Goal: Task Accomplishment & Management: Manage account settings

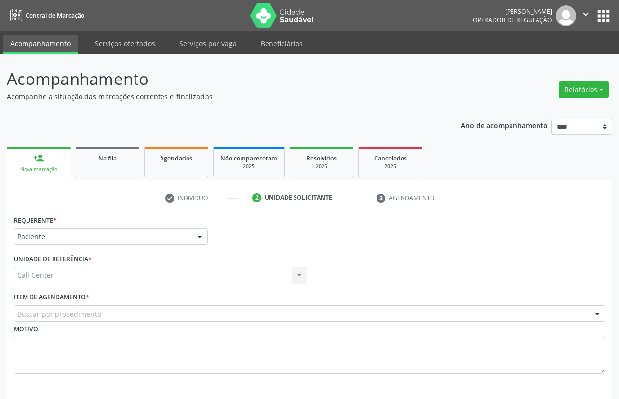
scroll to position [39, 0]
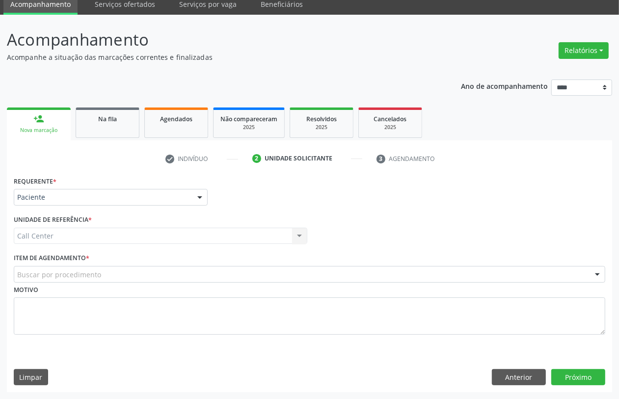
click at [104, 274] on div "Buscar por procedimento" at bounding box center [310, 274] width 592 height 17
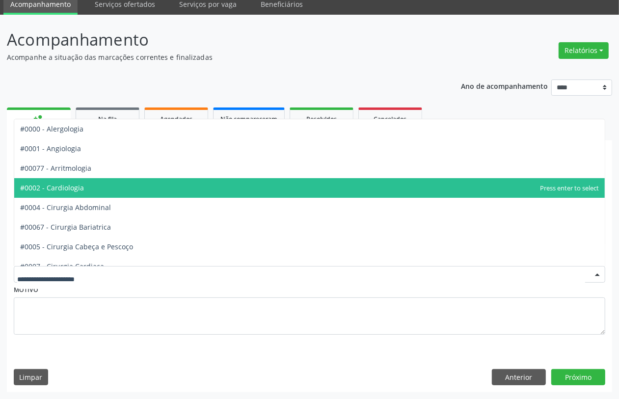
click at [96, 190] on span "#0002 - Cardiologia" at bounding box center [309, 188] width 591 height 20
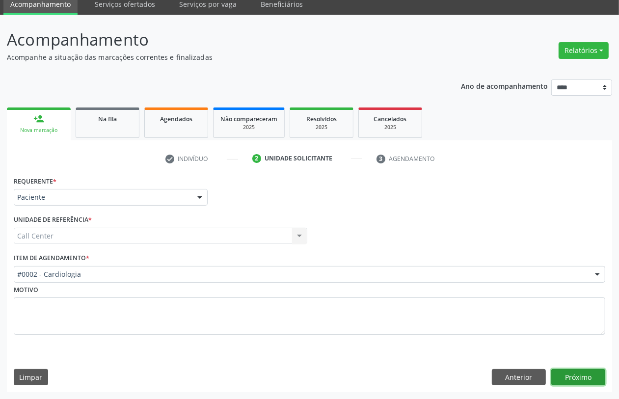
click at [571, 372] on button "Próximo" at bounding box center [579, 377] width 54 height 17
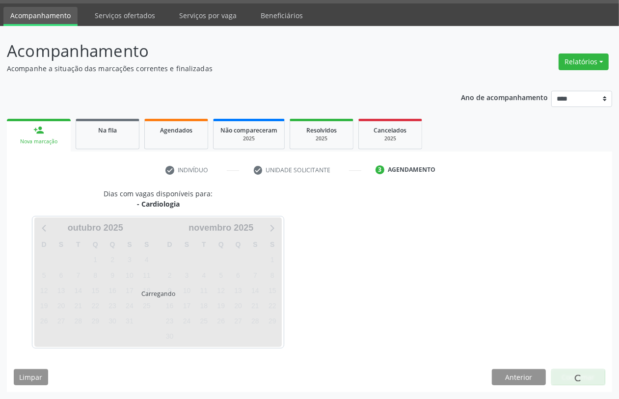
scroll to position [28, 0]
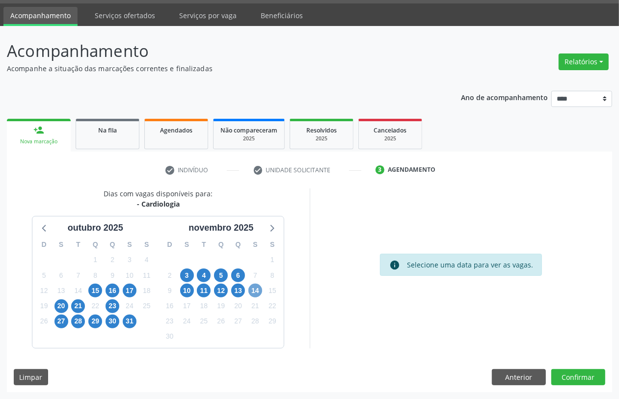
click at [256, 290] on span "14" at bounding box center [256, 291] width 14 height 14
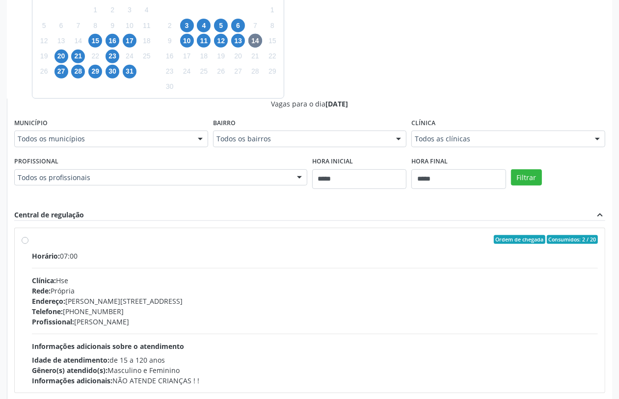
scroll to position [61, 0]
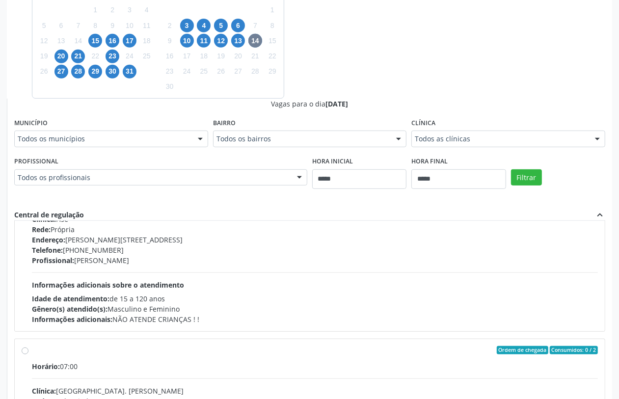
drag, startPoint x: 409, startPoint y: 84, endPoint x: 414, endPoint y: 96, distance: 12.3
click at [411, 87] on div "Dias com vagas disponíveis para: - Cardiologia outubro 2025 D S T Q Q S S 28 29…" at bounding box center [310, 178] width 606 height 479
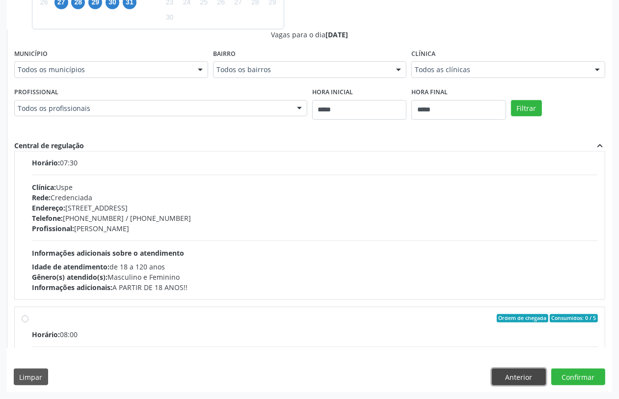
click at [514, 377] on button "Anterior" at bounding box center [519, 377] width 54 height 17
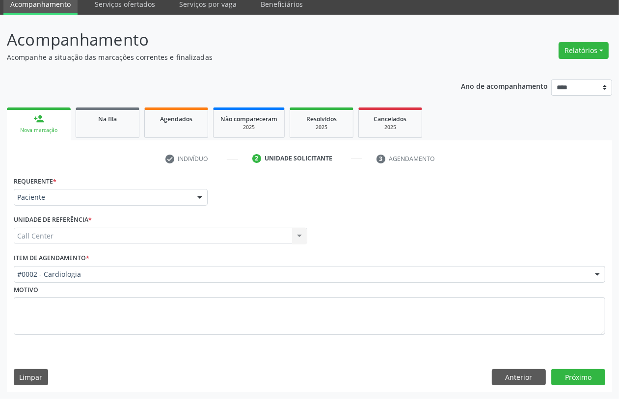
scroll to position [39, 0]
click at [580, 379] on button "Próximo" at bounding box center [579, 377] width 54 height 17
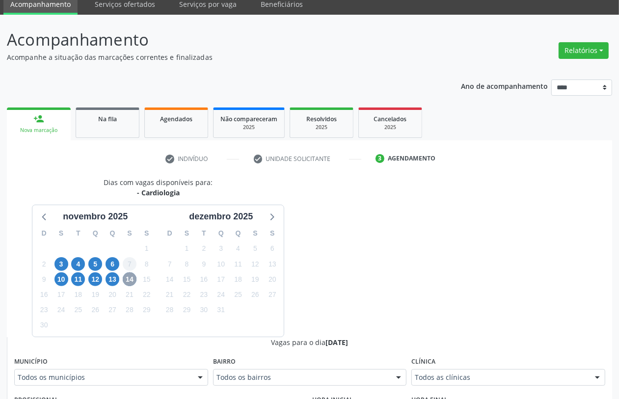
click at [124, 278] on span "14" at bounding box center [130, 280] width 14 height 14
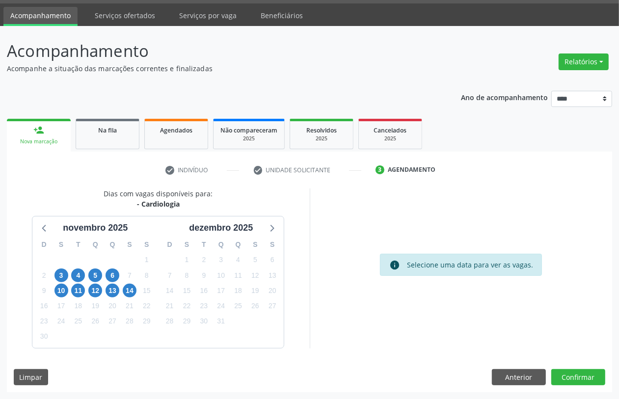
click at [136, 296] on div "14" at bounding box center [129, 290] width 17 height 15
click at [132, 293] on span "14" at bounding box center [130, 291] width 14 height 14
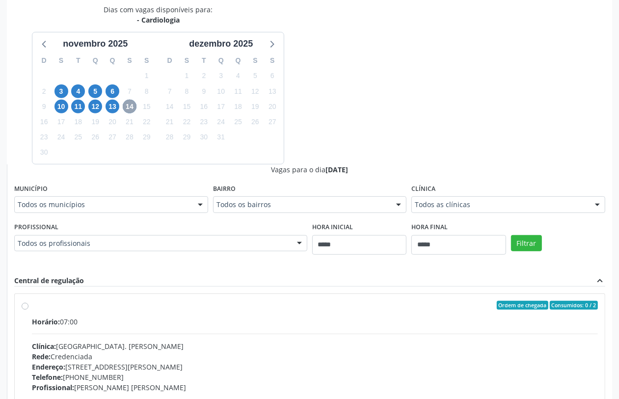
scroll to position [274, 0]
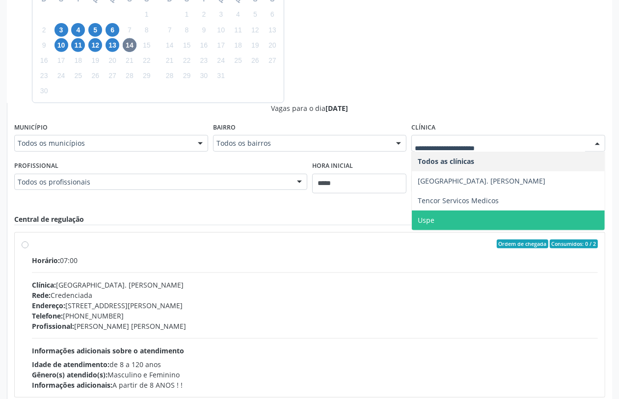
click at [437, 215] on span "Uspe" at bounding box center [508, 221] width 193 height 20
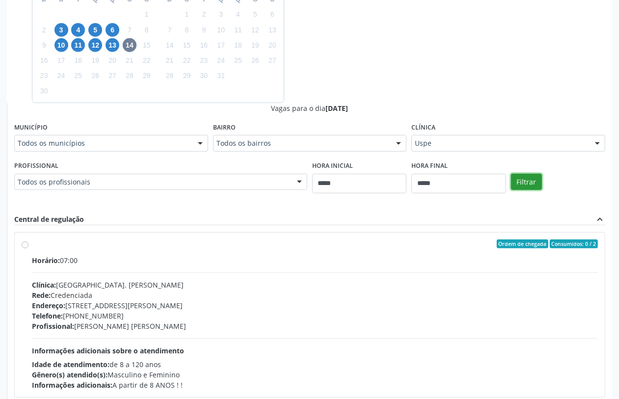
click at [534, 179] on button "Filtrar" at bounding box center [526, 182] width 31 height 17
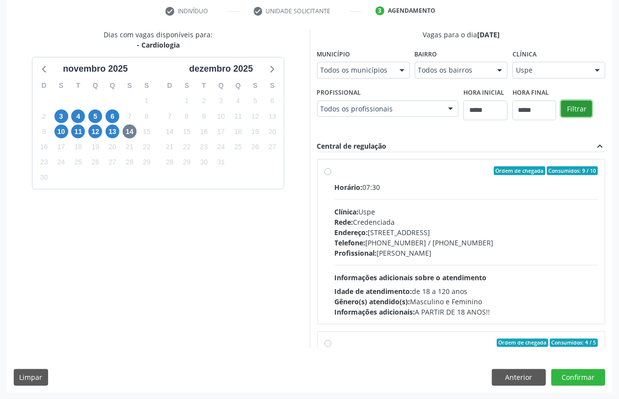
scroll to position [155, 0]
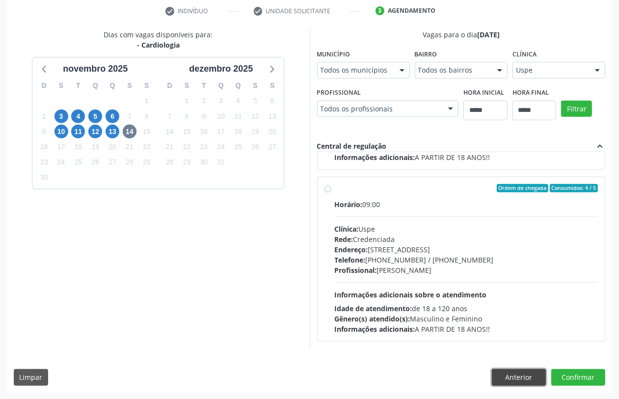
drag, startPoint x: 517, startPoint y: 374, endPoint x: 494, endPoint y: 375, distance: 23.1
click at [516, 373] on button "Anterior" at bounding box center [519, 377] width 54 height 17
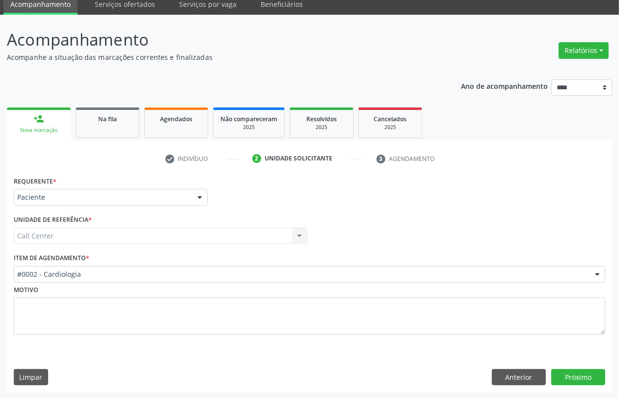
scroll to position [39, 0]
click at [116, 283] on div "#0002 - Cardiologia" at bounding box center [310, 274] width 592 height 17
type input "*"
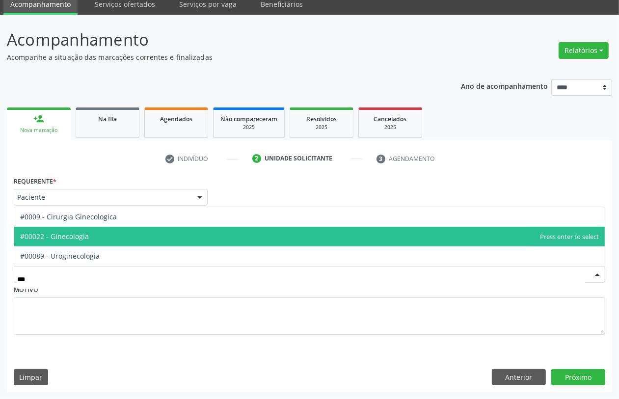
click at [77, 237] on span "#00022 - Ginecologia" at bounding box center [54, 236] width 69 height 9
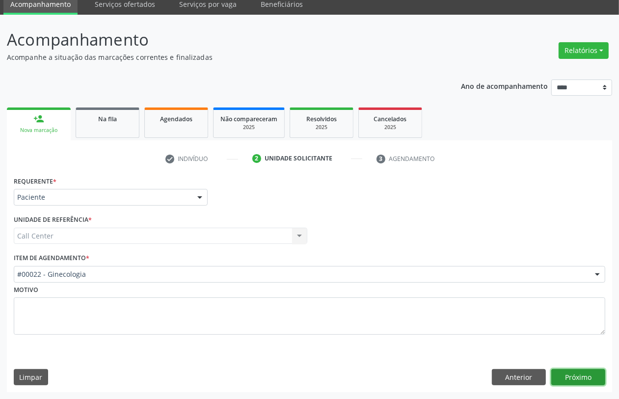
click at [565, 377] on button "Próximo" at bounding box center [579, 377] width 54 height 17
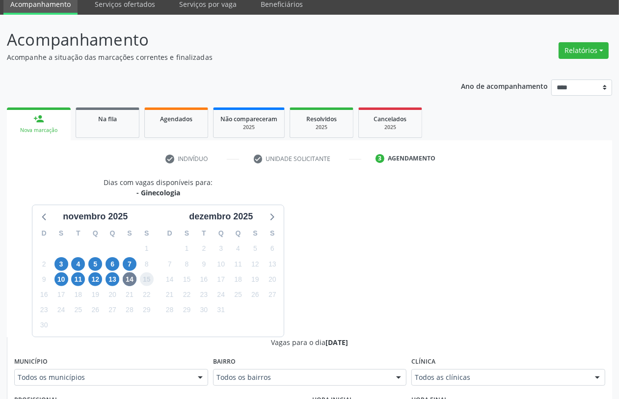
click at [141, 281] on span "15" at bounding box center [147, 280] width 14 height 14
click at [130, 280] on span "14" at bounding box center [130, 280] width 14 height 14
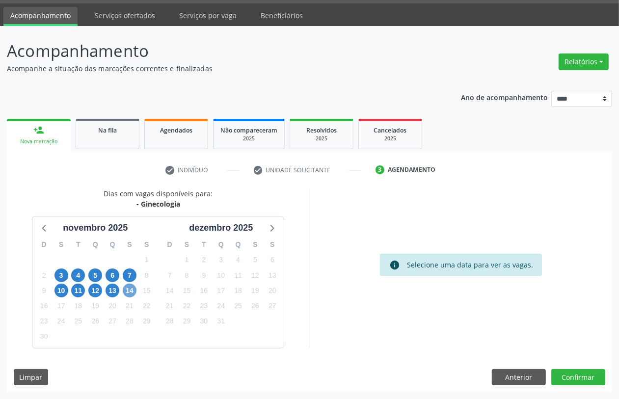
click at [129, 288] on span "14" at bounding box center [130, 291] width 14 height 14
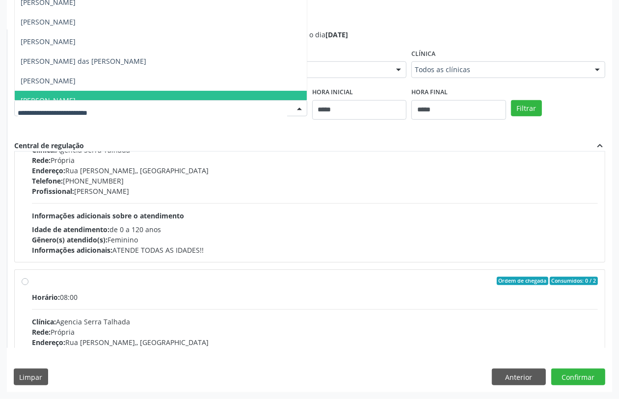
scroll to position [123, 0]
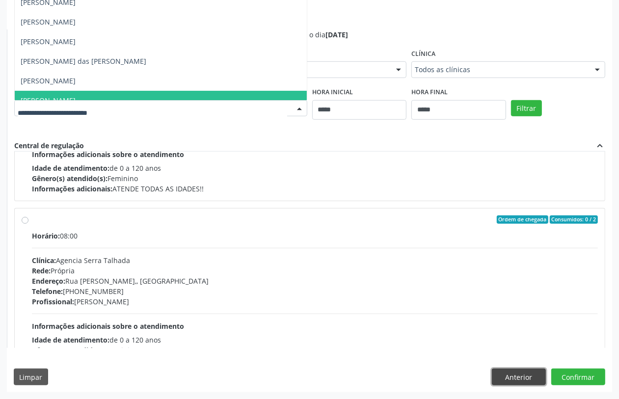
click at [520, 373] on button "Anterior" at bounding box center [519, 377] width 54 height 17
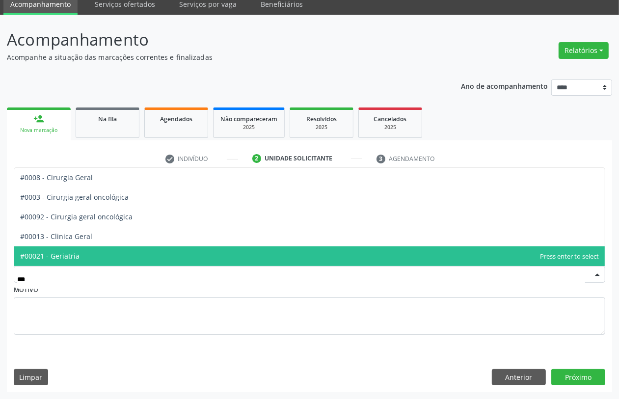
click at [82, 258] on span "#00021 - Geriatria" at bounding box center [309, 257] width 591 height 20
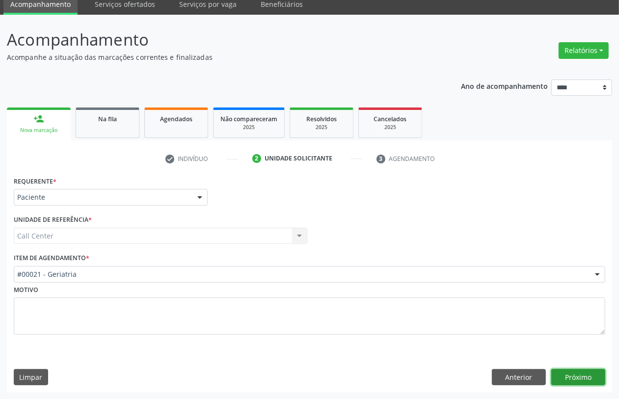
click at [584, 380] on button "Próximo" at bounding box center [579, 377] width 54 height 17
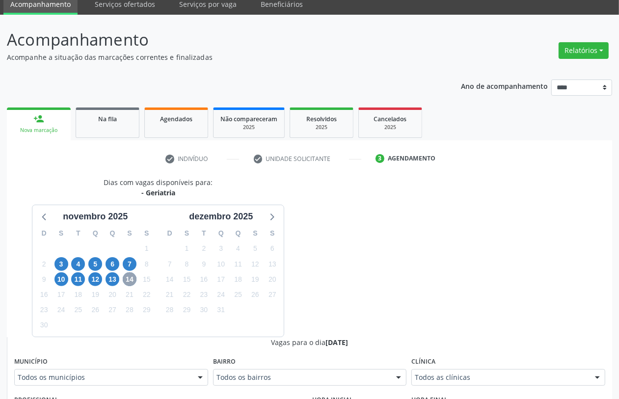
click at [131, 280] on span "14" at bounding box center [130, 280] width 14 height 14
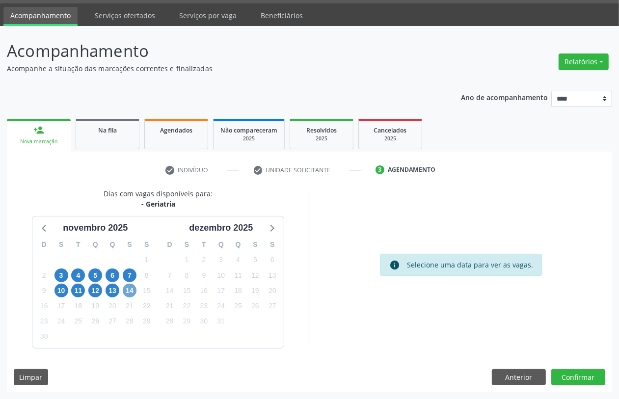
click at [131, 291] on span "14" at bounding box center [130, 291] width 14 height 14
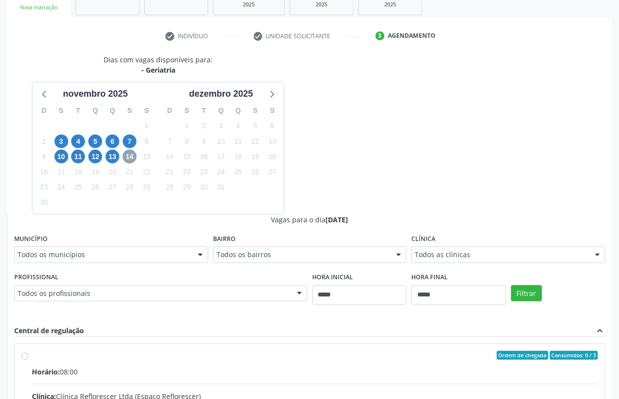
scroll to position [61, 0]
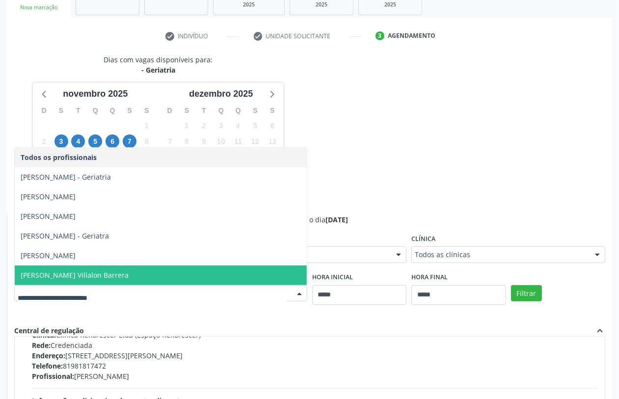
click at [79, 275] on span "Odis Nelson Villalon Barrera" at bounding box center [75, 275] width 108 height 9
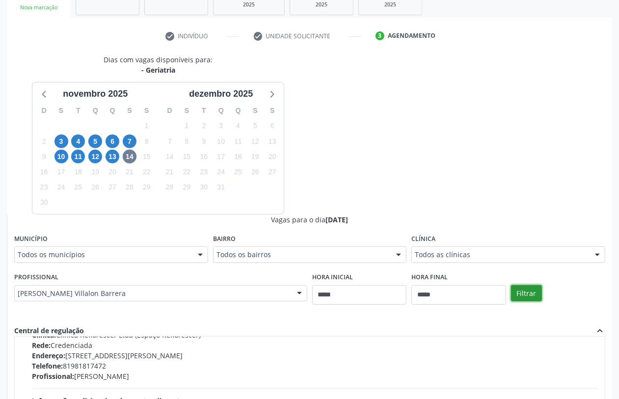
click at [530, 292] on button "Filtrar" at bounding box center [526, 293] width 31 height 17
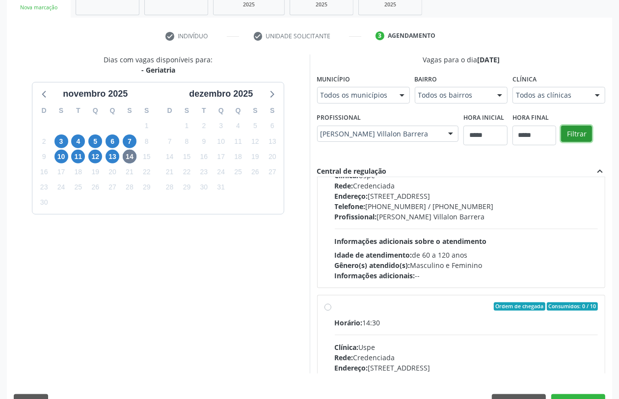
scroll to position [0, 0]
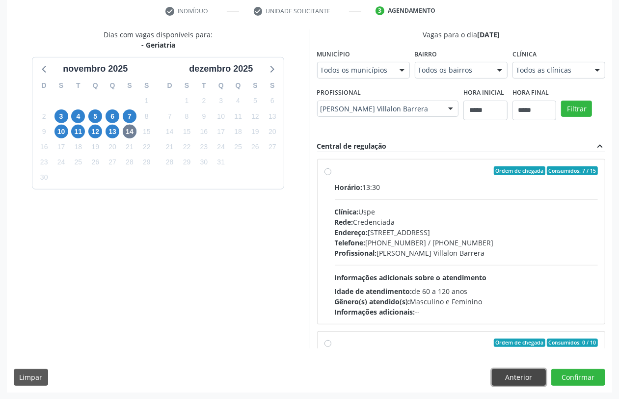
click at [507, 374] on button "Anterior" at bounding box center [519, 377] width 54 height 17
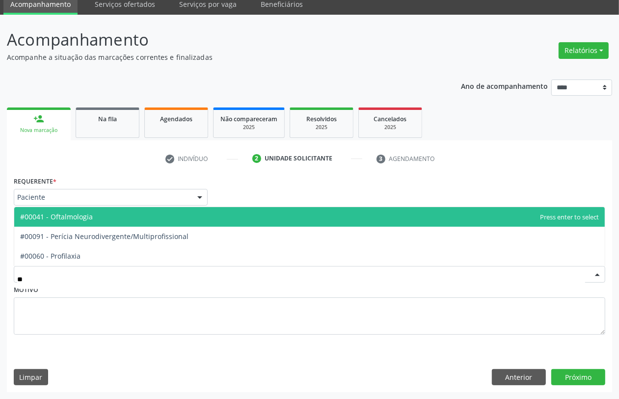
click at [89, 220] on span "#00041 - Oftalmologia" at bounding box center [56, 216] width 73 height 9
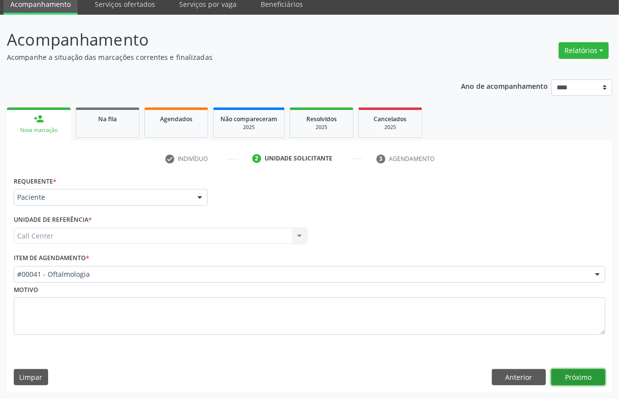
click at [580, 377] on button "Próximo" at bounding box center [579, 377] width 54 height 17
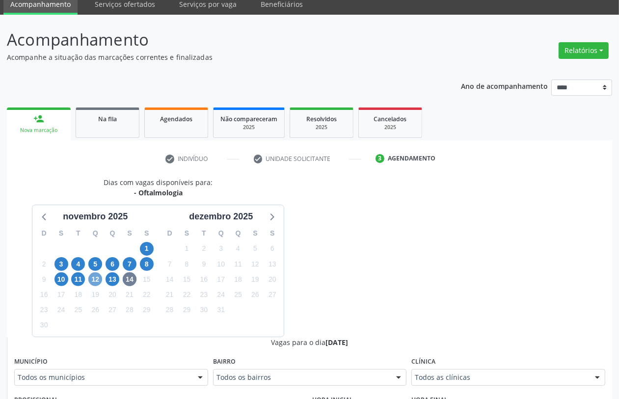
click at [94, 280] on span "12" at bounding box center [95, 280] width 14 height 14
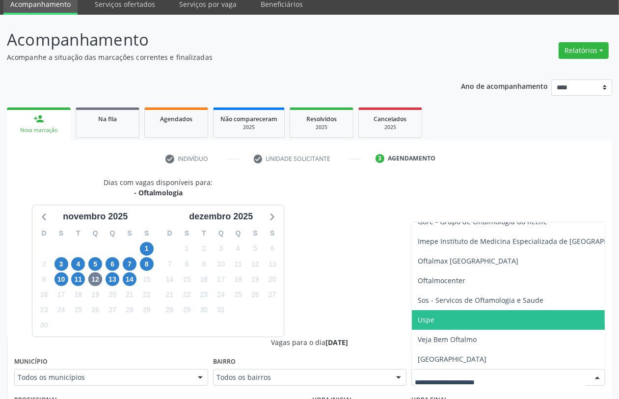
scroll to position [0, 0]
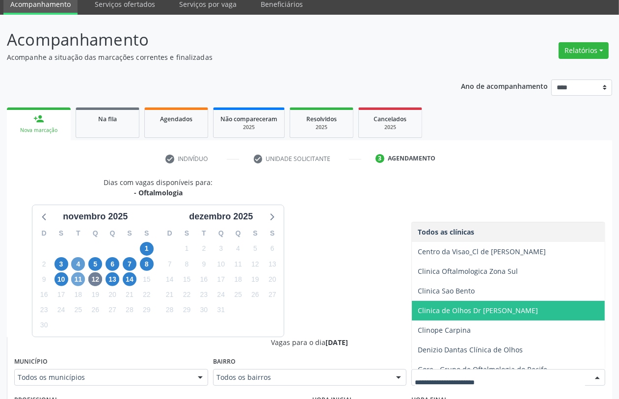
click at [77, 276] on span "11" at bounding box center [78, 280] width 14 height 14
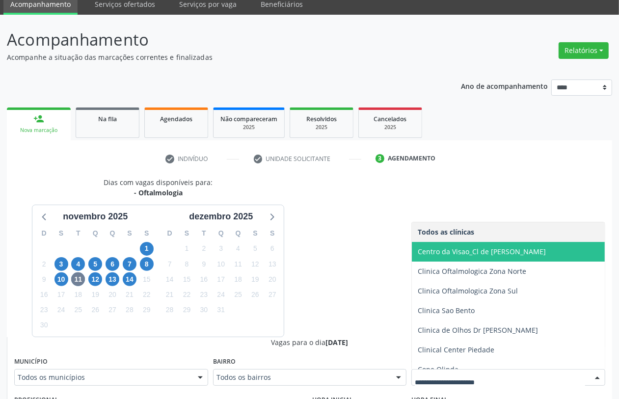
click at [465, 256] on span "Centro da Visao_Cl de [PERSON_NAME]" at bounding box center [528, 252] width 232 height 20
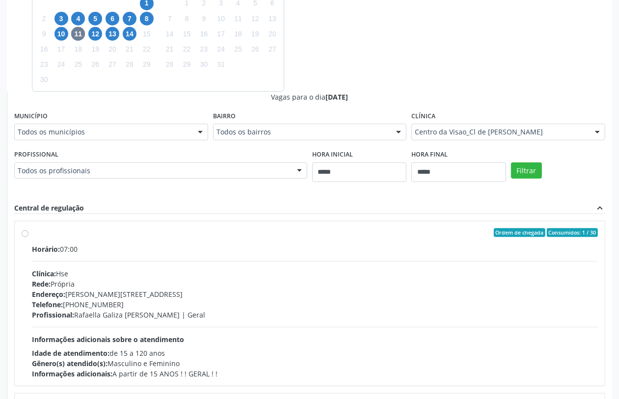
scroll to position [346, 0]
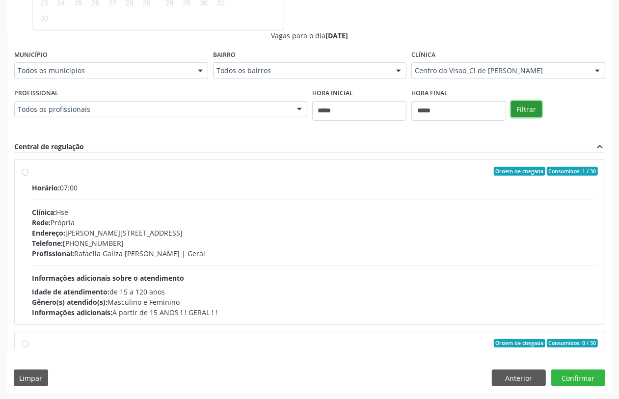
click at [515, 109] on button "Filtrar" at bounding box center [526, 109] width 31 height 17
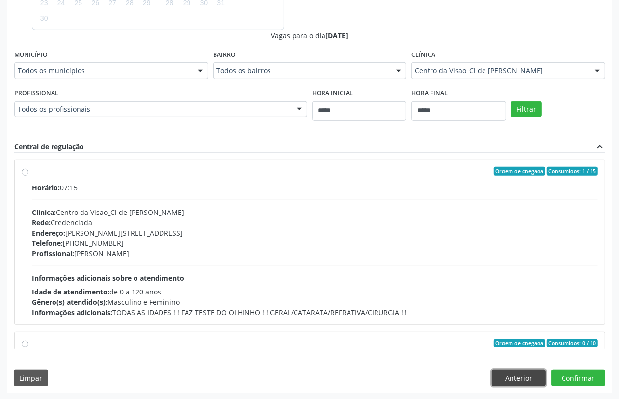
click at [509, 376] on button "Anterior" at bounding box center [519, 378] width 54 height 17
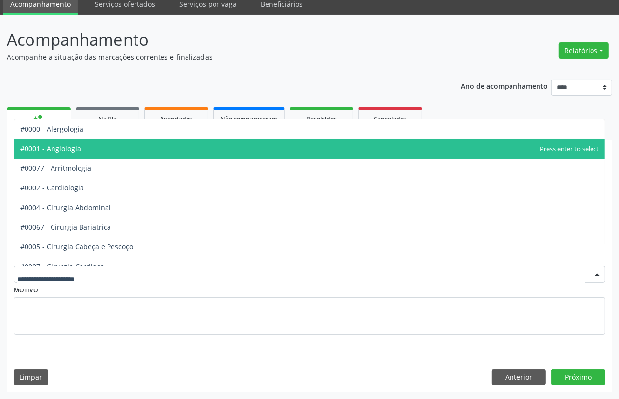
click at [80, 145] on span "#0001 - Angiologia" at bounding box center [309, 149] width 591 height 20
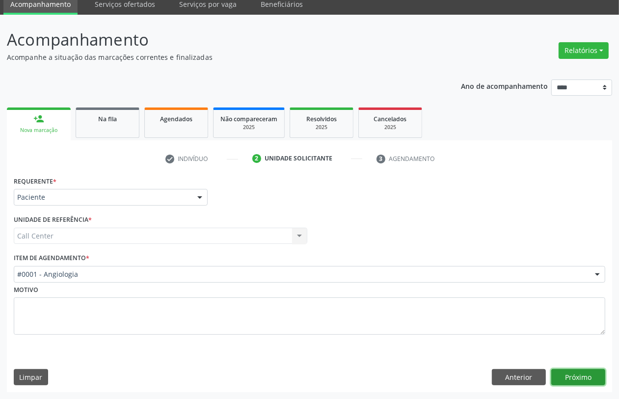
click at [572, 375] on button "Próximo" at bounding box center [579, 377] width 54 height 17
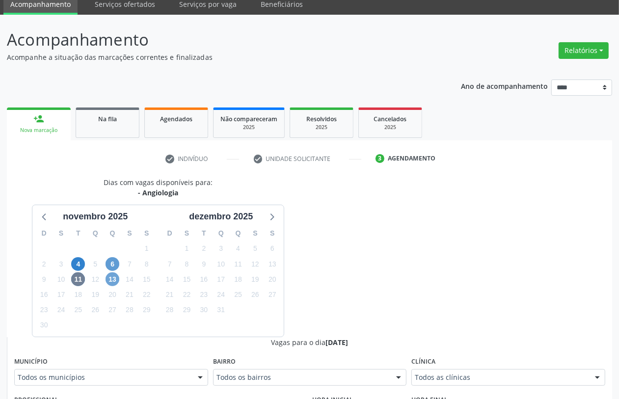
click at [115, 281] on span "13" at bounding box center [113, 280] width 14 height 14
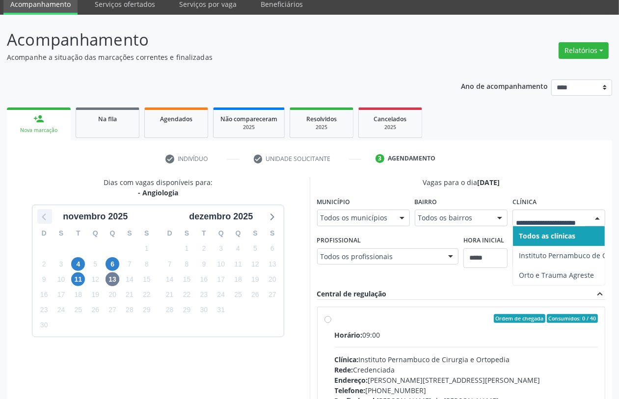
click at [47, 220] on icon at bounding box center [44, 216] width 13 height 13
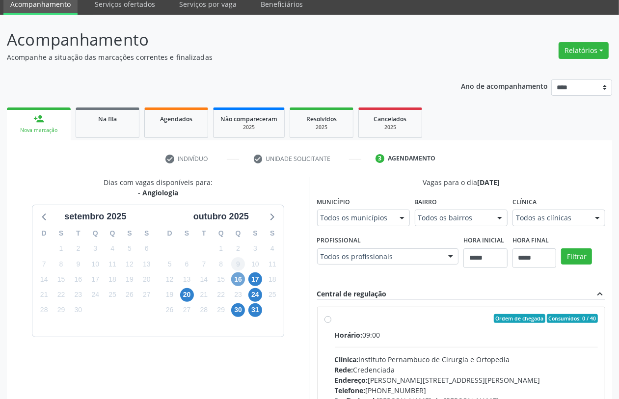
click at [243, 279] on span "16" at bounding box center [238, 280] width 14 height 14
click at [253, 278] on span "17" at bounding box center [256, 280] width 14 height 14
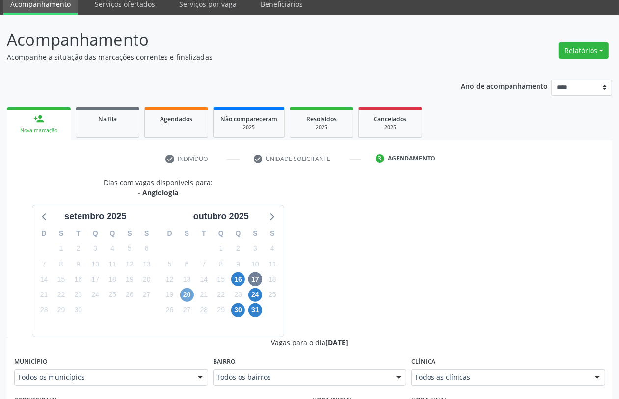
click at [185, 296] on span "20" at bounding box center [187, 295] width 14 height 14
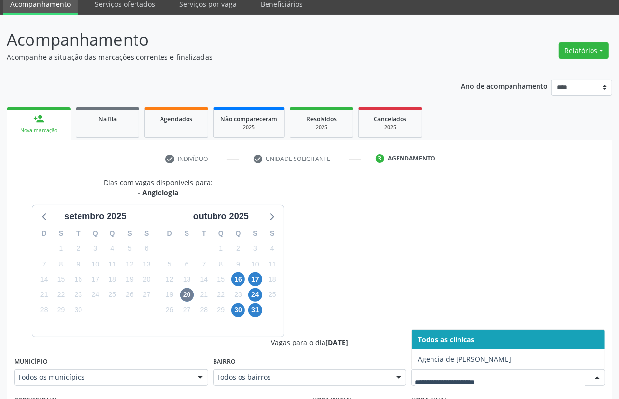
drag, startPoint x: 485, startPoint y: 377, endPoint x: 463, endPoint y: 371, distance: 23.4
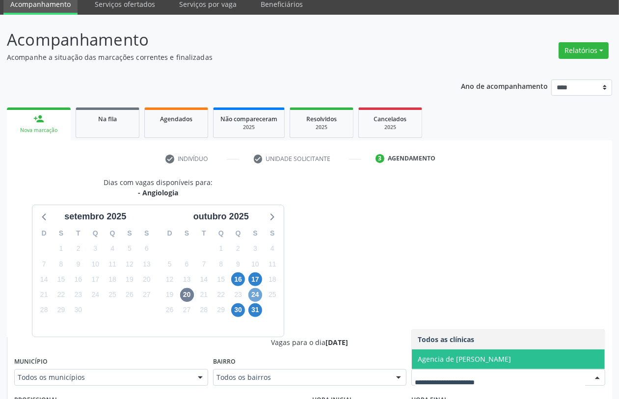
click at [254, 297] on span "24" at bounding box center [256, 295] width 14 height 14
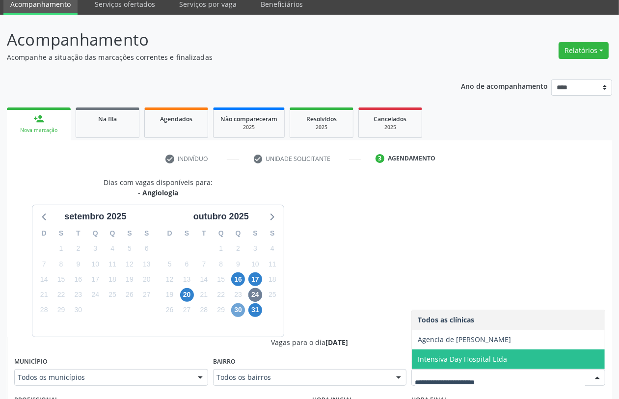
click at [239, 312] on span "30" at bounding box center [238, 311] width 14 height 14
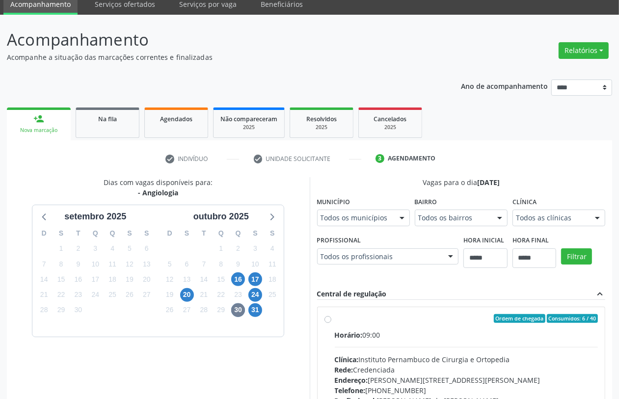
drag, startPoint x: 558, startPoint y: 219, endPoint x: 526, endPoint y: 235, distance: 36.0
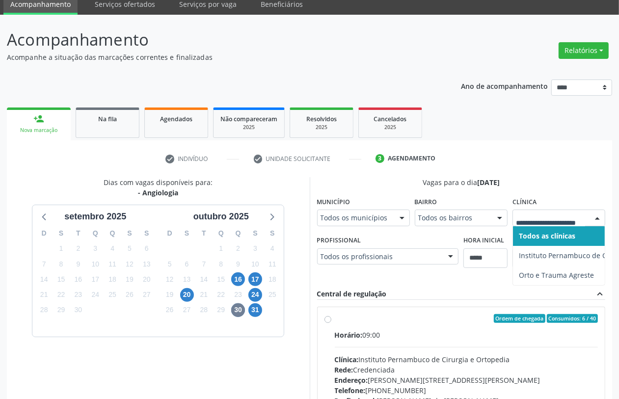
scroll to position [187, 0]
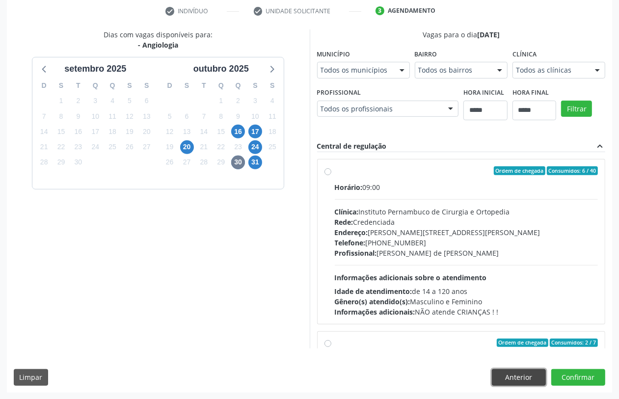
click at [524, 376] on button "Anterior" at bounding box center [519, 377] width 54 height 17
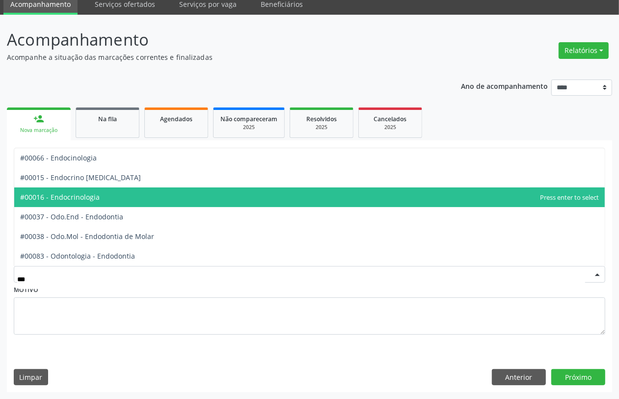
click at [87, 199] on span "#00016 - Endocrinologia" at bounding box center [60, 197] width 80 height 9
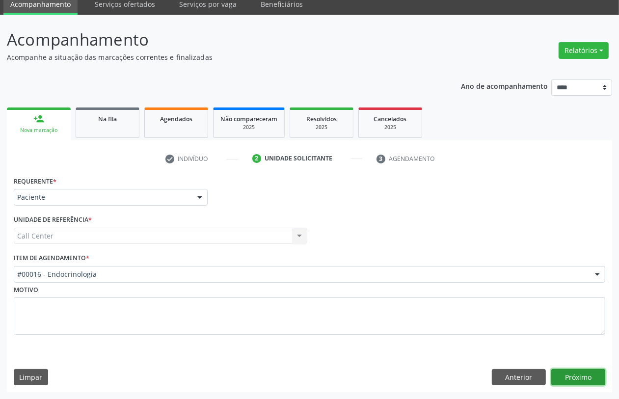
click at [582, 377] on button "Próximo" at bounding box center [579, 377] width 54 height 17
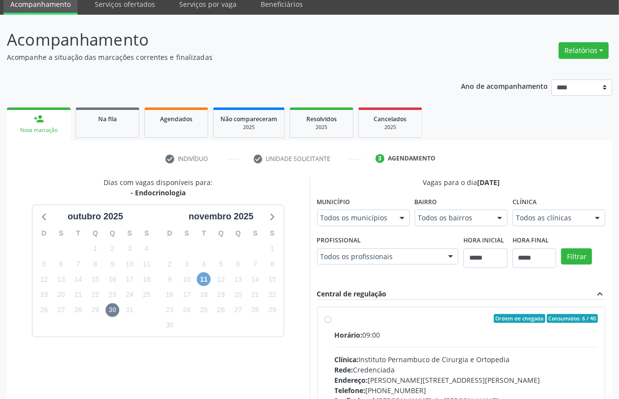
click at [207, 280] on span "11" at bounding box center [204, 280] width 14 height 14
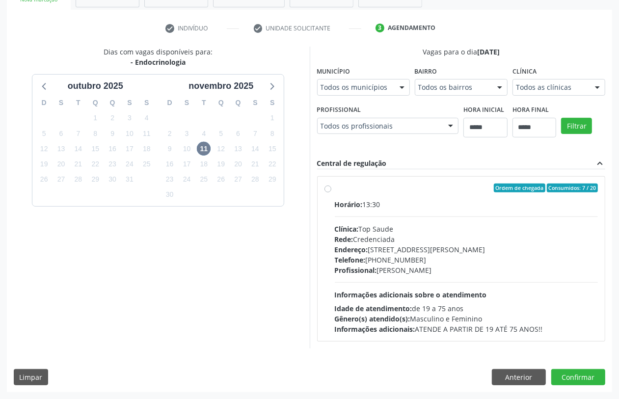
click at [425, 89] on div "Dias com vagas disponíveis para: - Endocrinologia outubro 2025 D S T Q Q S S 28…" at bounding box center [310, 198] width 606 height 302
click at [520, 372] on button "Anterior" at bounding box center [519, 377] width 54 height 17
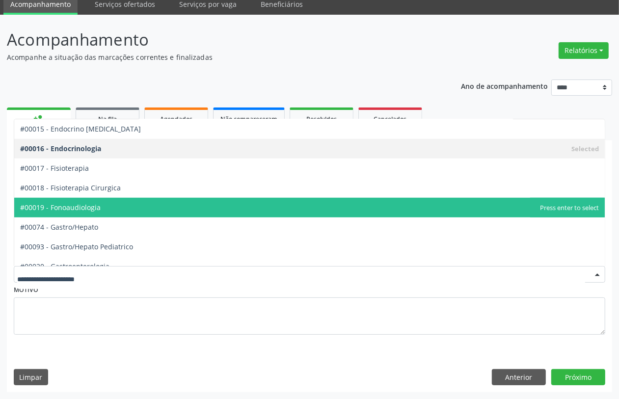
scroll to position [553, 0]
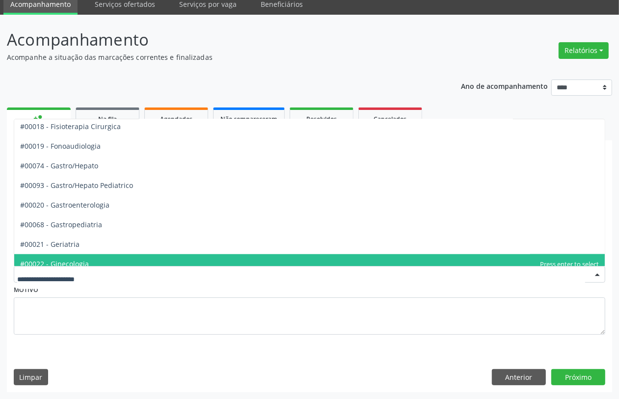
click at [77, 259] on span "#00022 - Ginecologia" at bounding box center [54, 263] width 69 height 9
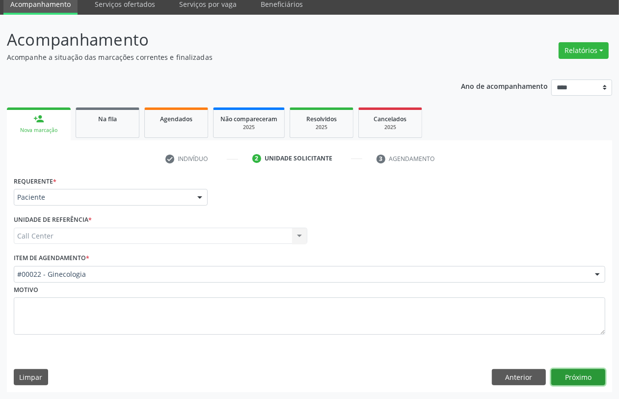
drag, startPoint x: 570, startPoint y: 376, endPoint x: 566, endPoint y: 379, distance: 5.3
click at [566, 379] on button "Próximo" at bounding box center [579, 377] width 54 height 17
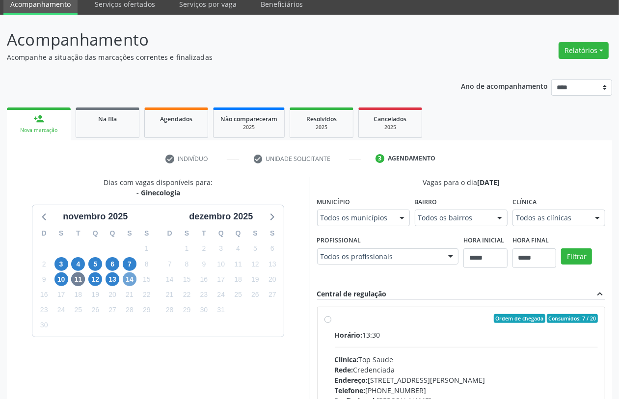
click at [132, 278] on span "14" at bounding box center [130, 280] width 14 height 14
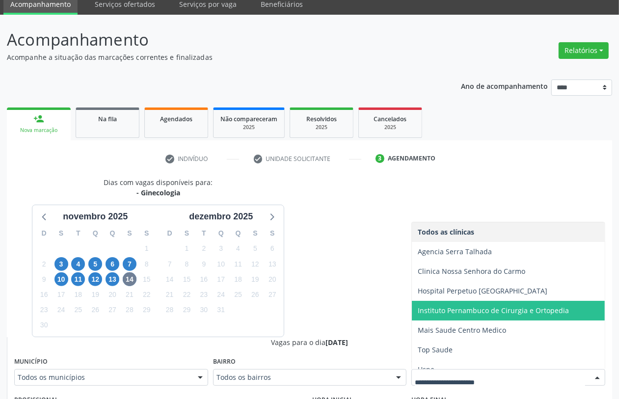
scroll to position [10, 0]
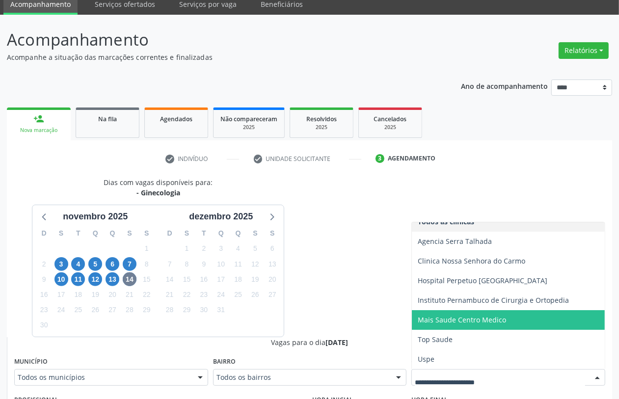
click at [443, 314] on span "Mais Saude Centro Medico" at bounding box center [508, 320] width 193 height 20
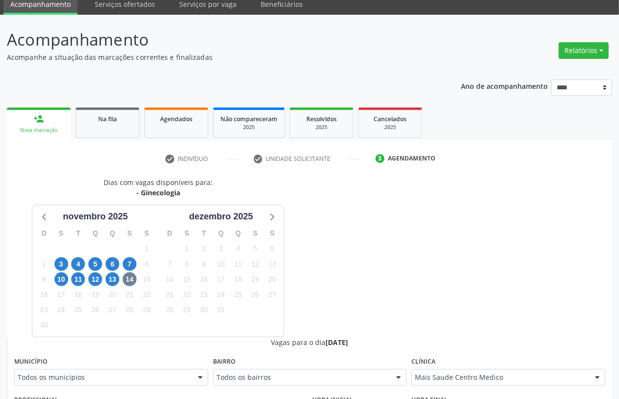
scroll to position [223, 0]
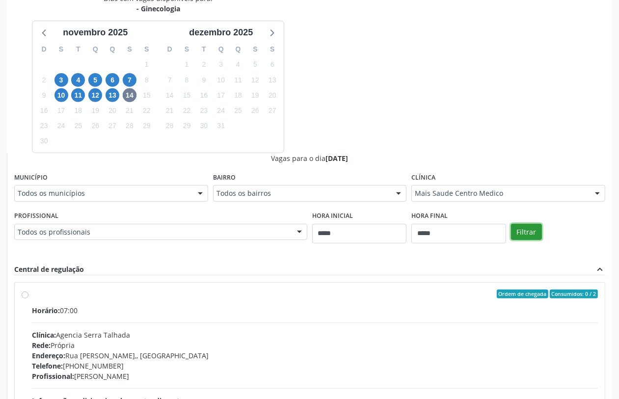
click at [524, 240] on button "Filtrar" at bounding box center [526, 232] width 31 height 17
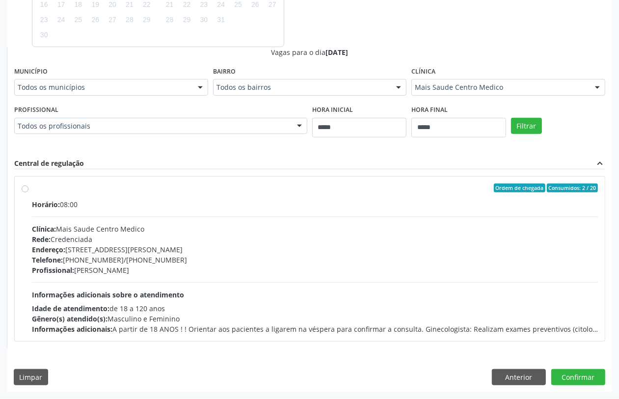
click at [491, 94] on div "Mais Saude Centro Medico Todos as clínicas Agencia Serra Talhada Clinica Nossa …" at bounding box center [509, 87] width 194 height 17
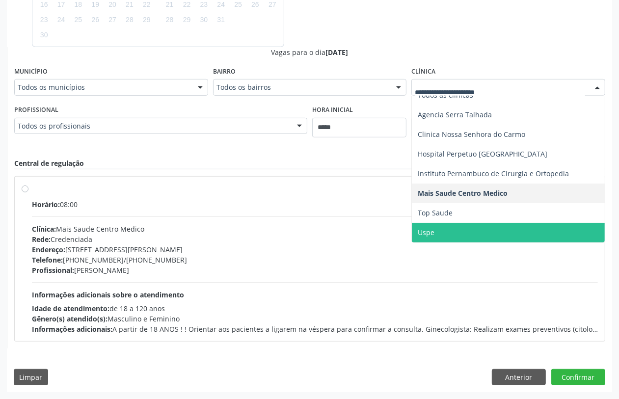
click at [438, 228] on span "Uspe" at bounding box center [508, 233] width 193 height 20
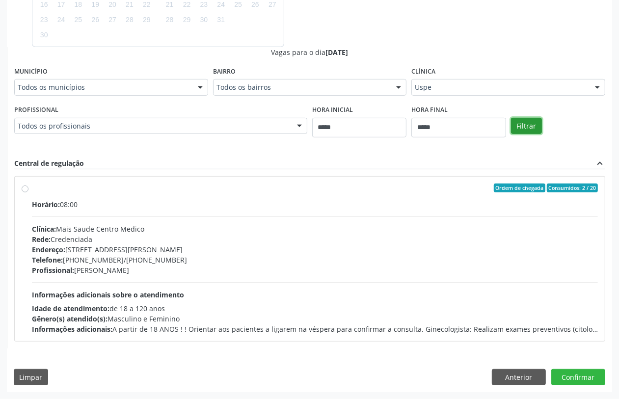
drag, startPoint x: 534, startPoint y: 124, endPoint x: 531, endPoint y: 129, distance: 6.0
click at [531, 129] on button "Filtrar" at bounding box center [526, 126] width 31 height 17
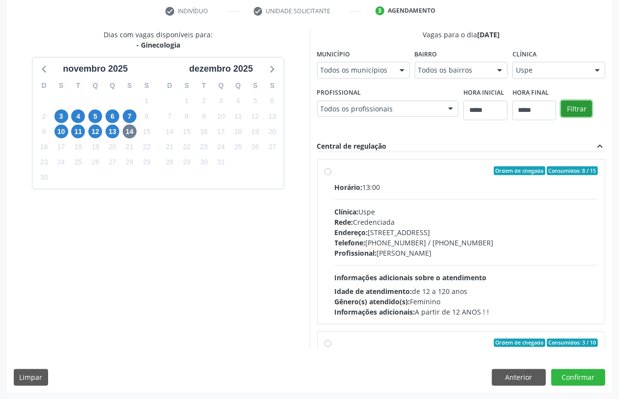
scroll to position [155, 0]
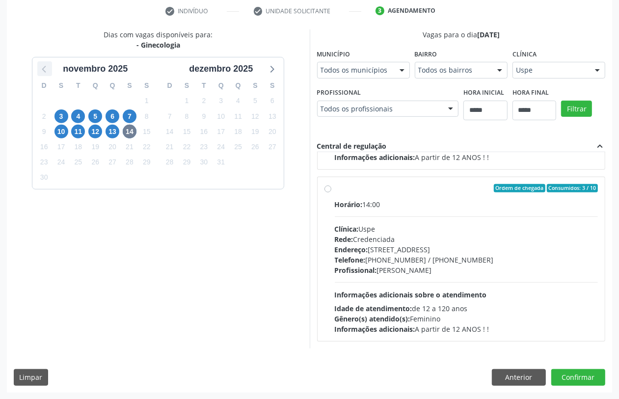
click at [44, 71] on icon at bounding box center [44, 69] width 4 height 7
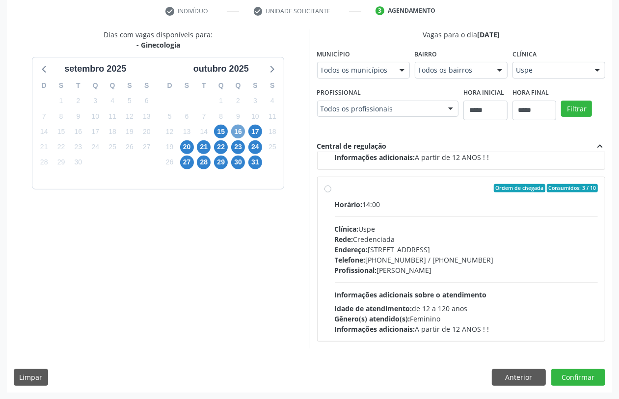
drag, startPoint x: 234, startPoint y: 128, endPoint x: 239, endPoint y: 133, distance: 6.6
click at [234, 129] on span "16" at bounding box center [238, 132] width 14 height 14
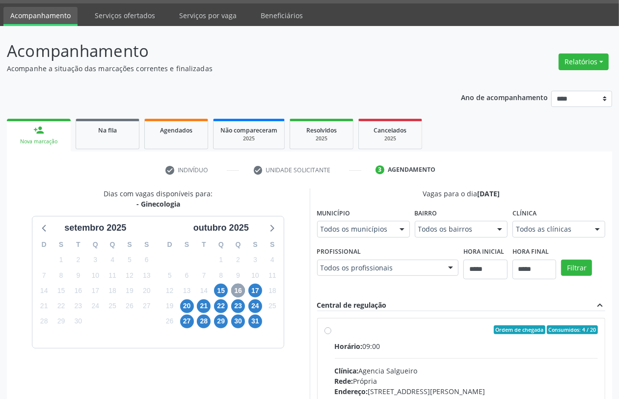
scroll to position [187, 0]
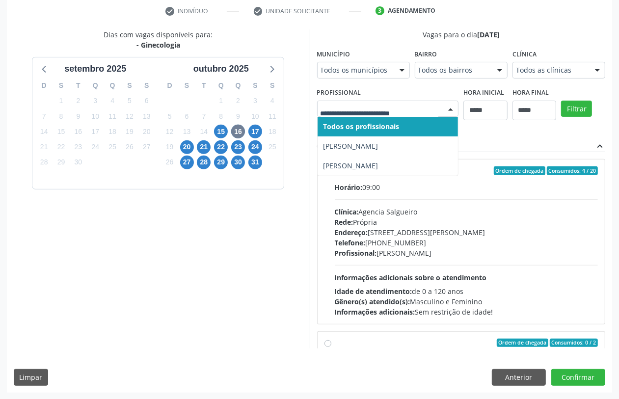
click at [368, 102] on div at bounding box center [388, 109] width 142 height 17
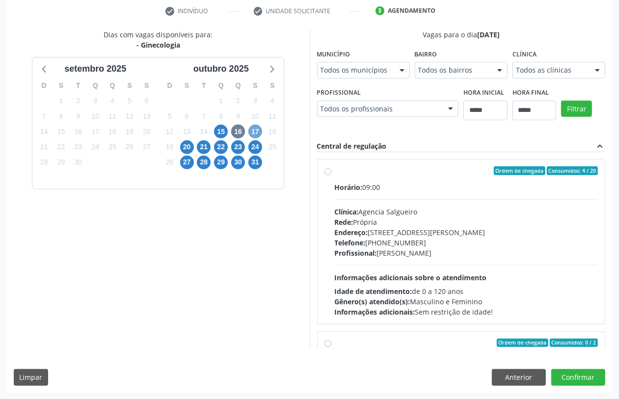
click at [254, 128] on span "17" at bounding box center [256, 132] width 14 height 14
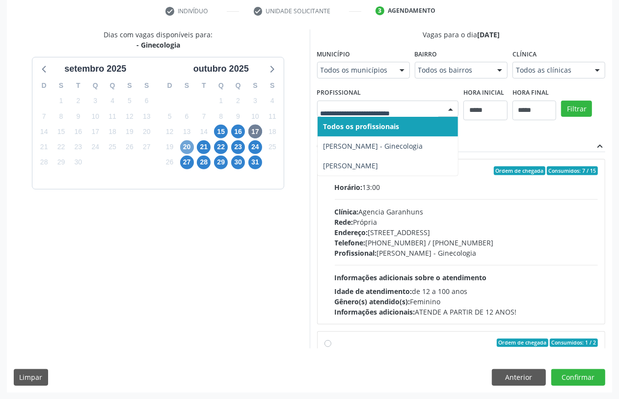
click at [185, 148] on span "20" at bounding box center [187, 147] width 14 height 14
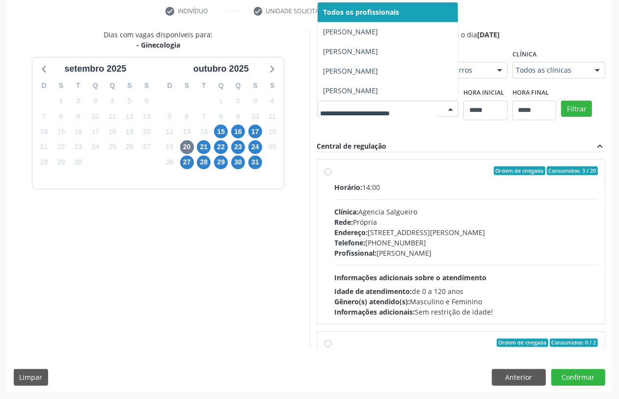
click at [317, 117] on div at bounding box center [388, 109] width 142 height 17
click at [357, 130] on div "Dias com vagas disponíveis para: - Ginecologia setembro 2025 D S T Q Q S S 31 1…" at bounding box center [310, 188] width 606 height 319
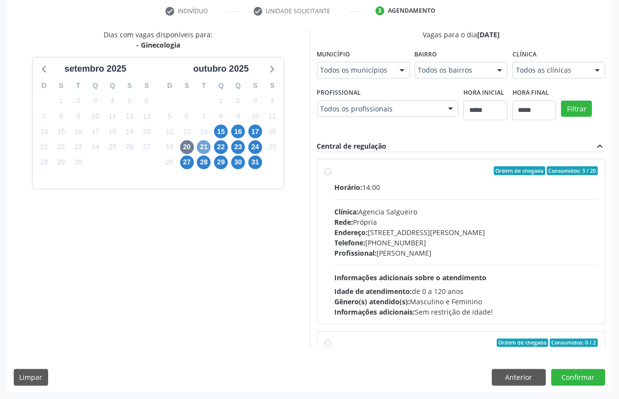
click at [200, 146] on span "21" at bounding box center [204, 147] width 14 height 14
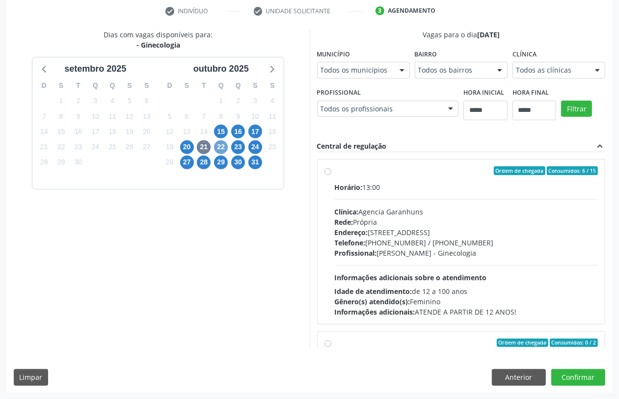
click at [222, 148] on span "22" at bounding box center [221, 147] width 14 height 14
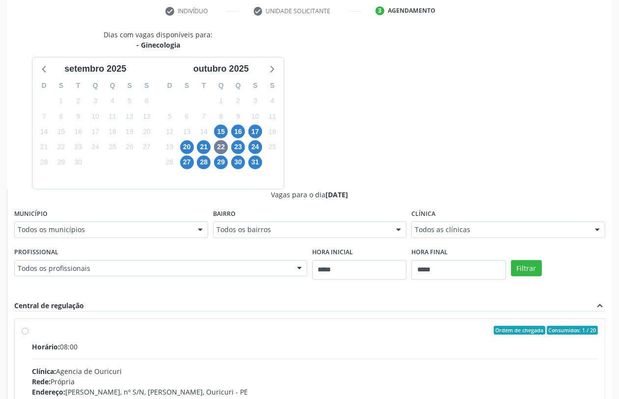
click at [309, 136] on div "Dias com vagas disponíveis para: - Ginecologia setembro 2025 D S T Q Q S S 31 1…" at bounding box center [158, 109] width 303 height 160
click at [239, 147] on span "23" at bounding box center [238, 147] width 14 height 14
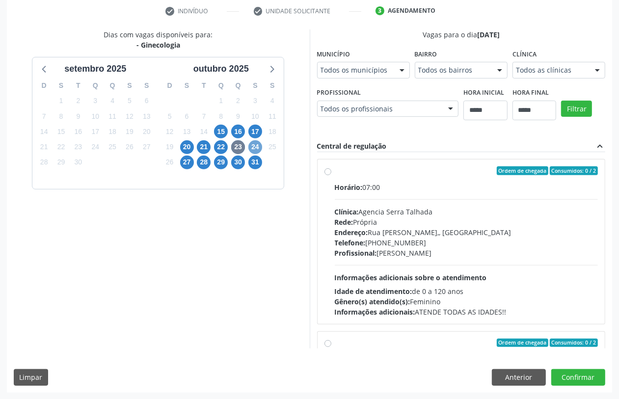
click at [255, 145] on span "24" at bounding box center [256, 147] width 14 height 14
click at [188, 160] on span "27" at bounding box center [187, 163] width 14 height 14
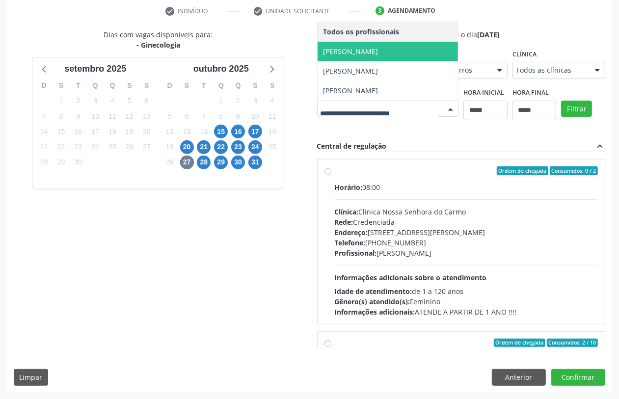
click at [340, 170] on div "Dias com vagas disponíveis para: - Ginecologia setembro 2025 D S T Q Q S S 31 1…" at bounding box center [310, 188] width 606 height 319
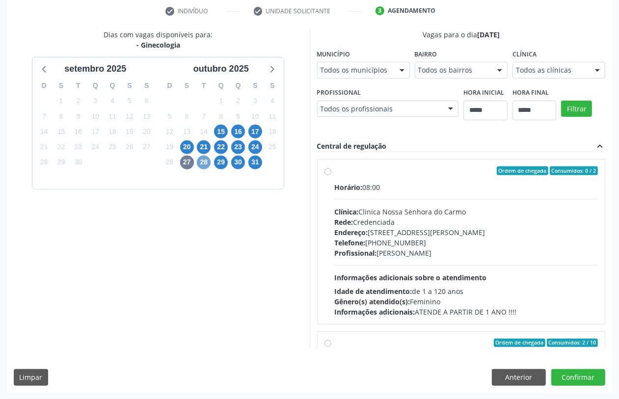
click at [201, 167] on span "28" at bounding box center [204, 163] width 14 height 14
click at [368, 102] on div "Todos os profissionais" at bounding box center [388, 109] width 142 height 17
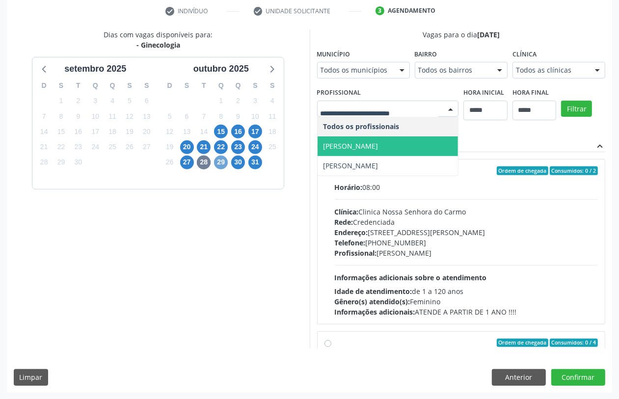
click at [222, 158] on span "29" at bounding box center [221, 163] width 14 height 14
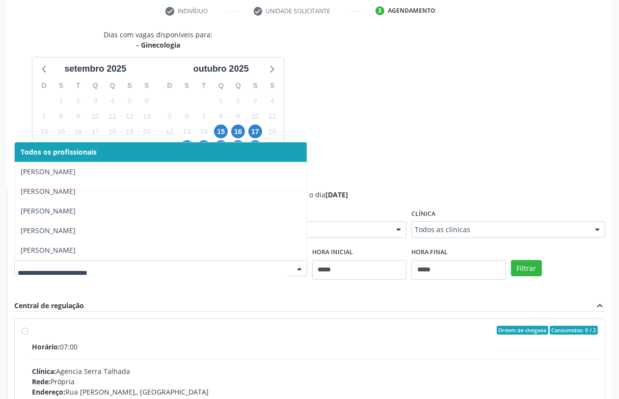
click at [334, 146] on div "Dias com vagas disponíveis para: - Ginecologia setembro 2025 D S T Q Q S S 31 1…" at bounding box center [310, 268] width 606 height 479
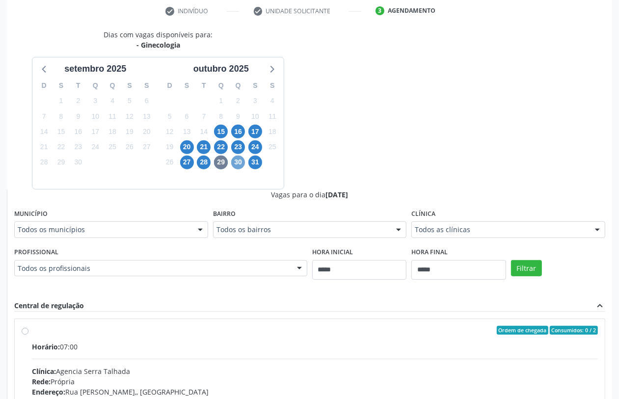
click at [236, 158] on span "30" at bounding box center [238, 163] width 14 height 14
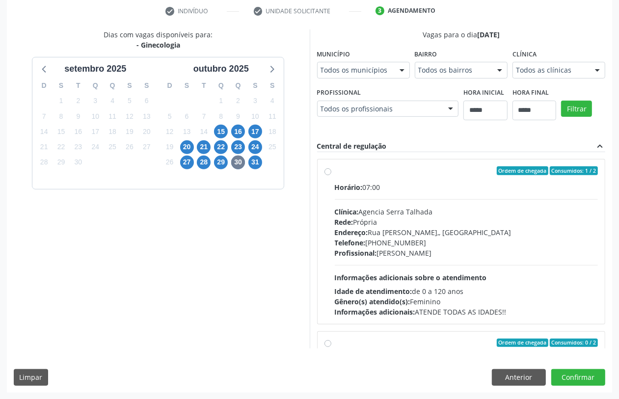
click at [372, 115] on div "Todos os profissionais" at bounding box center [388, 109] width 142 height 17
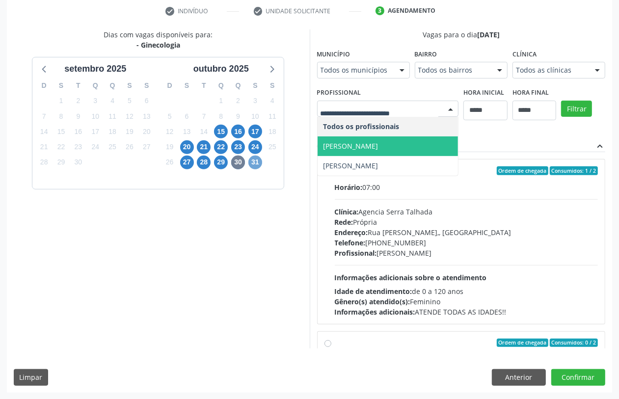
click at [253, 160] on span "31" at bounding box center [256, 163] width 14 height 14
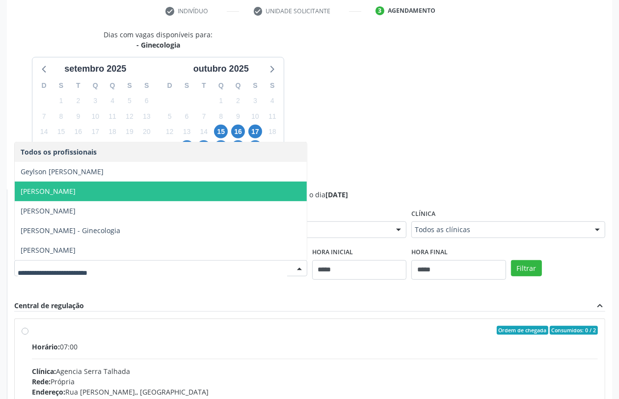
click at [383, 136] on div "Dias com vagas disponíveis para: - Ginecologia setembro 2025 D S T Q Q S S 31 1…" at bounding box center [310, 268] width 606 height 479
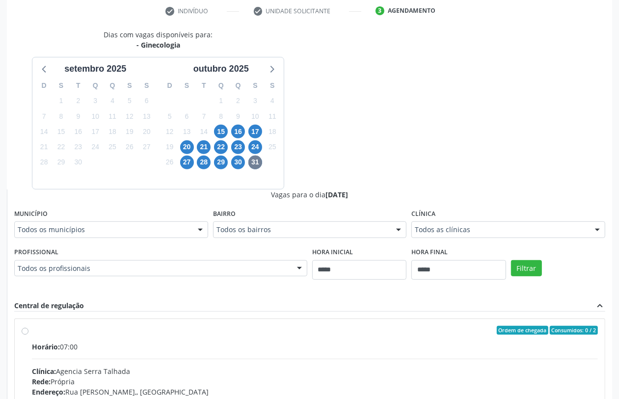
scroll to position [347, 0]
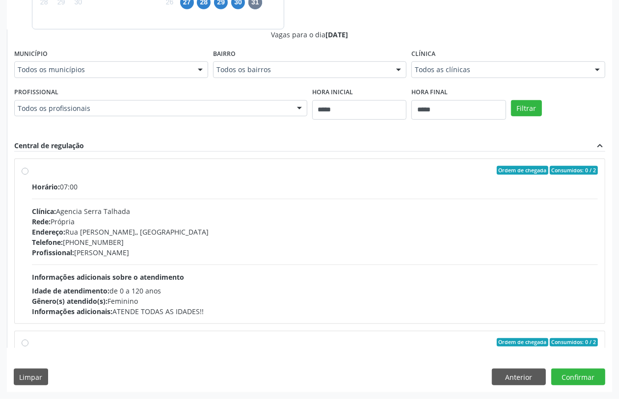
drag, startPoint x: 478, startPoint y: 71, endPoint x: 480, endPoint y: 81, distance: 10.1
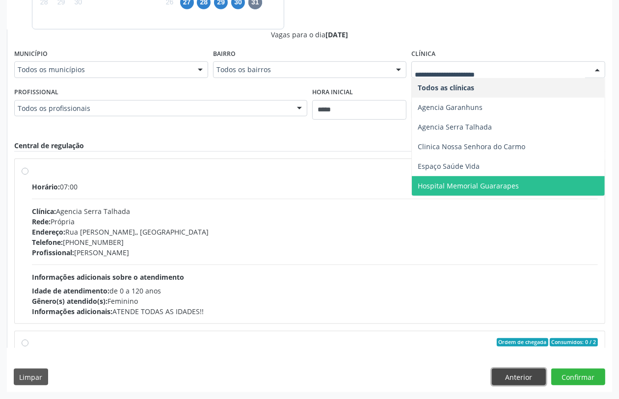
click at [529, 379] on button "Anterior" at bounding box center [519, 377] width 54 height 17
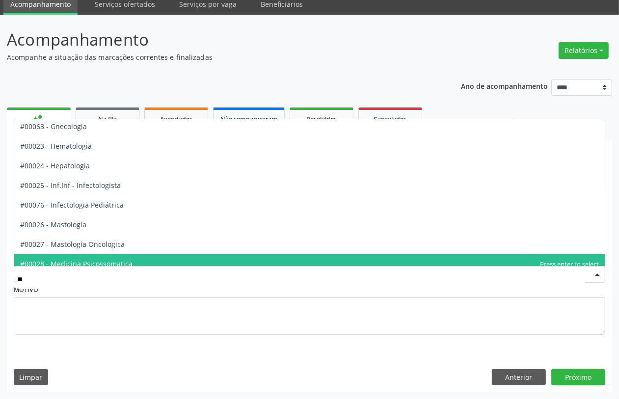
scroll to position [0, 0]
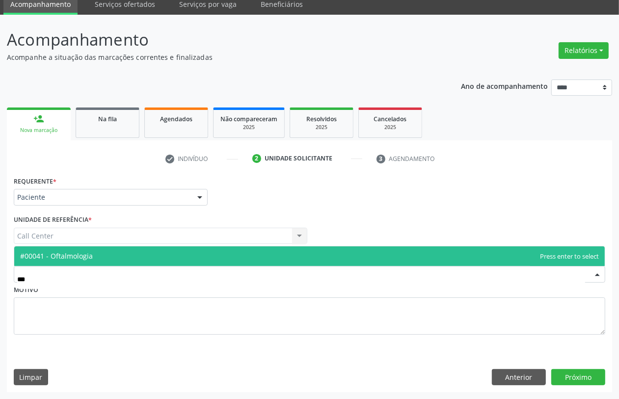
click at [181, 259] on span "#00041 - Oftalmologia" at bounding box center [309, 257] width 591 height 20
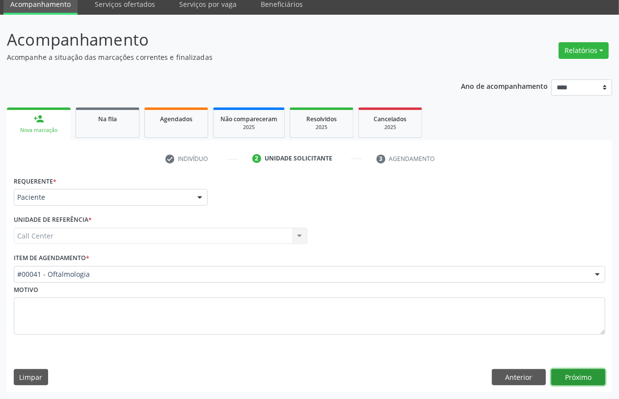
click at [580, 377] on button "Próximo" at bounding box center [579, 377] width 54 height 17
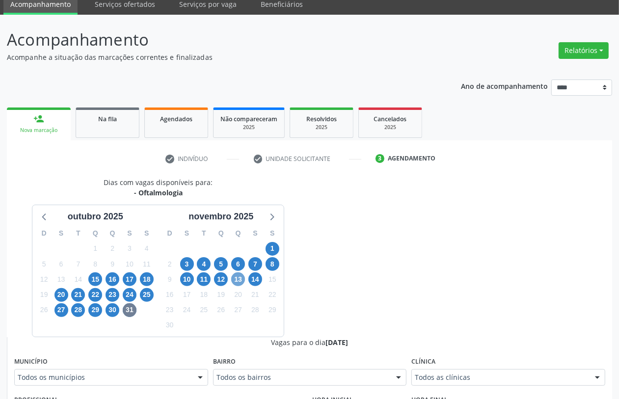
click at [238, 278] on span "13" at bounding box center [238, 280] width 14 height 14
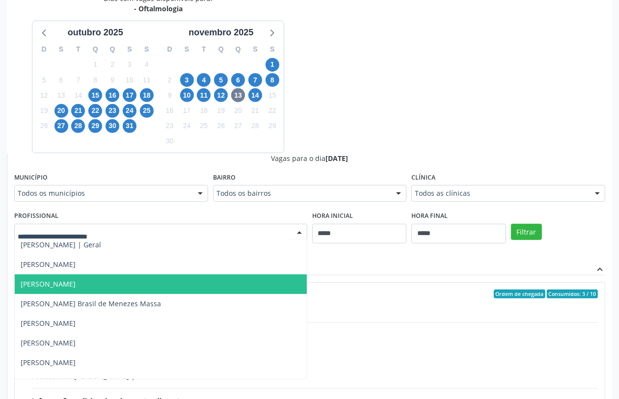
scroll to position [368, 0]
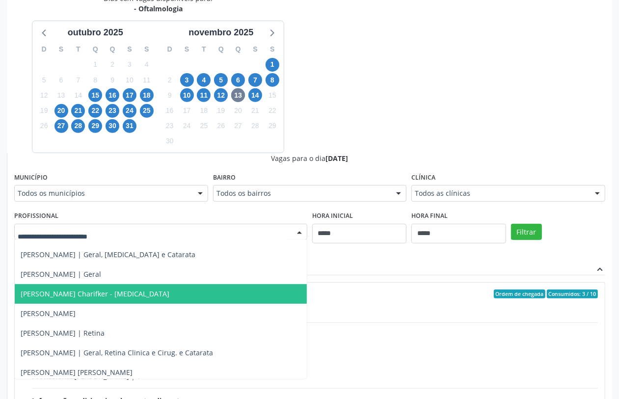
click at [124, 293] on span "Mirella Foinquinos Charifker - Glaucoma" at bounding box center [95, 293] width 149 height 9
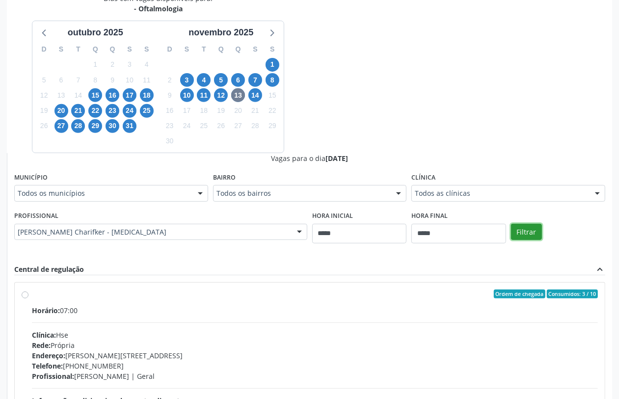
click at [533, 230] on button "Filtrar" at bounding box center [526, 232] width 31 height 17
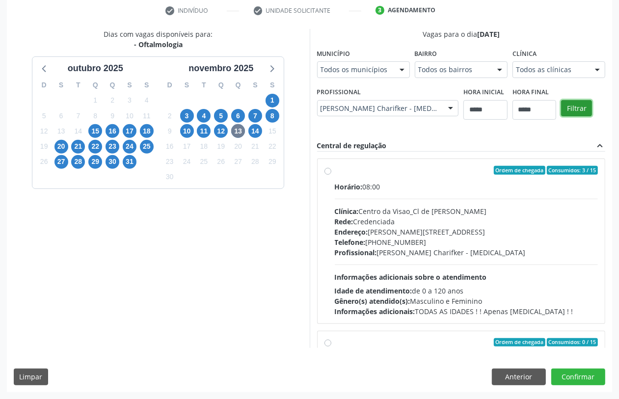
scroll to position [187, 0]
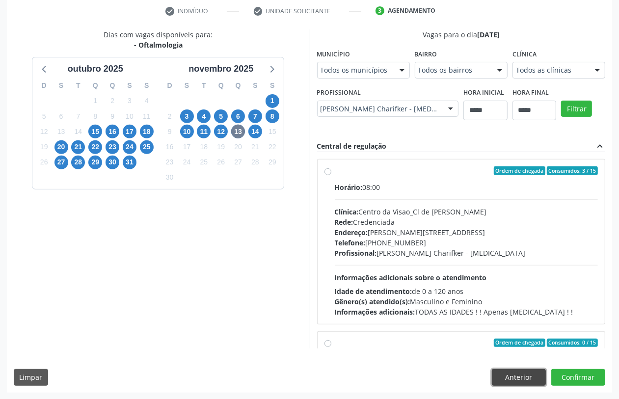
click at [522, 374] on button "Anterior" at bounding box center [519, 377] width 54 height 17
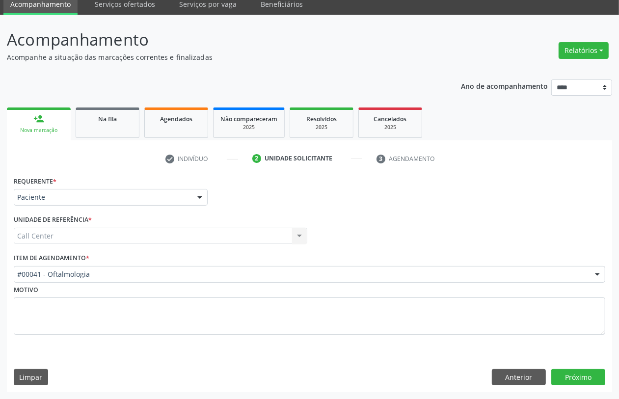
scroll to position [39, 0]
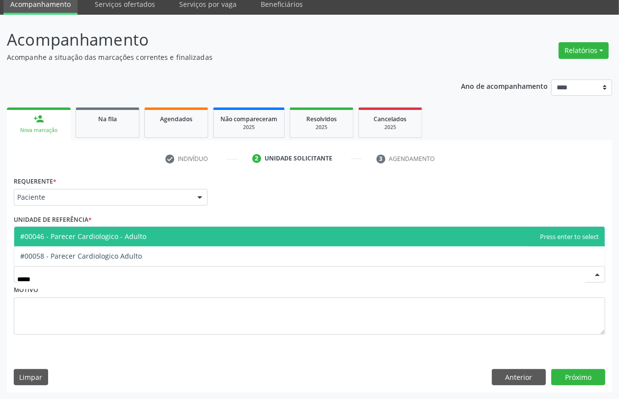
click at [124, 237] on span "#00046 - Parecer Cardiologico - Adulto" at bounding box center [83, 236] width 126 height 9
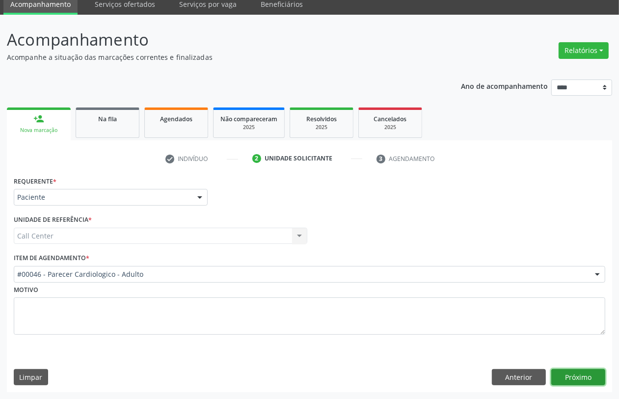
click at [595, 377] on button "Próximo" at bounding box center [579, 377] width 54 height 17
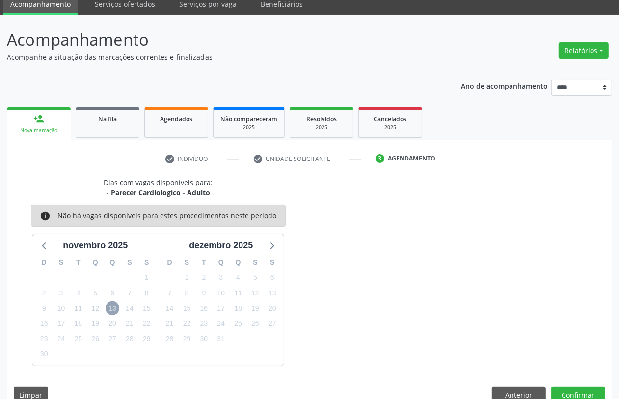
click at [113, 305] on span "13" at bounding box center [113, 309] width 14 height 14
click at [44, 247] on icon at bounding box center [44, 245] width 13 height 13
click at [533, 393] on button "Anterior" at bounding box center [519, 395] width 54 height 17
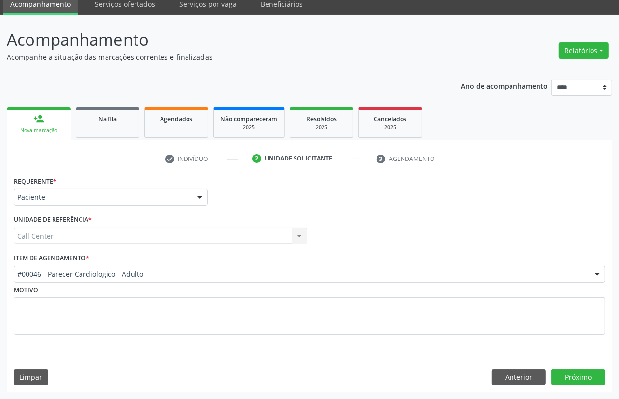
click at [172, 281] on div "#00046 - Parecer Cardiologico - Adulto" at bounding box center [310, 274] width 592 height 17
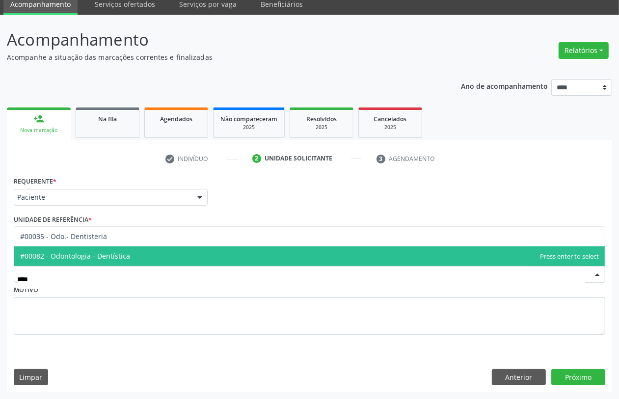
click at [146, 259] on span "#00082 - Odontologia - Dentística" at bounding box center [309, 257] width 591 height 20
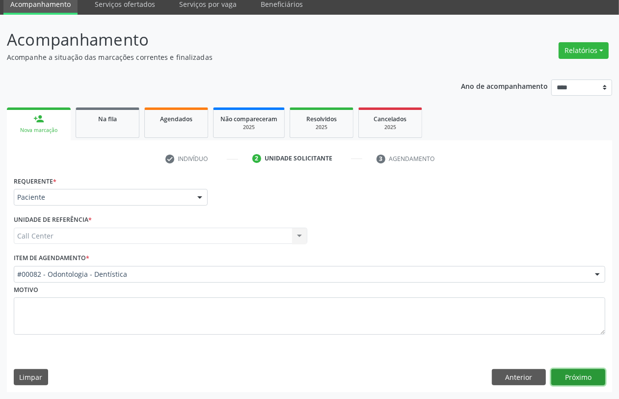
click at [591, 378] on button "Próximo" at bounding box center [579, 377] width 54 height 17
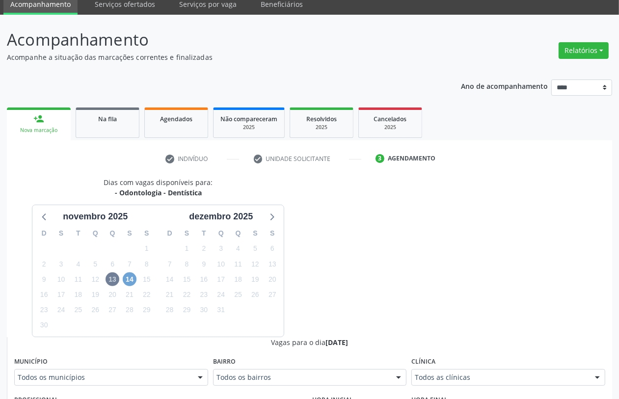
click at [135, 280] on span "14" at bounding box center [130, 280] width 14 height 14
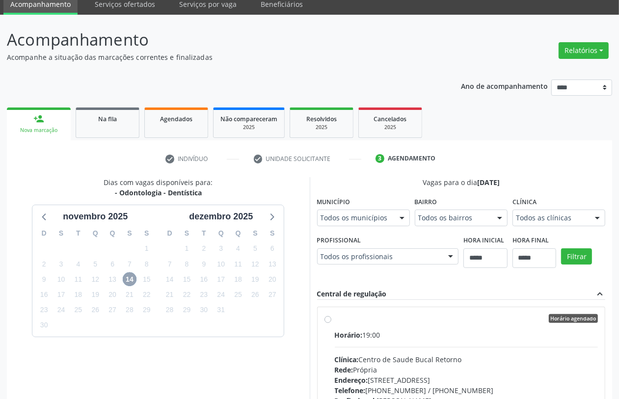
scroll to position [187, 0]
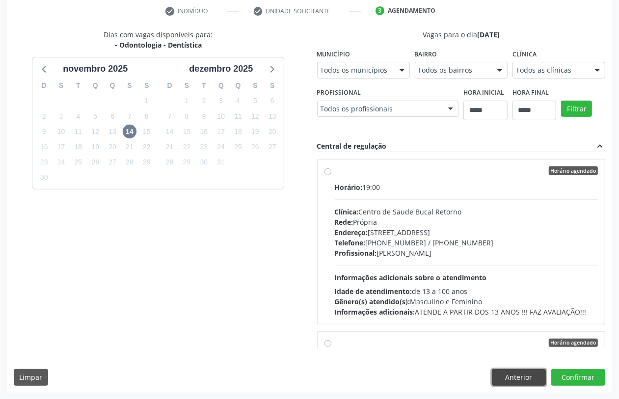
click at [519, 376] on button "Anterior" at bounding box center [519, 377] width 54 height 17
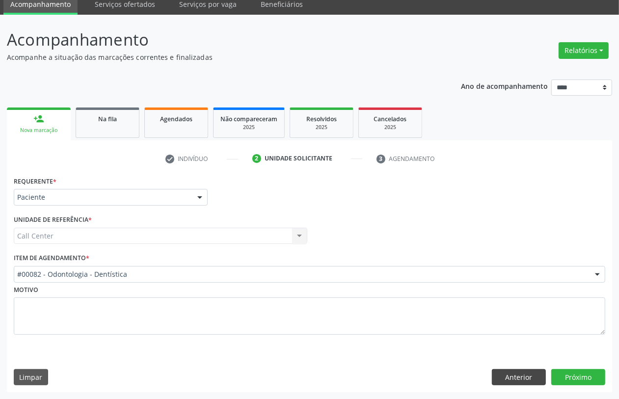
scroll to position [39, 0]
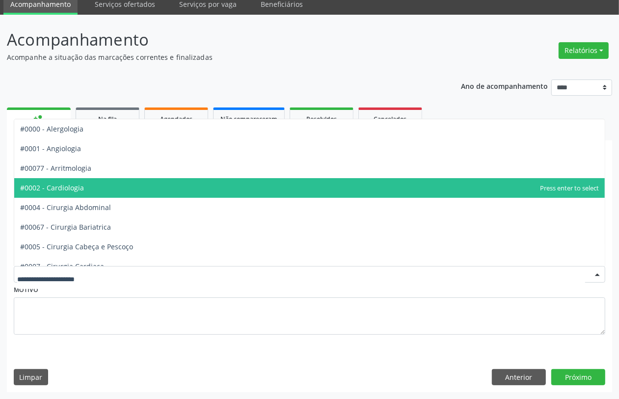
click at [83, 189] on span "#0002 - Cardiologia" at bounding box center [309, 188] width 591 height 20
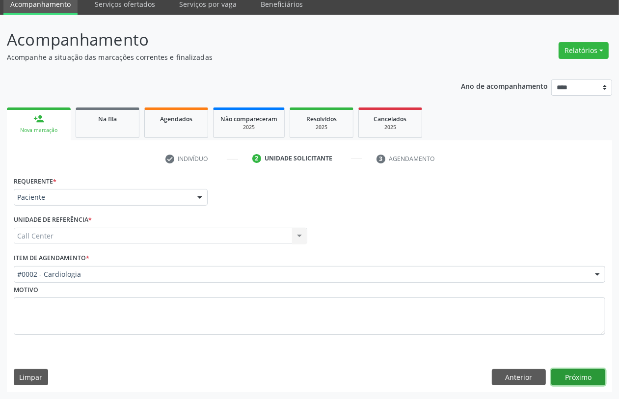
click at [581, 379] on button "Próximo" at bounding box center [579, 377] width 54 height 17
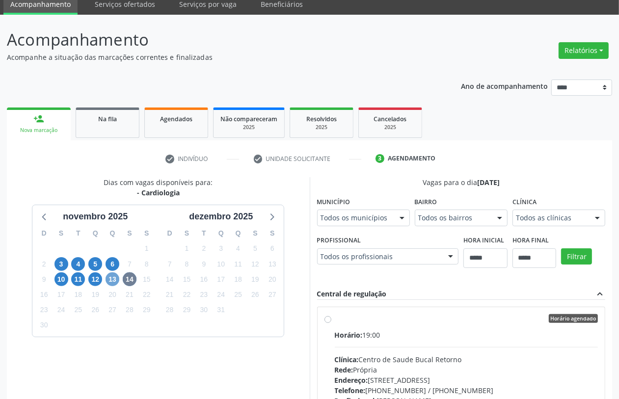
click at [117, 282] on span "13" at bounding box center [113, 280] width 14 height 14
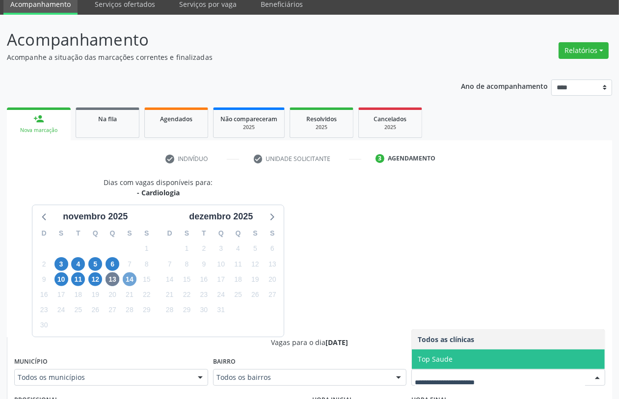
click at [124, 278] on span "14" at bounding box center [130, 280] width 14 height 14
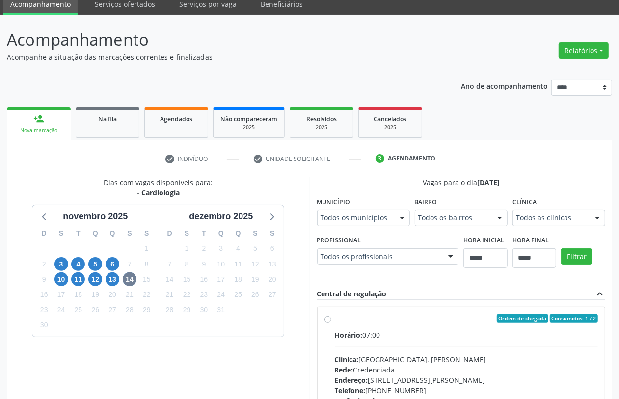
click at [116, 285] on div "13" at bounding box center [113, 279] width 14 height 15
click at [116, 279] on span "13" at bounding box center [113, 280] width 14 height 14
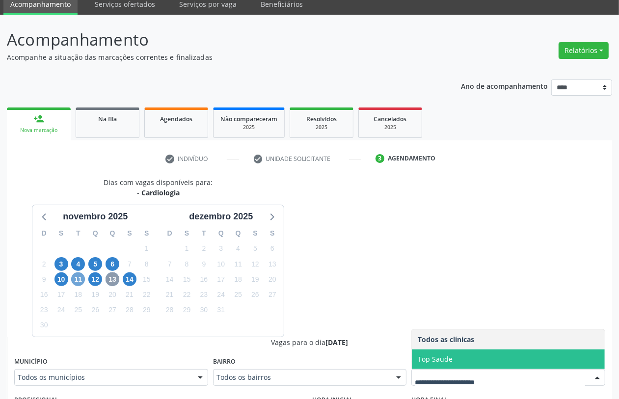
drag, startPoint x: 83, startPoint y: 280, endPoint x: 116, endPoint y: 295, distance: 36.8
click at [83, 282] on span "11" at bounding box center [78, 280] width 14 height 14
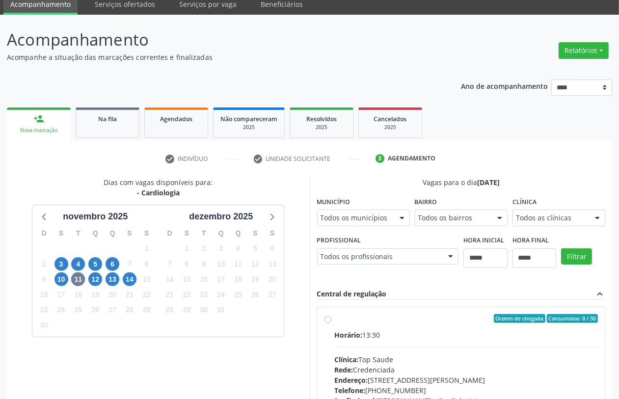
click at [513, 226] on div "Todos as clínicas" at bounding box center [559, 218] width 93 height 17
click at [62, 267] on span "3" at bounding box center [62, 264] width 14 height 14
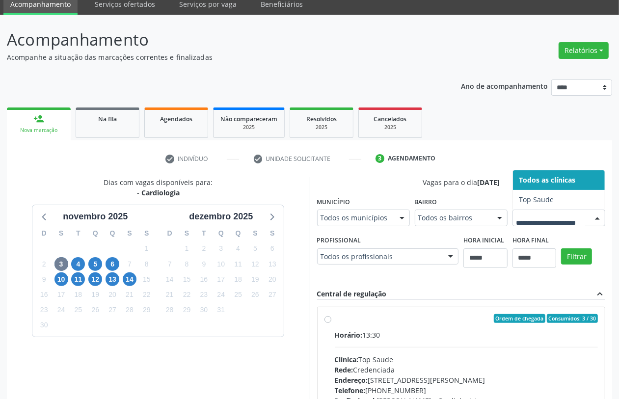
drag, startPoint x: 460, startPoint y: 381, endPoint x: 450, endPoint y: 375, distance: 11.3
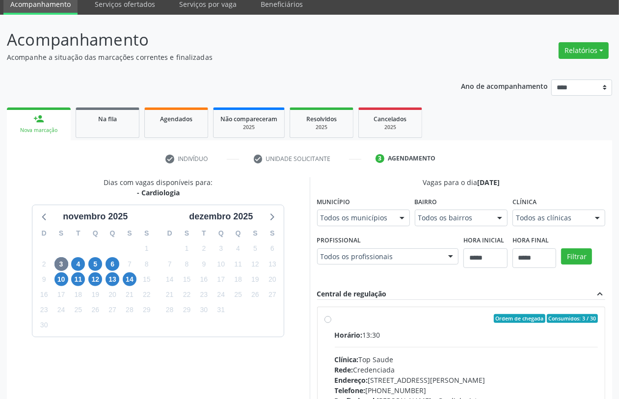
click at [31, 215] on div "Dias com vagas disponíveis para: - Cardiologia novembro 2025 D S T Q Q S S 26 2…" at bounding box center [158, 328] width 303 height 302
click at [40, 216] on icon at bounding box center [44, 216] width 13 height 13
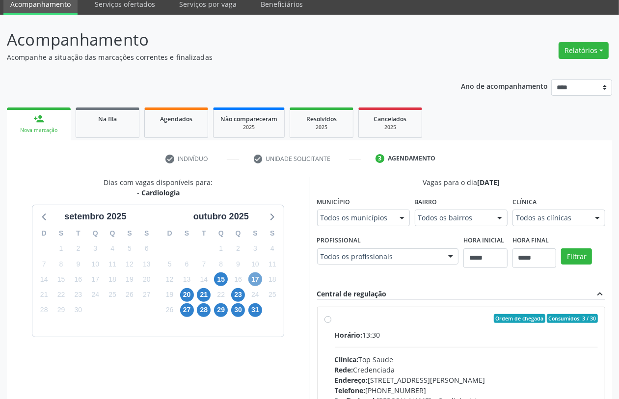
click at [261, 278] on span "17" at bounding box center [256, 280] width 14 height 14
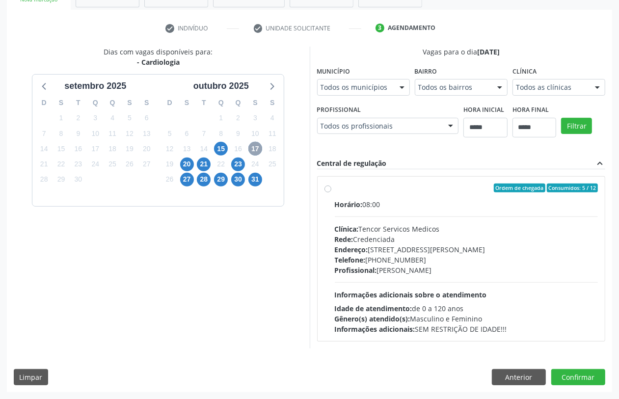
scroll to position [162, 0]
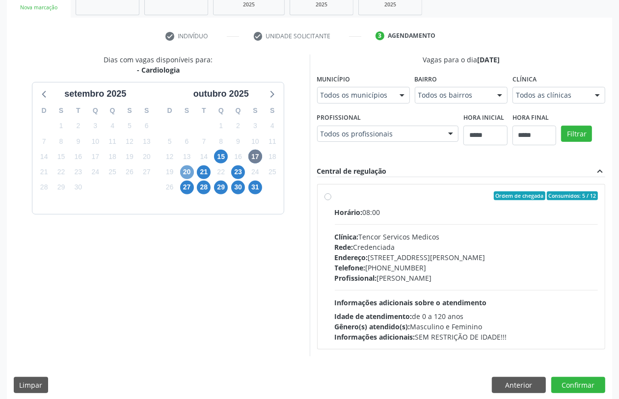
click at [183, 175] on span "20" at bounding box center [187, 173] width 14 height 14
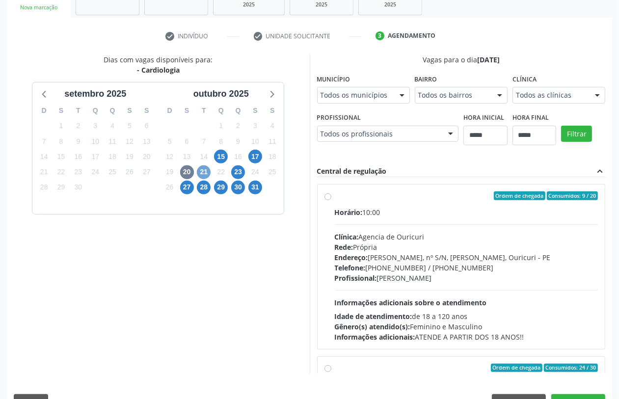
click at [204, 173] on span "21" at bounding box center [204, 173] width 14 height 14
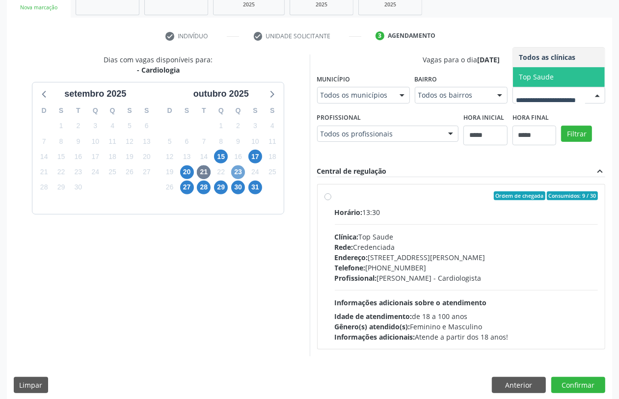
click at [241, 175] on span "23" at bounding box center [238, 173] width 14 height 14
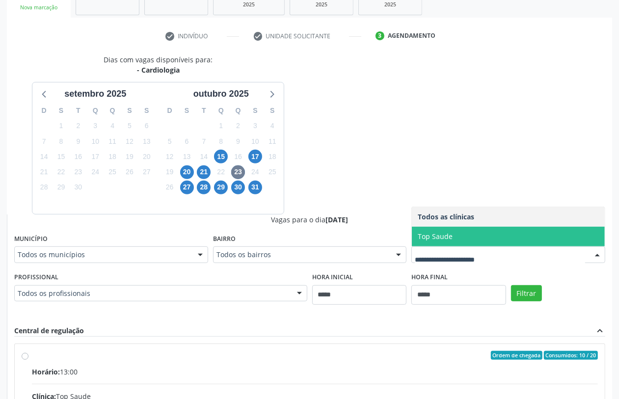
scroll to position [330, 0]
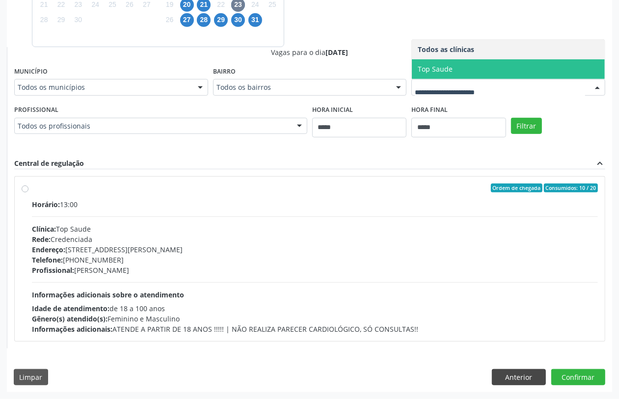
click at [517, 368] on div "Dias com vagas disponíveis para: - Cardiologia setembro 2025 D S T Q Q S S 31 1…" at bounding box center [310, 139] width 606 height 505
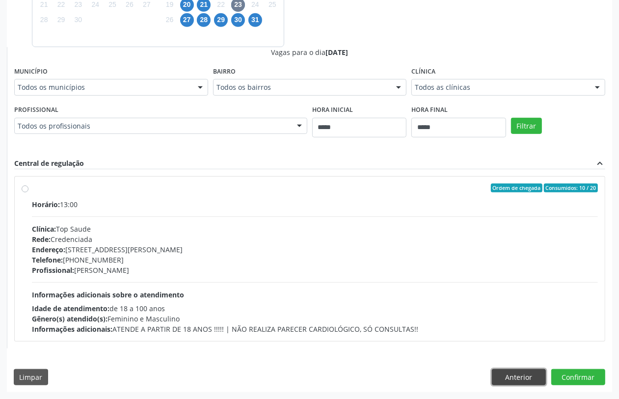
click at [525, 374] on button "Anterior" at bounding box center [519, 377] width 54 height 17
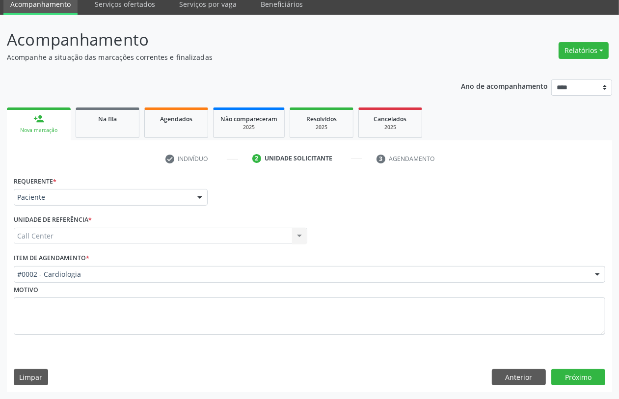
scroll to position [39, 0]
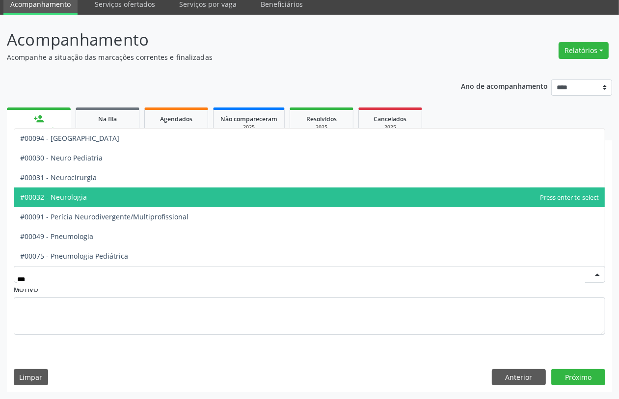
click at [139, 201] on span "#00032 - Neurologia" at bounding box center [309, 198] width 591 height 20
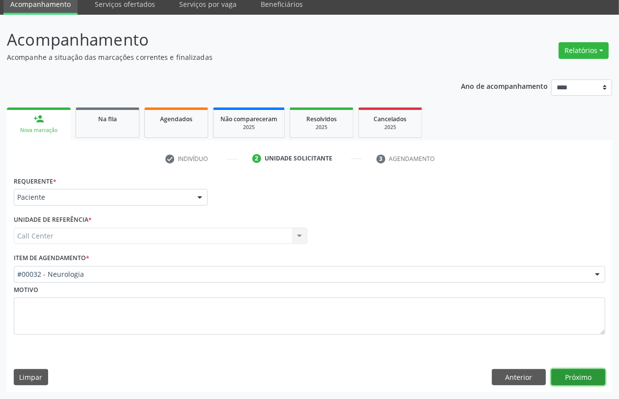
click at [576, 381] on button "Próximo" at bounding box center [579, 377] width 54 height 17
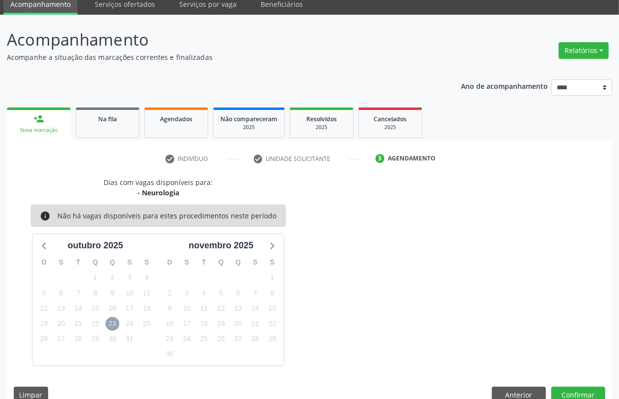
click at [115, 325] on span "23" at bounding box center [113, 324] width 14 height 14
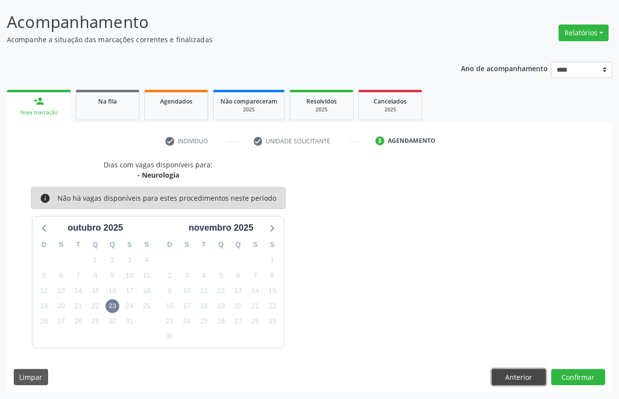
click at [521, 376] on button "Anterior" at bounding box center [519, 377] width 54 height 17
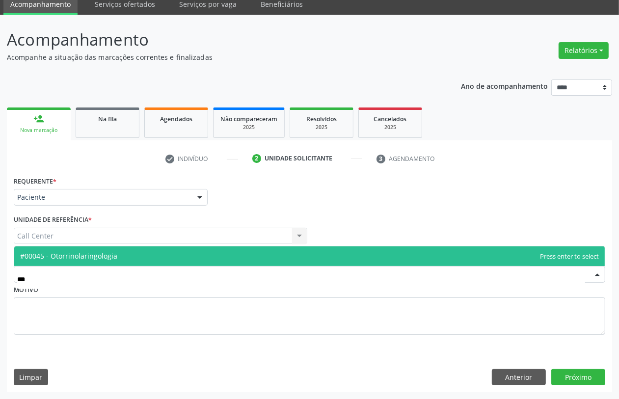
click at [140, 254] on span "#00045 - Otorrinolaringologia" at bounding box center [309, 257] width 591 height 20
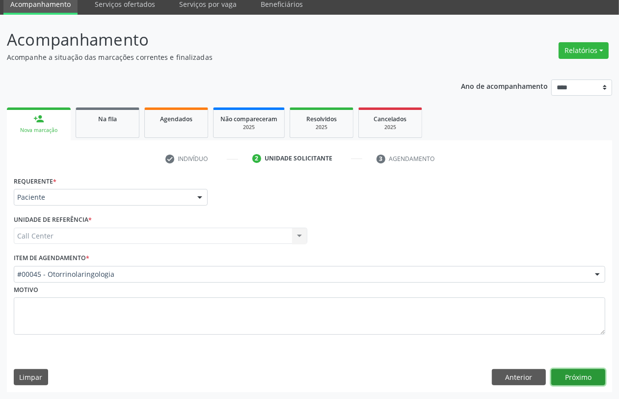
click at [575, 377] on button "Próximo" at bounding box center [579, 377] width 54 height 17
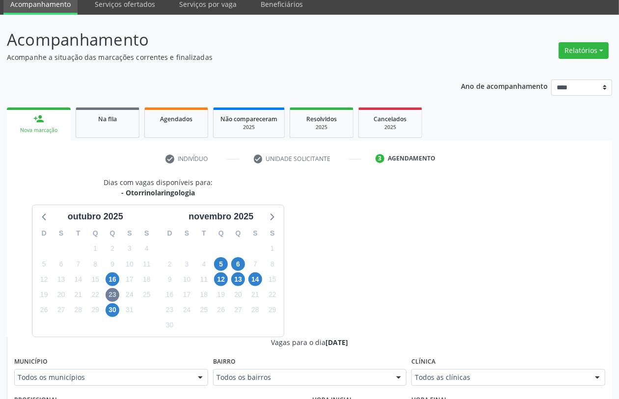
scroll to position [330, 0]
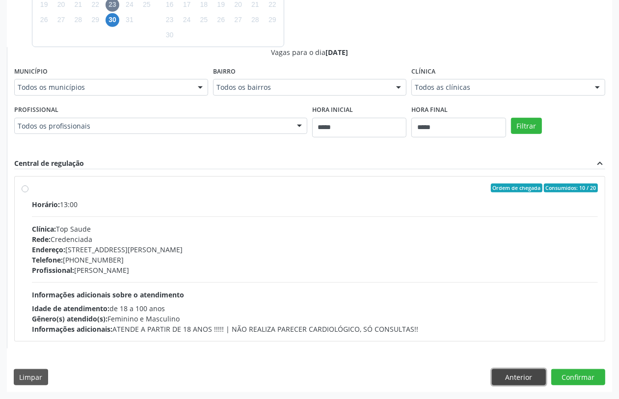
click at [516, 381] on button "Anterior" at bounding box center [519, 377] width 54 height 17
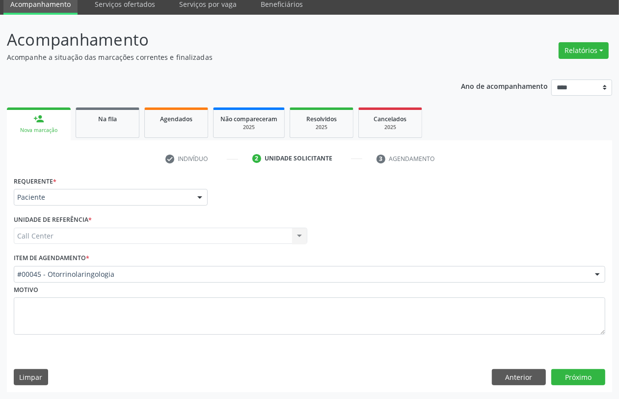
scroll to position [39, 0]
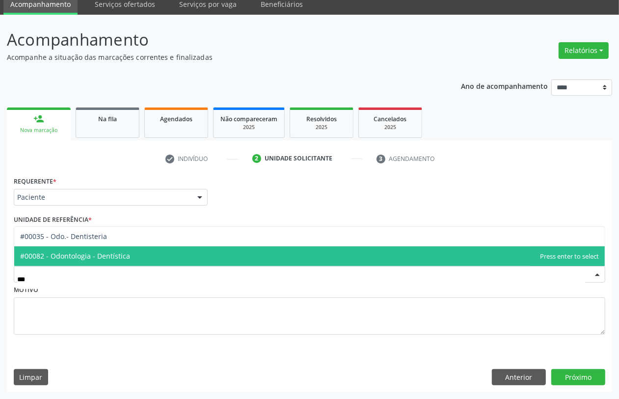
click at [96, 258] on span "#00082 - Odontologia - Dentística" at bounding box center [75, 255] width 110 height 9
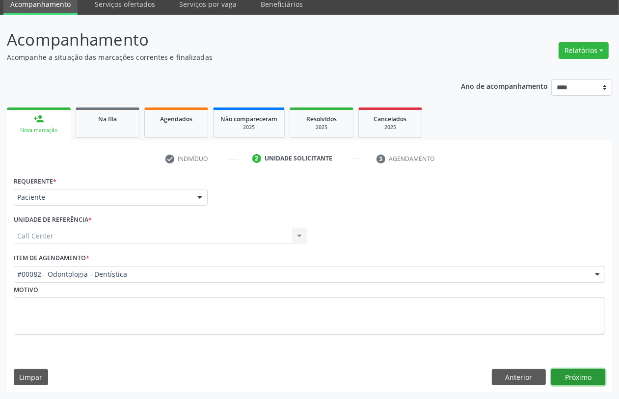
click at [587, 379] on button "Próximo" at bounding box center [579, 377] width 54 height 17
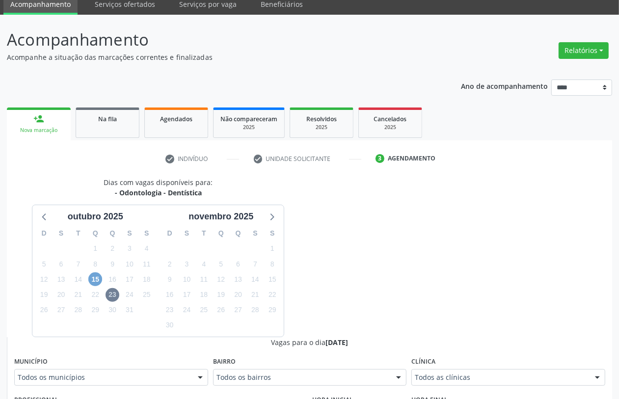
click at [92, 278] on span "15" at bounding box center [95, 280] width 14 height 14
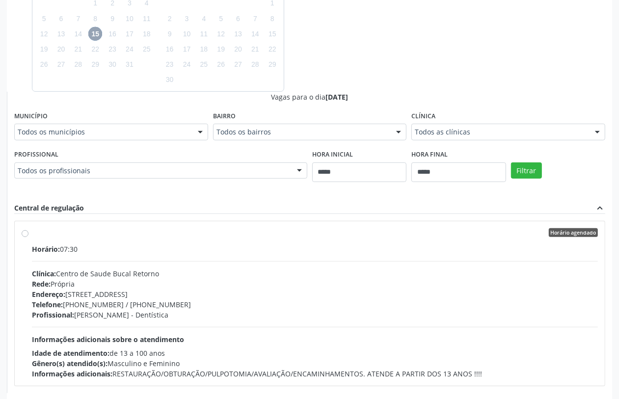
scroll to position [330, 0]
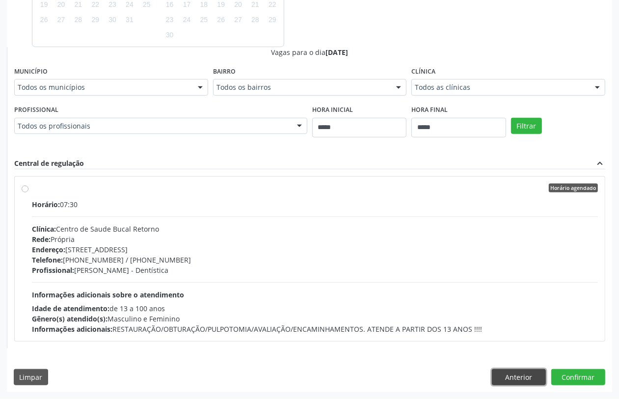
click at [520, 377] on button "Anterior" at bounding box center [519, 377] width 54 height 17
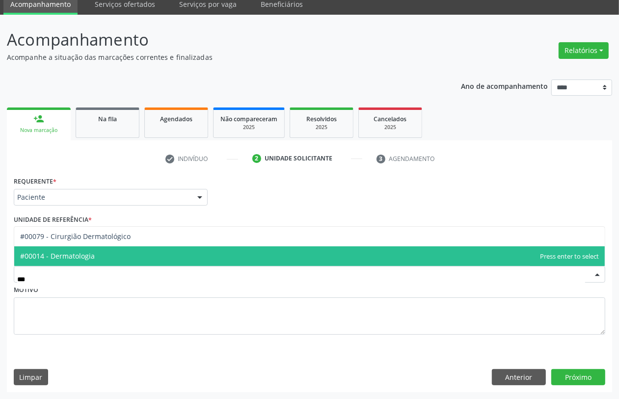
click at [133, 259] on span "#00014 - Dermatologia" at bounding box center [309, 257] width 591 height 20
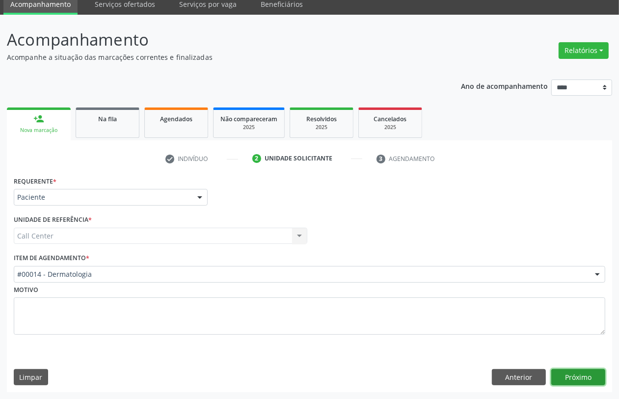
click at [574, 380] on button "Próximo" at bounding box center [579, 377] width 54 height 17
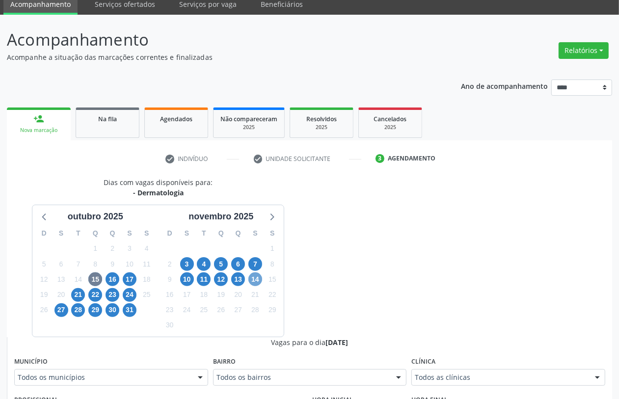
click at [259, 281] on span "14" at bounding box center [256, 280] width 14 height 14
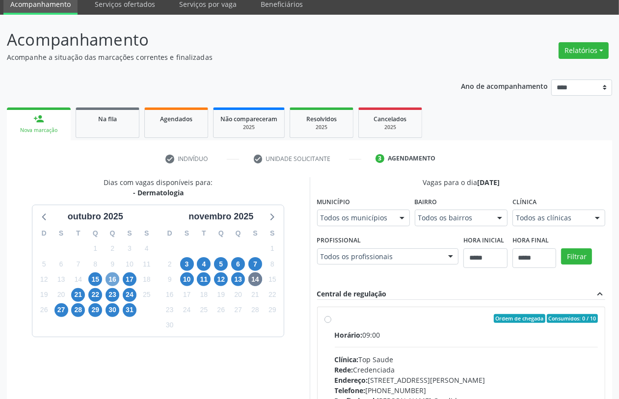
click at [116, 278] on span "16" at bounding box center [113, 280] width 14 height 14
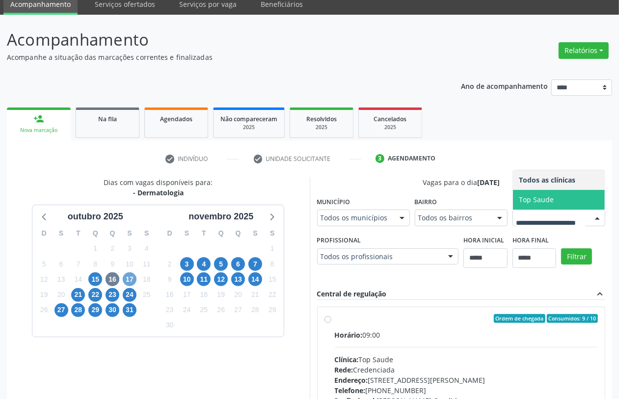
click at [129, 283] on span "17" at bounding box center [130, 280] width 14 height 14
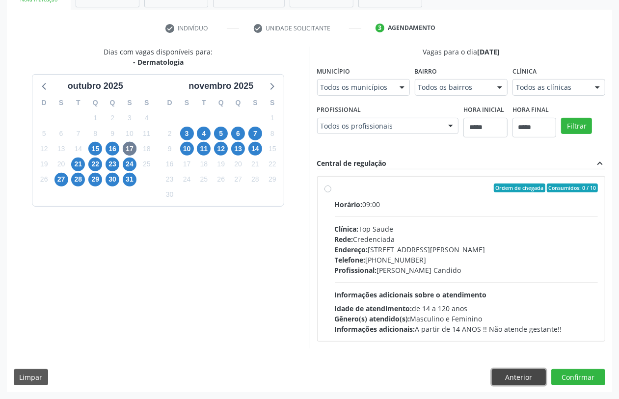
click at [527, 369] on button "Anterior" at bounding box center [519, 377] width 54 height 17
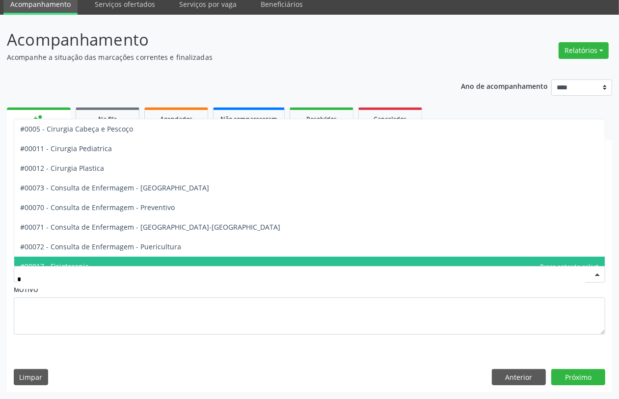
type input "**"
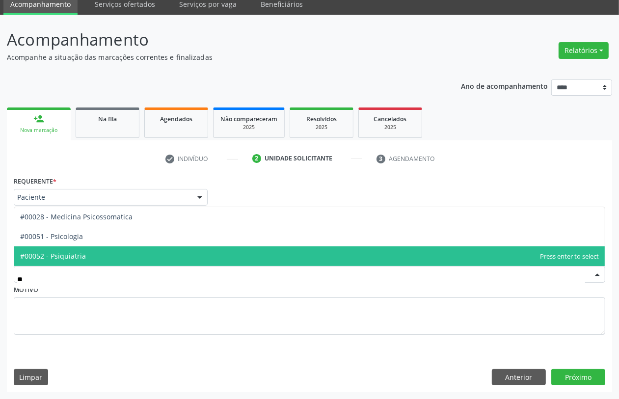
click at [97, 250] on span "#00052 - Psiquiatria" at bounding box center [309, 257] width 591 height 20
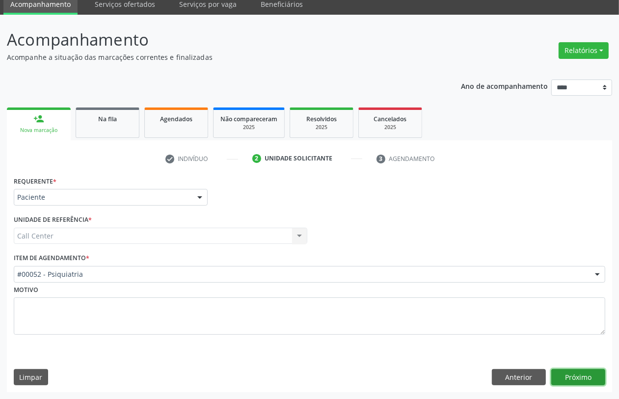
click at [597, 376] on button "Próximo" at bounding box center [579, 377] width 54 height 17
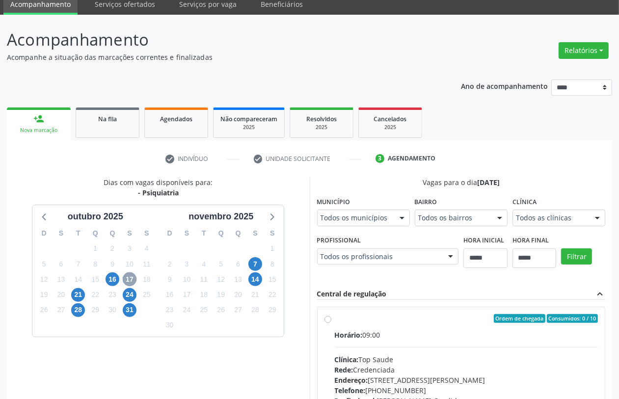
click at [131, 278] on span "17" at bounding box center [130, 280] width 14 height 14
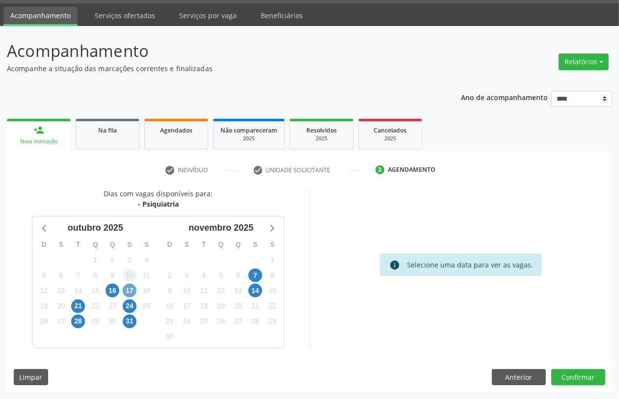
scroll to position [28, 0]
click at [132, 290] on span "17" at bounding box center [130, 291] width 14 height 14
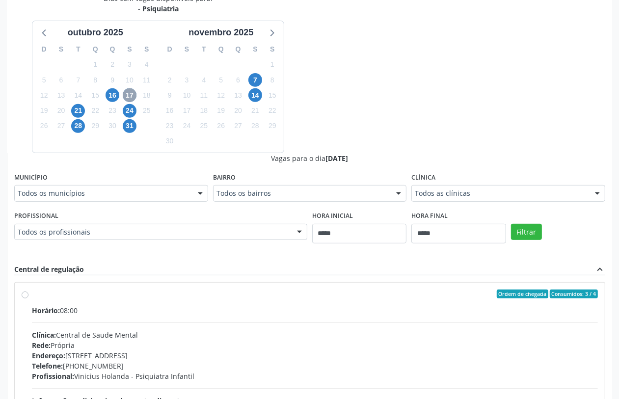
scroll to position [123, 0]
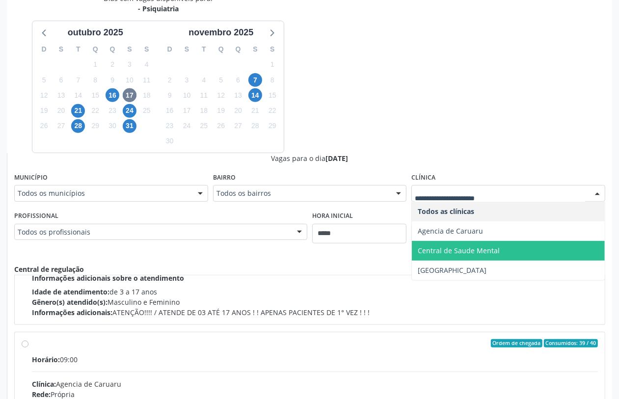
drag, startPoint x: 450, startPoint y: 252, endPoint x: 462, endPoint y: 255, distance: 12.3
click at [450, 258] on span "Central de Saude Mental" at bounding box center [508, 251] width 193 height 20
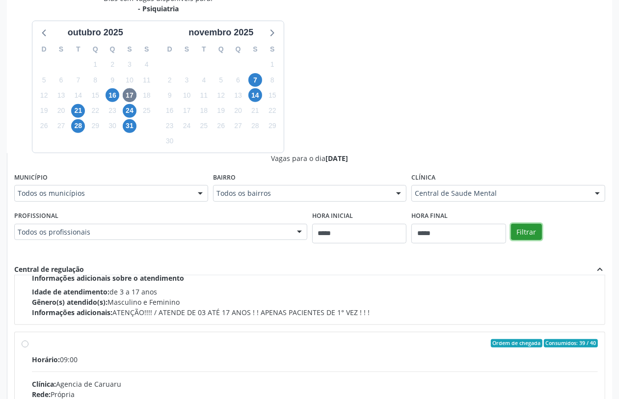
click at [534, 238] on button "Filtrar" at bounding box center [526, 232] width 31 height 17
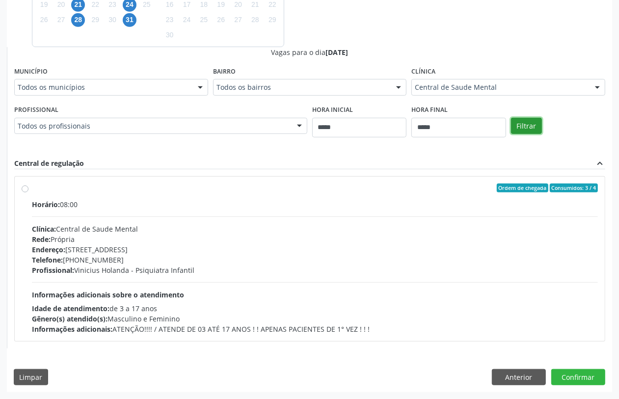
scroll to position [146, 0]
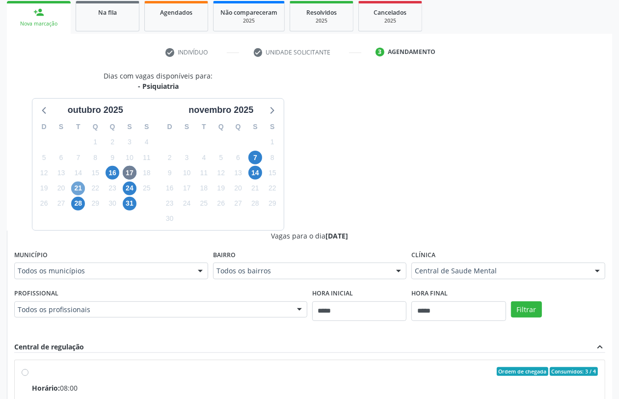
click at [82, 192] on span "21" at bounding box center [78, 189] width 14 height 14
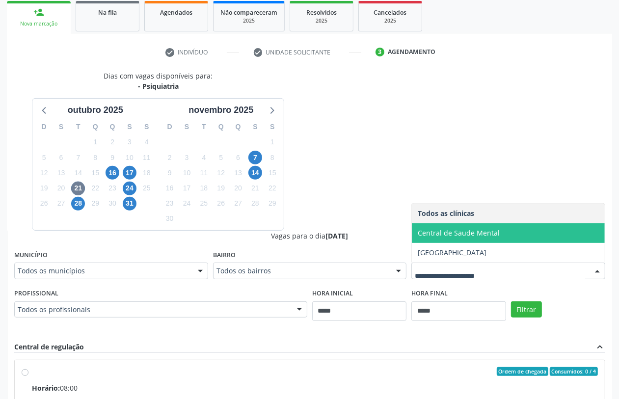
click at [463, 229] on span "Central de Saude Mental" at bounding box center [459, 232] width 82 height 9
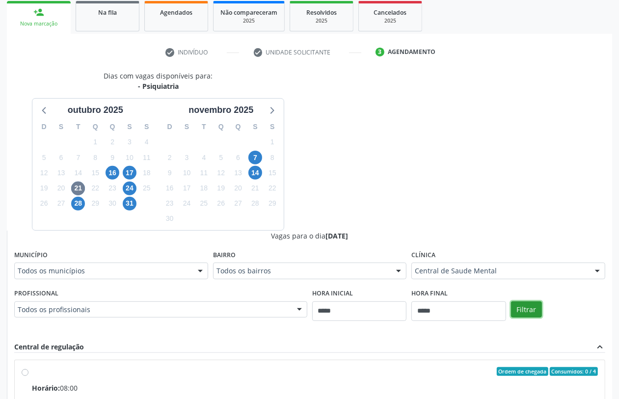
click at [539, 315] on button "Filtrar" at bounding box center [526, 310] width 31 height 17
click at [131, 190] on span "24" at bounding box center [130, 189] width 14 height 14
click at [259, 175] on span "14" at bounding box center [256, 173] width 14 height 14
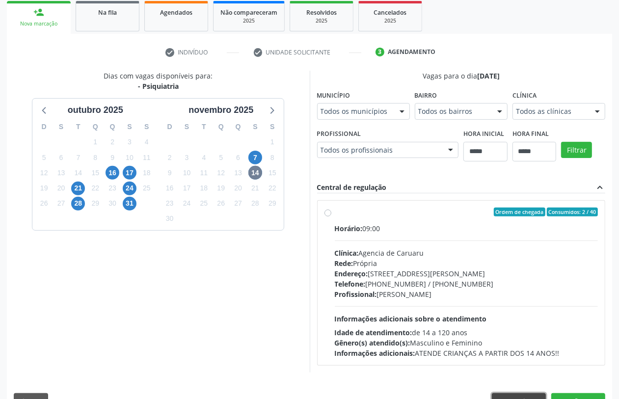
click at [511, 393] on button "Anterior" at bounding box center [519, 401] width 54 height 17
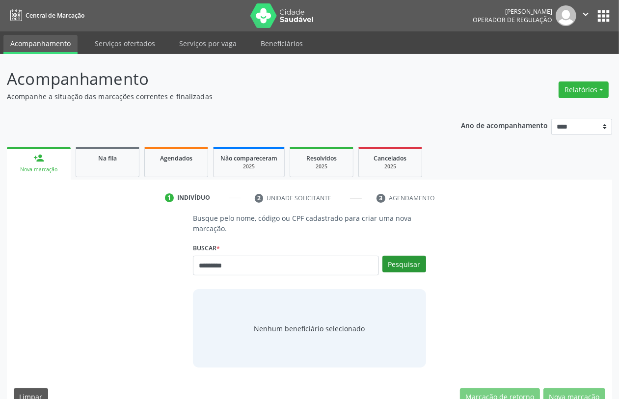
type input "*********"
click at [396, 266] on button "Pesquisar" at bounding box center [405, 264] width 44 height 17
type input "*******"
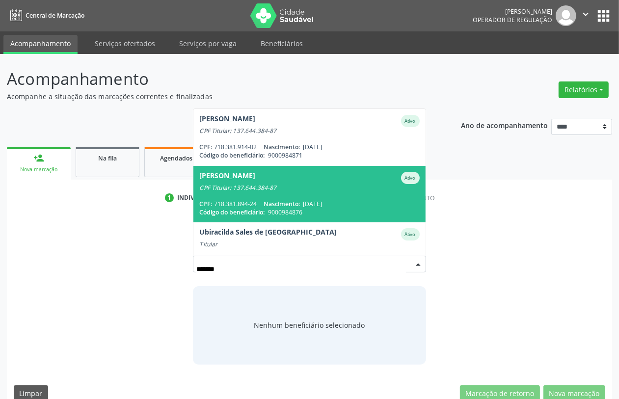
scroll to position [21, 0]
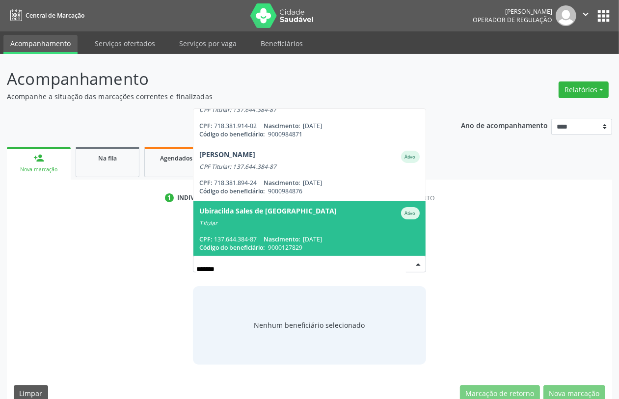
drag, startPoint x: 298, startPoint y: 233, endPoint x: 299, endPoint y: 226, distance: 6.9
click at [298, 232] on span "Ubiracilda Sales de Lima Ativo Titular CPF: 137.644.384-87 Nascimento: 03/04/19…" at bounding box center [310, 229] width 232 height 56
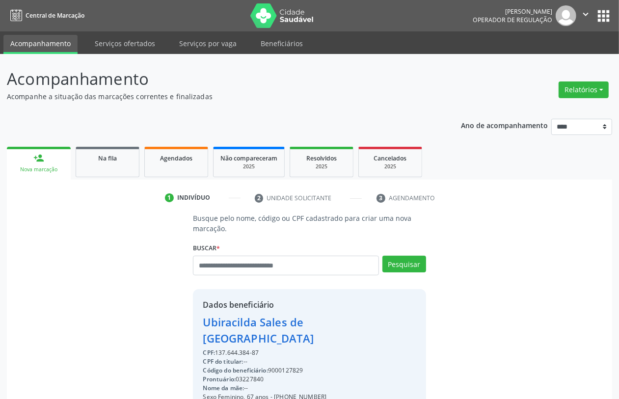
scroll to position [129, 0]
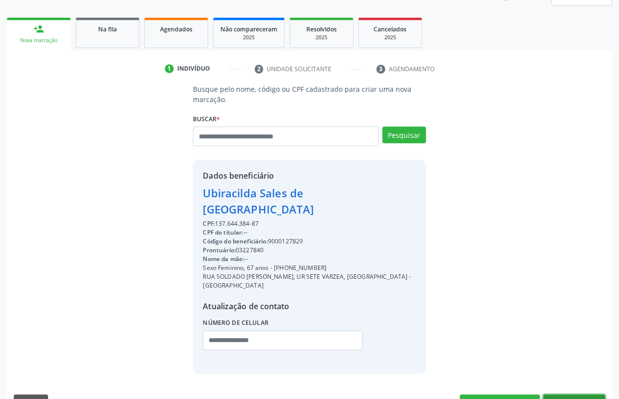
click at [580, 395] on button "Nova marcação" at bounding box center [575, 403] width 62 height 17
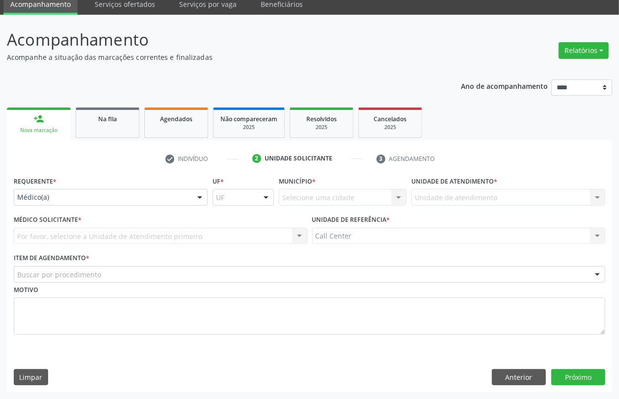
scroll to position [39, 0]
click at [81, 189] on div "Médico(a)" at bounding box center [111, 197] width 194 height 17
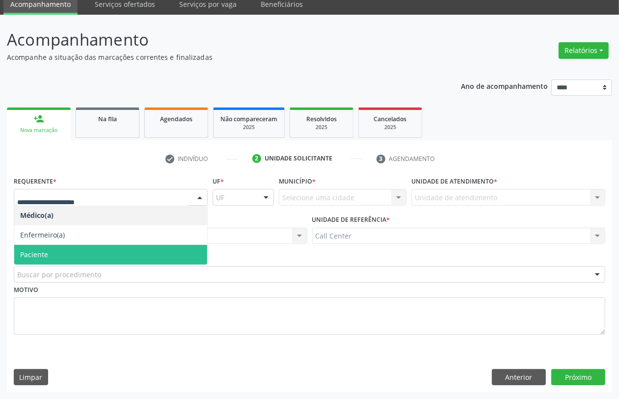
click at [60, 256] on span "Paciente" at bounding box center [110, 255] width 193 height 20
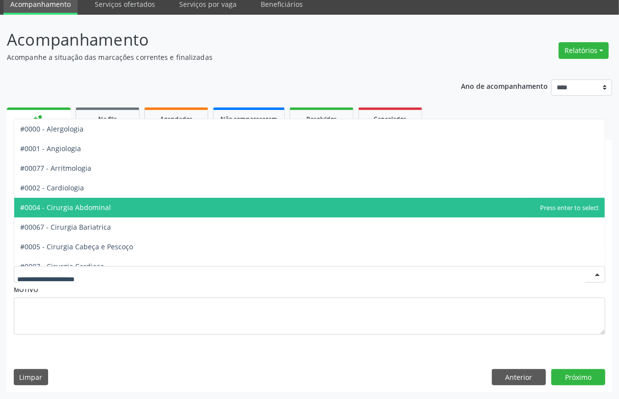
click at [98, 184] on span "#0002 - Cardiologia" at bounding box center [309, 188] width 591 height 20
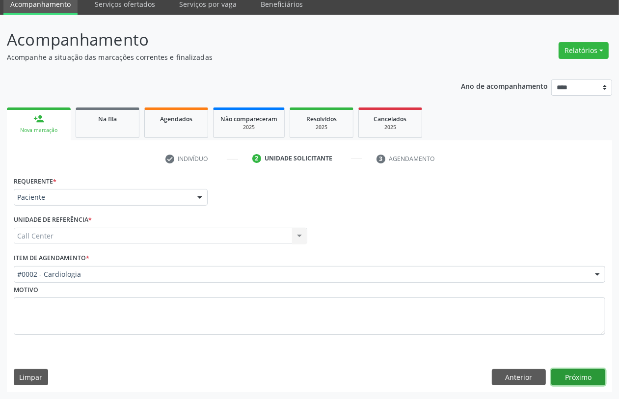
click at [573, 368] on div "Requerente * Paciente Médico(a) Enfermeiro(a) Paciente Nenhum resultado encontr…" at bounding box center [310, 283] width 606 height 219
click at [588, 379] on button "Próximo" at bounding box center [579, 377] width 54 height 17
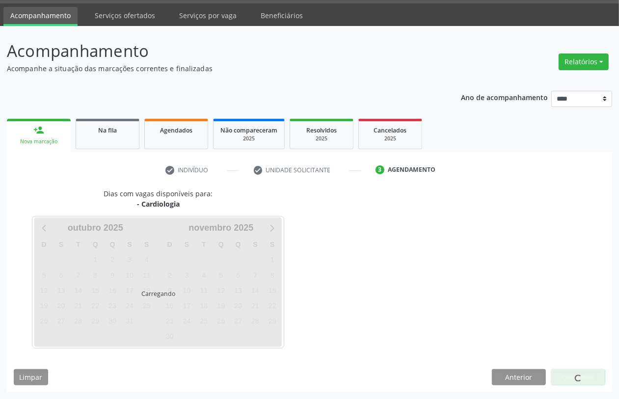
scroll to position [28, 0]
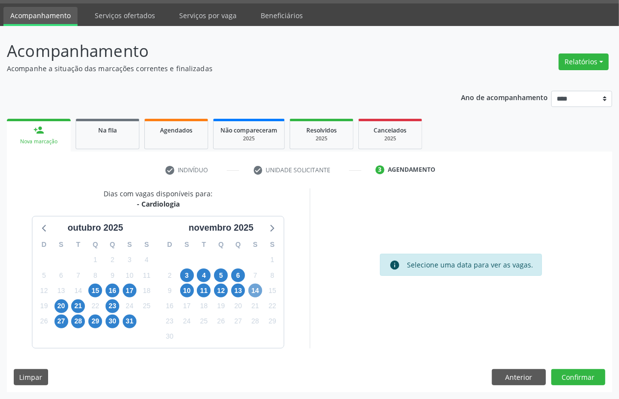
click at [251, 293] on span "14" at bounding box center [256, 291] width 14 height 14
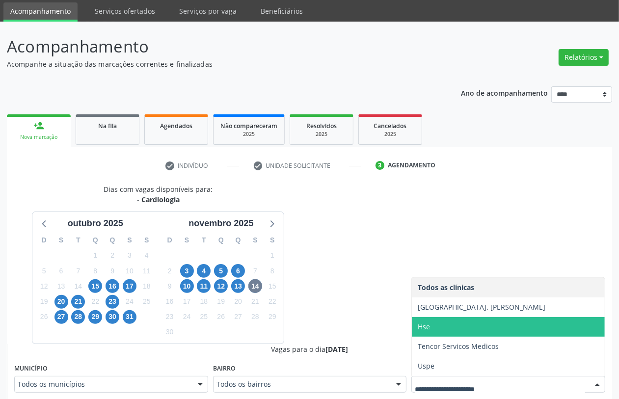
click at [465, 328] on span "Hse" at bounding box center [508, 327] width 193 height 20
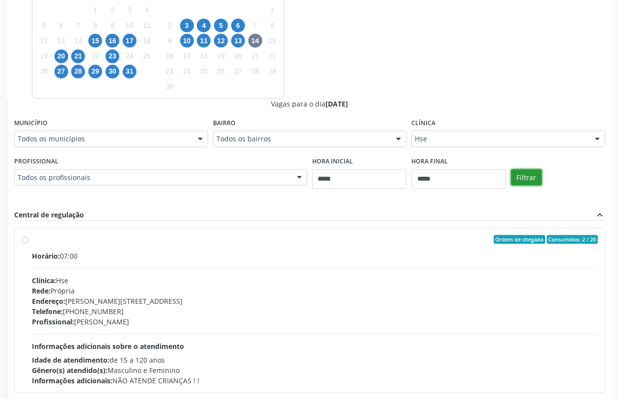
click at [533, 178] on button "Filtrar" at bounding box center [526, 177] width 31 height 17
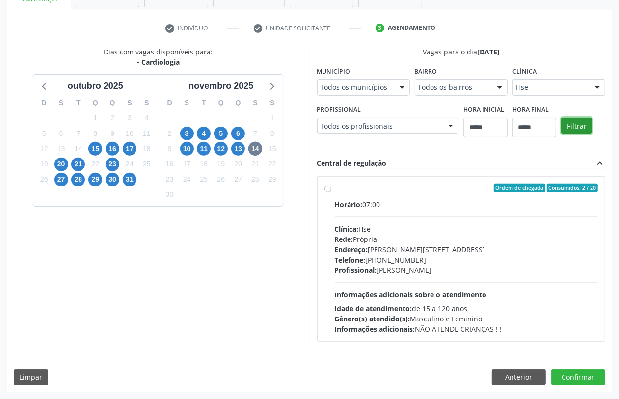
scroll to position [170, 0]
click at [459, 260] on div "Telefone: (81) 31834500" at bounding box center [467, 260] width 264 height 10
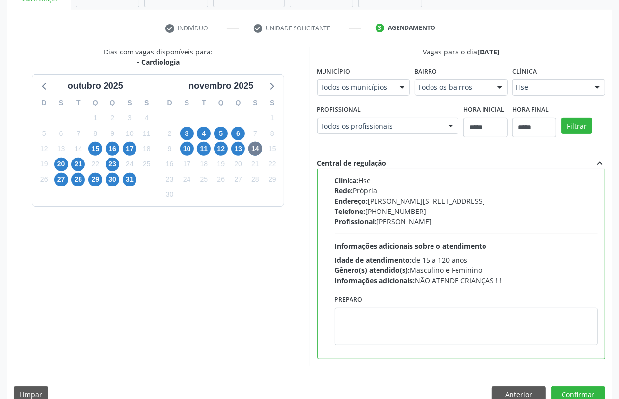
scroll to position [187, 0]
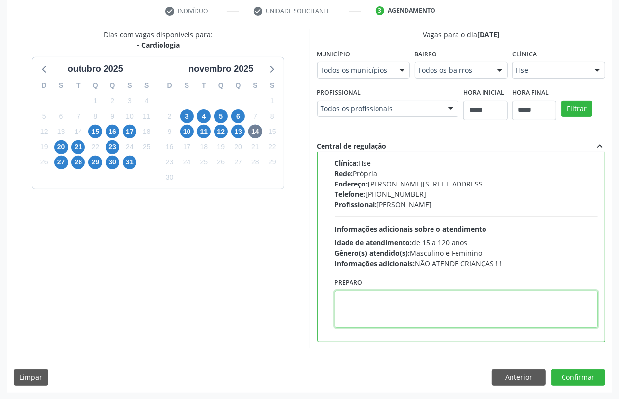
paste textarea "**********"
type textarea "**********"
click at [577, 365] on div "Dias com vagas disponíveis para: - Cardiologia outubro 2025 D S T Q Q S S 28 29…" at bounding box center [310, 210] width 606 height 363
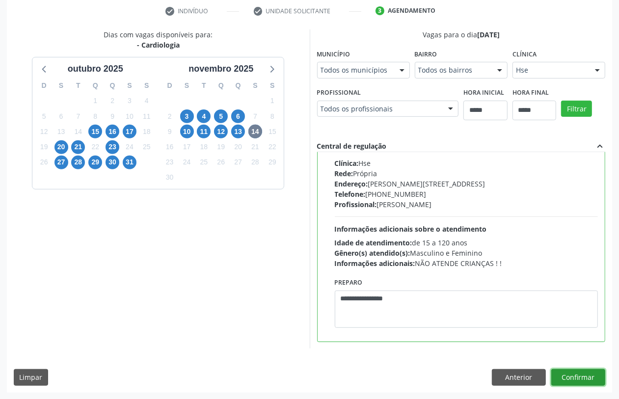
click at [581, 377] on button "Confirmar" at bounding box center [579, 377] width 54 height 17
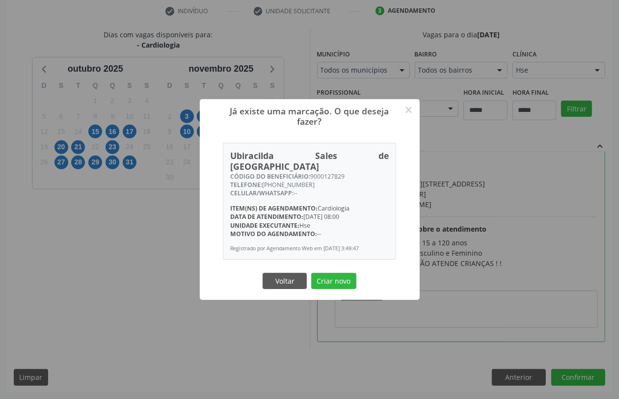
click at [325, 271] on div "Voltar Criar novo" at bounding box center [310, 281] width 98 height 21
click at [334, 273] on button "Criar novo" at bounding box center [333, 281] width 45 height 17
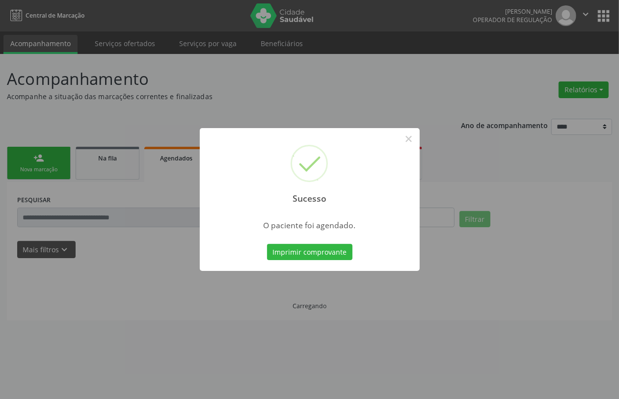
scroll to position [0, 0]
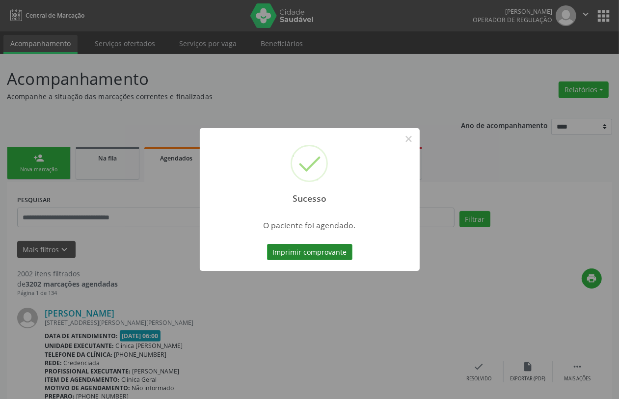
click at [340, 252] on button "Imprimir comprovante" at bounding box center [309, 252] width 85 height 17
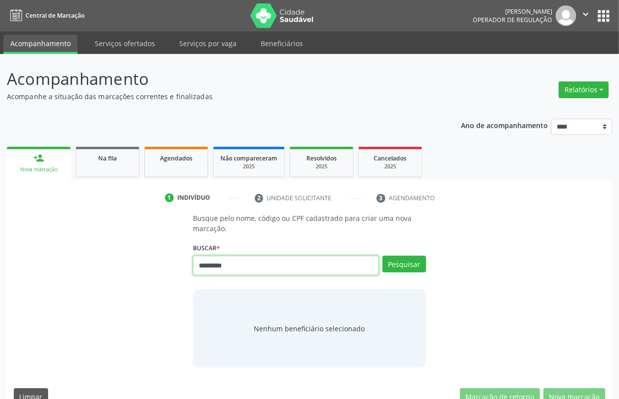
type input "*********"
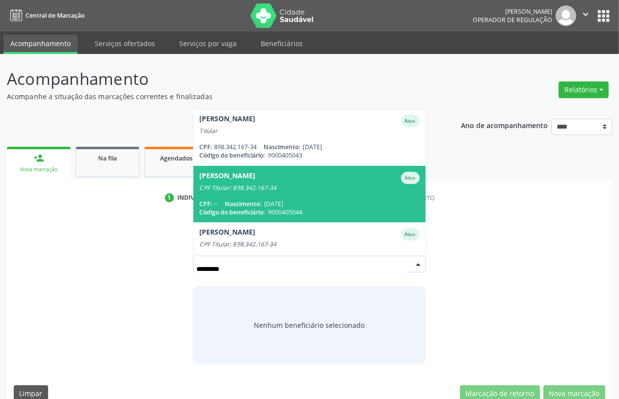
click at [261, 200] on span "Nascimento:" at bounding box center [243, 204] width 36 height 8
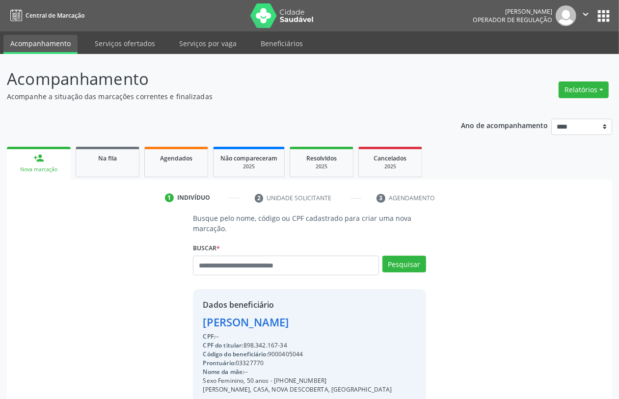
scroll to position [129, 0]
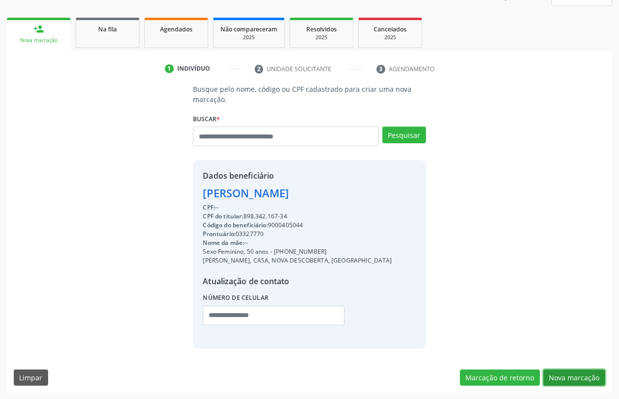
click at [581, 373] on button "Nova marcação" at bounding box center [575, 378] width 62 height 17
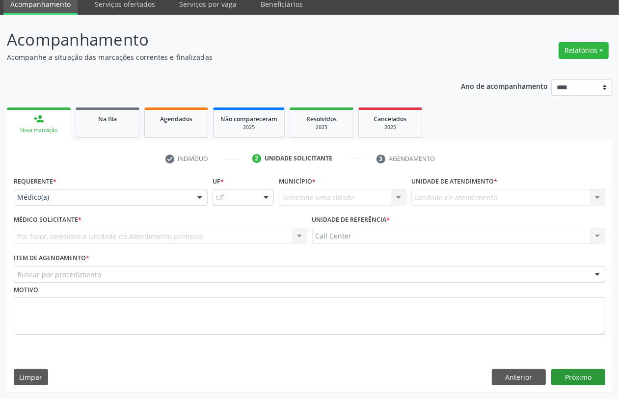
scroll to position [39, 0]
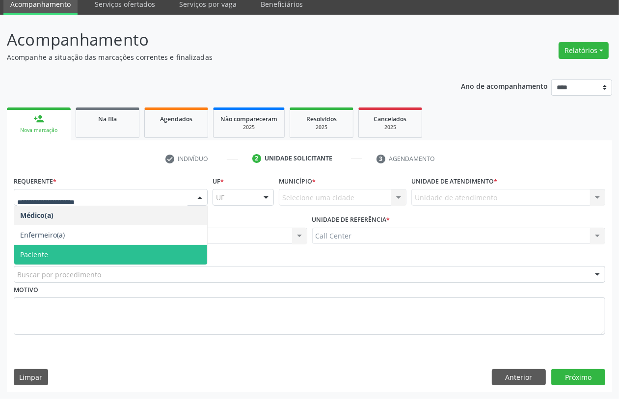
click at [59, 251] on span "Paciente" at bounding box center [110, 255] width 193 height 20
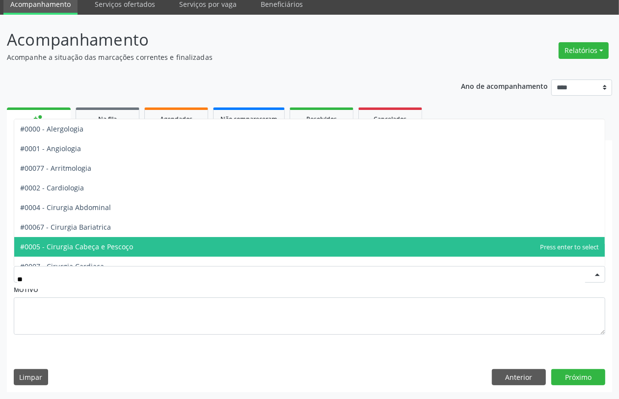
type input "***"
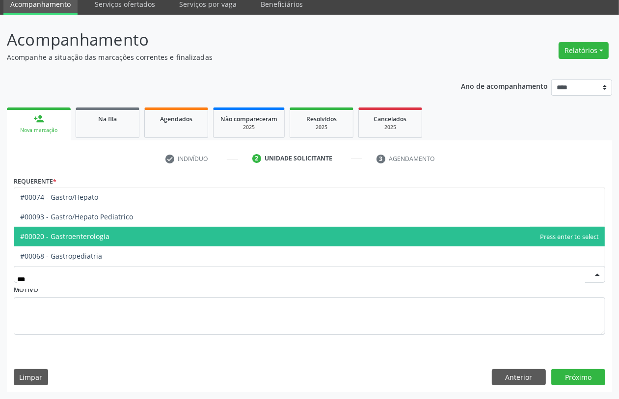
click at [107, 237] on span "#00020 - Gastroenterologia" at bounding box center [309, 237] width 591 height 20
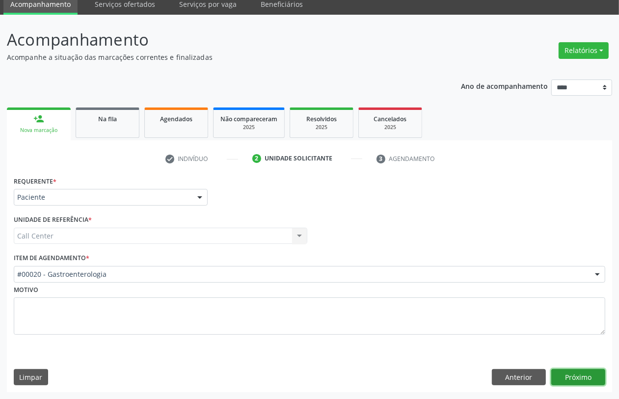
click at [580, 371] on button "Próximo" at bounding box center [579, 377] width 54 height 17
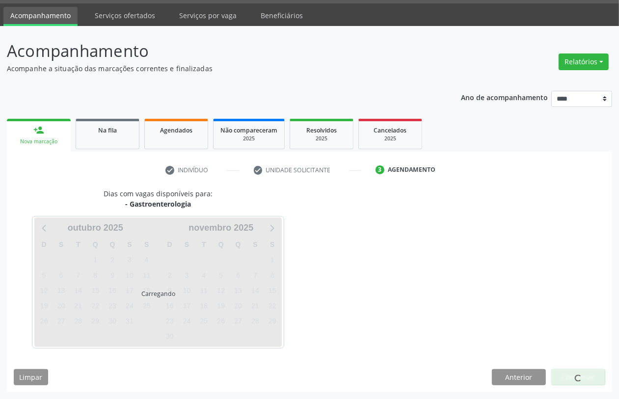
scroll to position [28, 0]
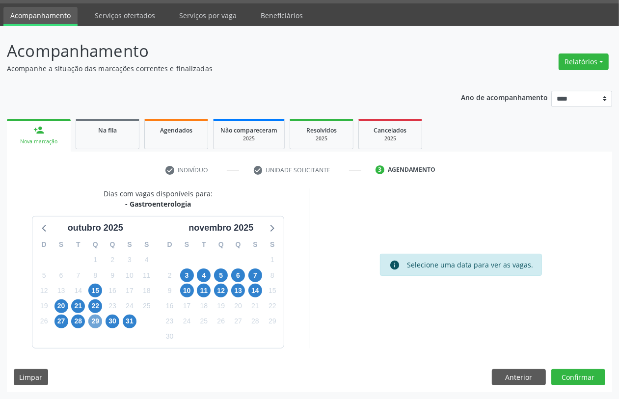
click at [92, 323] on span "29" at bounding box center [95, 322] width 14 height 14
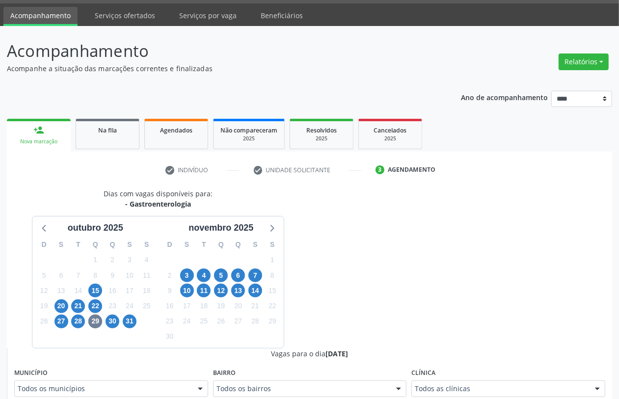
scroll to position [32, 0]
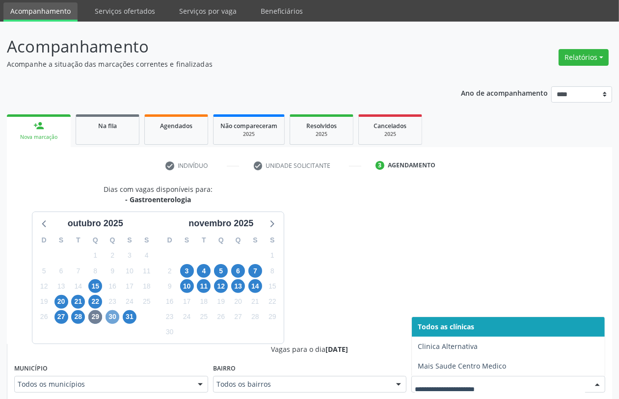
click at [117, 318] on span "30" at bounding box center [113, 317] width 14 height 14
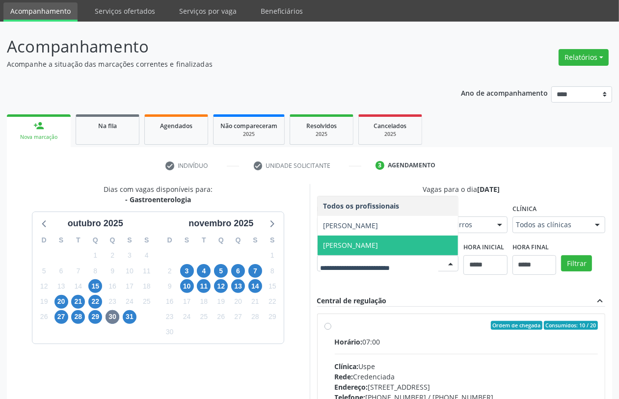
click at [312, 293] on div "Vagas para o dia 30/10/2025 Município Todos os municípios Todos os municípios R…" at bounding box center [461, 343] width 303 height 319
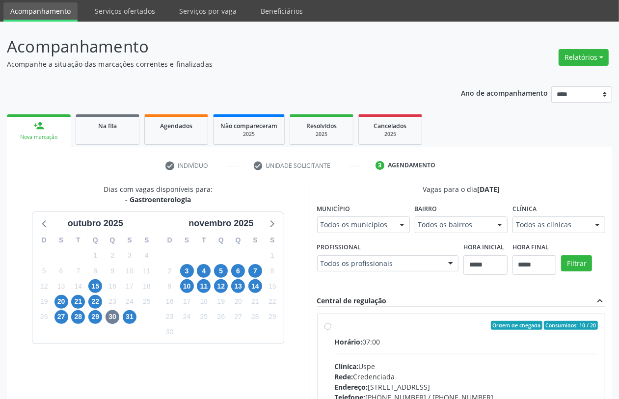
scroll to position [155, 0]
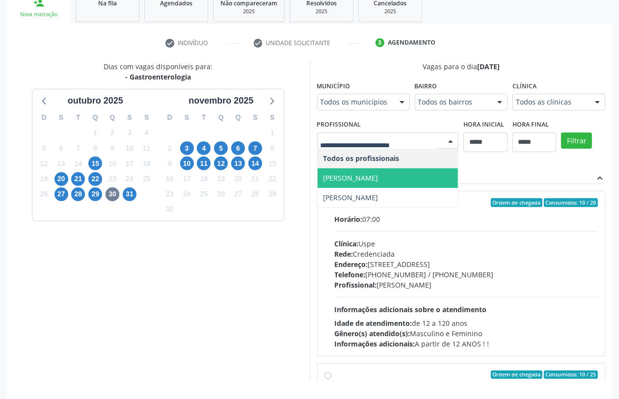
click at [379, 177] on span "Manoel Souto Moraes de Araujo" at bounding box center [351, 177] width 55 height 9
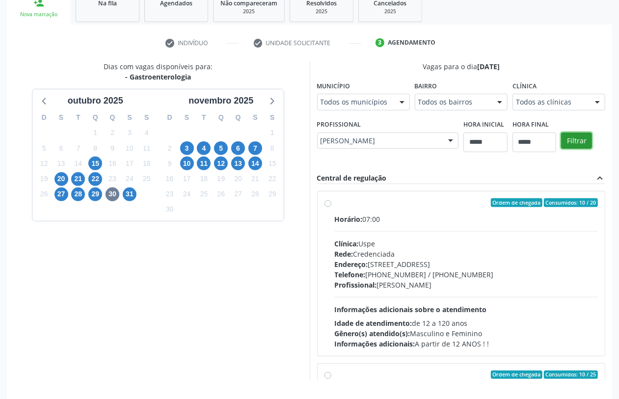
click at [575, 139] on button "Filtrar" at bounding box center [576, 141] width 31 height 17
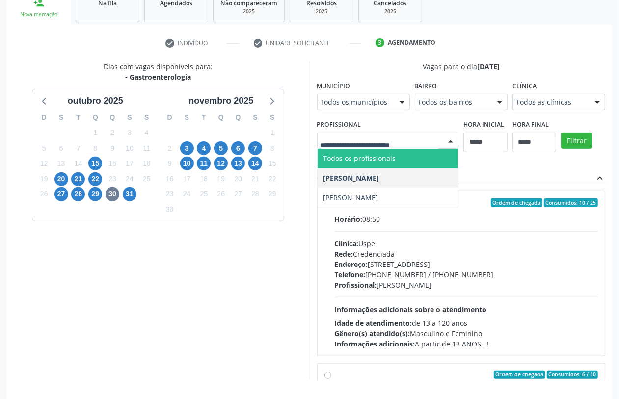
click at [411, 146] on div at bounding box center [388, 141] width 142 height 17
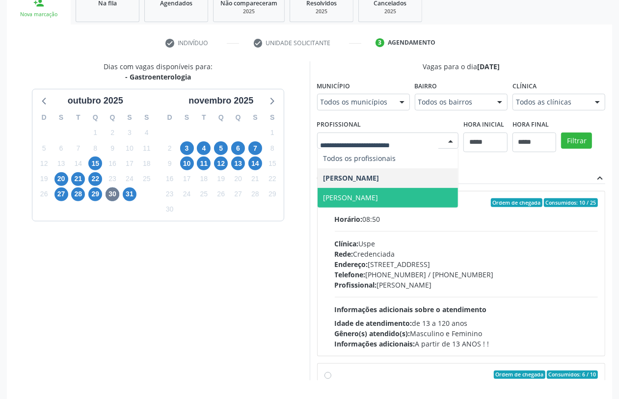
click at [379, 194] on span "Ronaldo Guerra Lopes" at bounding box center [351, 197] width 55 height 9
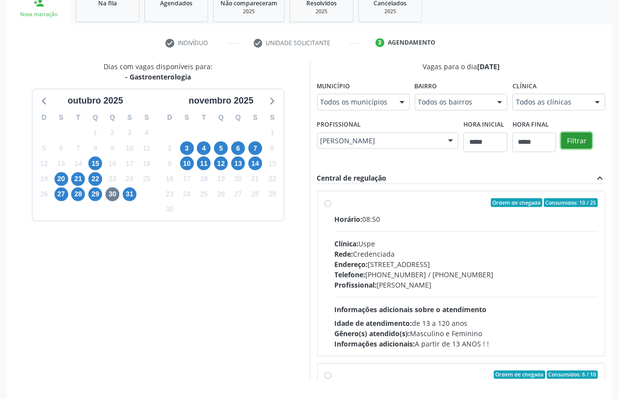
click at [577, 135] on button "Filtrar" at bounding box center [576, 141] width 31 height 17
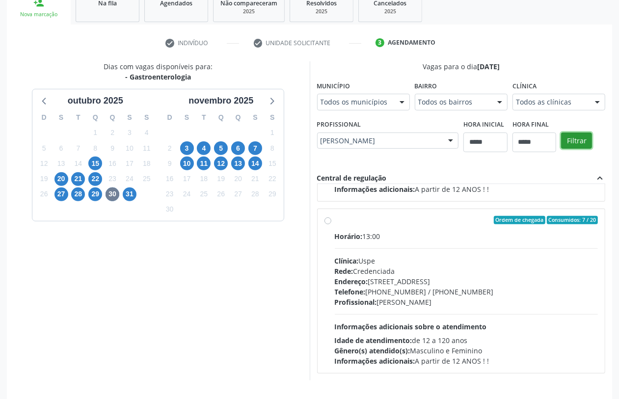
scroll to position [0, 0]
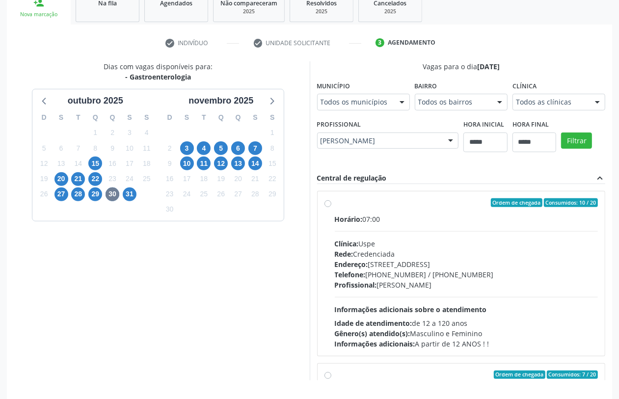
click at [364, 287] on span "Profissional:" at bounding box center [356, 284] width 42 height 9
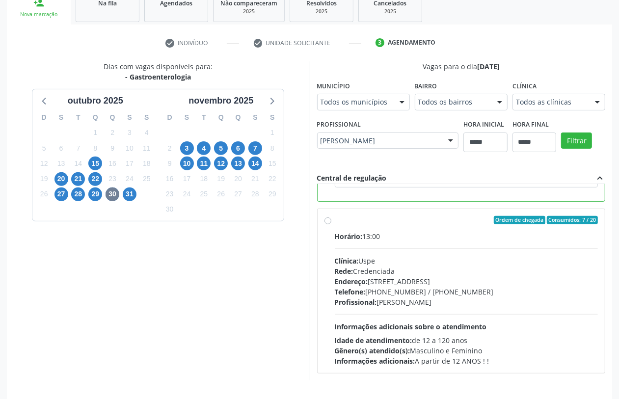
scroll to position [37, 0]
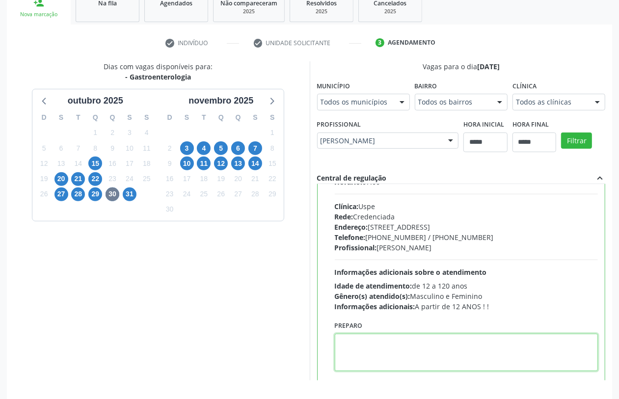
paste textarea "**********"
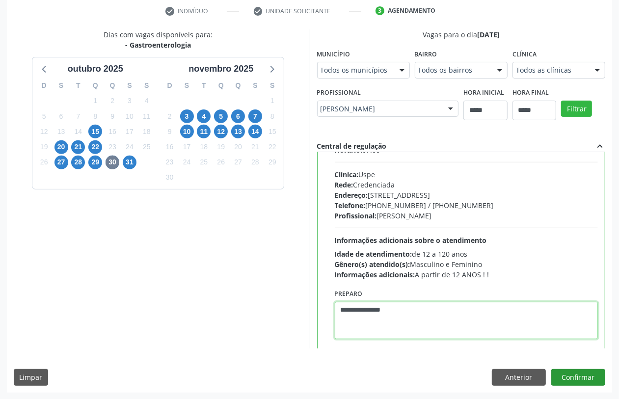
type textarea "**********"
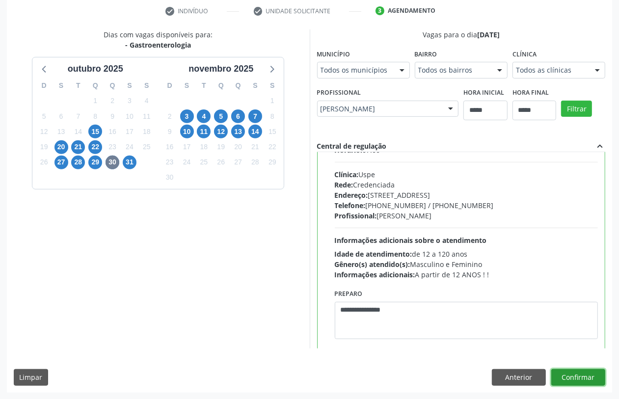
click at [576, 386] on button "Confirmar" at bounding box center [579, 377] width 54 height 17
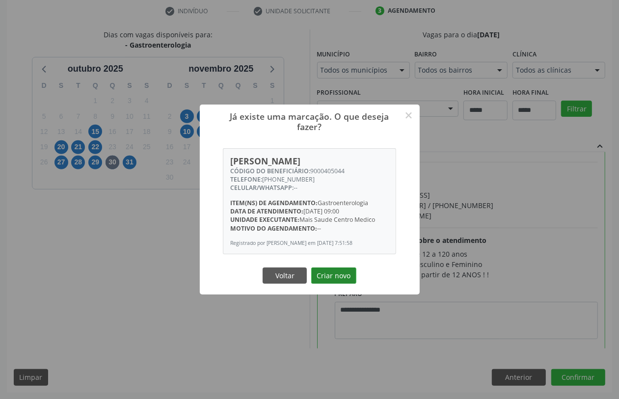
click at [335, 277] on button "Criar novo" at bounding box center [333, 276] width 45 height 17
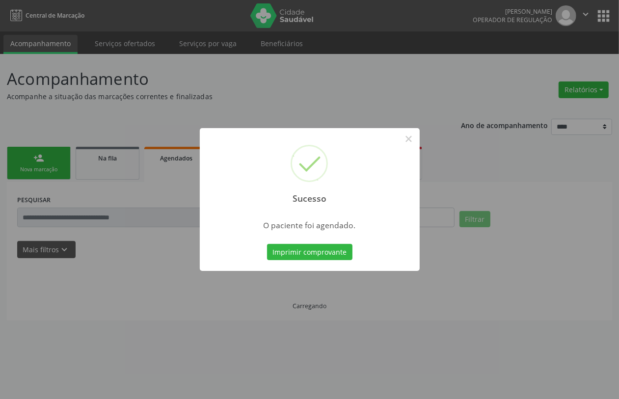
scroll to position [0, 0]
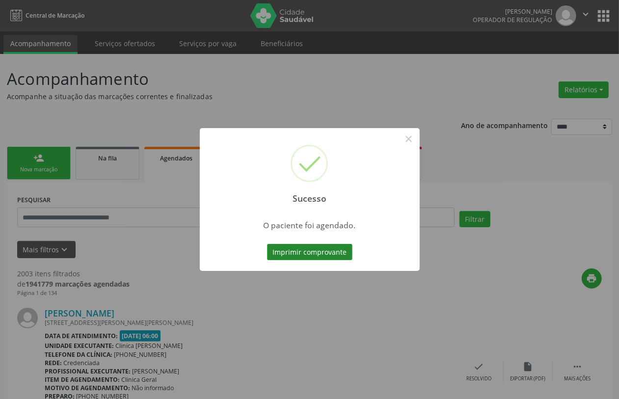
click at [306, 247] on button "Imprimir comprovante" at bounding box center [309, 252] width 85 height 17
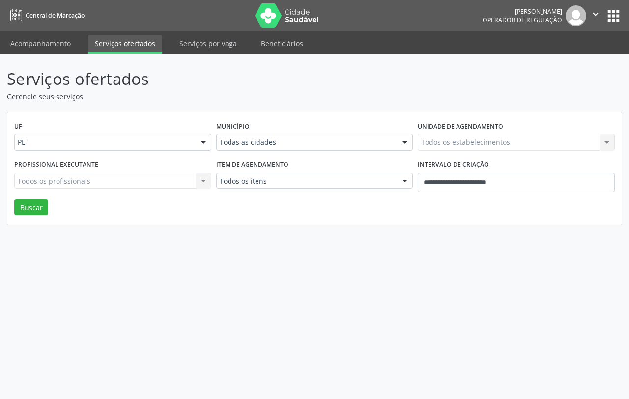
select select "*"
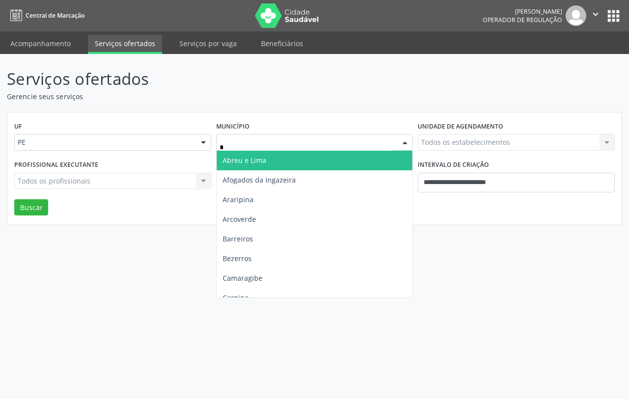
type input "**"
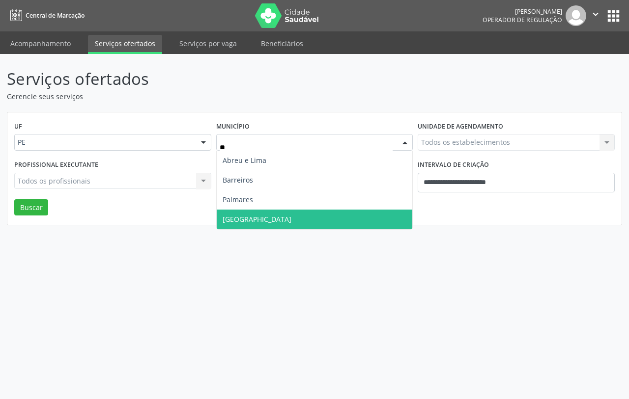
click at [239, 215] on span "Recife" at bounding box center [257, 219] width 69 height 9
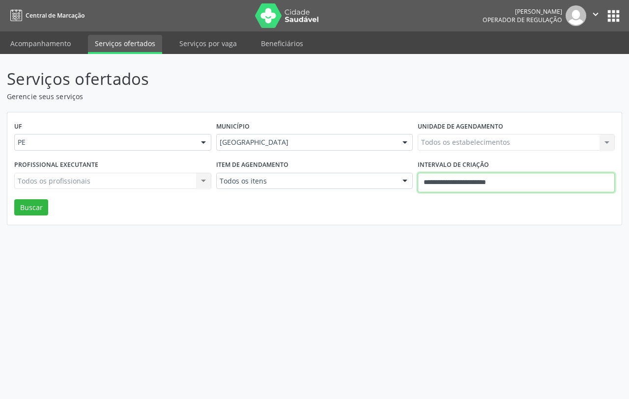
click at [498, 187] on input "**********" at bounding box center [515, 183] width 197 height 20
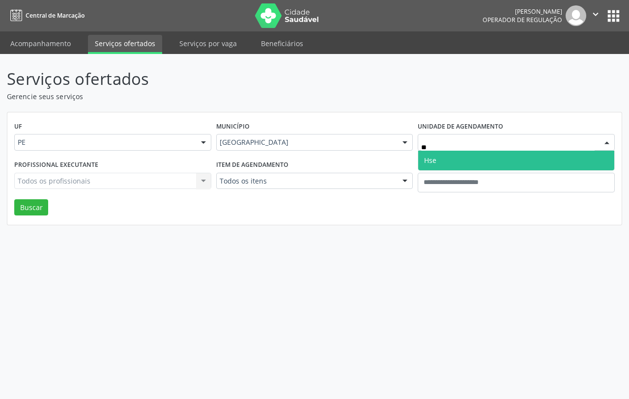
type input "***"
click at [470, 157] on span "Hse" at bounding box center [516, 161] width 196 height 20
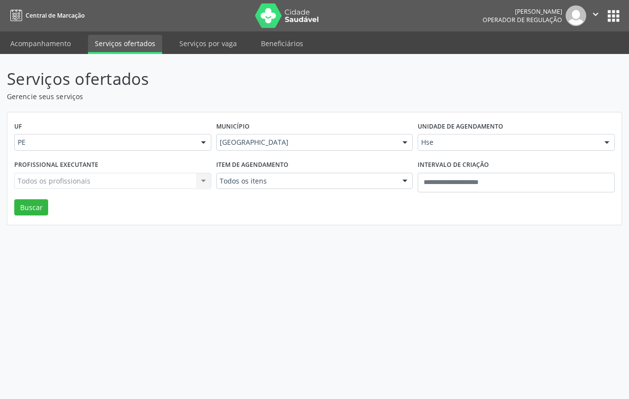
click at [159, 181] on div "Todos os profissionais Todos os profissionais Nenhum resultado encontrado para:…" at bounding box center [112, 181] width 197 height 17
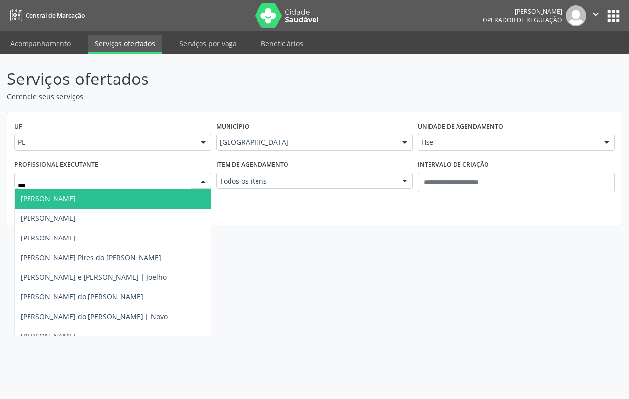
type input "****"
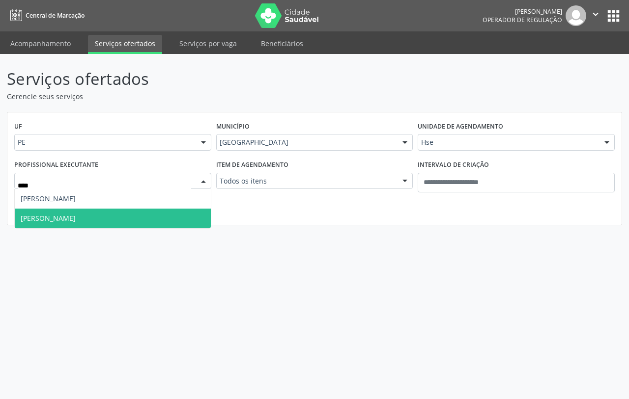
click at [65, 221] on span "Rosalia de Oliveira Nunes" at bounding box center [48, 218] width 55 height 9
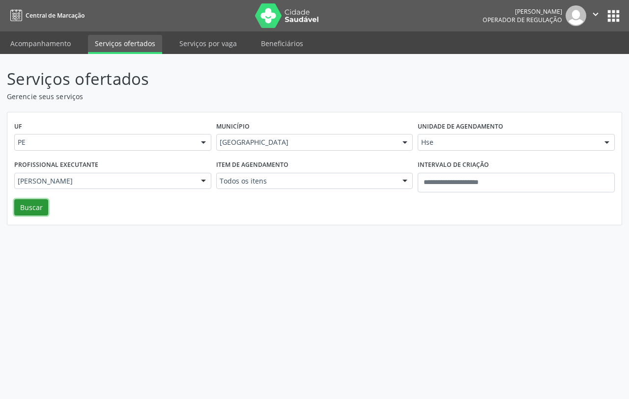
click at [18, 200] on button "Buscar" at bounding box center [31, 207] width 34 height 17
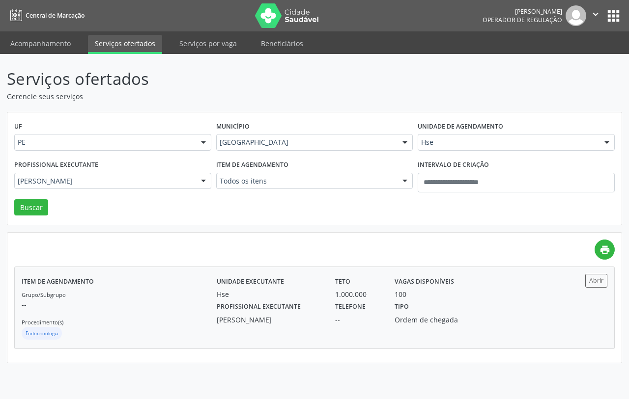
click at [166, 326] on div "Grupo/Subgrupo -- Procedimento(s) Endocrinologia" at bounding box center [119, 315] width 195 height 53
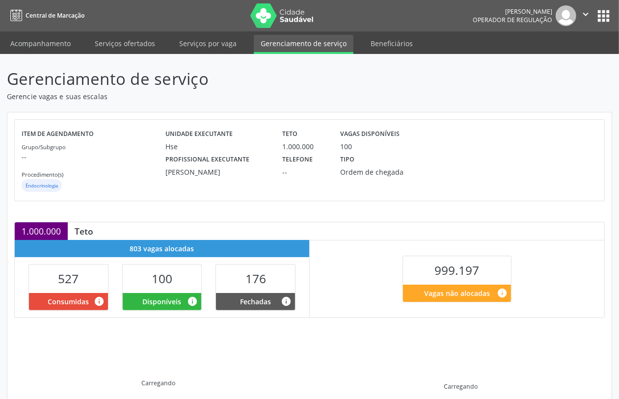
scroll to position [121, 0]
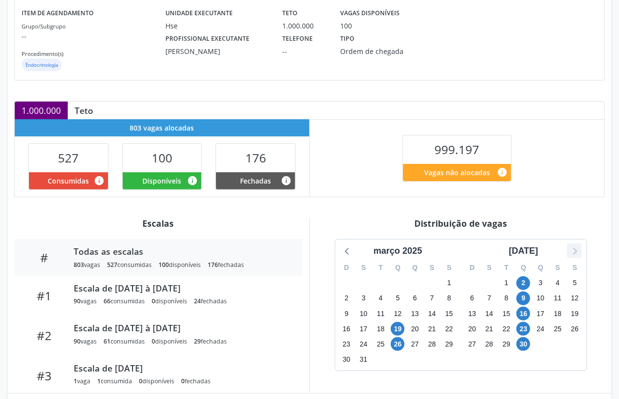
click at [576, 249] on icon at bounding box center [574, 251] width 13 height 13
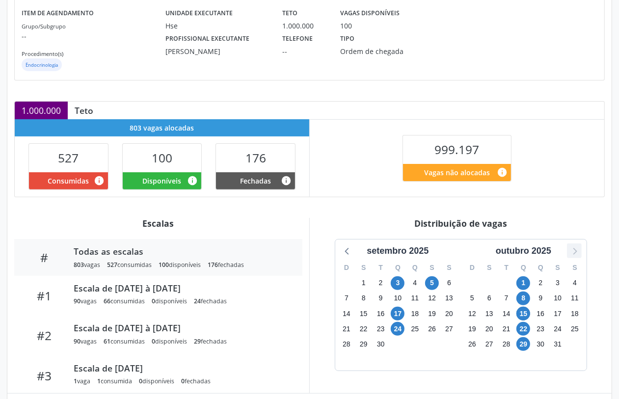
click at [576, 249] on icon at bounding box center [574, 251] width 13 height 13
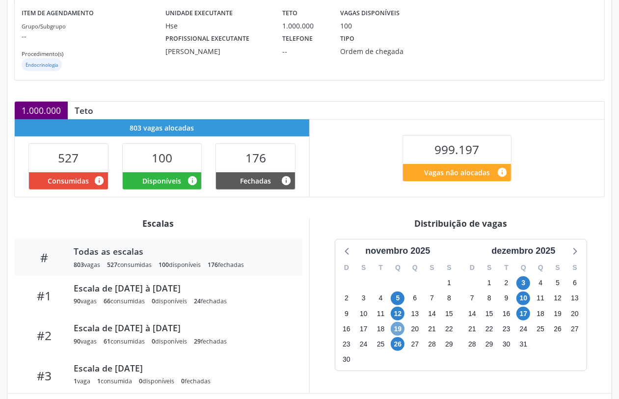
click at [397, 326] on span "19" at bounding box center [398, 329] width 14 height 14
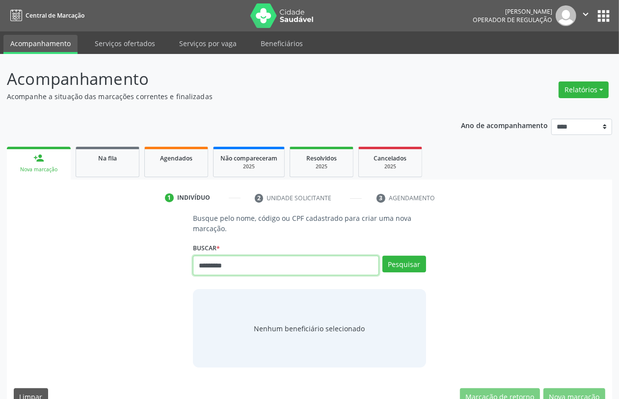
type input "*********"
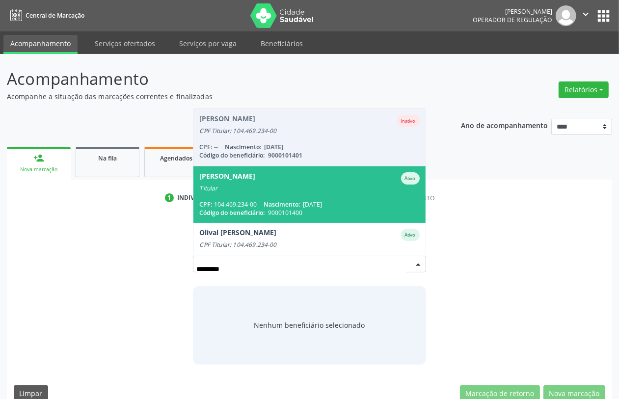
scroll to position [22, 0]
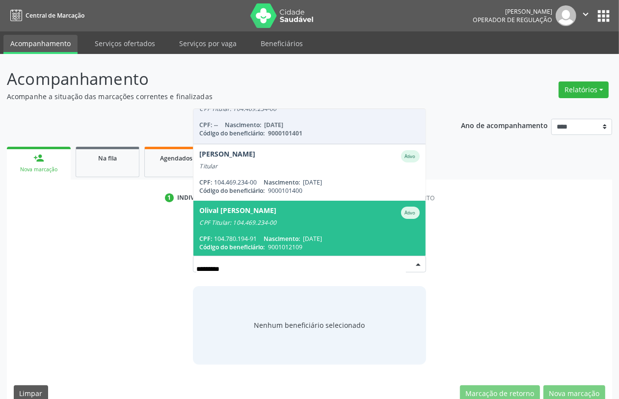
click at [356, 232] on span "Olival Francisco dos Santos Ativo CPF Titular: 104.469.234-00 CPF: 104.780.194-…" at bounding box center [310, 229] width 232 height 56
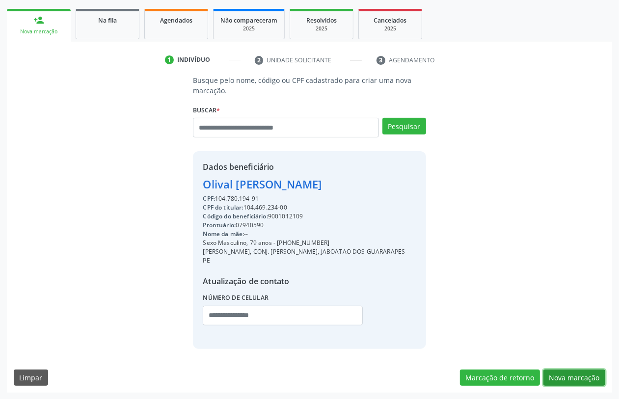
click at [571, 372] on button "Nova marcação" at bounding box center [575, 378] width 62 height 17
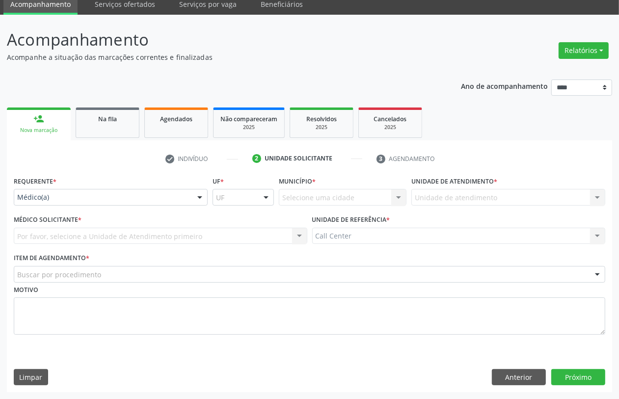
drag, startPoint x: 59, startPoint y: 195, endPoint x: 37, endPoint y: 219, distance: 32.0
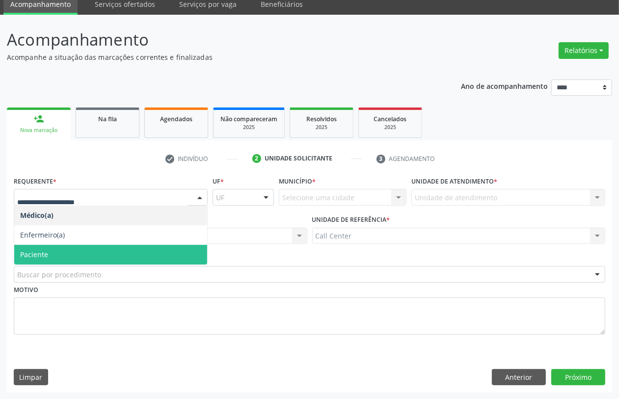
click at [53, 250] on span "Paciente" at bounding box center [110, 255] width 193 height 20
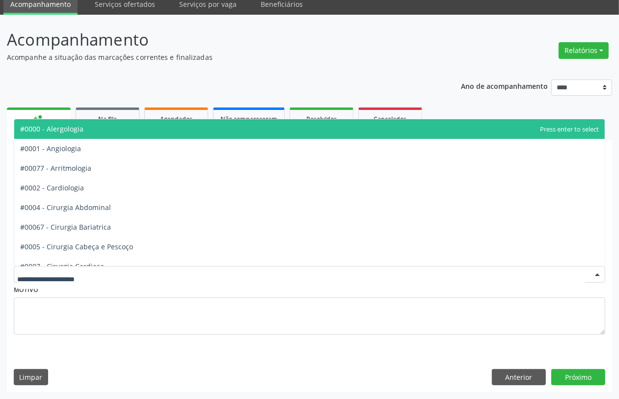
click at [61, 268] on div at bounding box center [310, 274] width 592 height 17
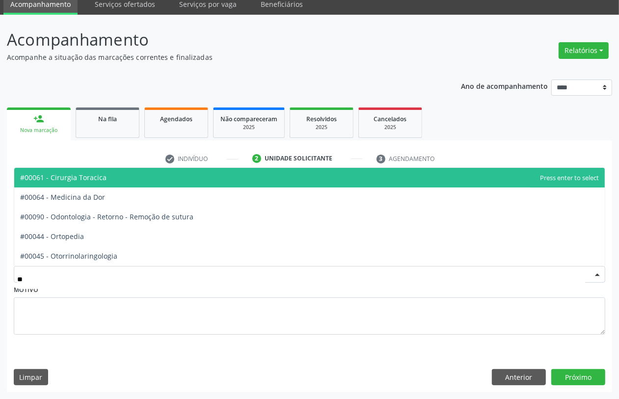
type input "***"
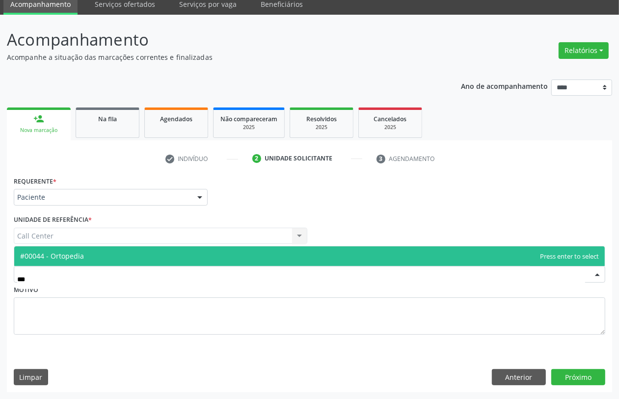
click at [66, 256] on span "#00044 - Ortopedia" at bounding box center [52, 255] width 64 height 9
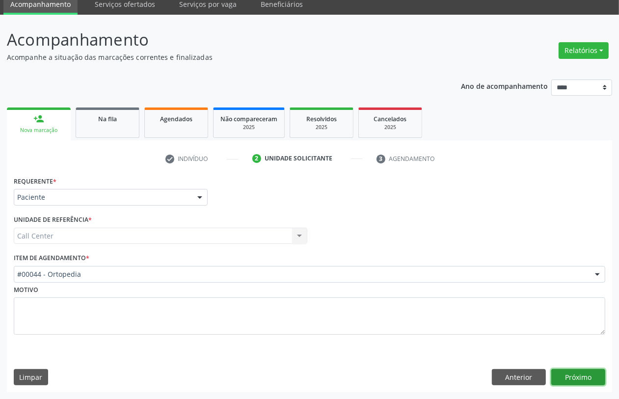
click at [585, 381] on button "Próximo" at bounding box center [579, 377] width 54 height 17
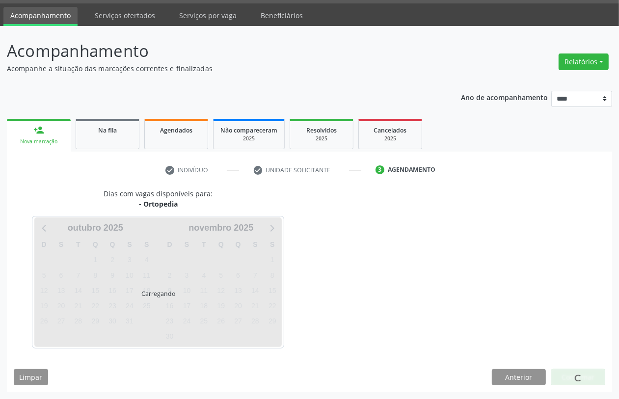
scroll to position [28, 0]
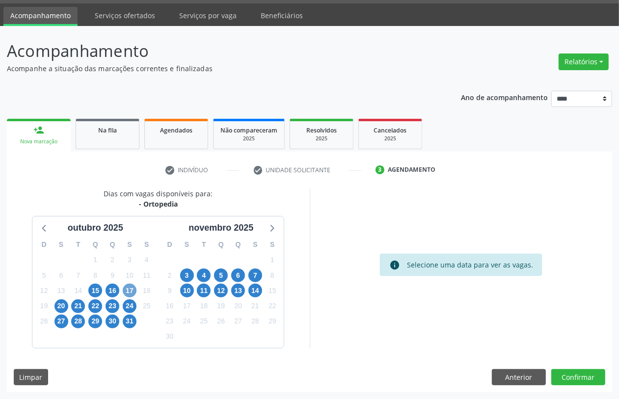
click at [130, 290] on span "17" at bounding box center [130, 291] width 14 height 14
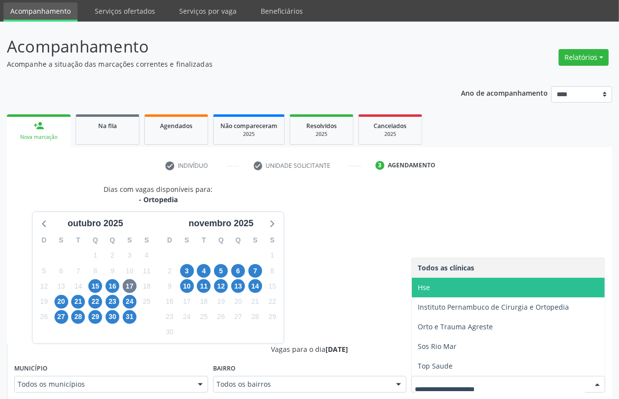
scroll to position [278, 0]
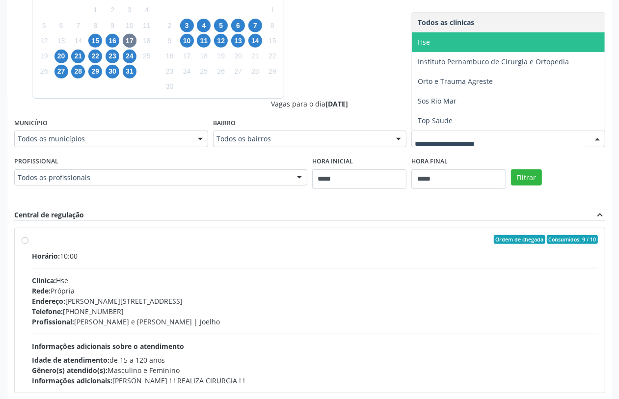
click at [426, 38] on span "Hse" at bounding box center [424, 41] width 12 height 9
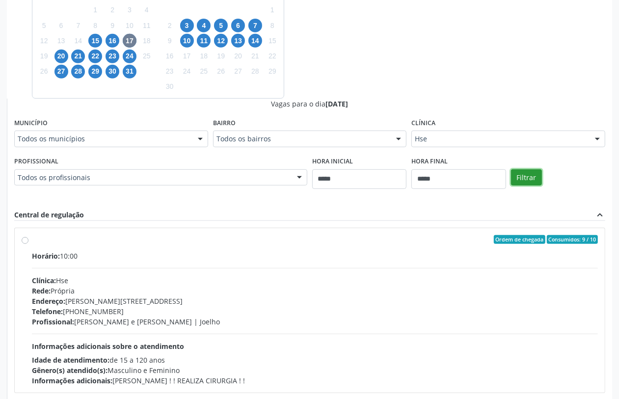
click at [531, 173] on button "Filtrar" at bounding box center [526, 177] width 31 height 17
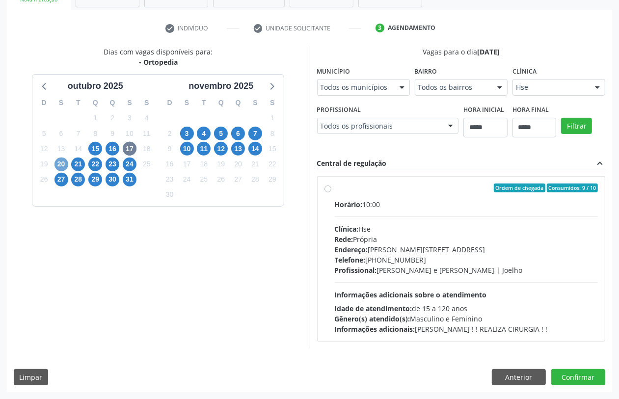
click at [61, 162] on span "20" at bounding box center [62, 165] width 14 height 14
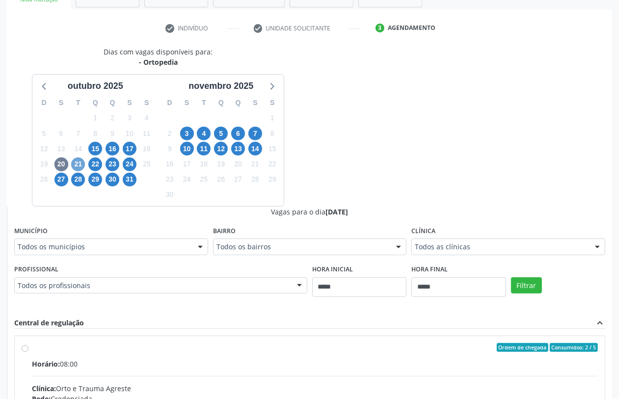
drag, startPoint x: 81, startPoint y: 163, endPoint x: 94, endPoint y: 177, distance: 19.5
click at [82, 163] on span "21" at bounding box center [78, 165] width 14 height 14
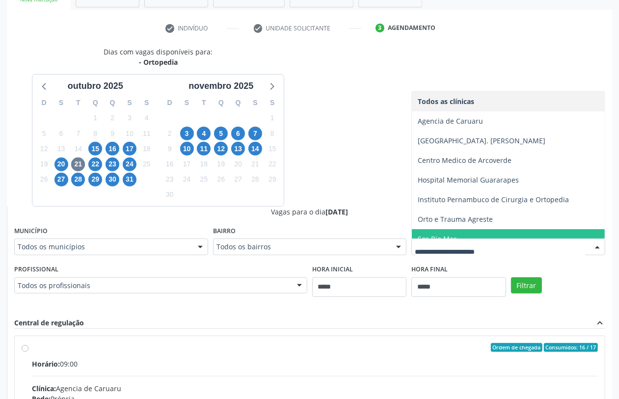
scroll to position [10, 0]
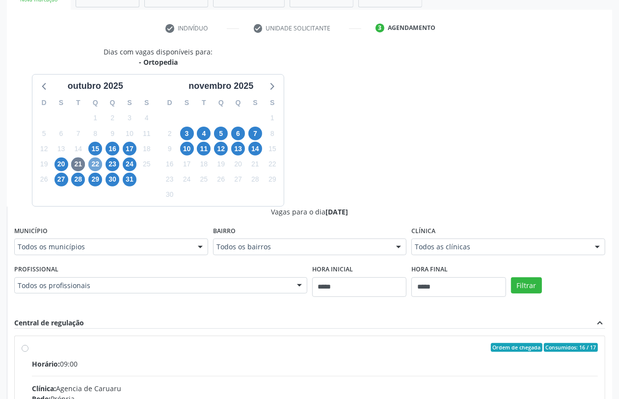
click at [95, 162] on span "22" at bounding box center [95, 165] width 14 height 14
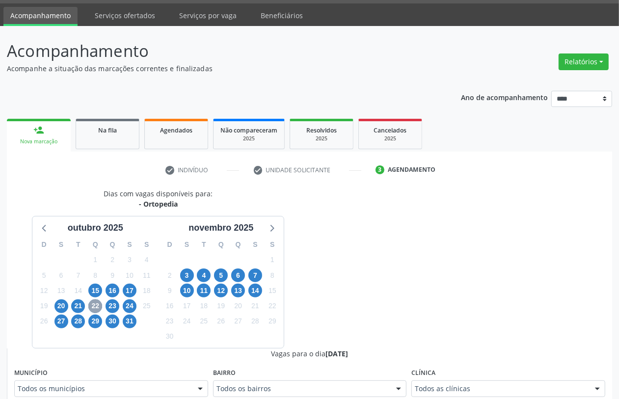
scroll to position [170, 0]
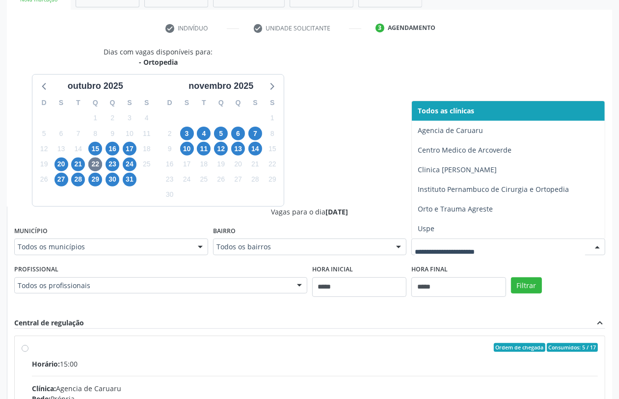
click at [441, 241] on div at bounding box center [509, 247] width 194 height 17
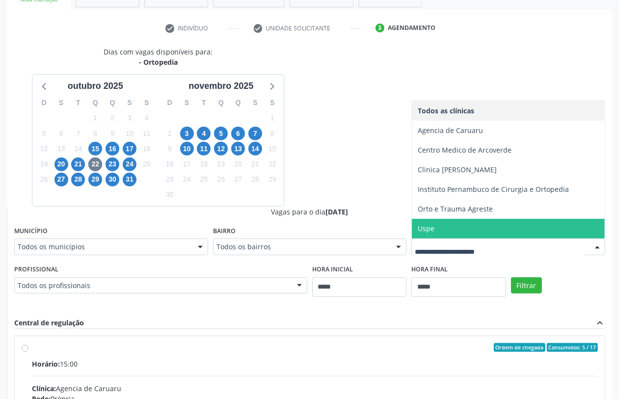
click at [452, 231] on span "Uspe" at bounding box center [508, 229] width 193 height 20
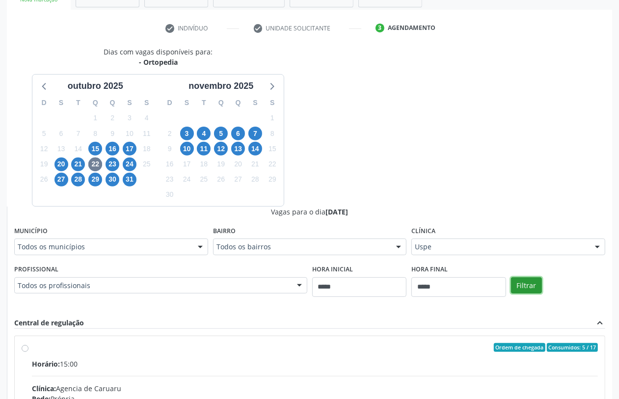
click at [531, 282] on button "Filtrar" at bounding box center [526, 286] width 31 height 17
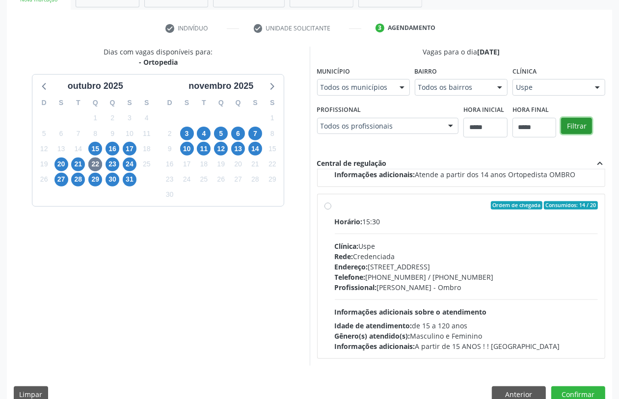
scroll to position [187, 0]
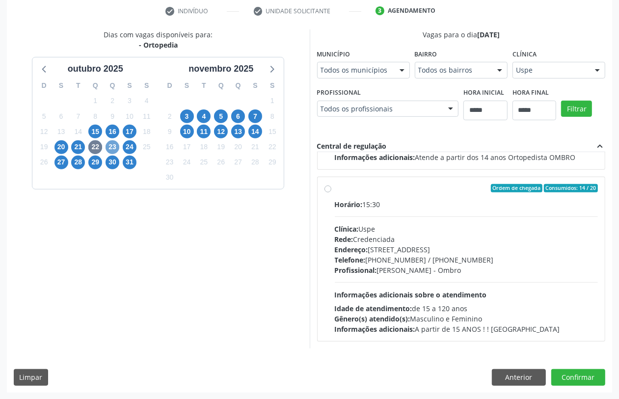
click at [117, 148] on span "23" at bounding box center [113, 147] width 14 height 14
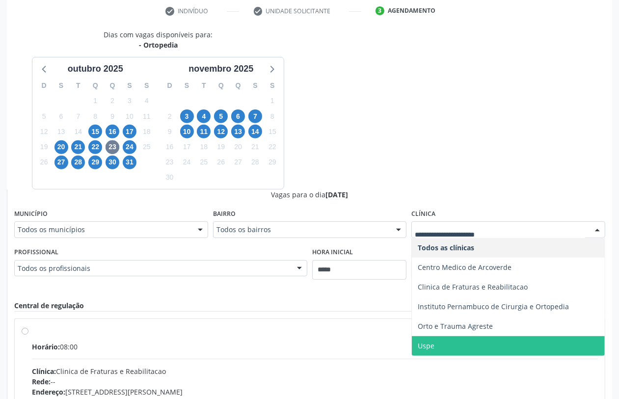
click at [443, 344] on span "Uspe" at bounding box center [508, 346] width 193 height 20
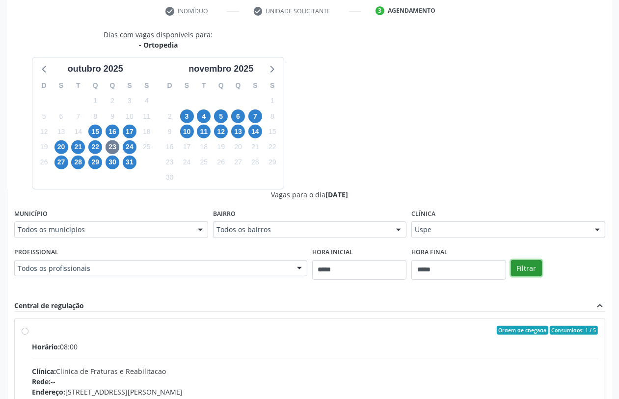
click at [533, 272] on button "Filtrar" at bounding box center [526, 268] width 31 height 17
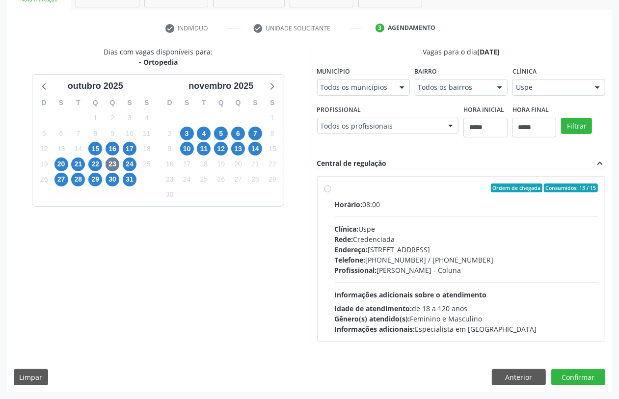
click at [438, 251] on div "Endereço: Rua do Espinheiro, nº 71, Espinheiro, Recife - PE" at bounding box center [467, 250] width 264 height 10
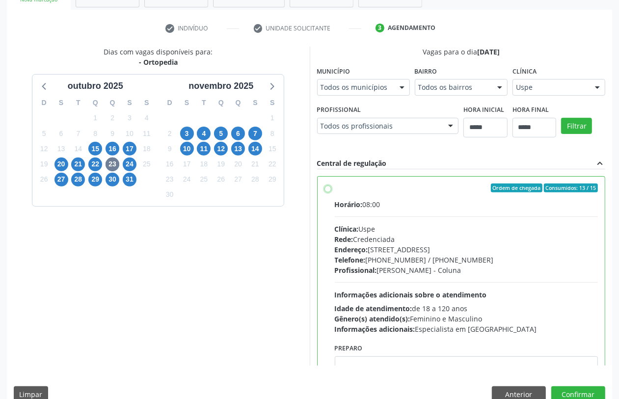
scroll to position [49, 0]
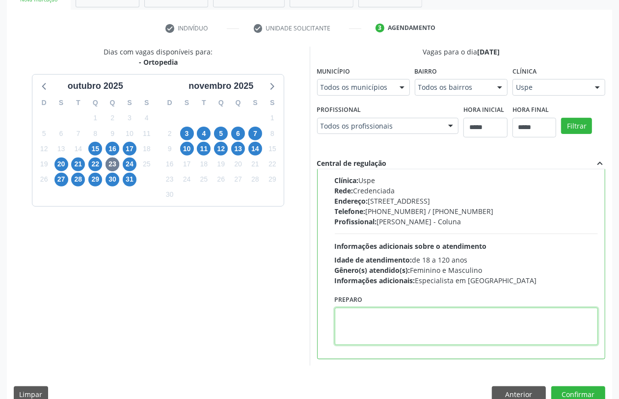
paste textarea "**********"
type textarea "**********"
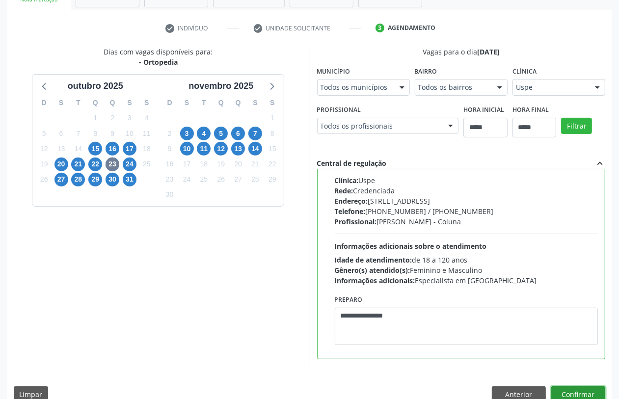
click at [578, 394] on button "Confirmar" at bounding box center [579, 395] width 54 height 17
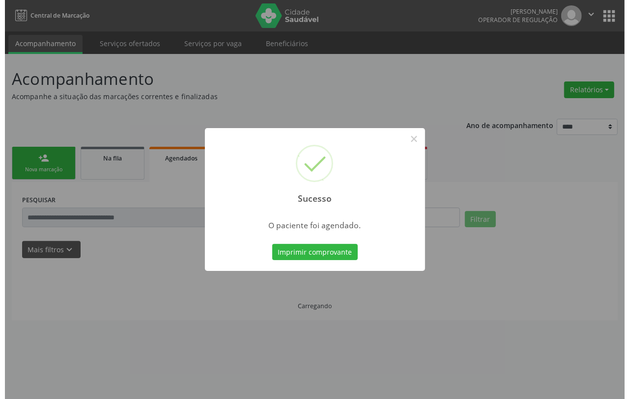
scroll to position [0, 0]
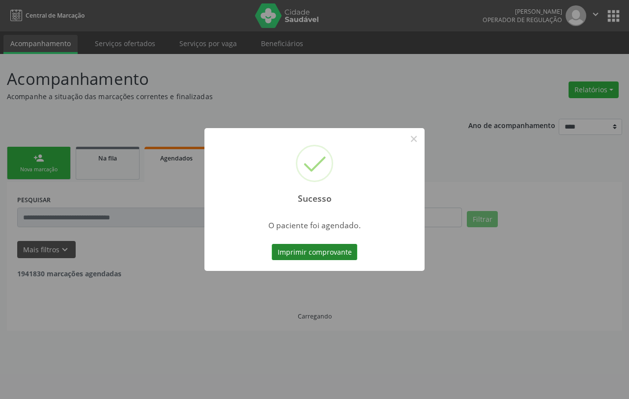
click at [327, 253] on button "Imprimir comprovante" at bounding box center [314, 252] width 85 height 17
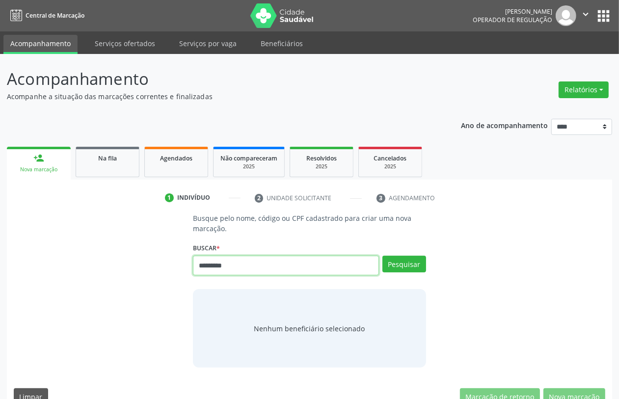
type input "*********"
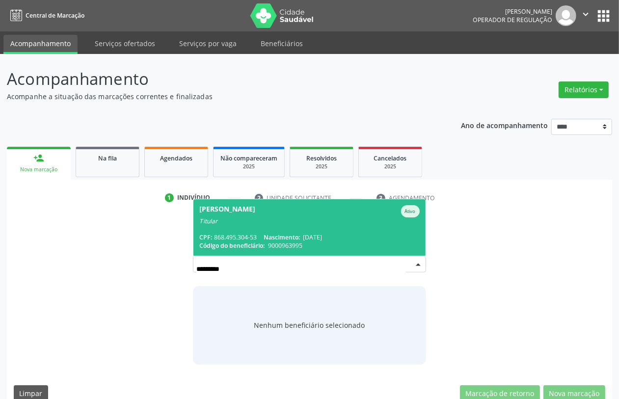
click at [291, 227] on span "Edilene Cavalcanti da Silva Ativo Titular CPF: 868.495.304-53 Nascimento: [DATE…" at bounding box center [310, 227] width 232 height 56
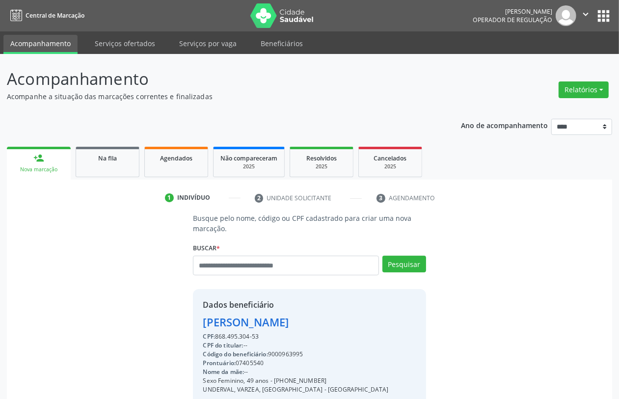
scroll to position [129, 0]
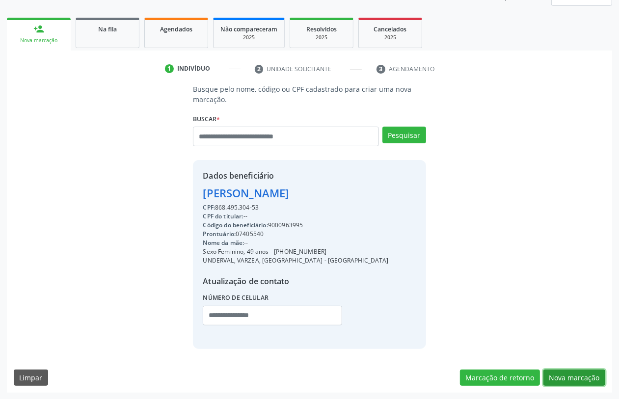
click at [576, 379] on button "Nova marcação" at bounding box center [575, 378] width 62 height 17
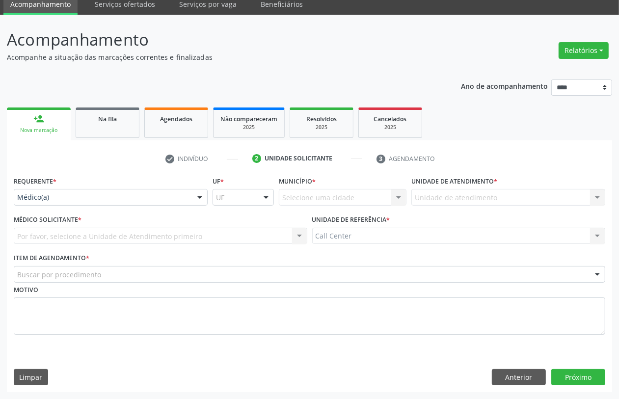
scroll to position [39, 0]
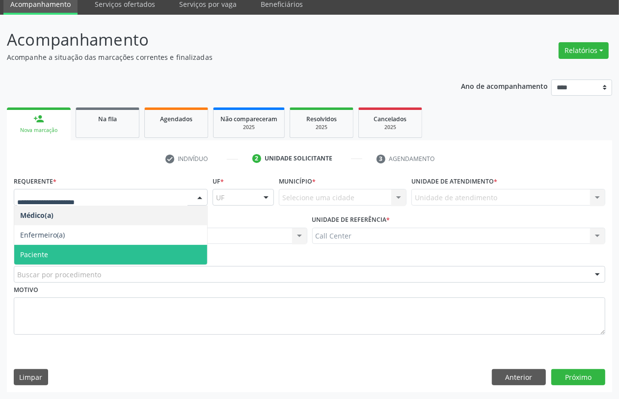
click at [59, 254] on span "Paciente" at bounding box center [110, 255] width 193 height 20
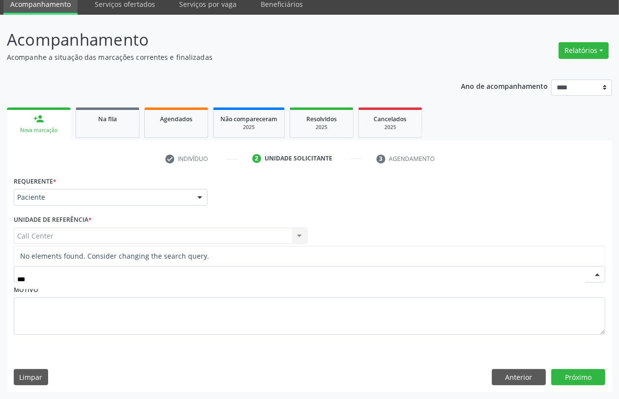
type input "**"
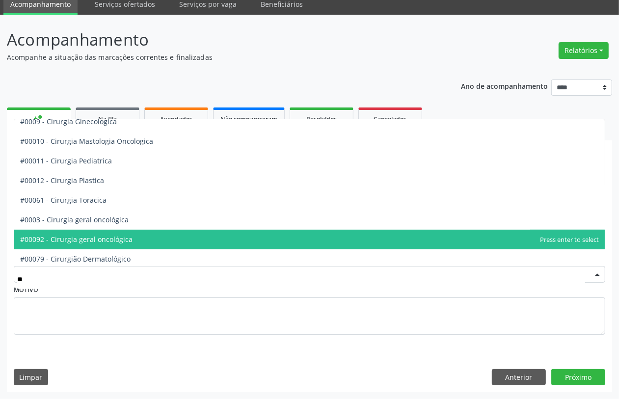
scroll to position [368, 0]
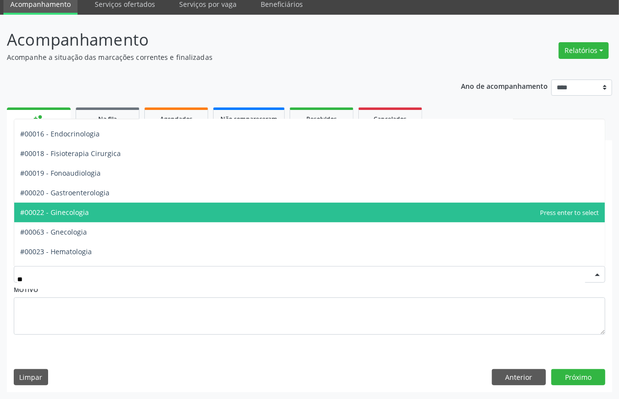
click at [113, 217] on span "#00022 - Ginecologia" at bounding box center [309, 213] width 591 height 20
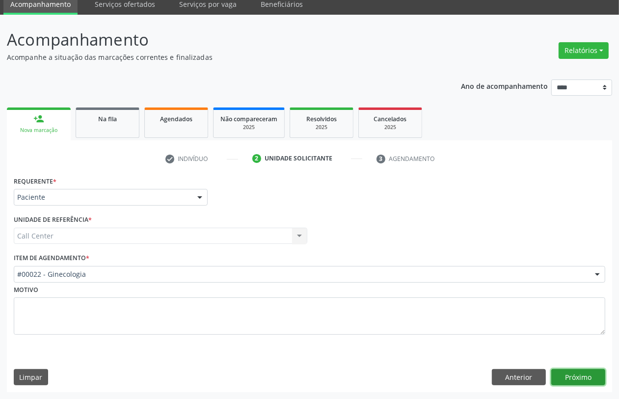
click at [582, 377] on button "Próximo" at bounding box center [579, 377] width 54 height 17
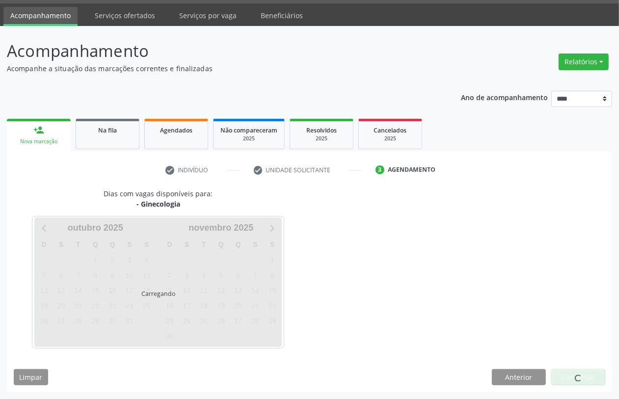
scroll to position [28, 0]
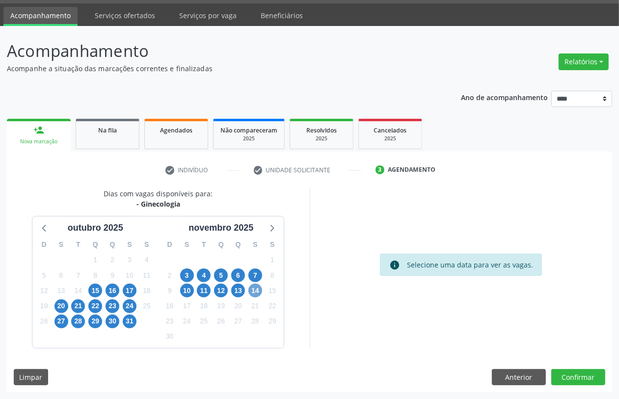
click at [259, 291] on span "14" at bounding box center [256, 291] width 14 height 14
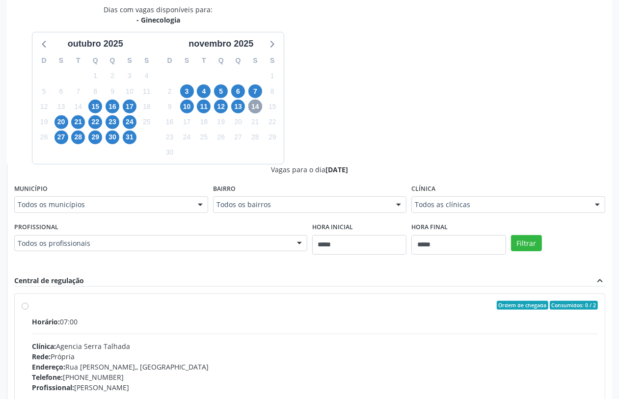
scroll to position [61, 0]
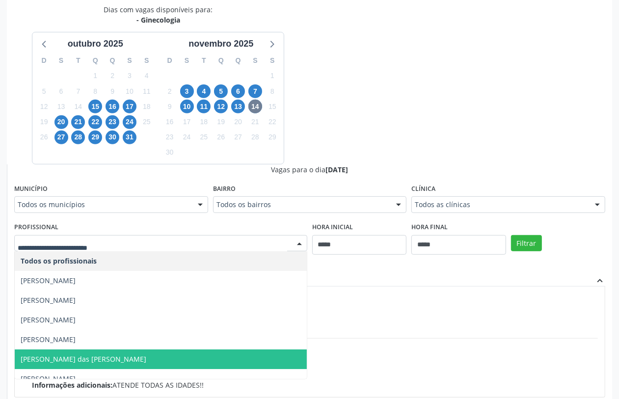
click at [141, 358] on span "[PERSON_NAME] das [PERSON_NAME]" at bounding box center [84, 359] width 126 height 9
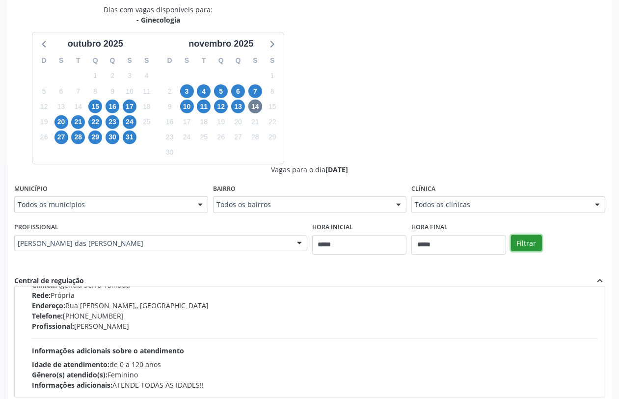
drag, startPoint x: 531, startPoint y: 239, endPoint x: 519, endPoint y: 246, distance: 13.8
click at [529, 239] on button "Filtrar" at bounding box center [526, 243] width 31 height 17
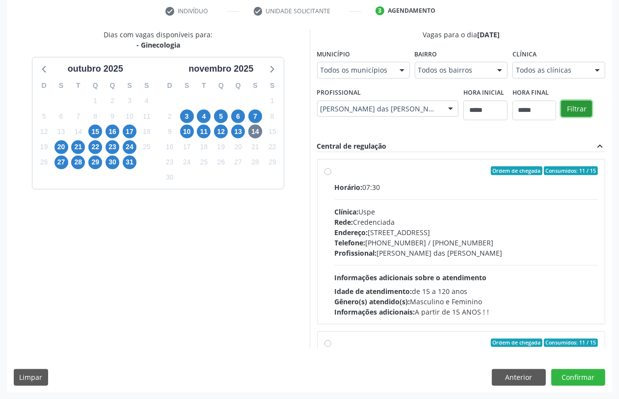
scroll to position [155, 0]
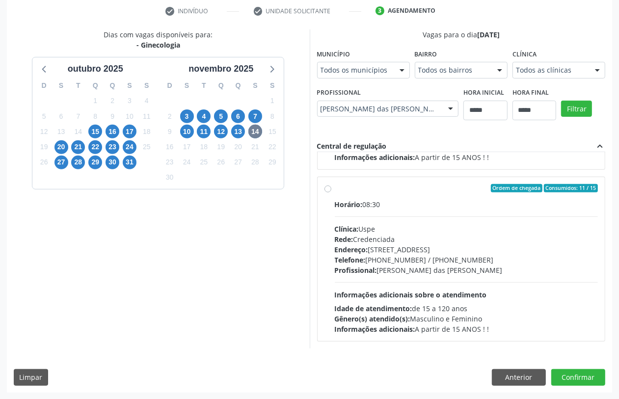
click at [389, 251] on div "Endereço: Rua do Espinheiro, nº 71, Espinheiro, Recife - PE" at bounding box center [467, 250] width 264 height 10
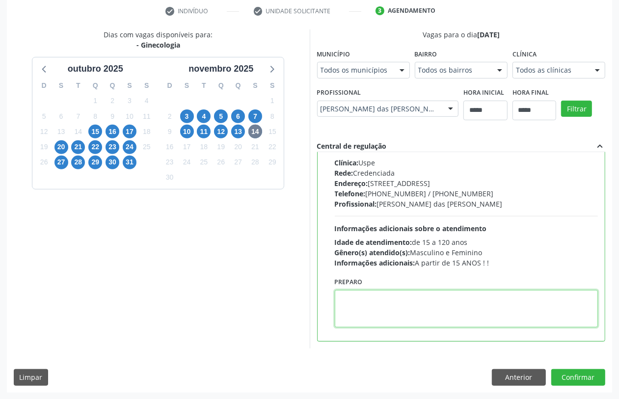
paste textarea "**********"
type textarea "**********"
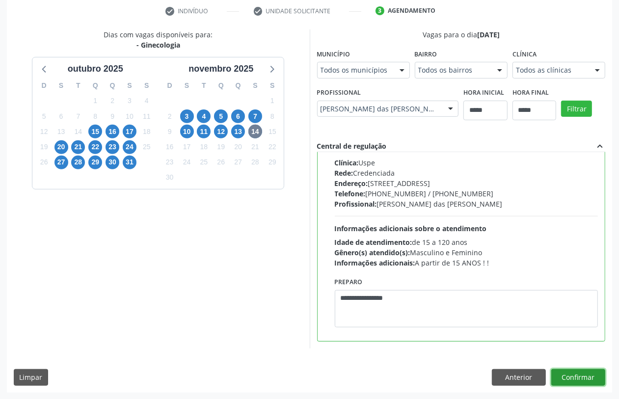
click at [578, 373] on button "Confirmar" at bounding box center [579, 377] width 54 height 17
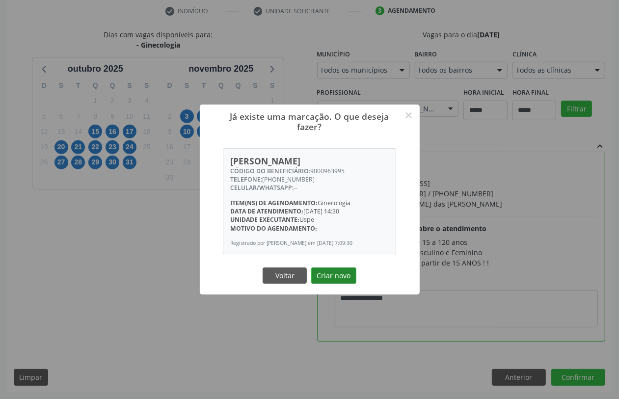
click at [341, 271] on button "Criar novo" at bounding box center [333, 276] width 45 height 17
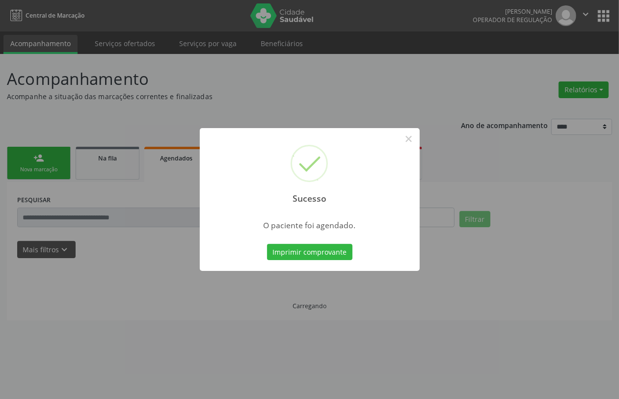
scroll to position [0, 0]
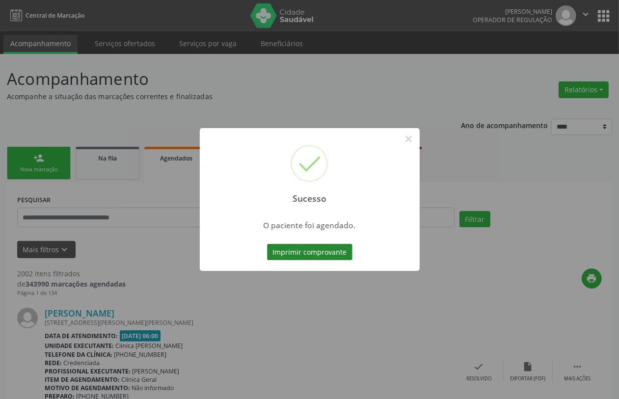
click at [317, 256] on button "Imprimir comprovante" at bounding box center [309, 252] width 85 height 17
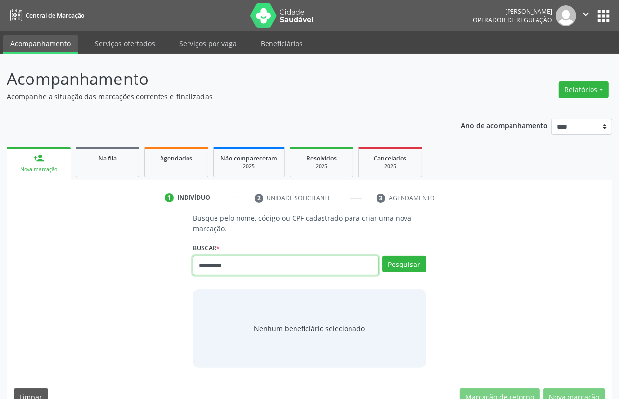
type input "*********"
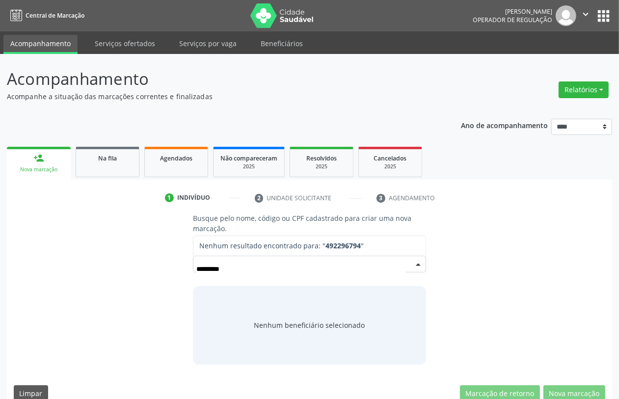
type input "********"
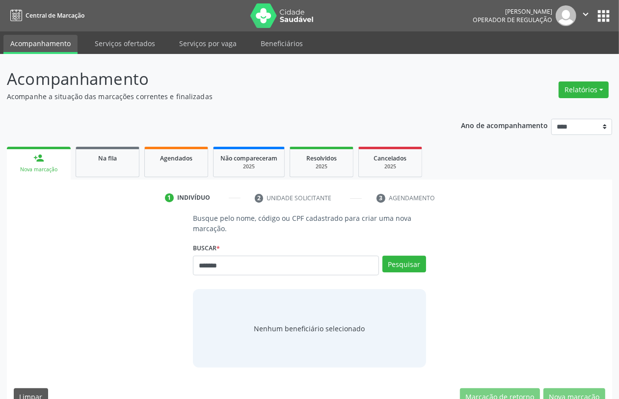
type input "*******"
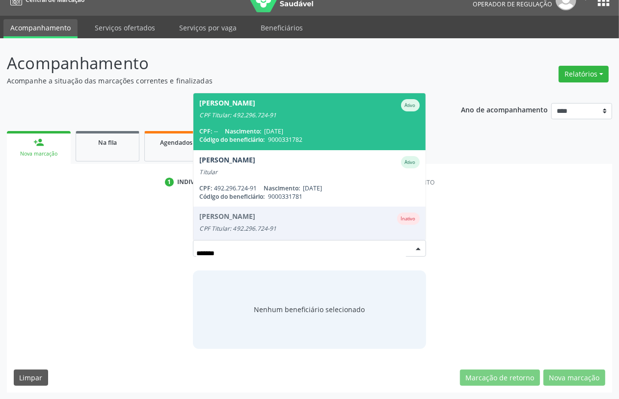
click at [251, 123] on span "[PERSON_NAME] CPF Titular: 492.296.724-91 CPF: -- Nascimento: [DATE] Código do …" at bounding box center [310, 121] width 232 height 56
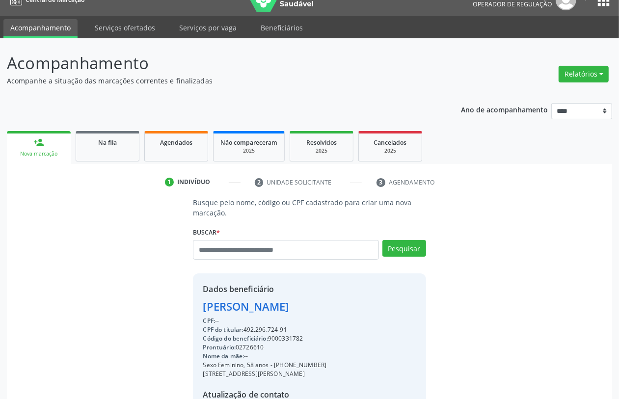
scroll to position [129, 0]
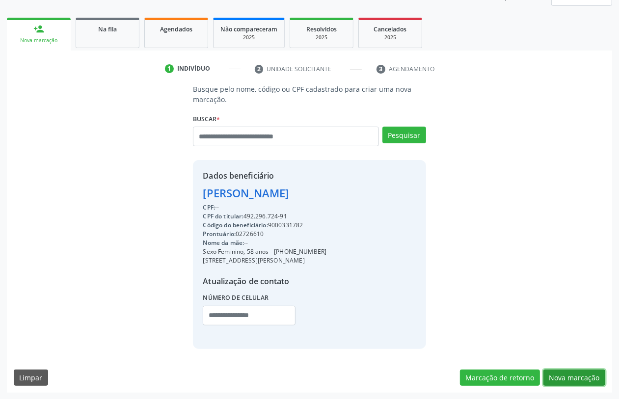
click at [568, 379] on button "Nova marcação" at bounding box center [575, 378] width 62 height 17
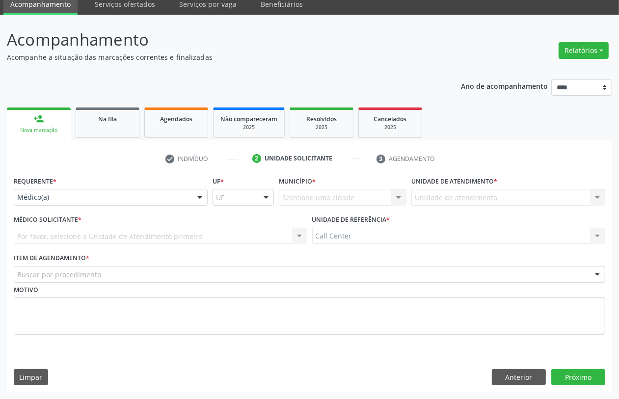
scroll to position [39, 0]
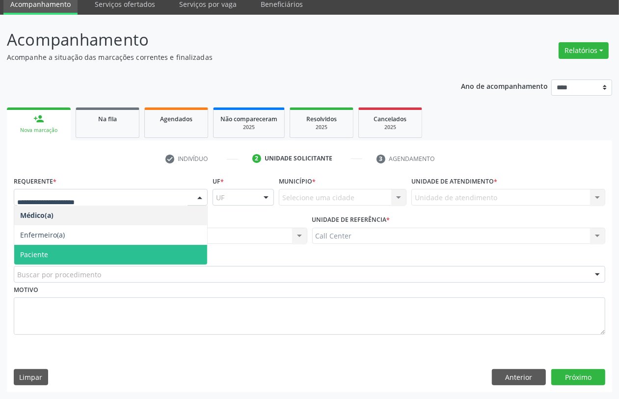
click at [88, 254] on span "Paciente" at bounding box center [110, 255] width 193 height 20
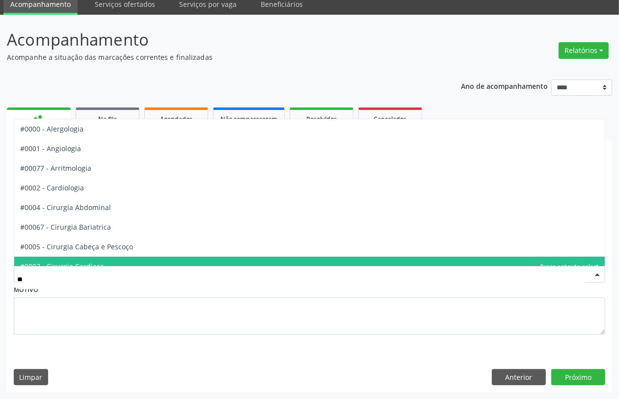
type input "***"
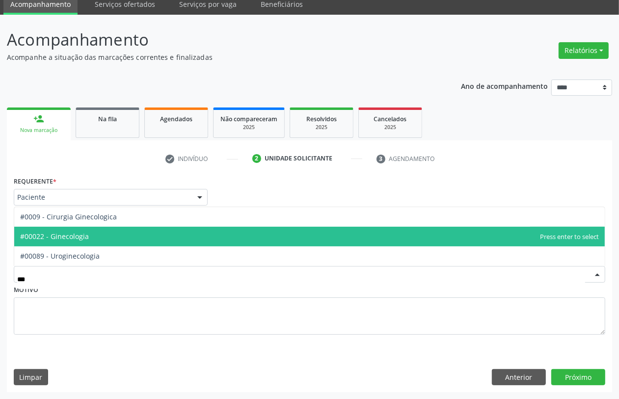
click at [77, 228] on span "#00022 - Ginecologia" at bounding box center [309, 237] width 591 height 20
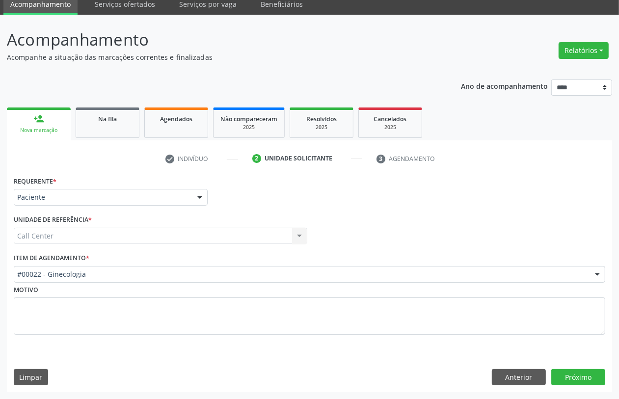
click at [571, 367] on div "Requerente * Paciente Médico(a) Enfermeiro(a) Paciente Nenhum resultado encontr…" at bounding box center [310, 283] width 606 height 219
click at [558, 371] on button "Próximo" at bounding box center [579, 377] width 54 height 17
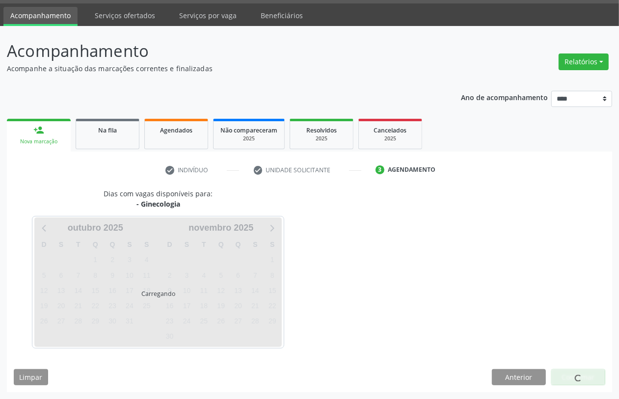
scroll to position [28, 0]
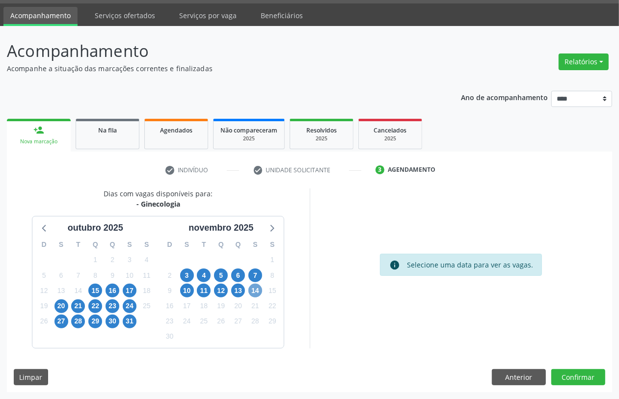
click at [253, 294] on span "14" at bounding box center [256, 291] width 14 height 14
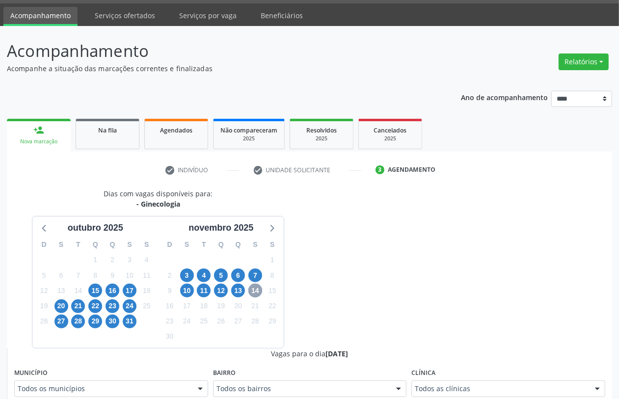
scroll to position [212, 0]
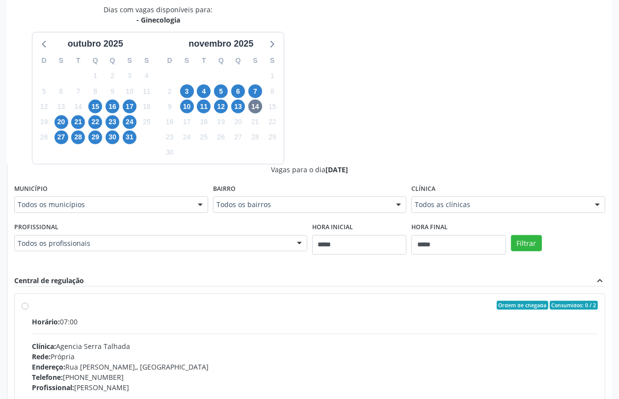
click at [180, 237] on div "Todos os profissionais" at bounding box center [160, 243] width 293 height 17
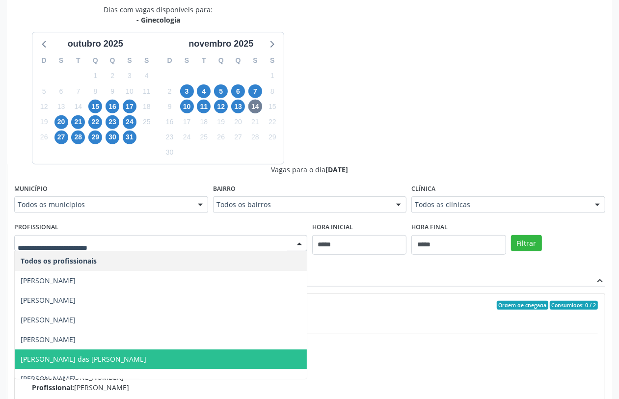
click at [180, 354] on span "[PERSON_NAME] das [PERSON_NAME]" at bounding box center [161, 360] width 292 height 20
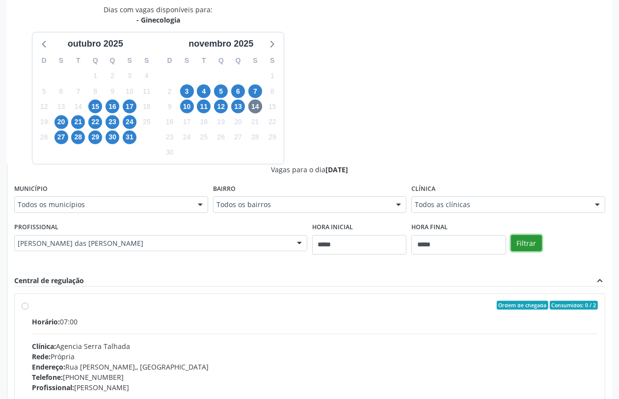
click at [538, 249] on button "Filtrar" at bounding box center [526, 243] width 31 height 17
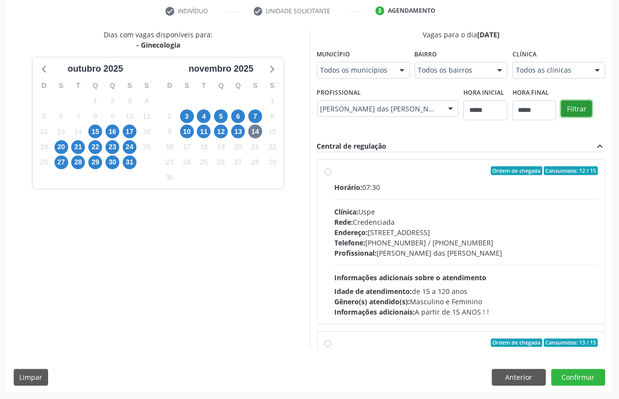
scroll to position [155, 0]
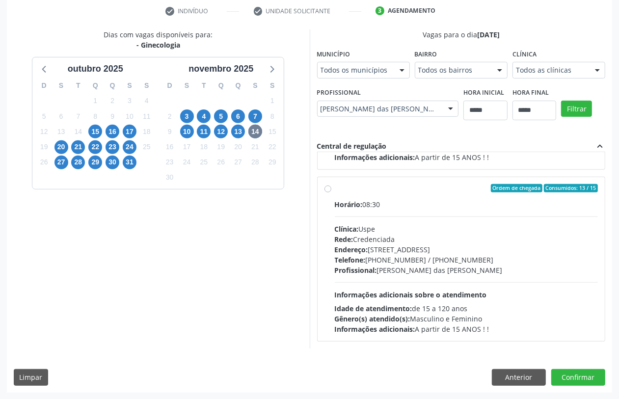
click at [450, 280] on div "Horário: 08:30 Clínica: Uspe Rede: Credenciada Endereço: Rua do Espinheiro, nº …" at bounding box center [467, 266] width 264 height 135
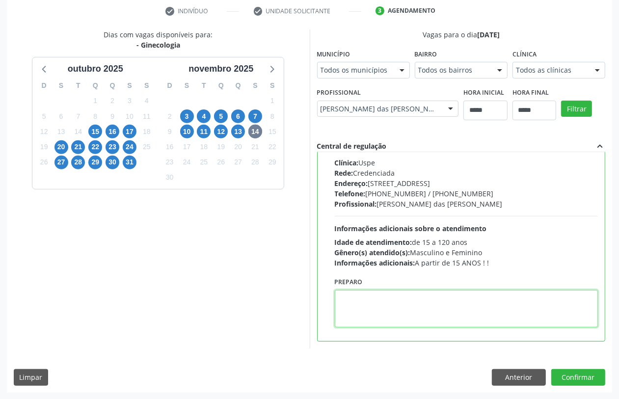
paste textarea "**********"
type textarea "**********"
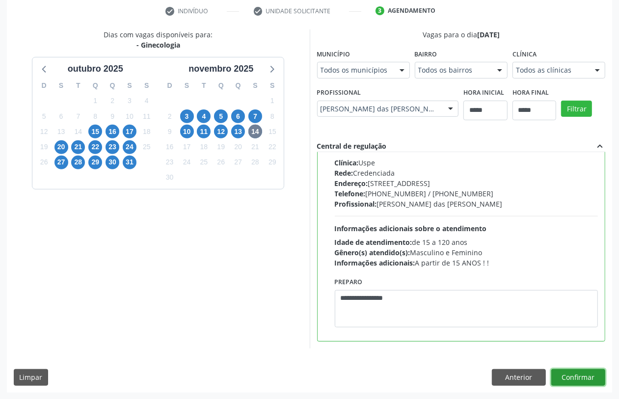
click at [577, 374] on button "Confirmar" at bounding box center [579, 377] width 54 height 17
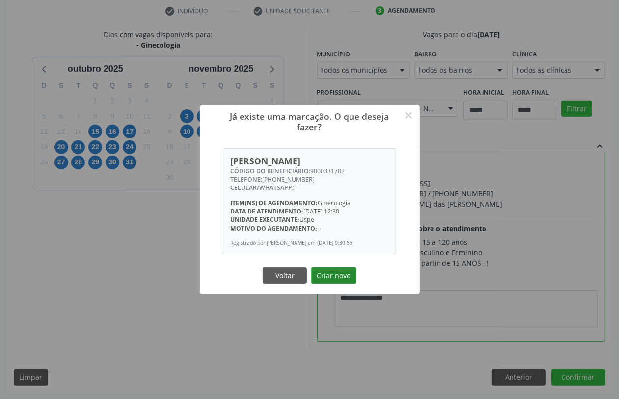
click at [341, 279] on button "Criar novo" at bounding box center [333, 276] width 45 height 17
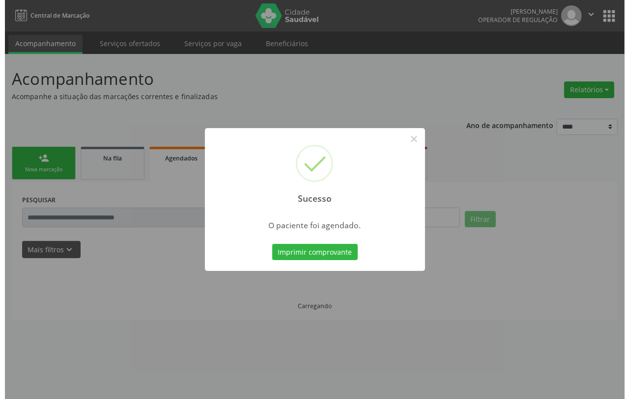
scroll to position [0, 0]
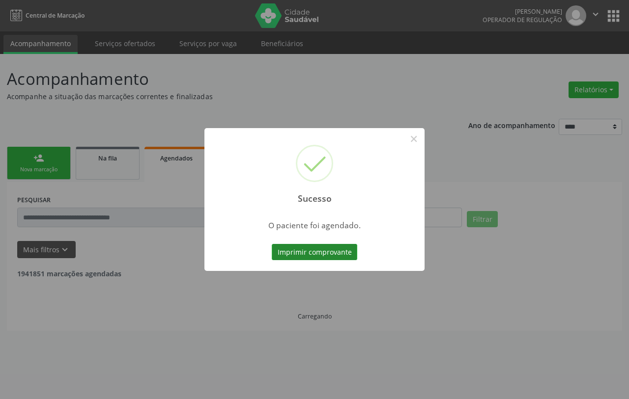
click at [330, 248] on button "Imprimir comprovante" at bounding box center [314, 252] width 85 height 17
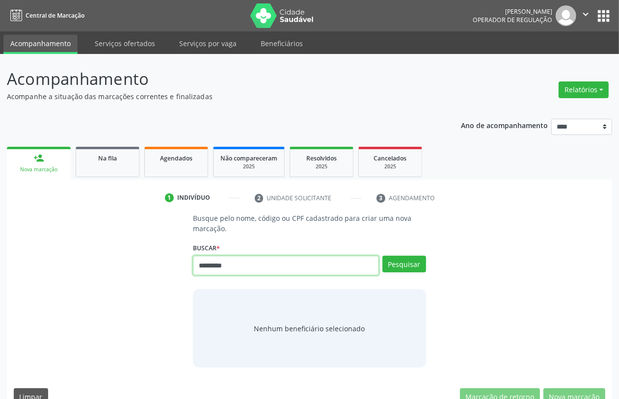
type input "*********"
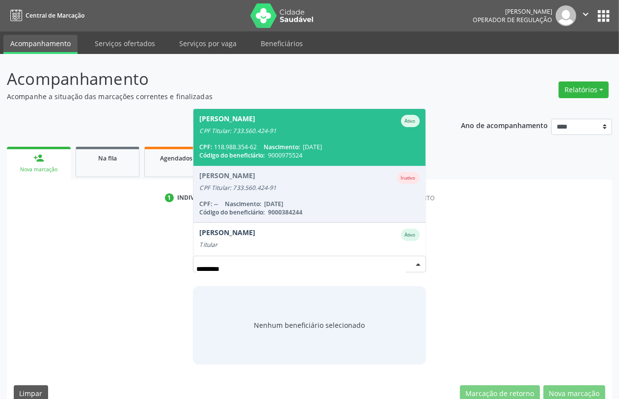
scroll to position [22, 0]
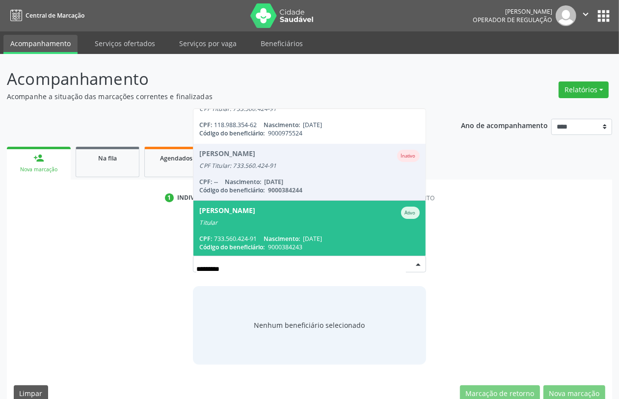
click at [281, 224] on div "Titular" at bounding box center [309, 223] width 220 height 8
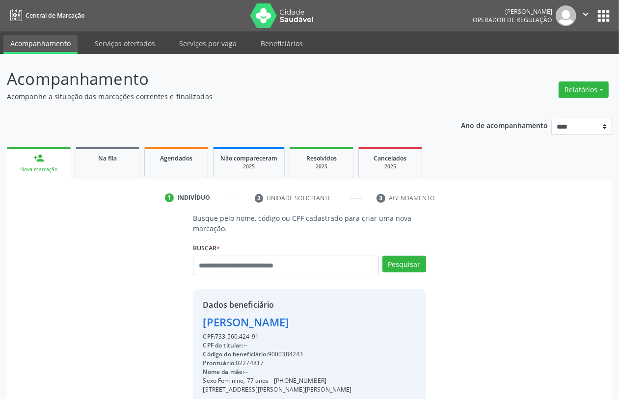
scroll to position [138, 0]
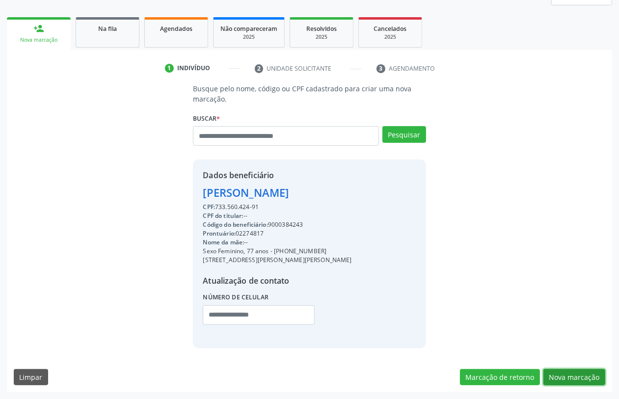
click at [571, 378] on button "Nova marcação" at bounding box center [575, 377] width 62 height 17
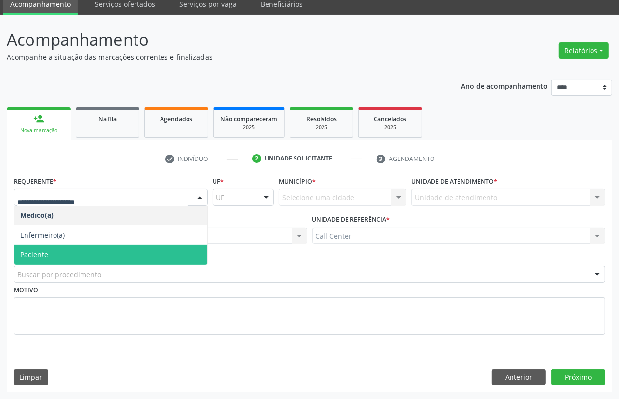
click at [75, 260] on span "Paciente" at bounding box center [110, 255] width 193 height 20
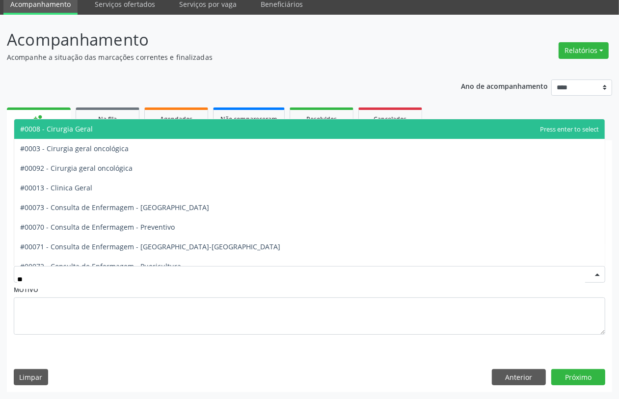
type input "***"
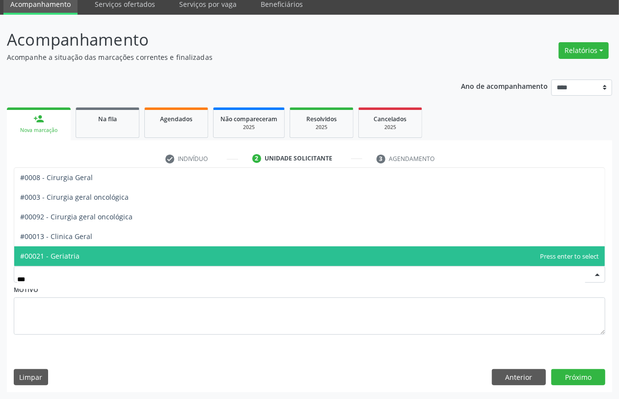
click at [72, 251] on span "#00021 - Geriatria" at bounding box center [49, 255] width 59 height 9
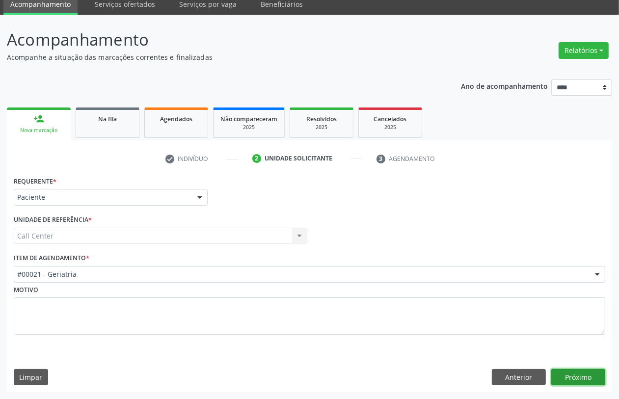
click at [585, 379] on button "Próximo" at bounding box center [579, 377] width 54 height 17
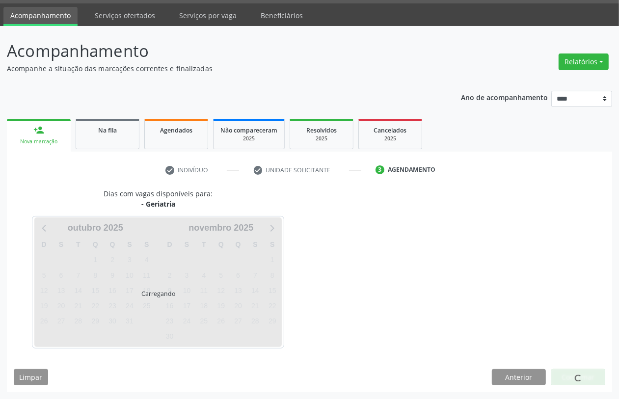
scroll to position [28, 0]
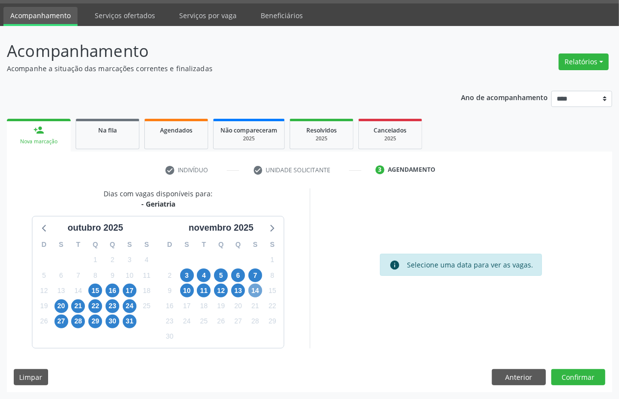
click at [258, 290] on span "14" at bounding box center [256, 291] width 14 height 14
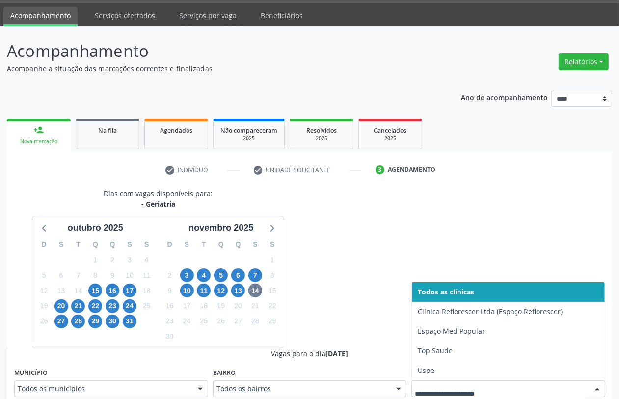
scroll to position [32, 0]
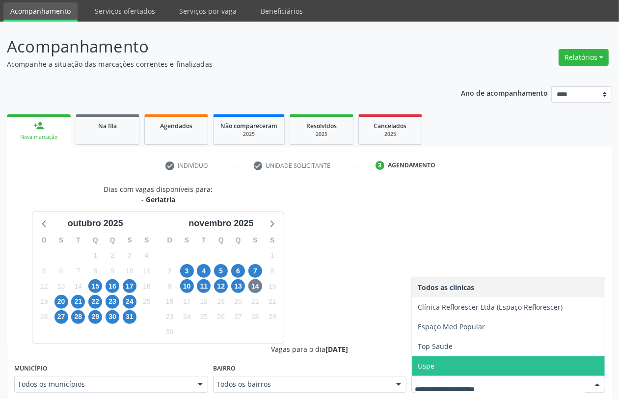
click at [446, 365] on span "Uspe" at bounding box center [508, 367] width 193 height 20
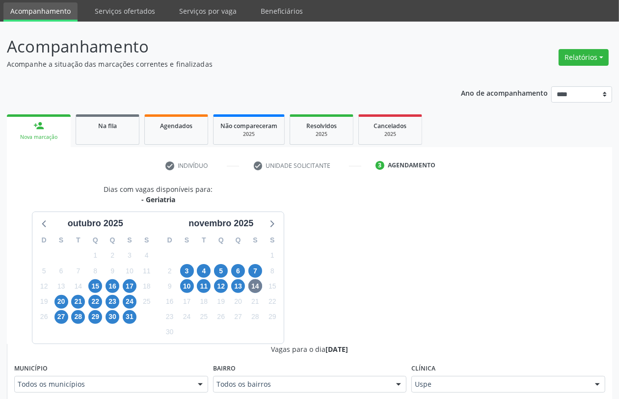
scroll to position [217, 0]
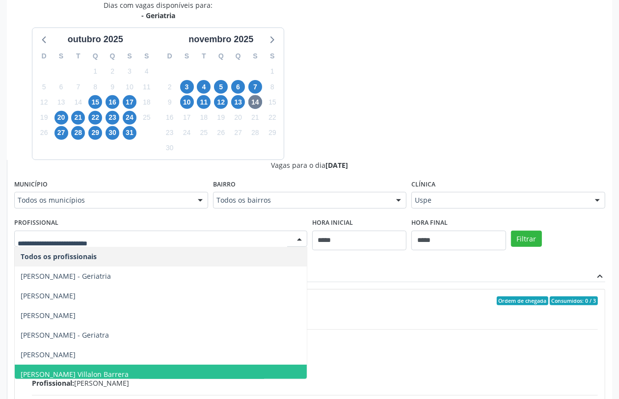
click at [134, 368] on span "[PERSON_NAME] Villalon Barrera" at bounding box center [161, 375] width 292 height 20
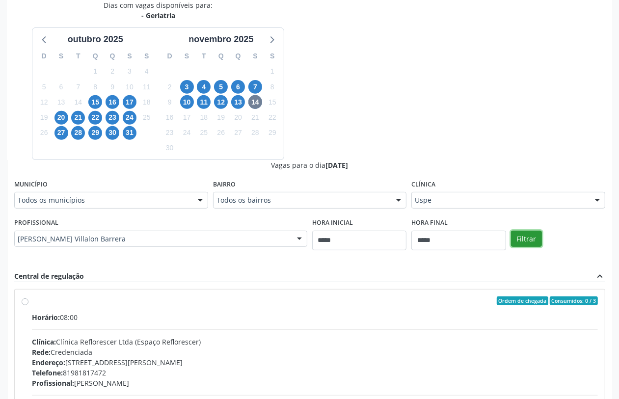
click at [526, 237] on button "Filtrar" at bounding box center [526, 239] width 31 height 17
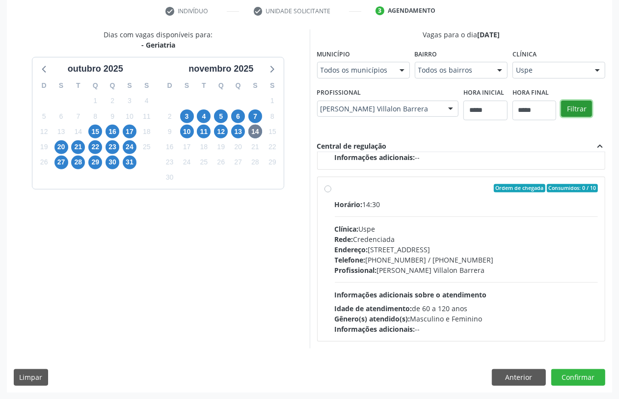
scroll to position [0, 0]
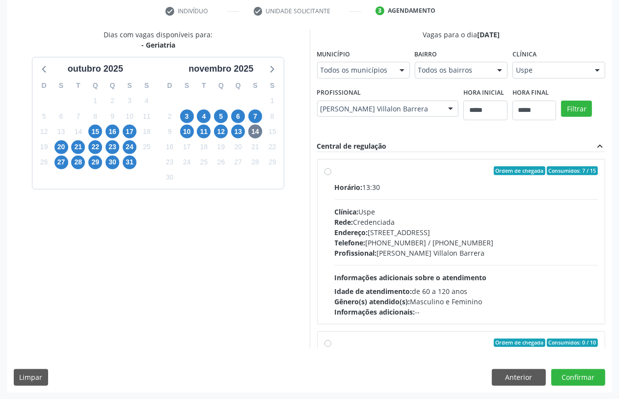
click at [397, 241] on div "Telefone: (81) 3221-8850 / 3035-7616" at bounding box center [467, 243] width 264 height 10
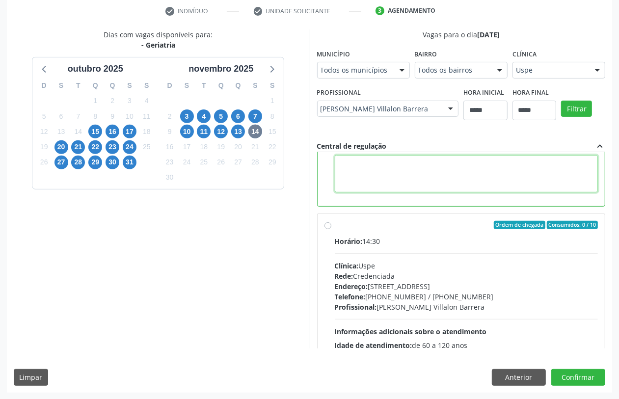
paste textarea "**********"
type textarea "**********"
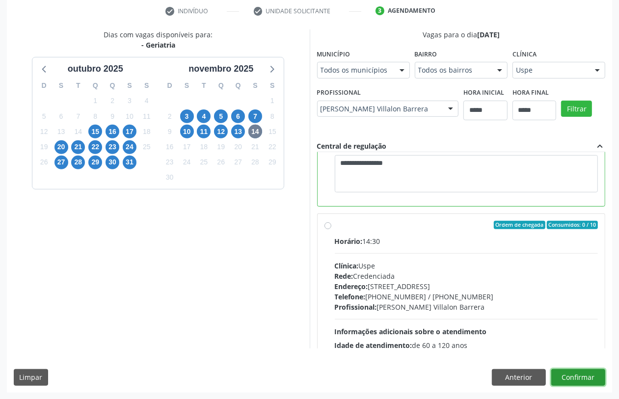
click at [578, 381] on button "Confirmar" at bounding box center [579, 377] width 54 height 17
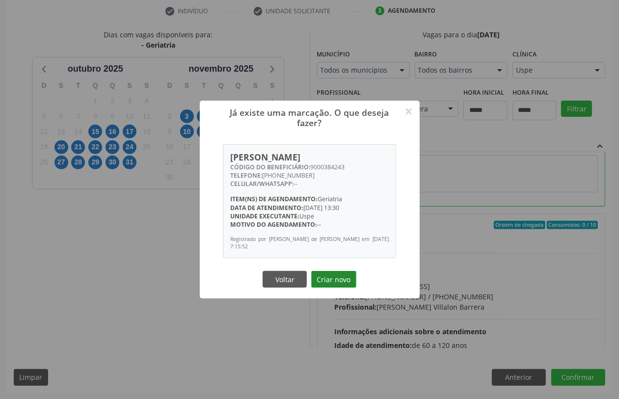
click at [338, 281] on button "Criar novo" at bounding box center [333, 279] width 45 height 17
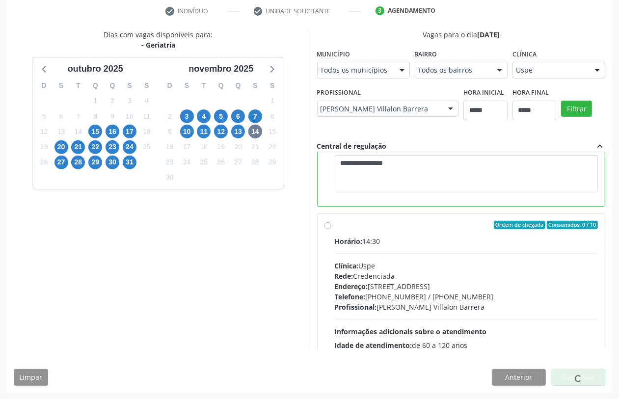
scroll to position [0, 0]
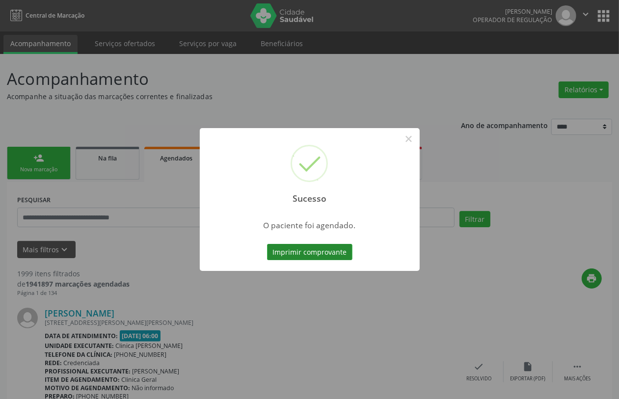
click at [323, 253] on button "Imprimir comprovante" at bounding box center [309, 252] width 85 height 17
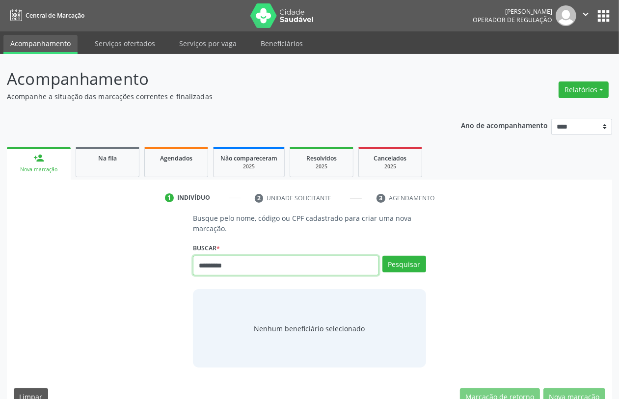
type input "*********"
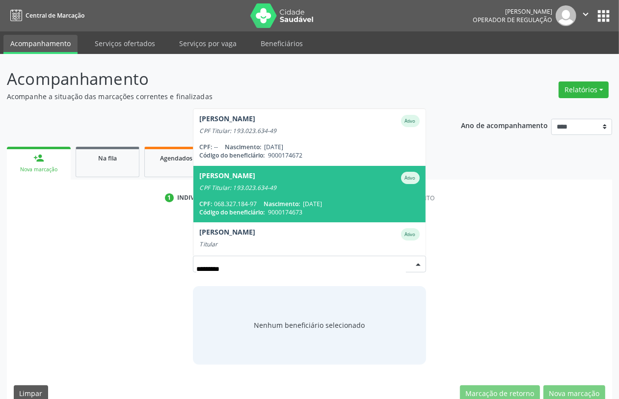
scroll to position [21, 0]
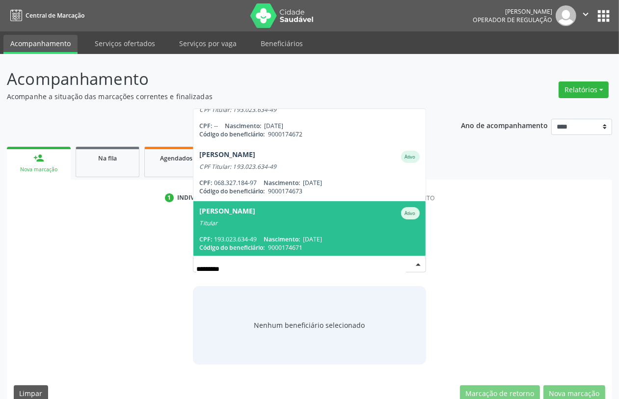
click at [318, 222] on div "Titular" at bounding box center [309, 224] width 220 height 8
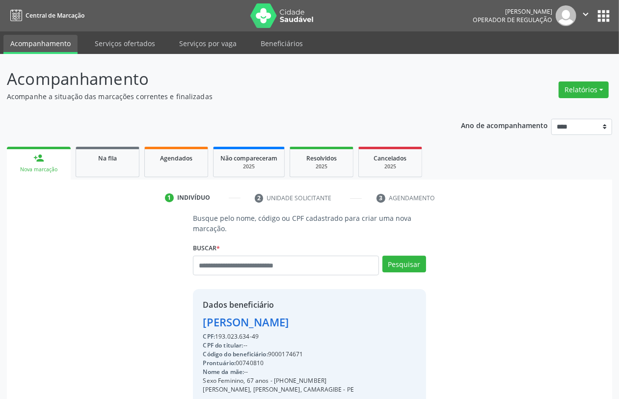
scroll to position [129, 0]
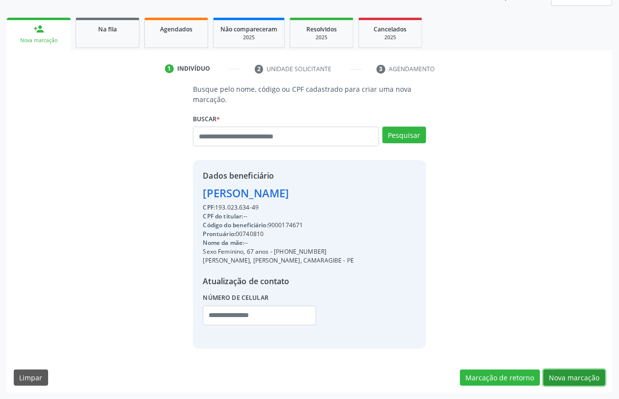
click at [590, 383] on button "Nova marcação" at bounding box center [575, 378] width 62 height 17
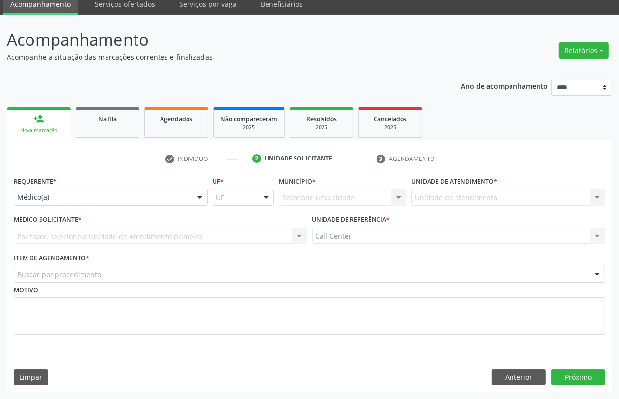
drag, startPoint x: 45, startPoint y: 195, endPoint x: 42, endPoint y: 205, distance: 9.8
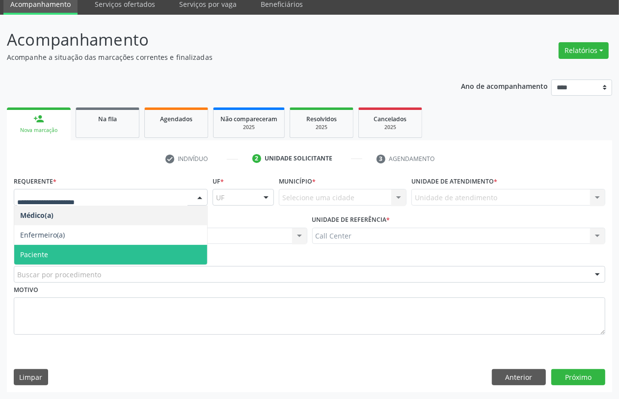
click at [40, 254] on span "Paciente" at bounding box center [34, 254] width 28 height 9
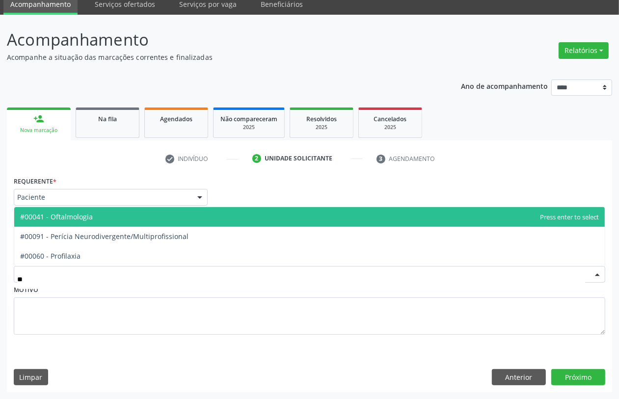
type input "***"
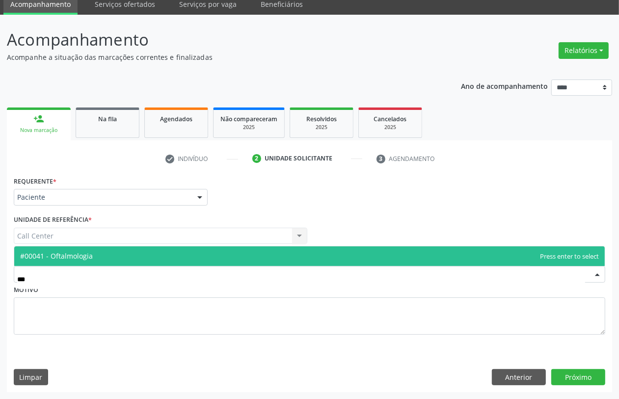
click at [107, 256] on span "#00041 - Oftalmologia" at bounding box center [309, 257] width 591 height 20
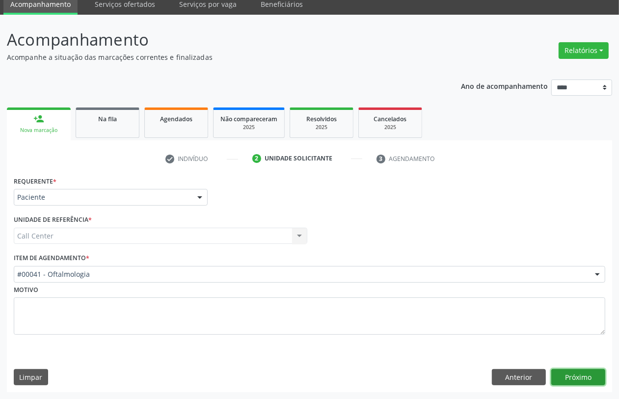
click at [592, 374] on button "Próximo" at bounding box center [579, 377] width 54 height 17
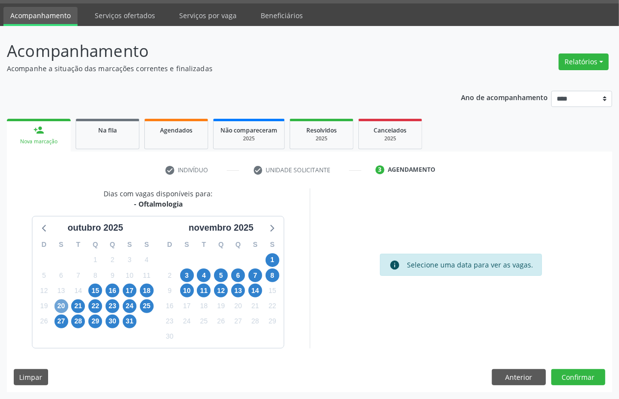
click at [59, 306] on span "20" at bounding box center [62, 307] width 14 height 14
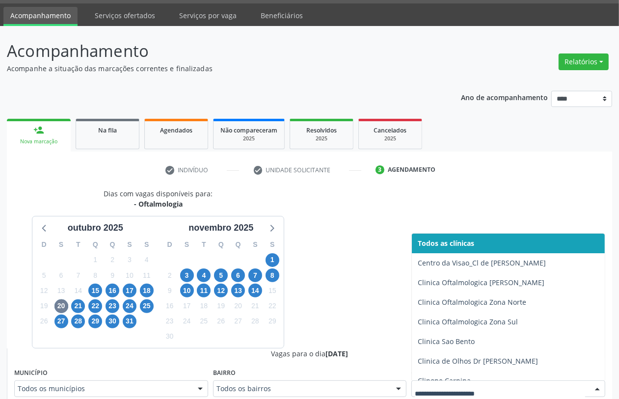
scroll to position [32, 0]
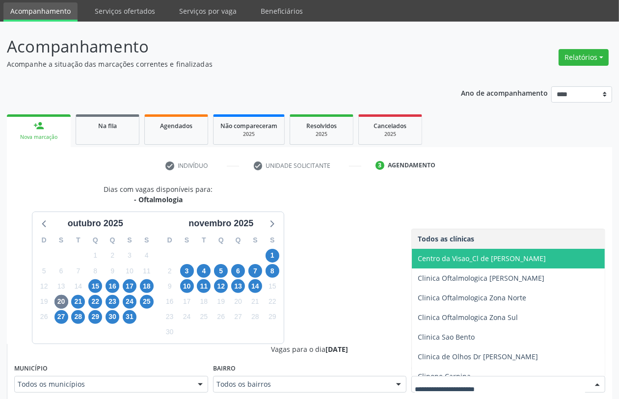
click at [482, 263] on span "Centro da Visao_Cl de [PERSON_NAME]" at bounding box center [482, 258] width 128 height 9
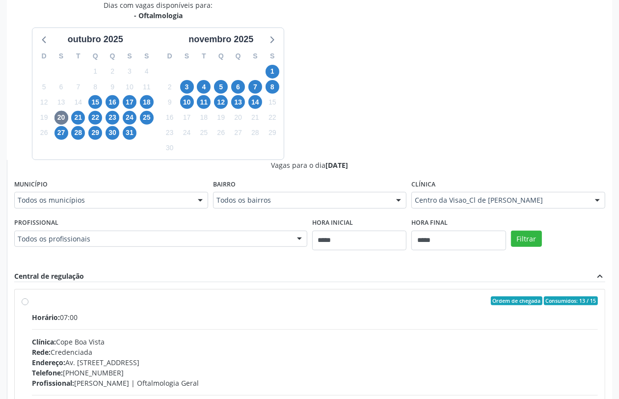
scroll to position [278, 0]
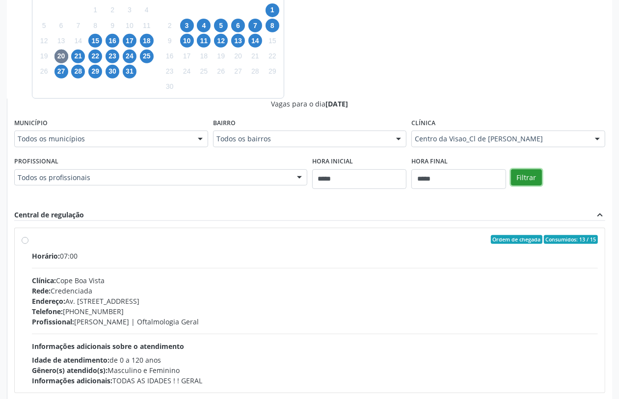
click at [516, 170] on button "Filtrar" at bounding box center [526, 177] width 31 height 17
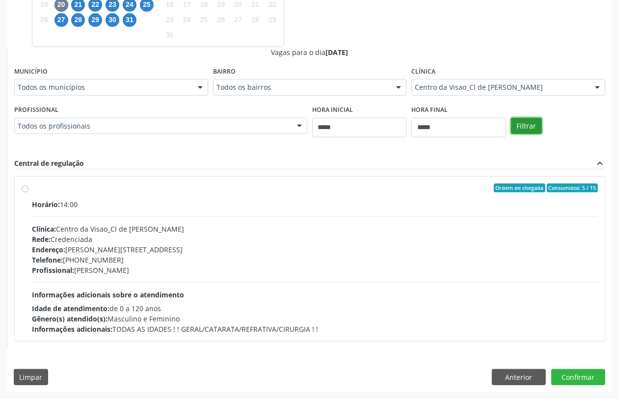
scroll to position [84, 0]
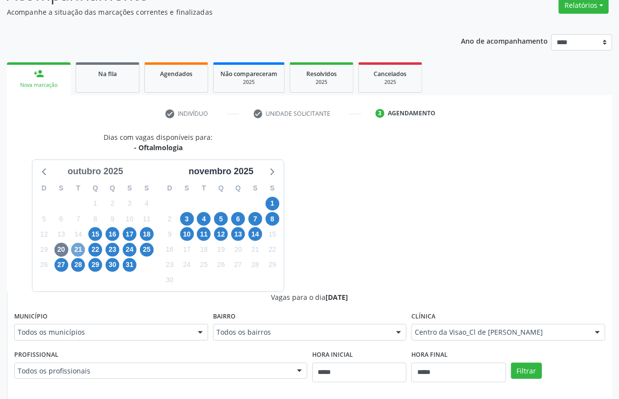
drag, startPoint x: 75, startPoint y: 251, endPoint x: 72, endPoint y: 232, distance: 18.9
click at [75, 248] on span "21" at bounding box center [78, 250] width 14 height 14
click at [134, 251] on span "24" at bounding box center [130, 250] width 14 height 14
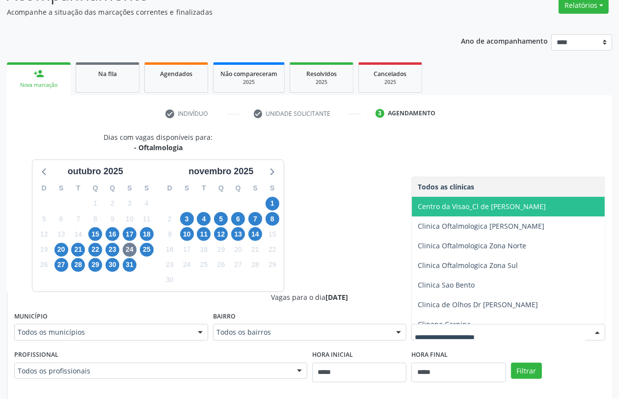
click at [480, 202] on span "Centro da Visao_Cl de Olhos Guilherme Ribeir" at bounding box center [482, 206] width 128 height 9
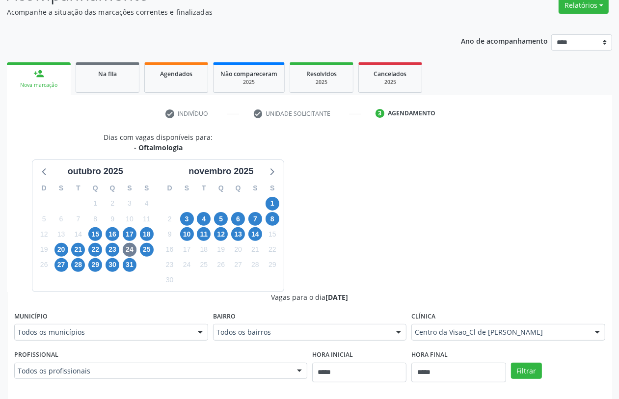
scroll to position [330, 0]
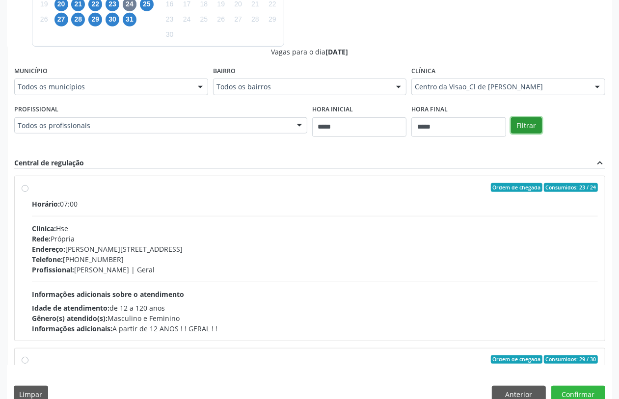
click at [520, 131] on button "Filtrar" at bounding box center [526, 125] width 31 height 17
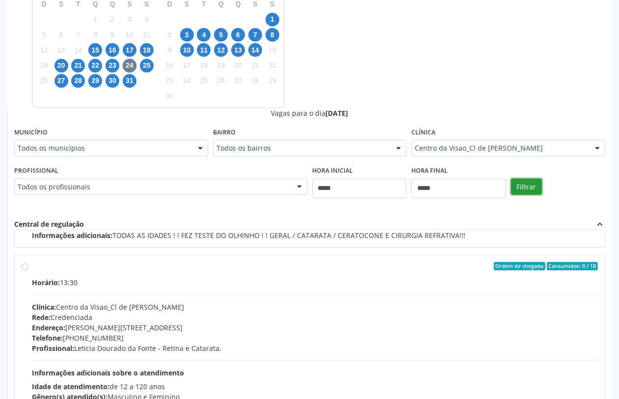
scroll to position [378, 0]
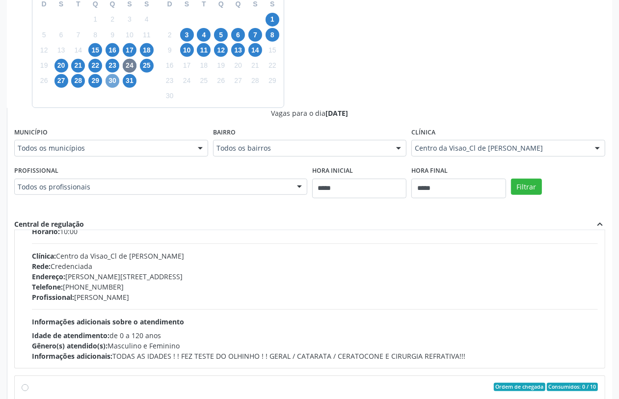
click at [109, 79] on span "30" at bounding box center [113, 81] width 14 height 14
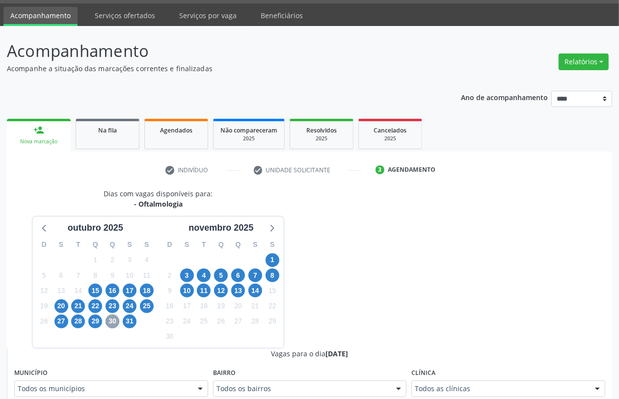
scroll to position [269, 0]
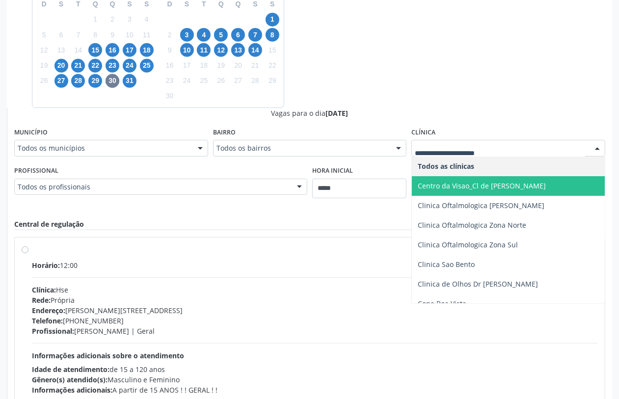
click at [486, 182] on span "Centro da Visao_Cl de [PERSON_NAME]" at bounding box center [482, 185] width 128 height 9
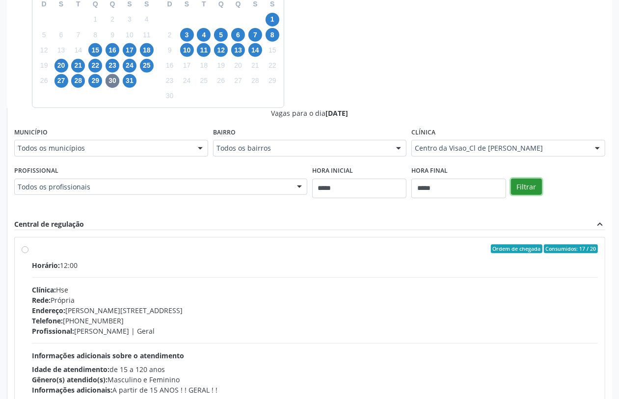
click at [517, 182] on button "Filtrar" at bounding box center [526, 187] width 31 height 17
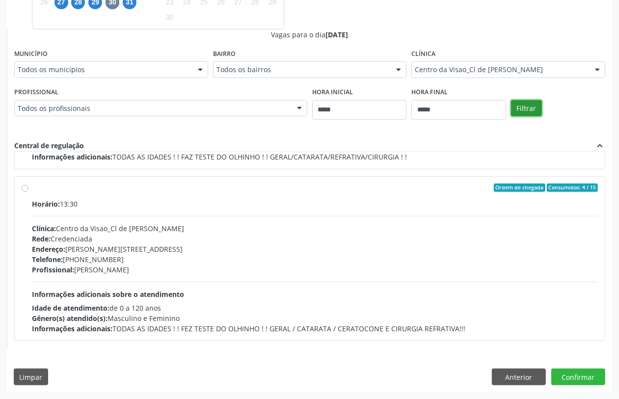
scroll to position [163, 0]
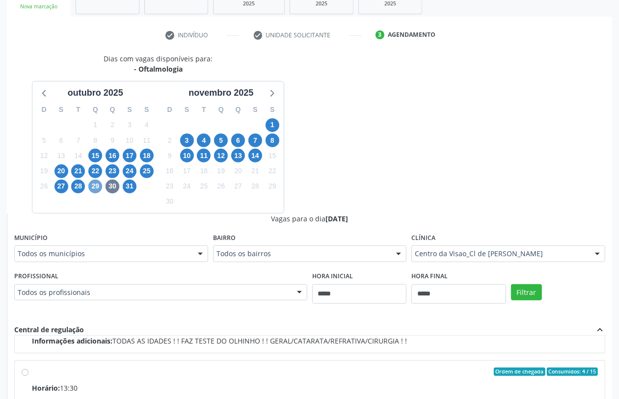
click at [95, 187] on span "29" at bounding box center [95, 187] width 14 height 14
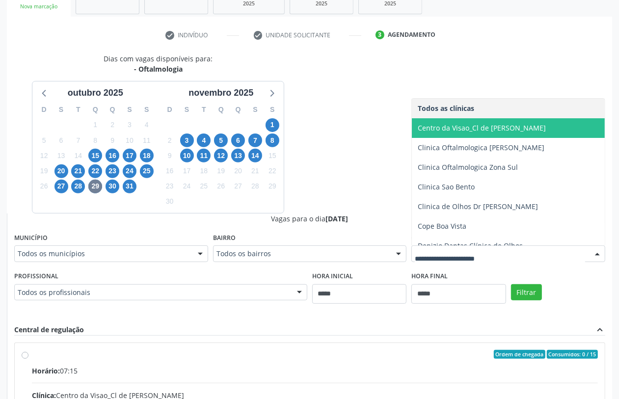
click at [465, 133] on span "Centro da Visao_Cl de [PERSON_NAME]" at bounding box center [528, 128] width 232 height 20
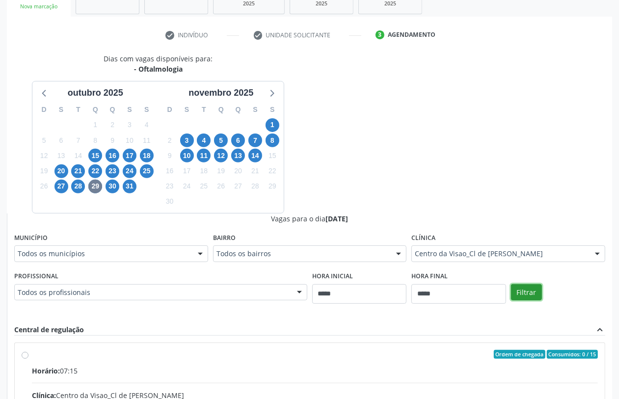
click at [529, 293] on button "Filtrar" at bounding box center [526, 292] width 31 height 17
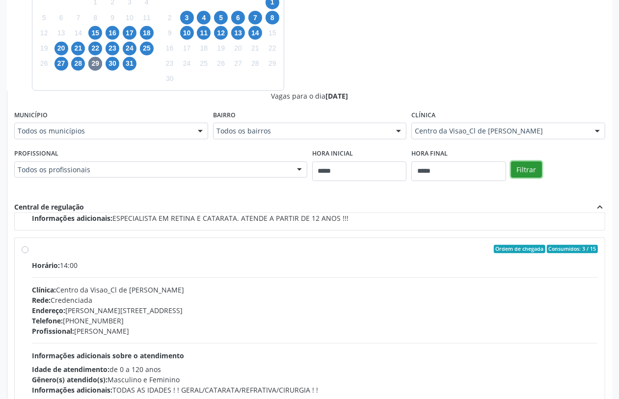
scroll to position [224, 0]
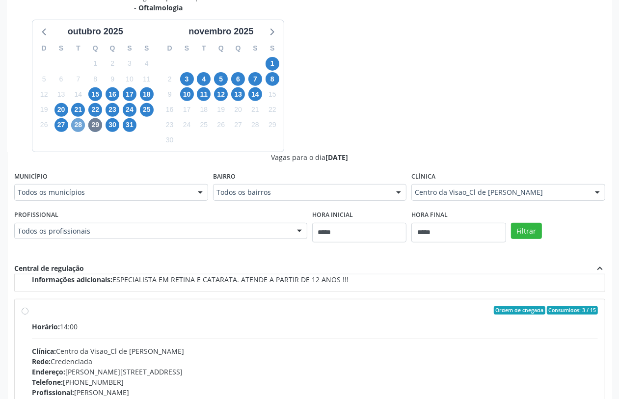
click at [77, 125] on span "28" at bounding box center [78, 125] width 14 height 14
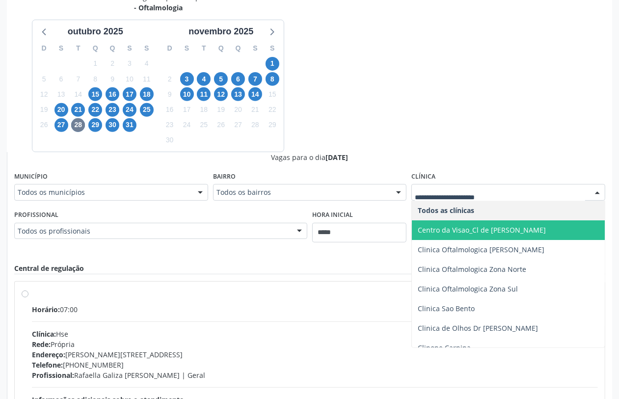
click at [485, 227] on span "Centro da Visao_Cl de [PERSON_NAME]" at bounding box center [482, 229] width 128 height 9
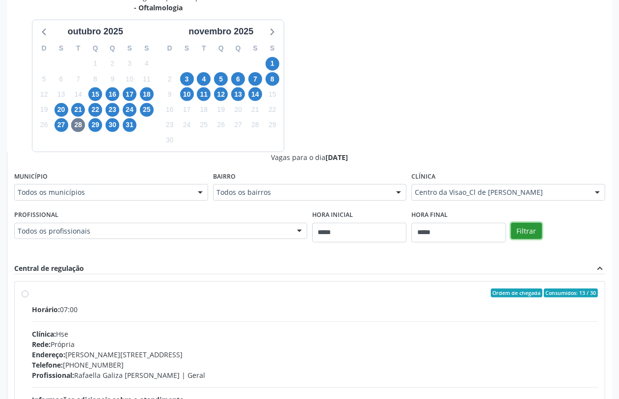
click at [523, 227] on button "Filtrar" at bounding box center [526, 231] width 31 height 17
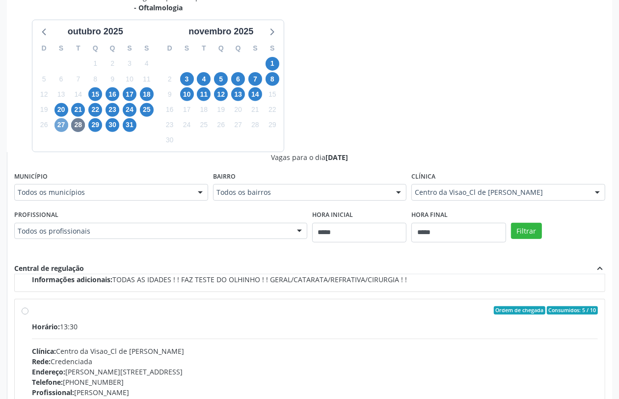
click at [65, 124] on span "27" at bounding box center [62, 125] width 14 height 14
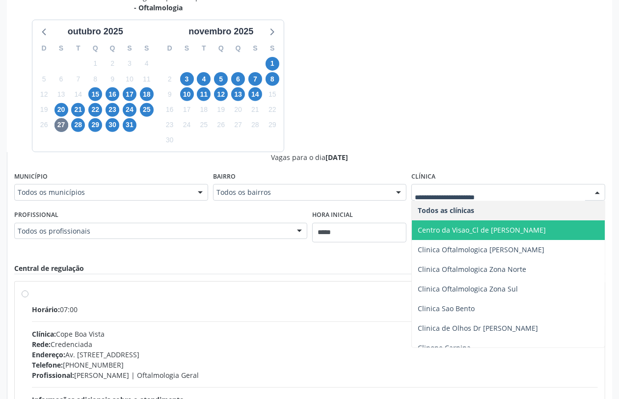
click at [476, 228] on span "Centro da Visao_Cl de [PERSON_NAME]" at bounding box center [482, 229] width 128 height 9
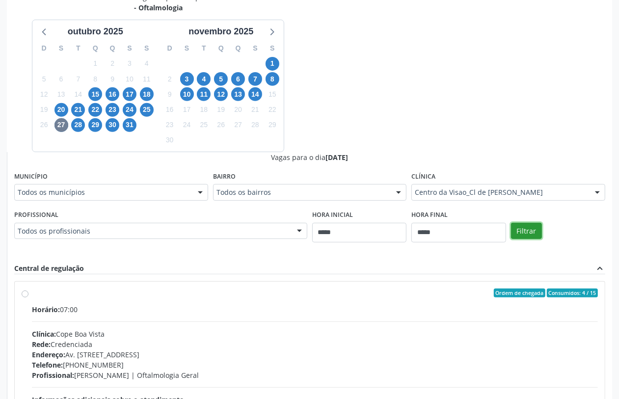
click at [522, 231] on button "Filtrar" at bounding box center [526, 231] width 31 height 17
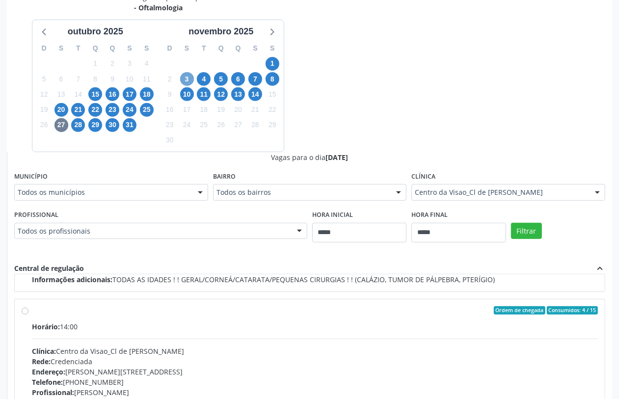
click at [185, 80] on span "3" at bounding box center [187, 79] width 14 height 14
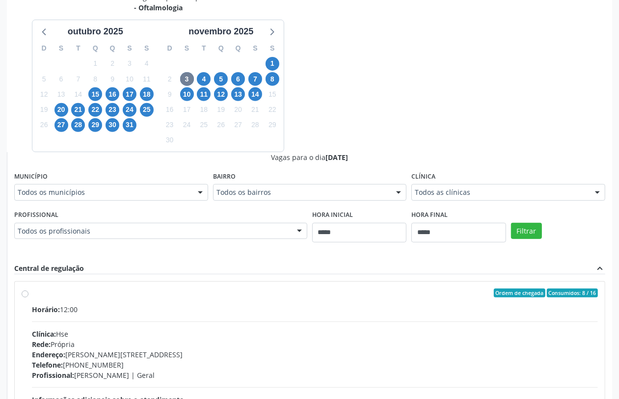
drag, startPoint x: 473, startPoint y: 195, endPoint x: 465, endPoint y: 200, distance: 9.9
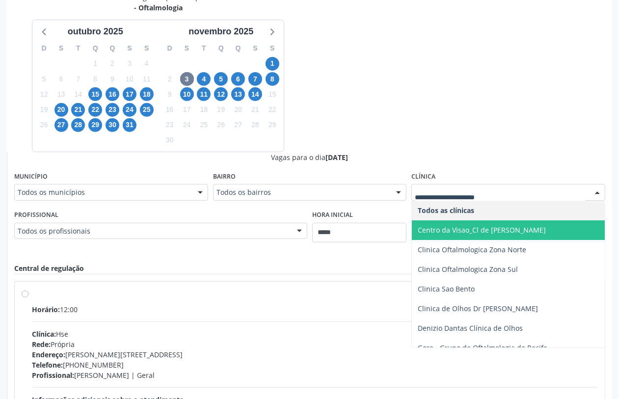
click at [458, 232] on span "Centro da Visao_Cl de Olhos Guilherme Ribeir" at bounding box center [482, 229] width 128 height 9
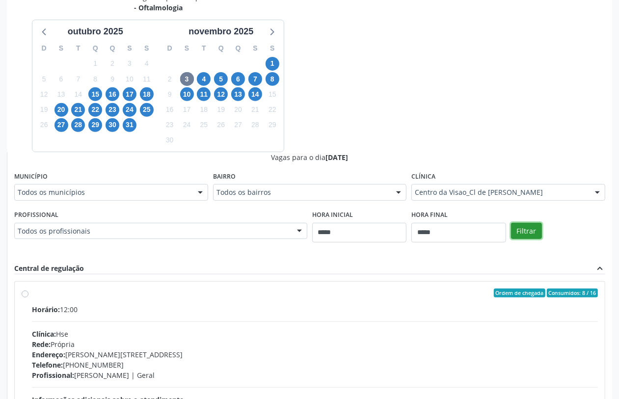
click at [526, 227] on button "Filtrar" at bounding box center [526, 231] width 31 height 17
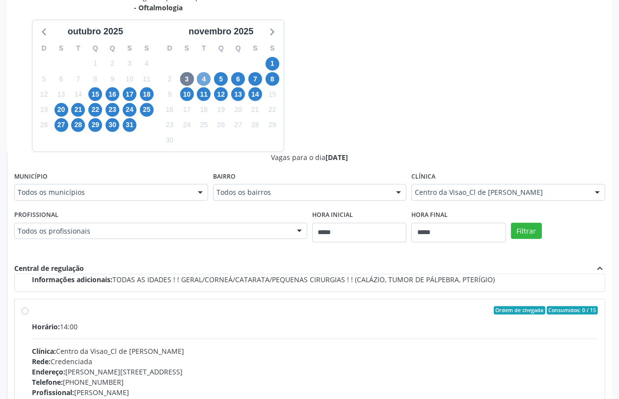
click at [203, 79] on span "4" at bounding box center [204, 79] width 14 height 14
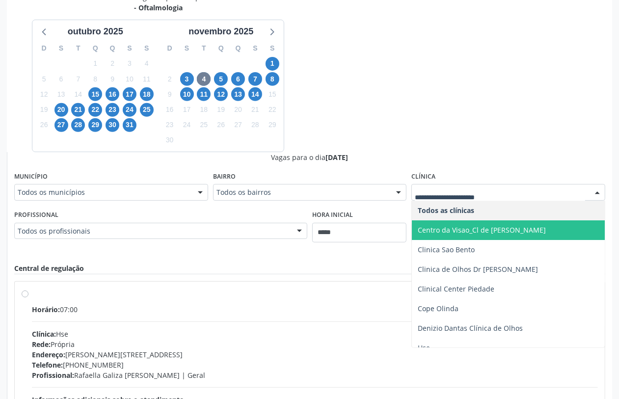
click at [464, 227] on span "Centro da Visao_Cl de [PERSON_NAME]" at bounding box center [482, 229] width 128 height 9
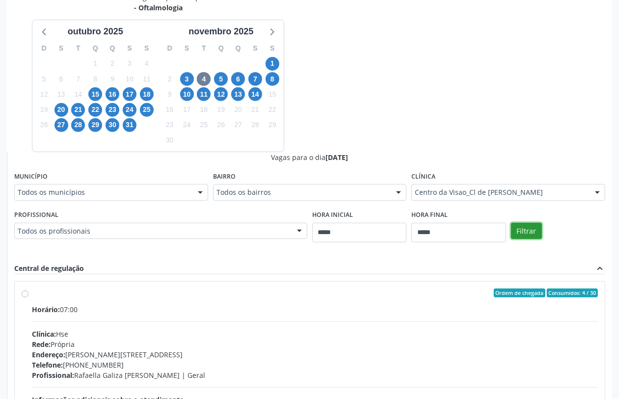
click at [524, 225] on button "Filtrar" at bounding box center [526, 231] width 31 height 17
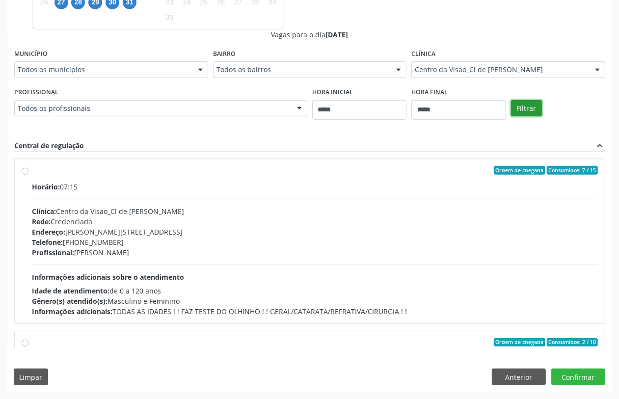
scroll to position [0, 0]
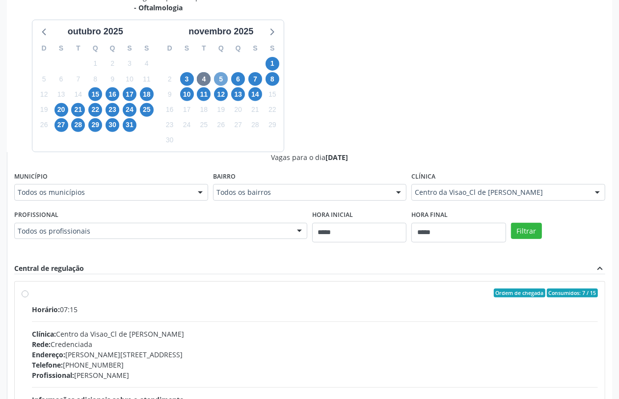
click at [220, 80] on span "5" at bounding box center [221, 79] width 14 height 14
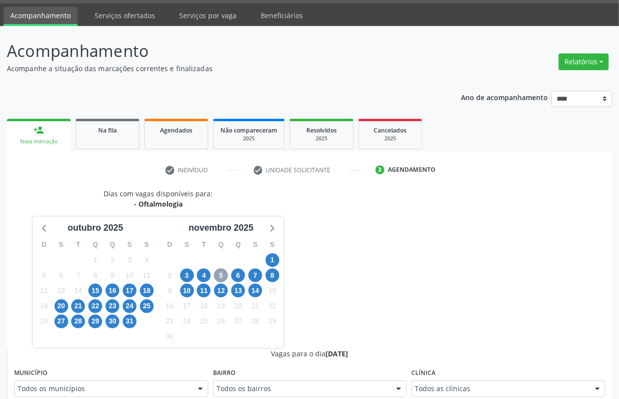
scroll to position [224, 0]
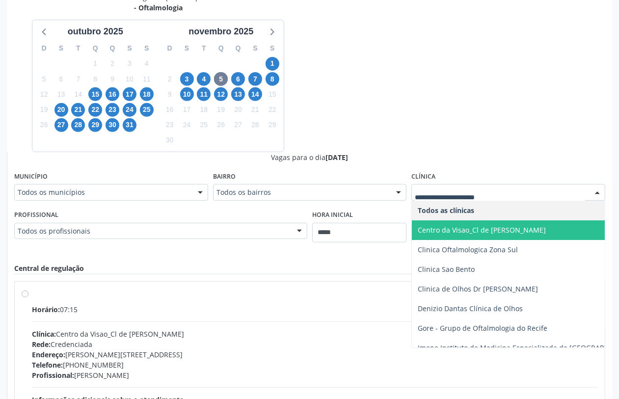
click at [475, 235] on span "Centro da Visao_Cl de [PERSON_NAME]" at bounding box center [528, 231] width 232 height 20
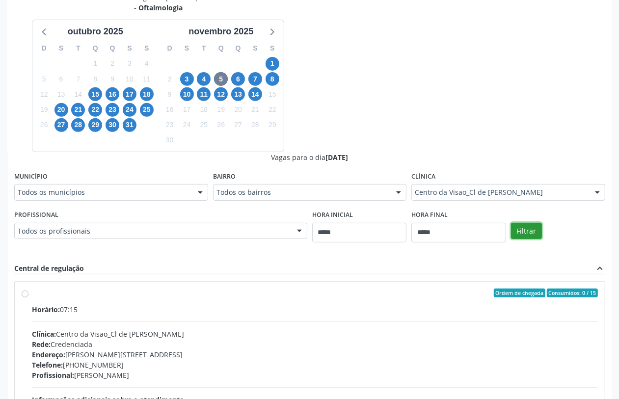
click at [533, 227] on button "Filtrar" at bounding box center [526, 231] width 31 height 17
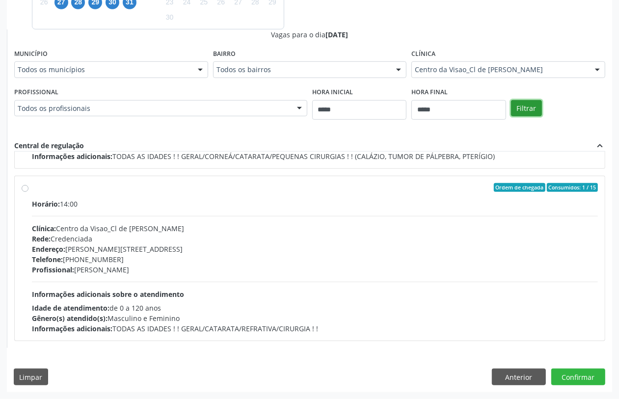
scroll to position [205, 0]
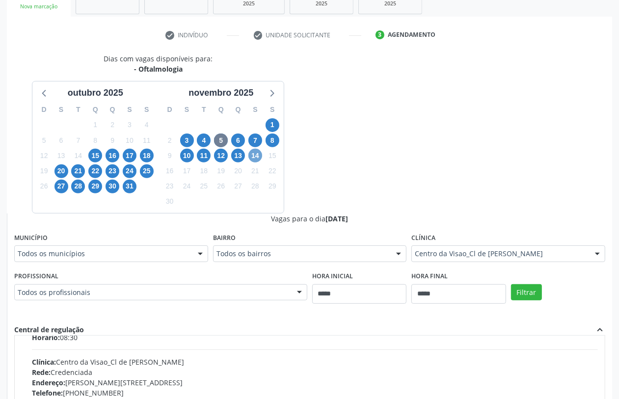
click at [257, 157] on span "14" at bounding box center [256, 156] width 14 height 14
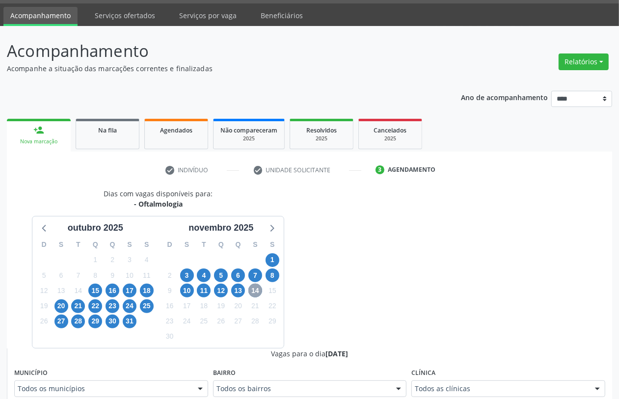
scroll to position [163, 0]
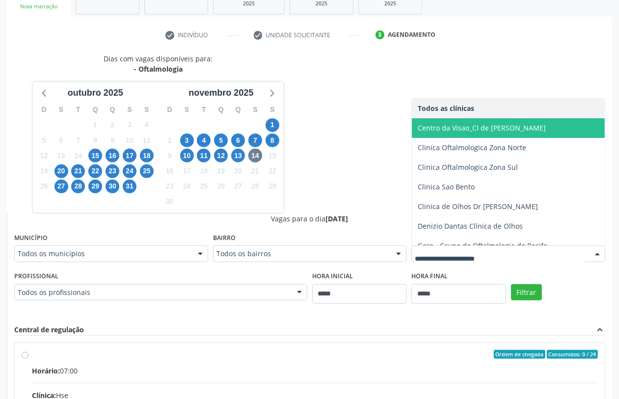
click at [479, 128] on span "Centro da Visao_Cl de [PERSON_NAME]" at bounding box center [482, 127] width 128 height 9
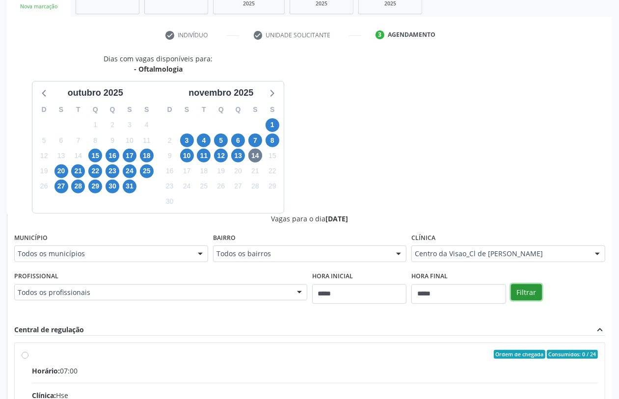
click at [517, 294] on button "Filtrar" at bounding box center [526, 292] width 31 height 17
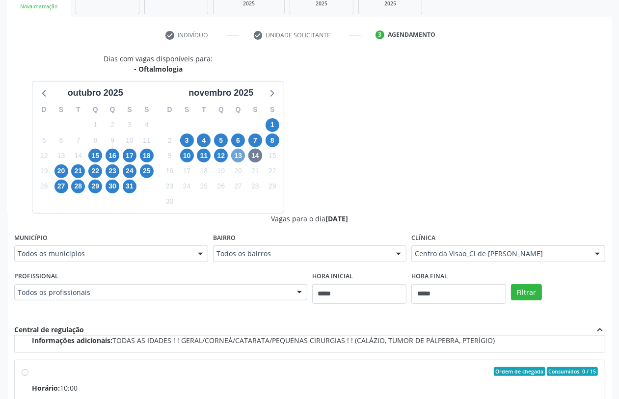
click at [243, 157] on span "13" at bounding box center [238, 156] width 14 height 14
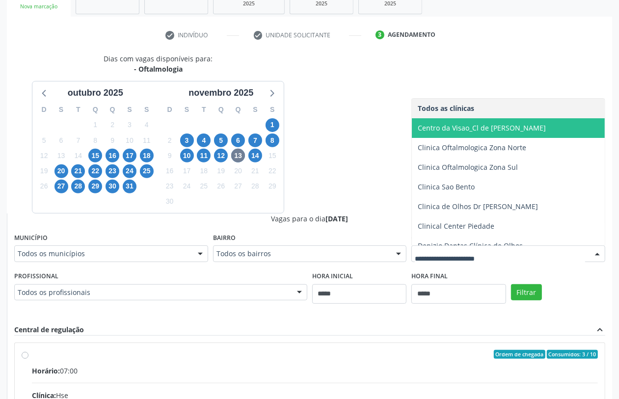
drag, startPoint x: 456, startPoint y: 130, endPoint x: 465, endPoint y: 150, distance: 22.0
click at [457, 130] on span "Centro da Visao_Cl de Olhos Guilherme Ribeir" at bounding box center [482, 127] width 128 height 9
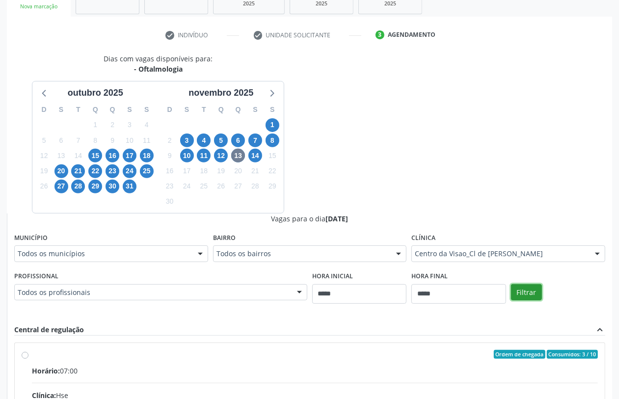
click at [518, 289] on button "Filtrar" at bounding box center [526, 292] width 31 height 17
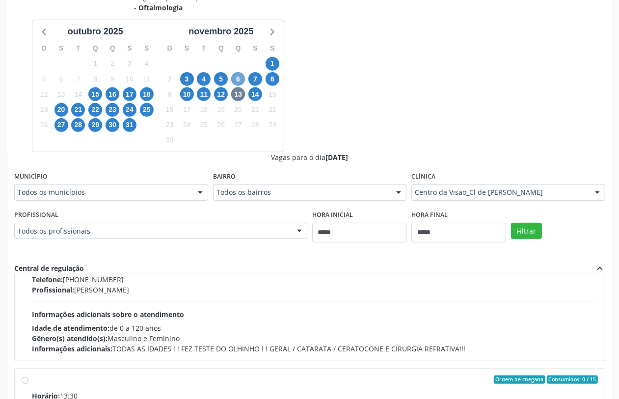
click at [239, 76] on span "6" at bounding box center [238, 79] width 14 height 14
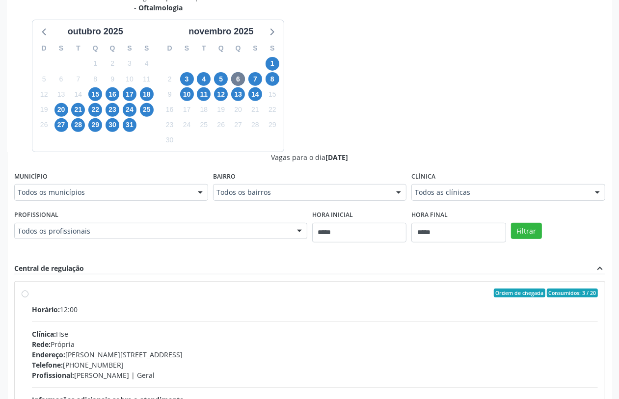
click at [498, 187] on div "Todos as clínicas" at bounding box center [509, 192] width 194 height 17
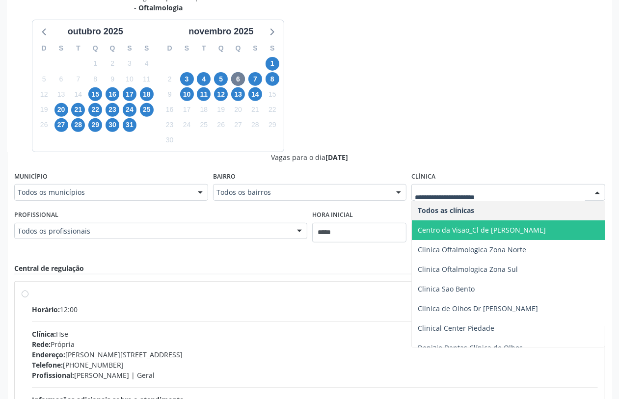
click at [490, 230] on span "Centro da Visao_Cl de [PERSON_NAME]" at bounding box center [482, 229] width 128 height 9
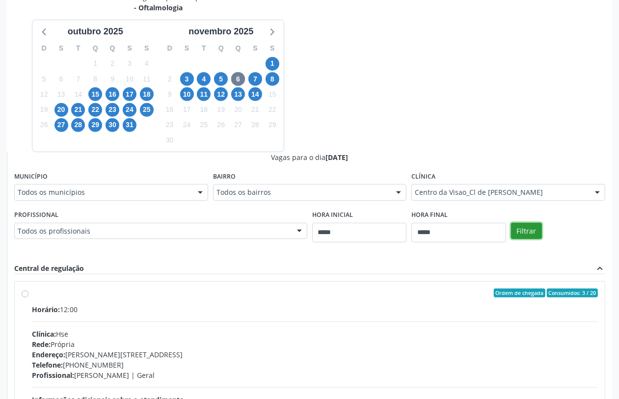
click at [518, 226] on button "Filtrar" at bounding box center [526, 231] width 31 height 17
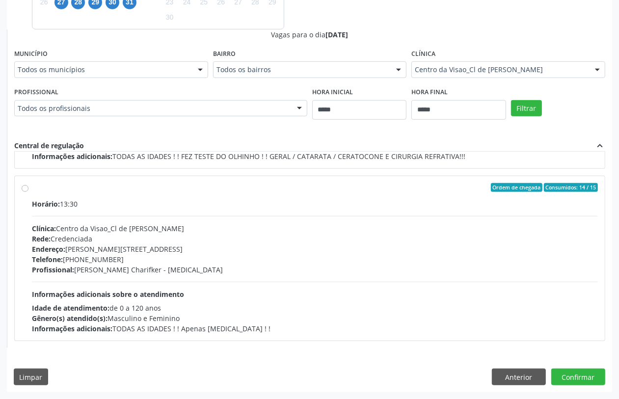
click at [115, 261] on div "Telefone: (81) 2123-1678" at bounding box center [315, 259] width 566 height 10
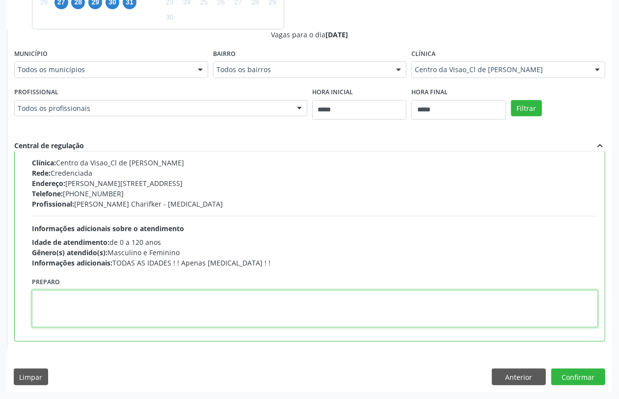
paste textarea "**********"
type textarea "**********"
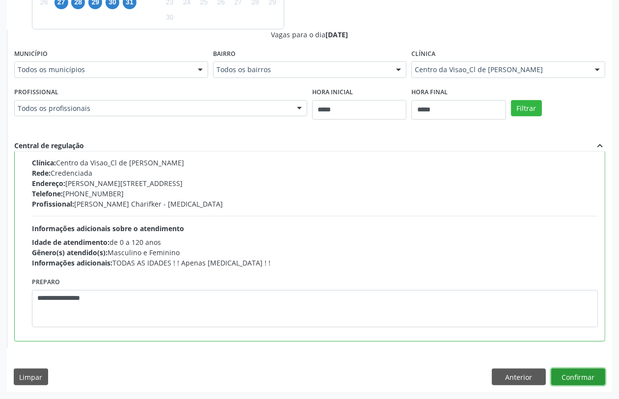
click at [575, 371] on button "Confirmar" at bounding box center [579, 377] width 54 height 17
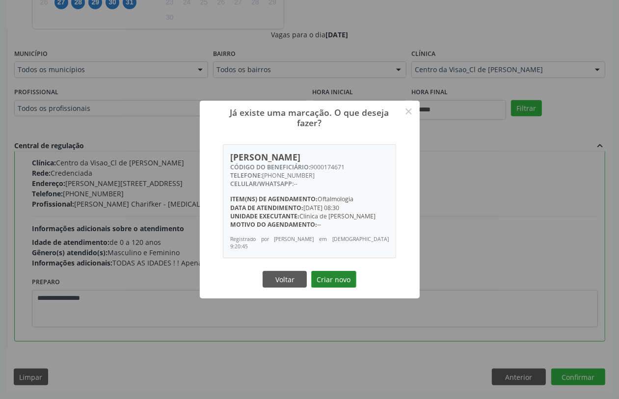
click at [334, 278] on button "Criar novo" at bounding box center [333, 279] width 45 height 17
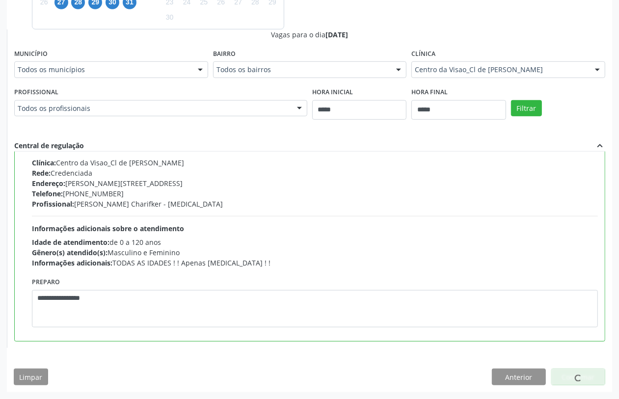
scroll to position [0, 0]
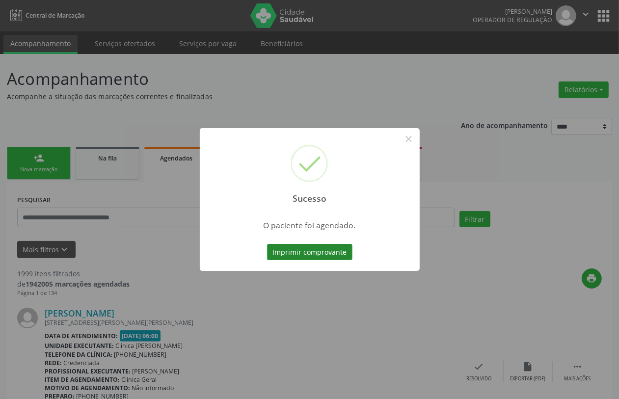
click at [309, 253] on button "Imprimir comprovante" at bounding box center [309, 252] width 85 height 17
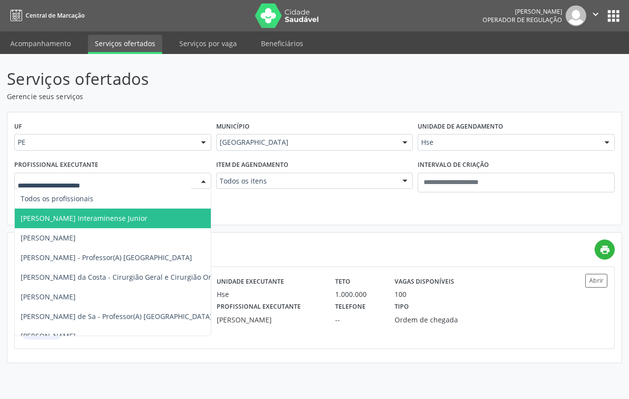
click at [116, 219] on span "[PERSON_NAME] Interaminense Junior" at bounding box center [84, 218] width 127 height 9
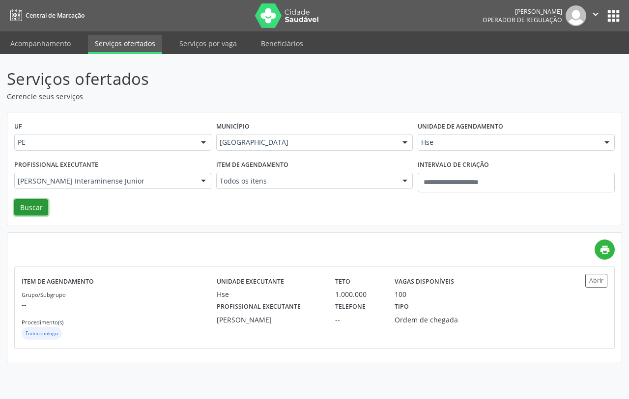
click at [30, 207] on button "Buscar" at bounding box center [31, 207] width 34 height 17
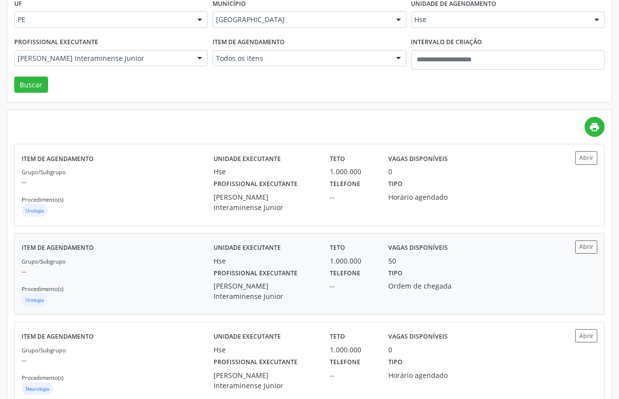
scroll to position [150, 0]
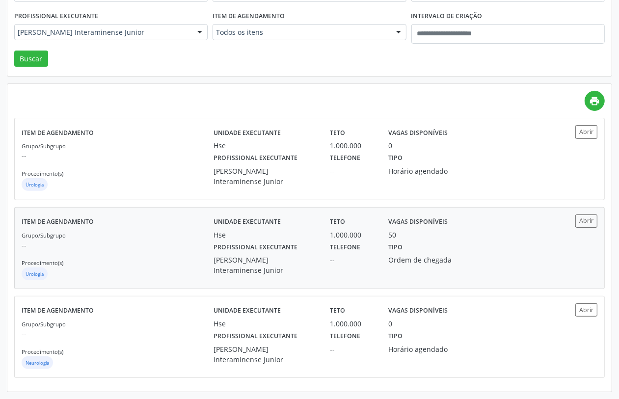
click at [172, 256] on div "Grupo/Subgrupo -- Procedimento(s) Urologia" at bounding box center [118, 256] width 192 height 53
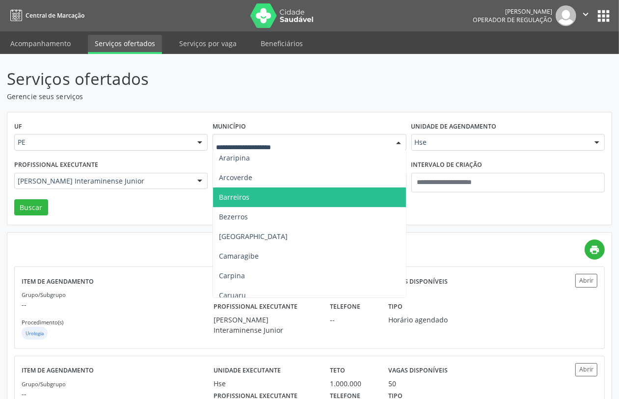
scroll to position [0, 0]
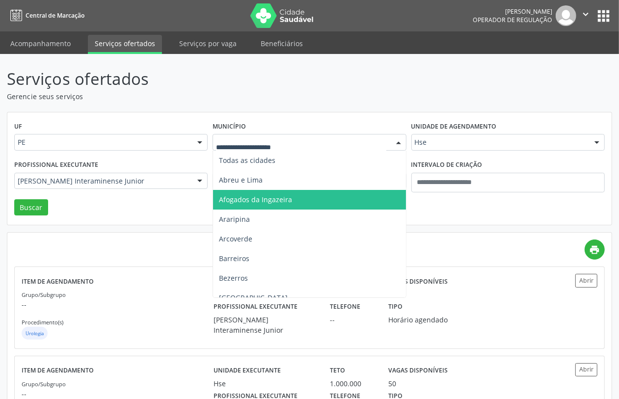
click at [173, 207] on div "UF PE PE Nenhum resultado encontrado para: " " Não há nenhuma opção para ser ex…" at bounding box center [309, 168] width 605 height 113
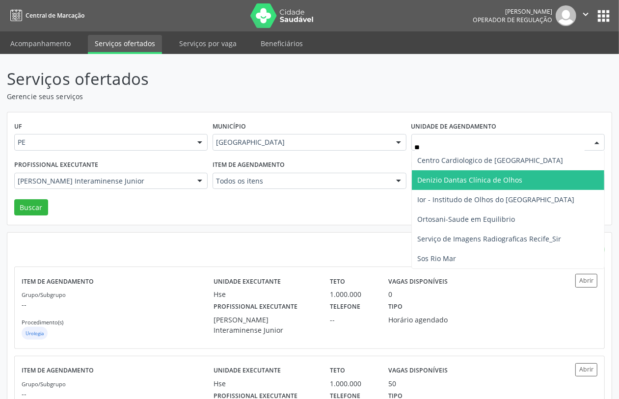
type input "***"
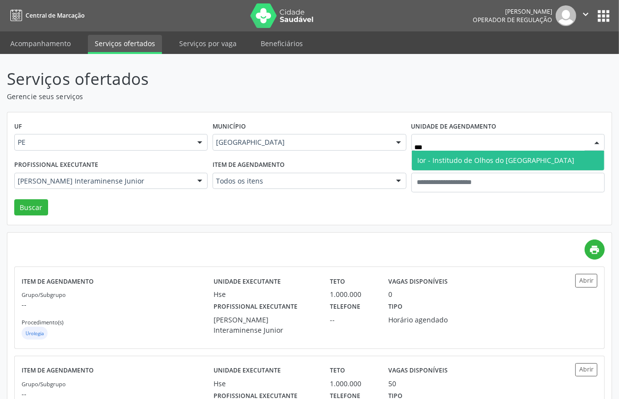
drag, startPoint x: 451, startPoint y: 160, endPoint x: 399, endPoint y: 170, distance: 52.7
click at [450, 160] on span "Ior - Institudo de Olhos do Recife" at bounding box center [496, 160] width 157 height 9
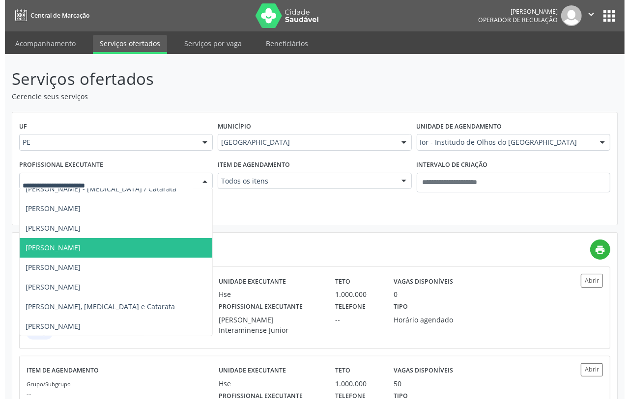
scroll to position [184, 0]
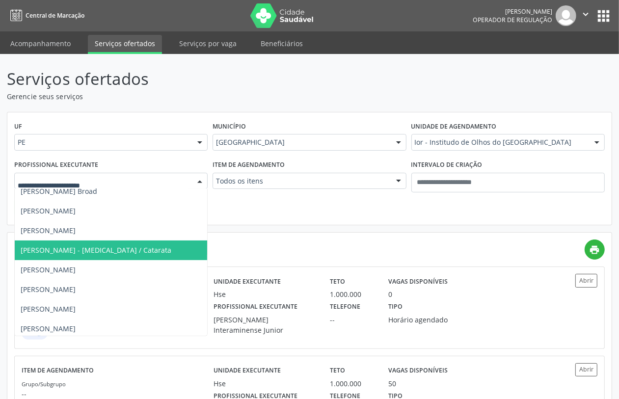
click at [143, 253] on span "Luana Braga - Glaucoma / Catarata" at bounding box center [150, 251] width 271 height 20
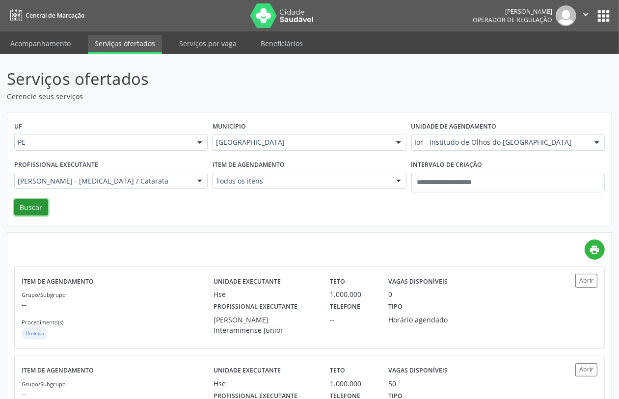
click at [26, 203] on button "Buscar" at bounding box center [31, 207] width 34 height 17
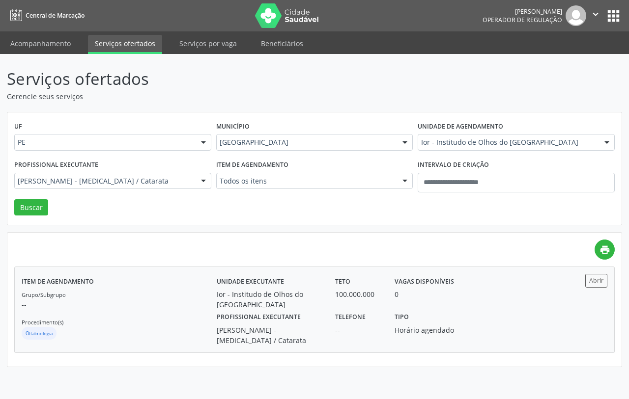
click at [195, 296] on div "Grupo/Subgrupo -- Procedimento(s) Oftalmologia" at bounding box center [119, 315] width 195 height 53
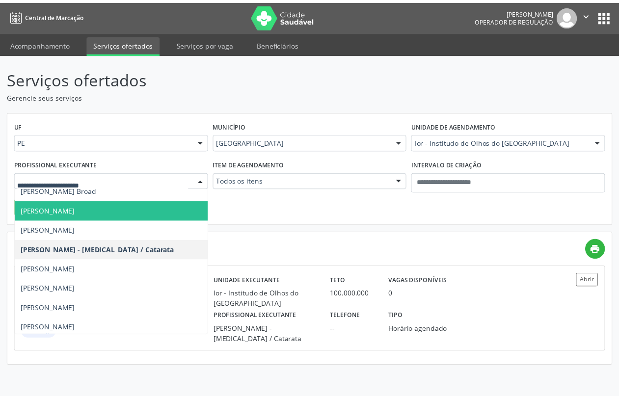
scroll to position [0, 0]
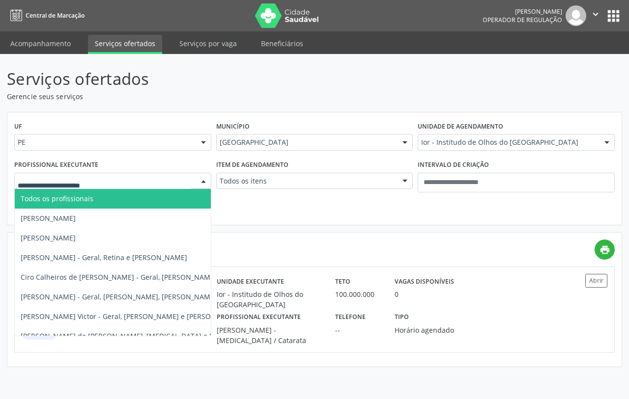
drag, startPoint x: 77, startPoint y: 195, endPoint x: 70, endPoint y: 204, distance: 11.6
click at [76, 195] on span "Todos os profissionais" at bounding box center [57, 198] width 73 height 9
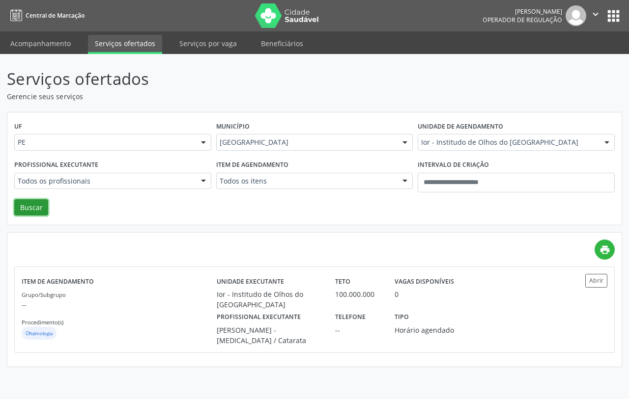
drag, startPoint x: 35, startPoint y: 203, endPoint x: 38, endPoint y: 207, distance: 5.3
click at [35, 204] on button "Buscar" at bounding box center [31, 207] width 34 height 17
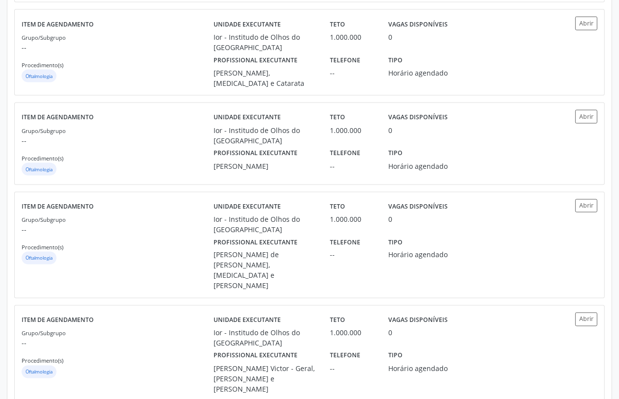
scroll to position [1269, 0]
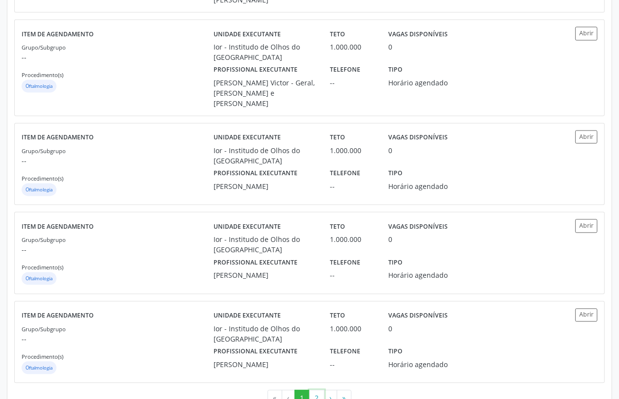
click at [315, 390] on button "2" at bounding box center [316, 398] width 15 height 17
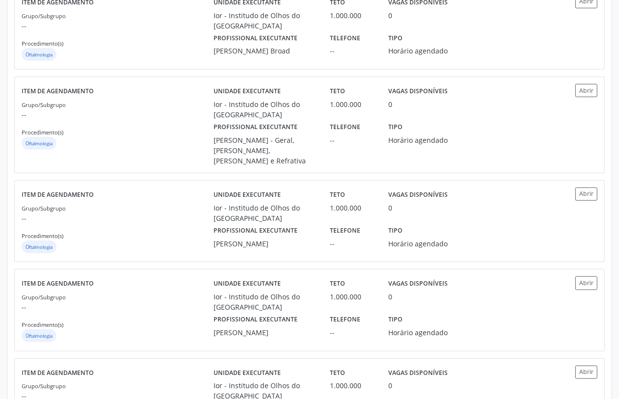
scroll to position [646, 0]
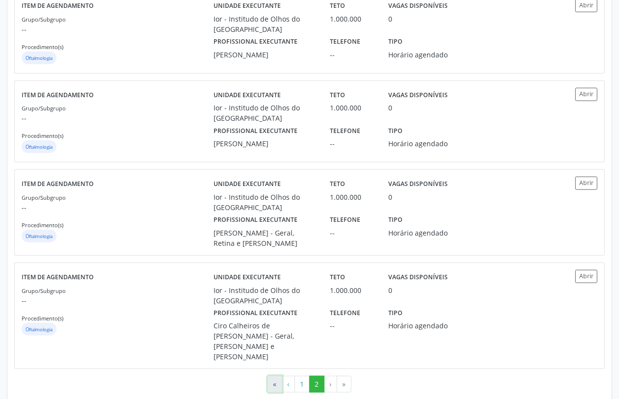
click at [277, 376] on button "«" at bounding box center [275, 384] width 15 height 17
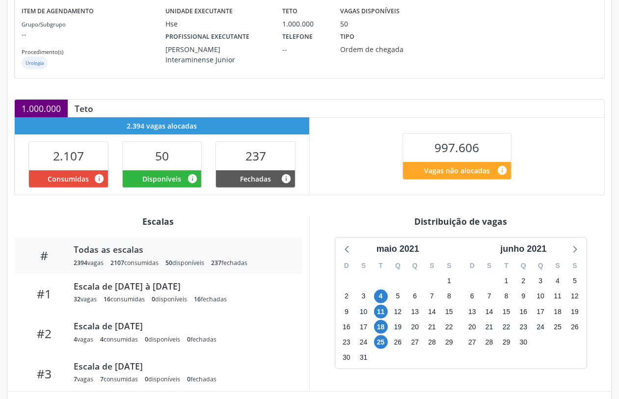
scroll to position [184, 0]
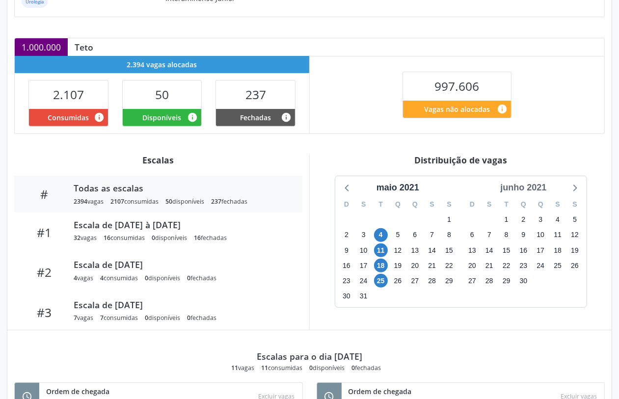
click at [533, 187] on div "junho 2021" at bounding box center [524, 187] width 54 height 13
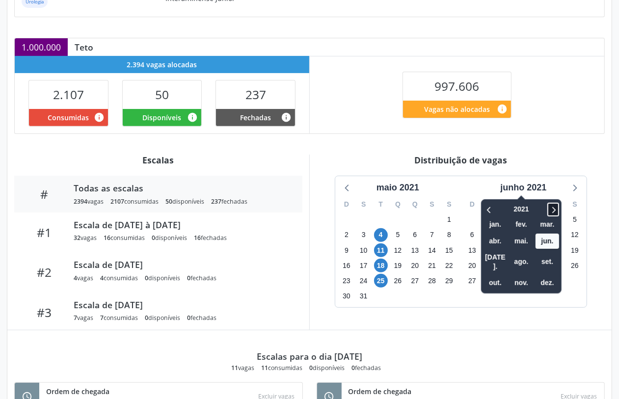
click at [556, 209] on icon at bounding box center [554, 210] width 10 height 12
click at [556, 209] on icon at bounding box center [554, 210] width 3 height 6
click at [528, 276] on span "nov." at bounding box center [522, 283] width 24 height 15
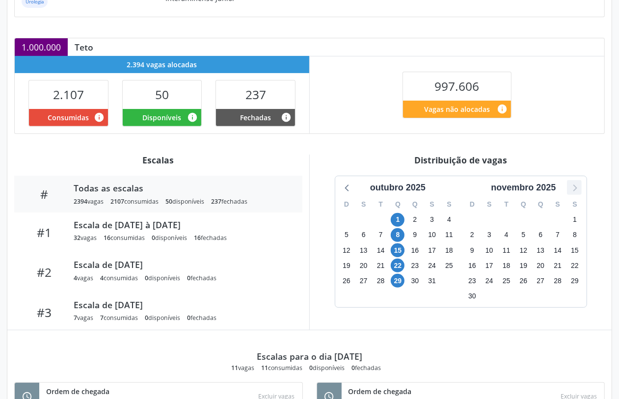
click at [578, 192] on icon at bounding box center [574, 187] width 13 height 13
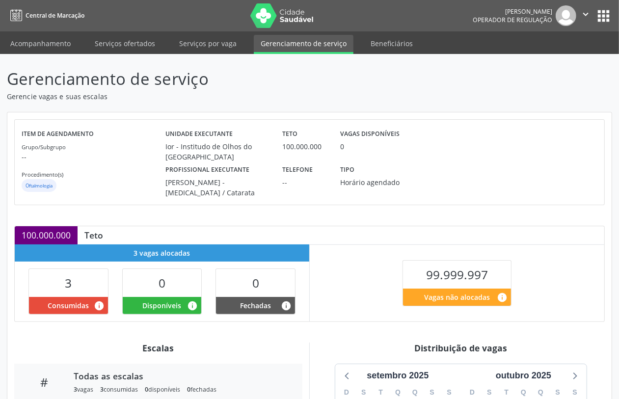
scroll to position [162, 0]
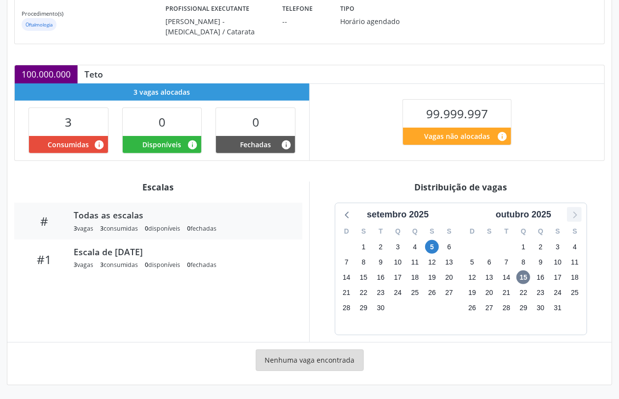
click at [575, 214] on icon at bounding box center [575, 215] width 4 height 7
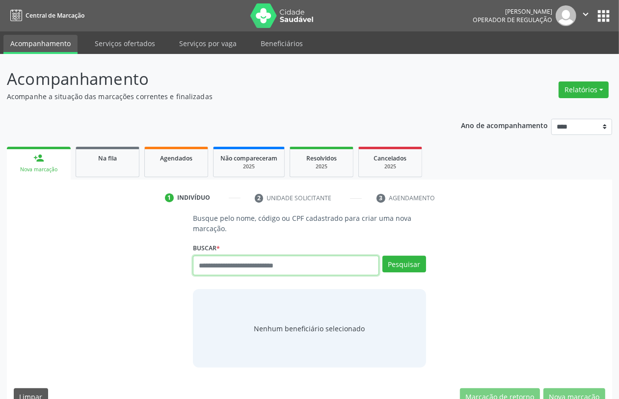
click at [234, 271] on input "text" at bounding box center [286, 266] width 186 height 20
type input "******"
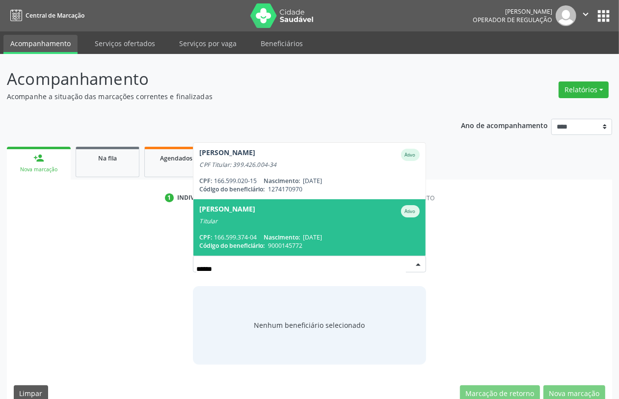
click at [255, 216] on div "[PERSON_NAME]" at bounding box center [227, 211] width 56 height 12
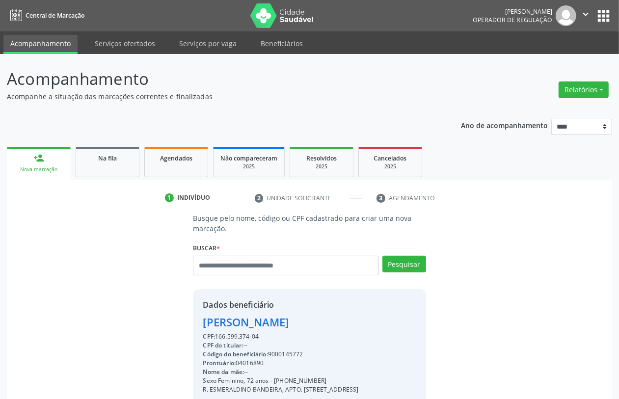
scroll to position [145, 0]
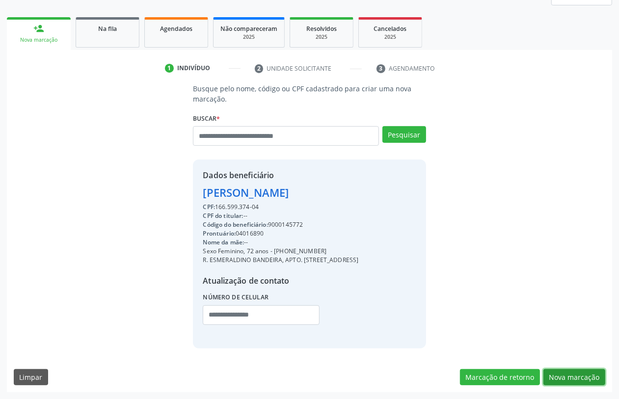
click at [560, 376] on button "Nova marcação" at bounding box center [575, 377] width 62 height 17
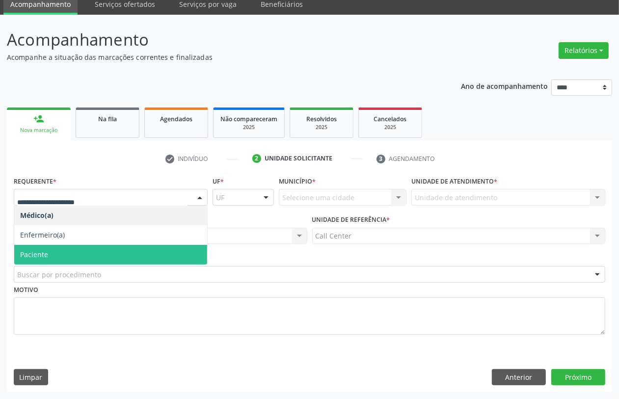
click at [72, 252] on span "Paciente" at bounding box center [110, 255] width 193 height 20
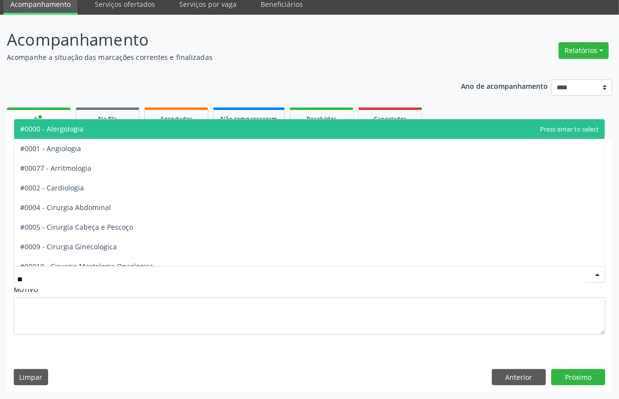
type input "***"
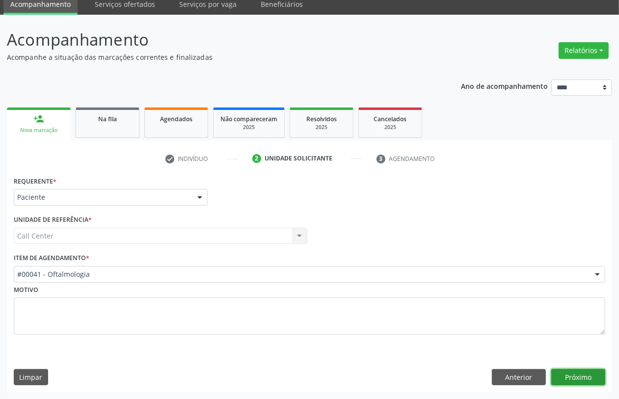
click at [591, 374] on button "Próximo" at bounding box center [579, 377] width 54 height 17
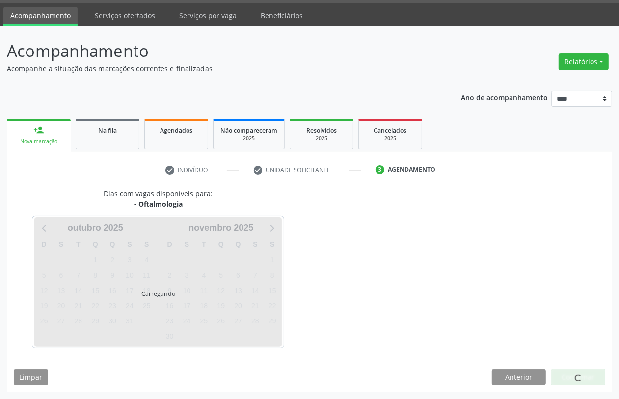
scroll to position [28, 0]
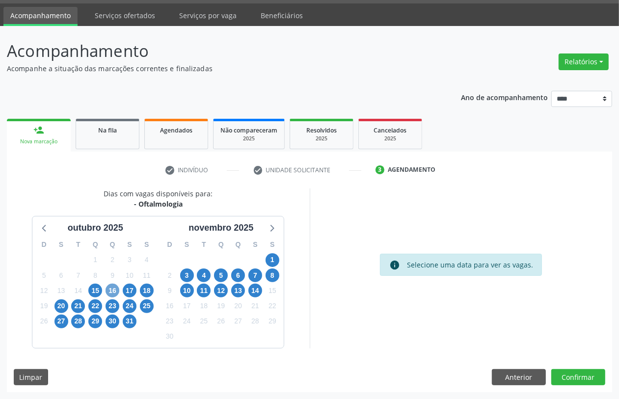
click at [109, 287] on span "16" at bounding box center [113, 291] width 14 height 14
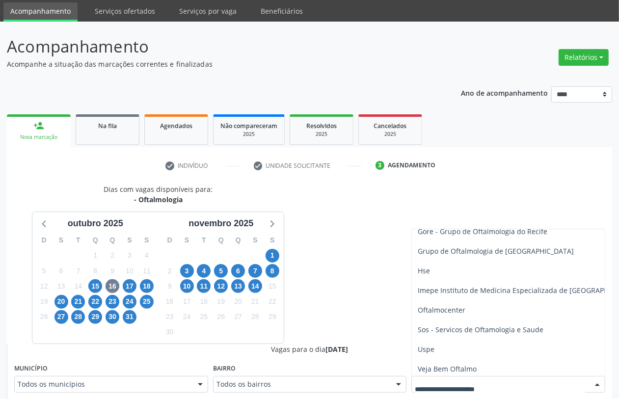
scroll to position [196, 0]
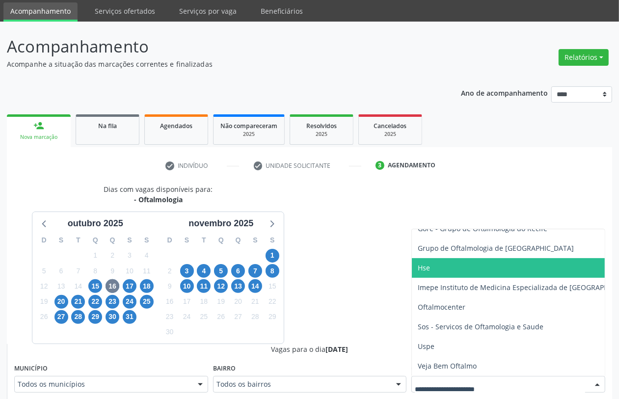
click at [462, 264] on span "Hse" at bounding box center [528, 268] width 232 height 20
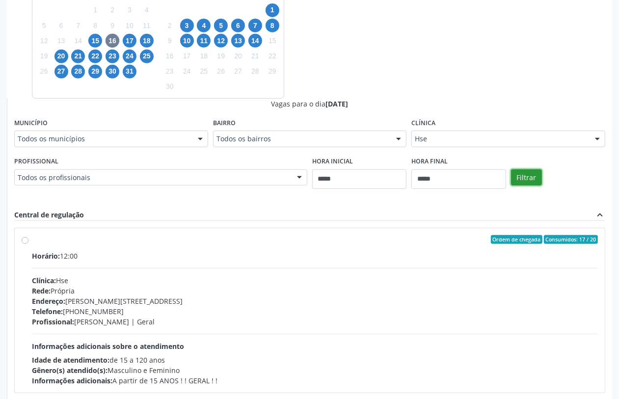
click at [530, 178] on button "Filtrar" at bounding box center [526, 177] width 31 height 17
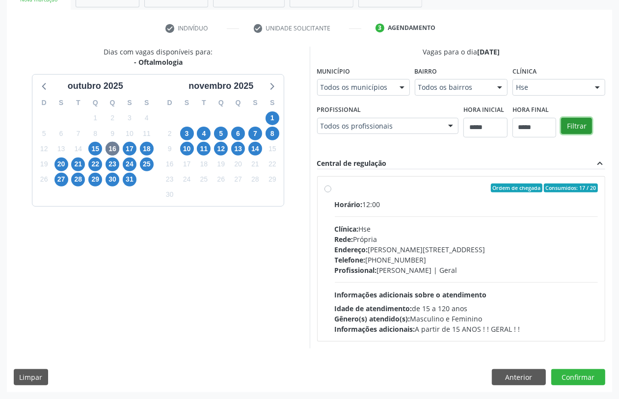
scroll to position [170, 0]
click at [413, 239] on div "Rede: Própria" at bounding box center [467, 239] width 264 height 10
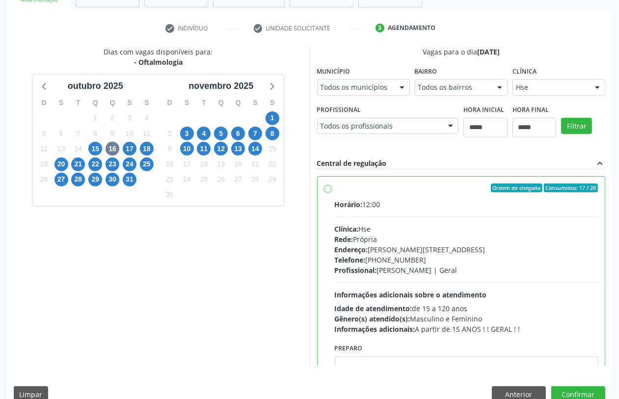
scroll to position [49, 0]
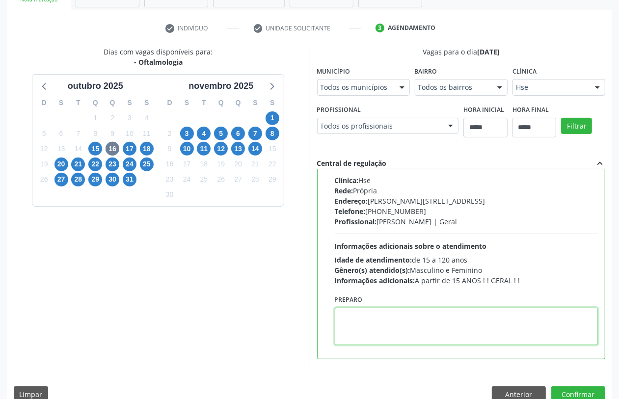
paste textarea "**********"
type textarea "**********"
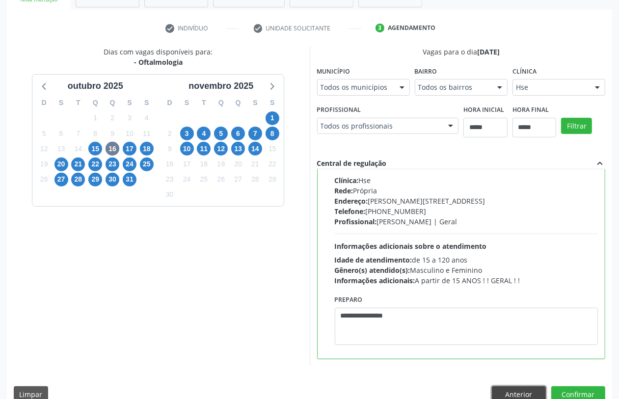
click at [507, 389] on button "Anterior" at bounding box center [519, 395] width 54 height 17
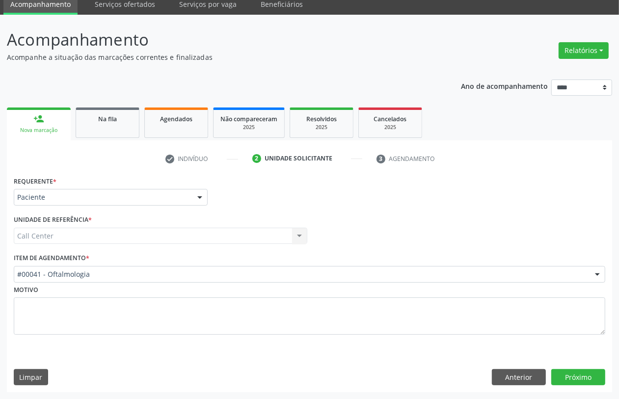
scroll to position [39, 0]
click at [507, 389] on div "Requerente * Paciente Médico(a) Enfermeiro(a) Paciente Nenhum resultado encontr…" at bounding box center [310, 283] width 606 height 219
click at [508, 379] on button "Anterior" at bounding box center [519, 377] width 54 height 17
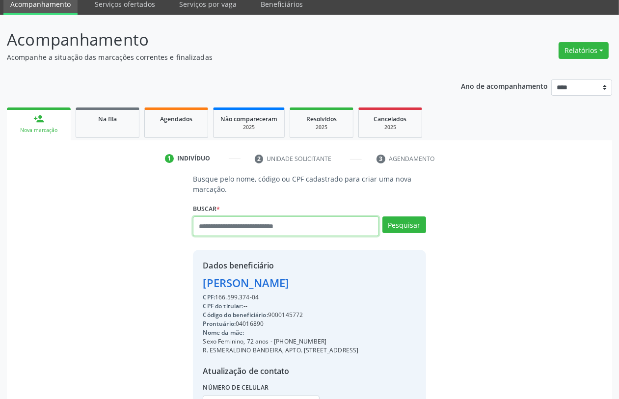
click at [318, 231] on input "text" at bounding box center [286, 227] width 186 height 20
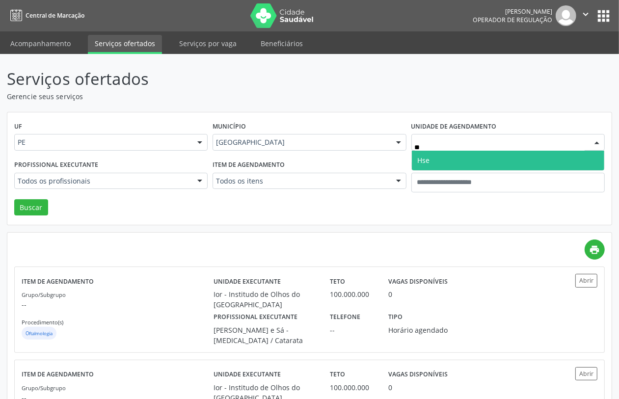
type input "***"
click at [431, 157] on span "Hse" at bounding box center [508, 161] width 193 height 20
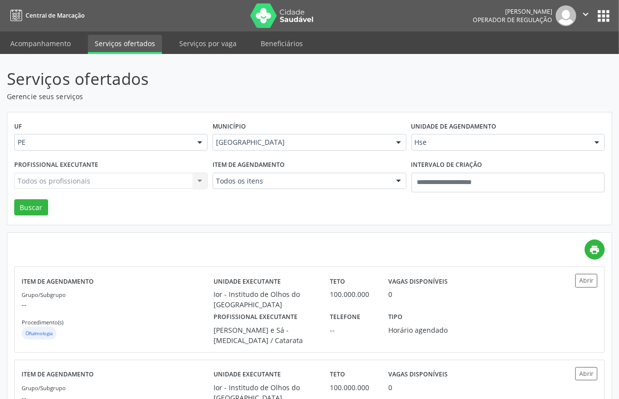
click at [144, 182] on div "Todos os profissionais Todos os profissionais [PERSON_NAME] [PERSON_NAME] [PERS…" at bounding box center [111, 181] width 194 height 17
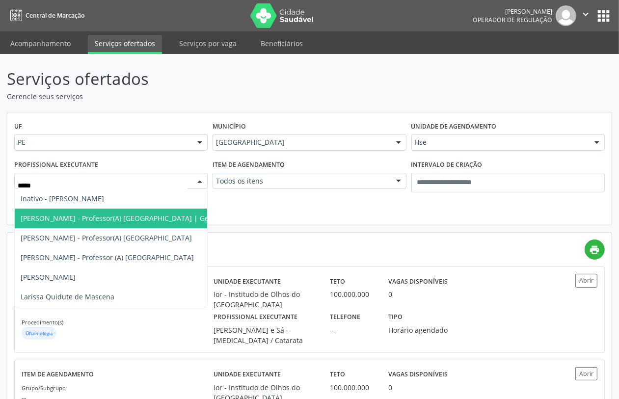
type input "******"
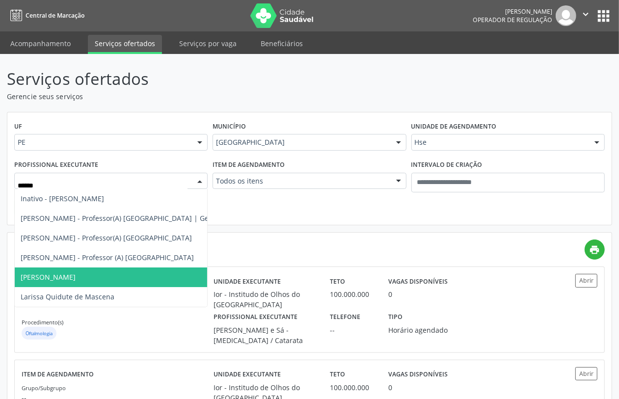
click at [76, 275] on span "[PERSON_NAME]" at bounding box center [48, 277] width 55 height 9
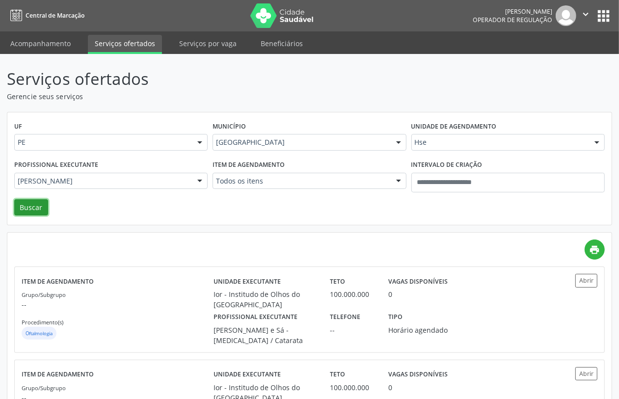
click at [32, 207] on button "Buscar" at bounding box center [31, 207] width 34 height 17
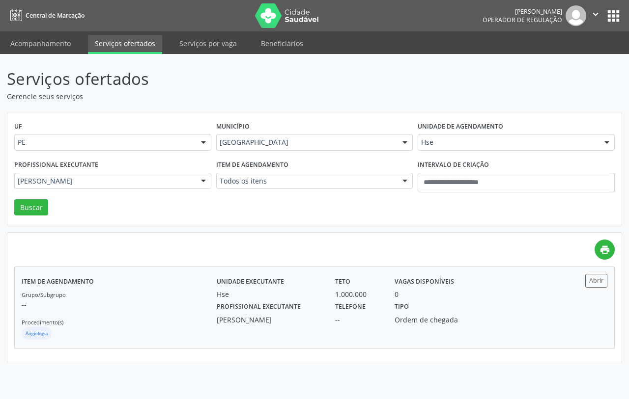
click at [82, 309] on p "--" at bounding box center [119, 305] width 195 height 10
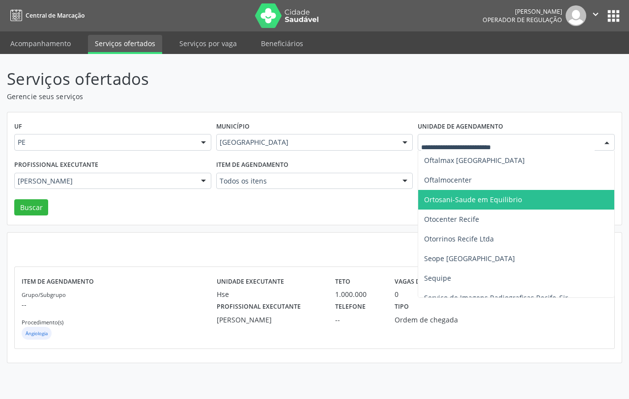
scroll to position [860, 0]
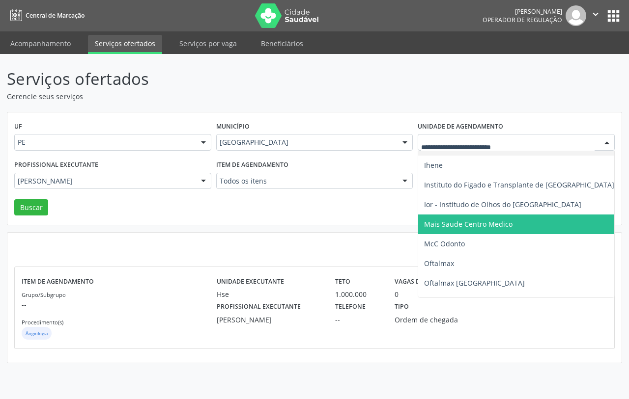
click at [471, 225] on span "Mais Saude Centro Medico" at bounding box center [468, 224] width 88 height 9
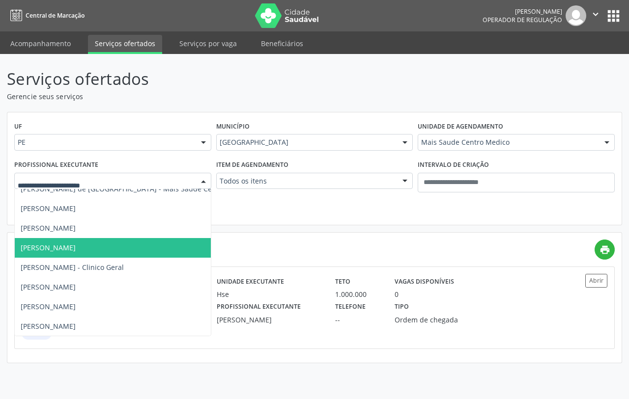
scroll to position [798, 0]
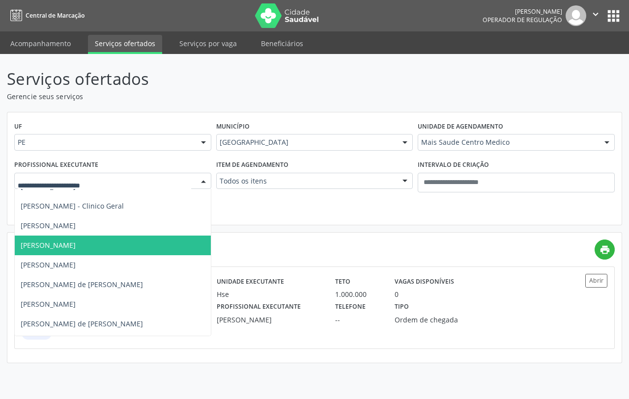
click at [64, 244] on span "[PERSON_NAME]" at bounding box center [48, 245] width 55 height 9
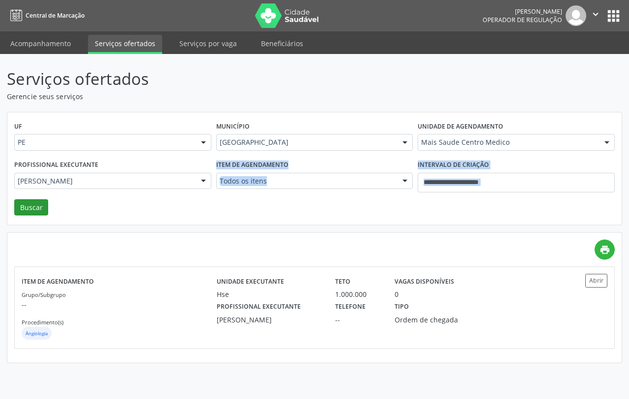
click at [33, 199] on div "UF PE PE Nenhum resultado encontrado para: " " Não há nenhuma opção para ser ex…" at bounding box center [314, 168] width 614 height 113
click at [33, 199] on button "Buscar" at bounding box center [31, 207] width 34 height 17
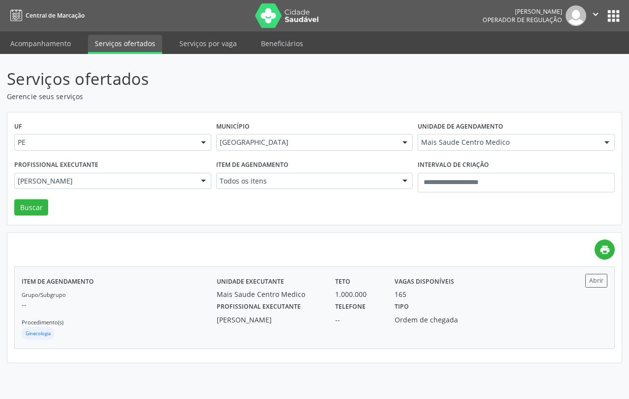
click at [185, 283] on div "Item de agendamento Grupo/Subgrupo -- Procedimento(s) Ginecologia" at bounding box center [119, 307] width 195 height 67
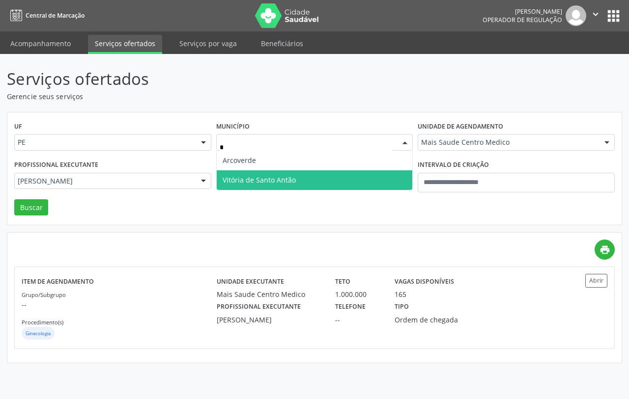
click at [309, 180] on span "Vitória de Santo Antão" at bounding box center [315, 180] width 196 height 20
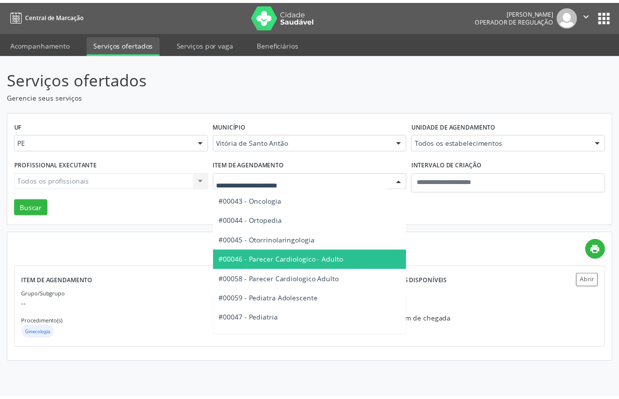
scroll to position [1289, 0]
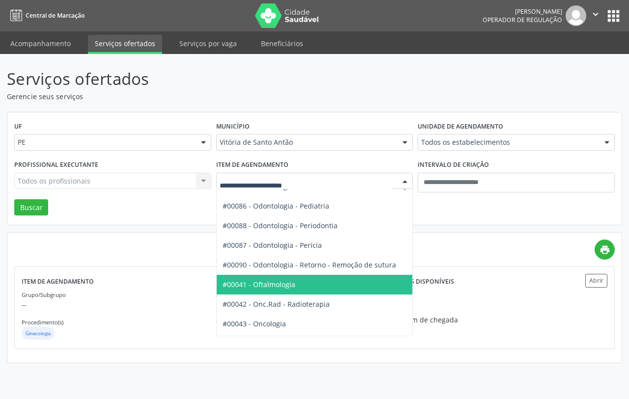
click at [311, 284] on span "#00041 - Oftalmologia" at bounding box center [353, 285] width 272 height 20
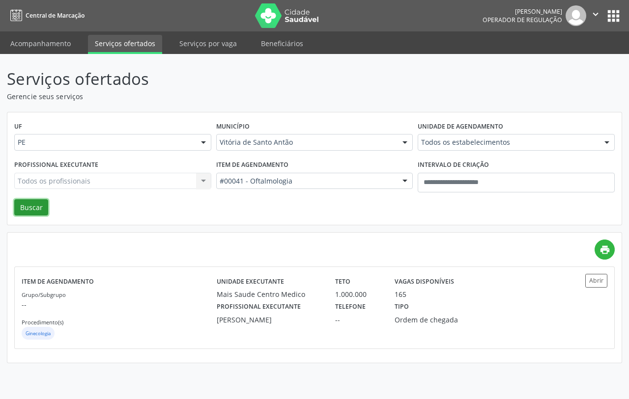
click at [42, 209] on button "Buscar" at bounding box center [31, 207] width 34 height 17
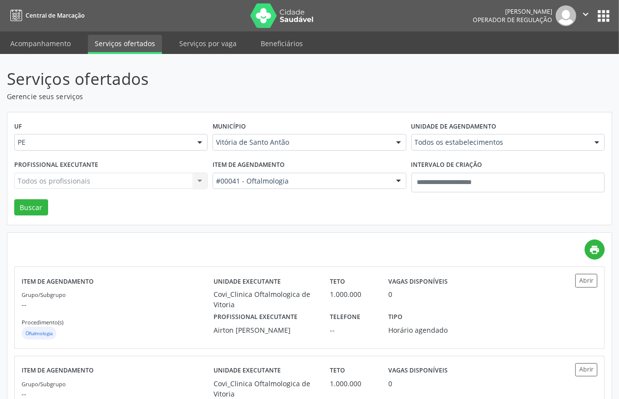
scroll to position [69, 0]
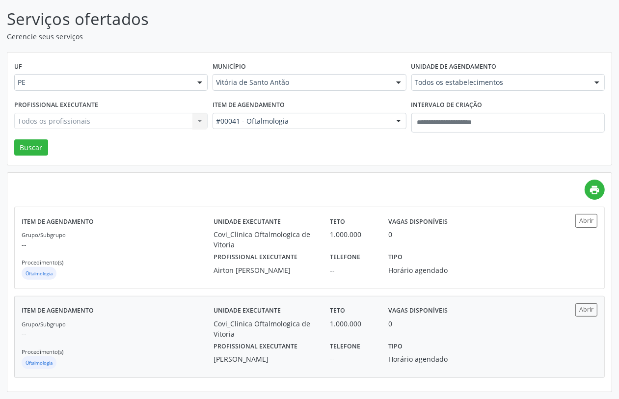
click at [194, 333] on p "--" at bounding box center [118, 334] width 192 height 10
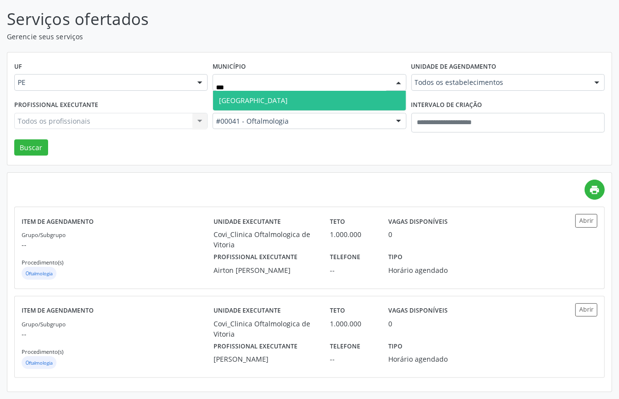
type input "****"
click at [262, 94] on span "[GEOGRAPHIC_DATA]" at bounding box center [309, 101] width 193 height 20
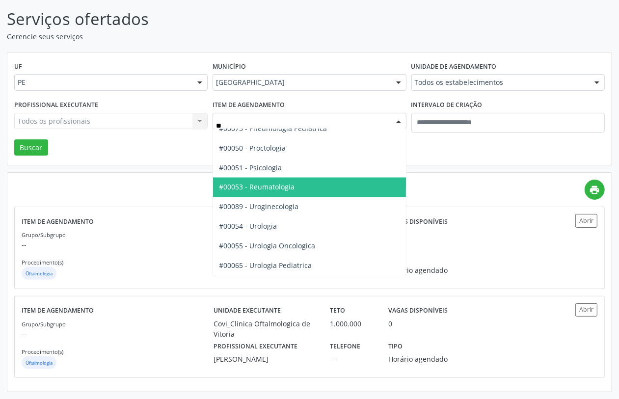
scroll to position [50, 0]
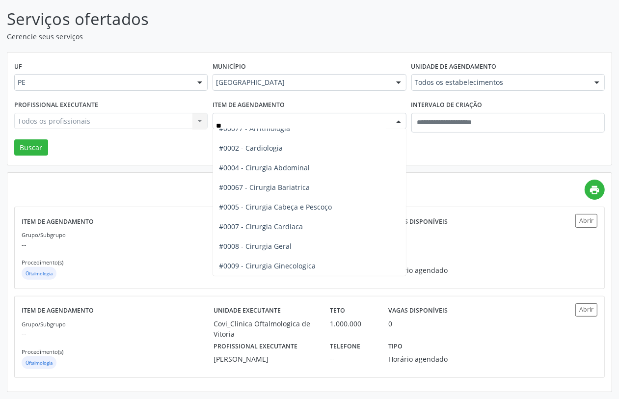
type input "***"
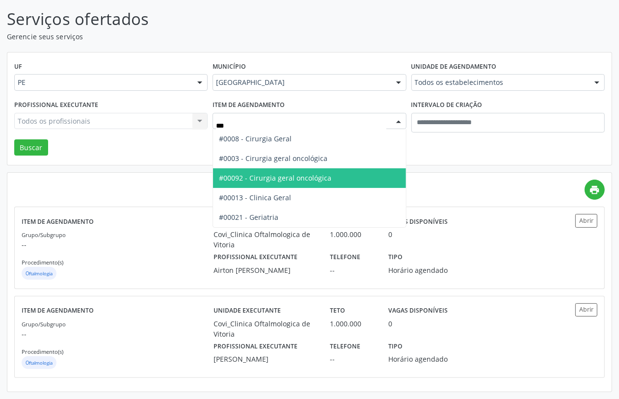
scroll to position [0, 0]
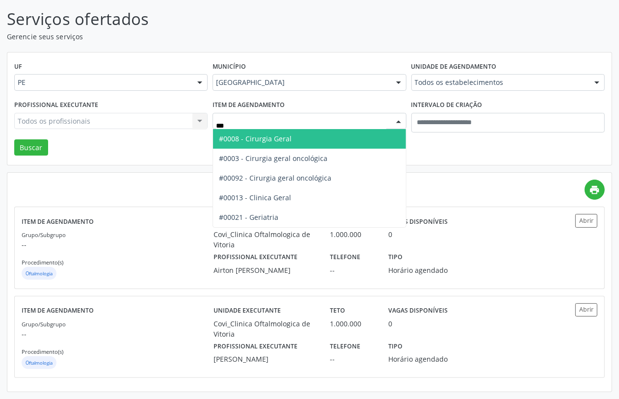
click at [255, 134] on span "#0008 - Cirurgia Geral" at bounding box center [255, 138] width 73 height 9
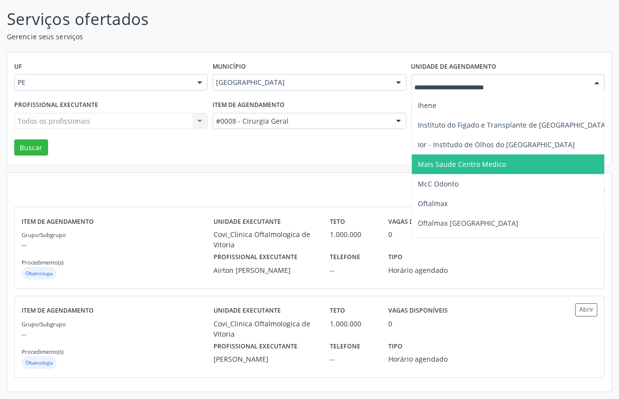
scroll to position [737, 0]
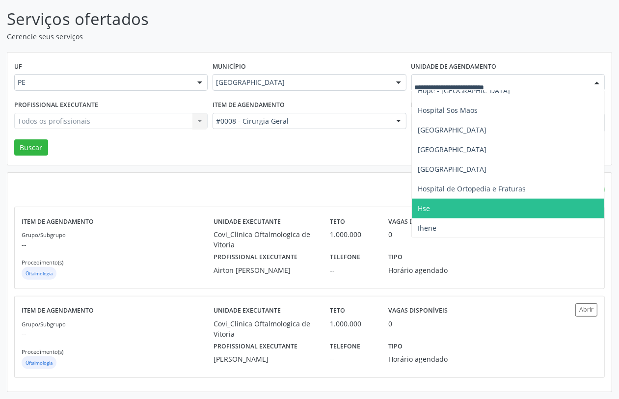
click at [437, 199] on span "Hse" at bounding box center [535, 209] width 246 height 20
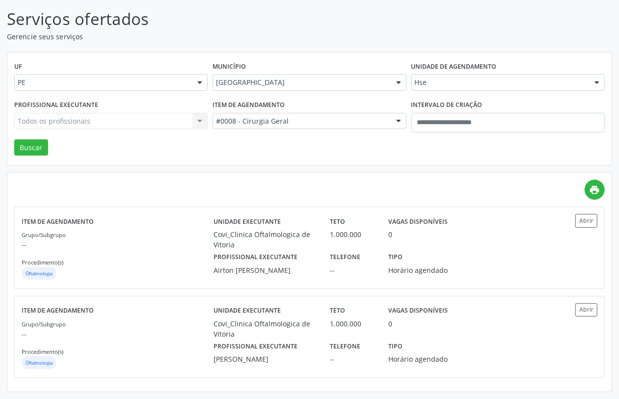
click at [120, 118] on div "Todos os profissionais Todos os profissionais [PERSON_NAME] de Fárias [PERSON_N…" at bounding box center [111, 121] width 194 height 17
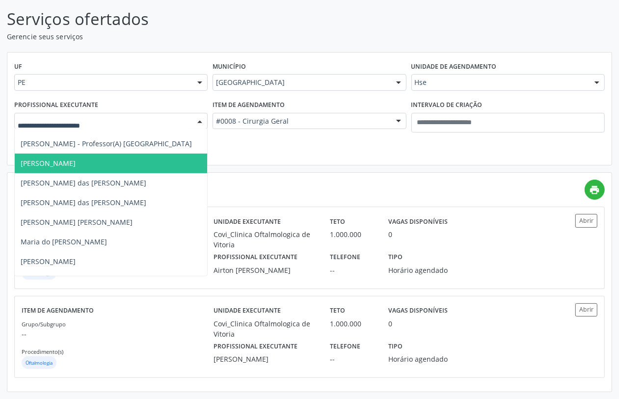
scroll to position [5219, 0]
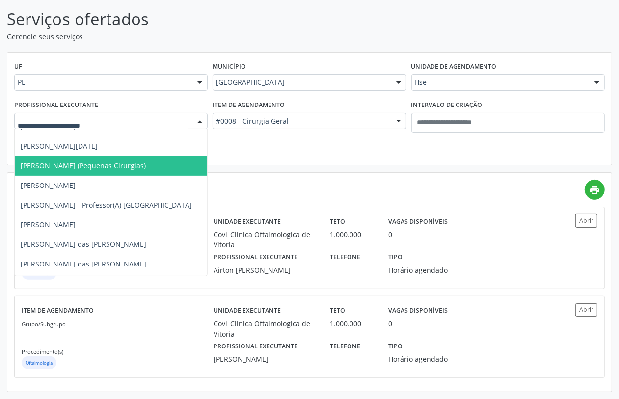
click at [102, 161] on span "[PERSON_NAME] (Pequenas Cirurgias)" at bounding box center [83, 165] width 125 height 9
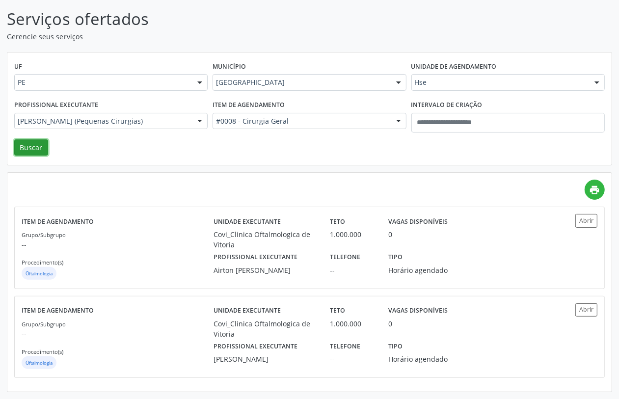
click at [33, 139] on button "Buscar" at bounding box center [31, 147] width 34 height 17
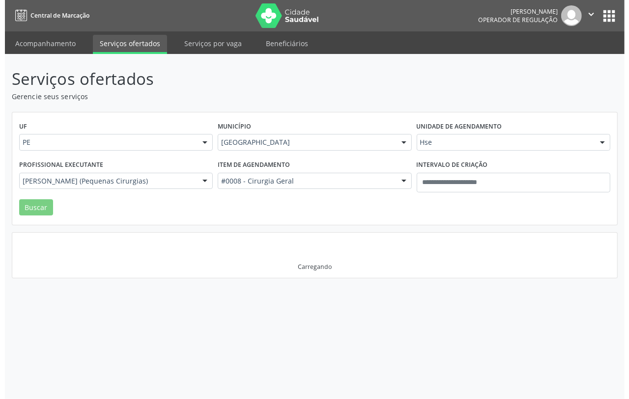
scroll to position [0, 0]
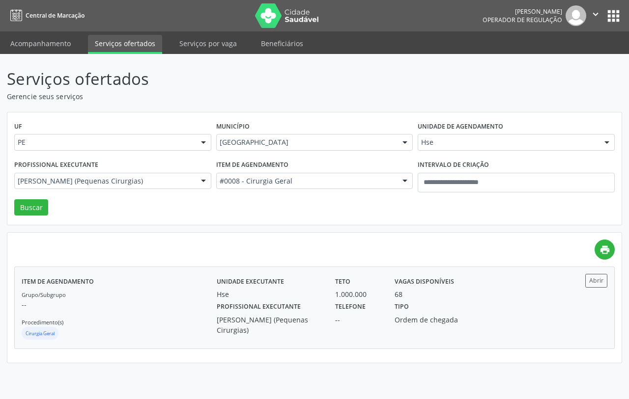
click at [148, 303] on p "--" at bounding box center [119, 305] width 195 height 10
click at [440, 149] on div "Hse" at bounding box center [515, 142] width 197 height 17
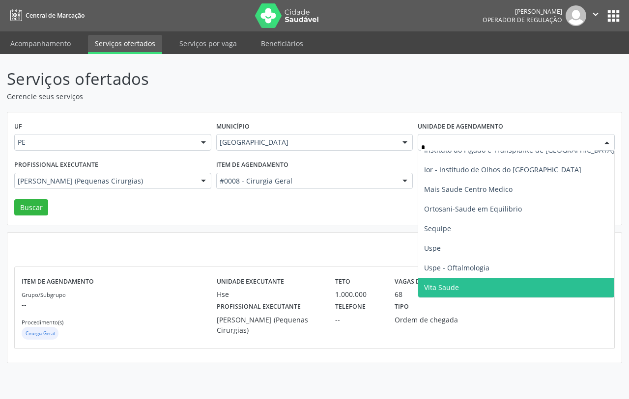
scroll to position [305, 0]
type input "**"
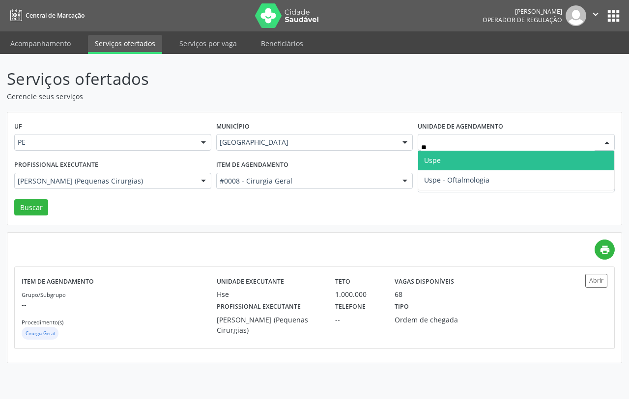
click at [436, 163] on span "Uspe" at bounding box center [432, 160] width 17 height 9
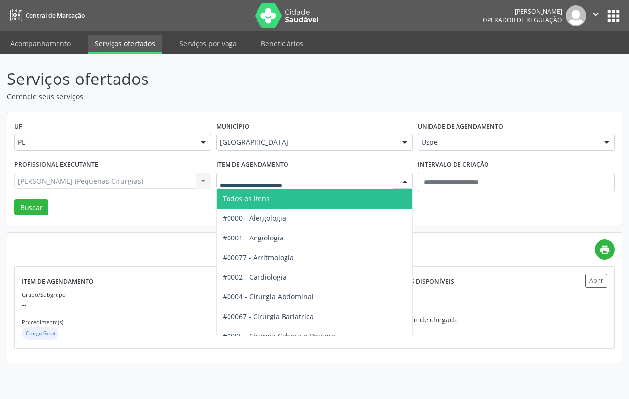
click at [258, 200] on span "Todos os itens" at bounding box center [246, 198] width 47 height 9
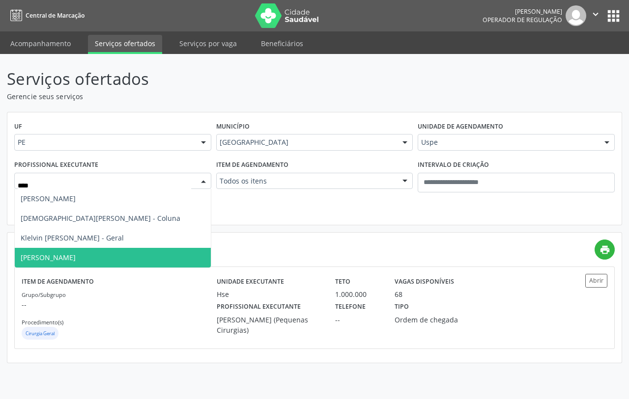
type input "*****"
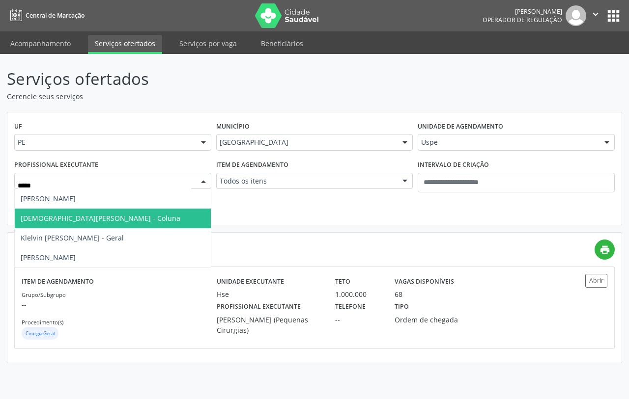
click at [98, 223] on span "[DEMOGRAPHIC_DATA][PERSON_NAME] - Coluna" at bounding box center [113, 219] width 196 height 20
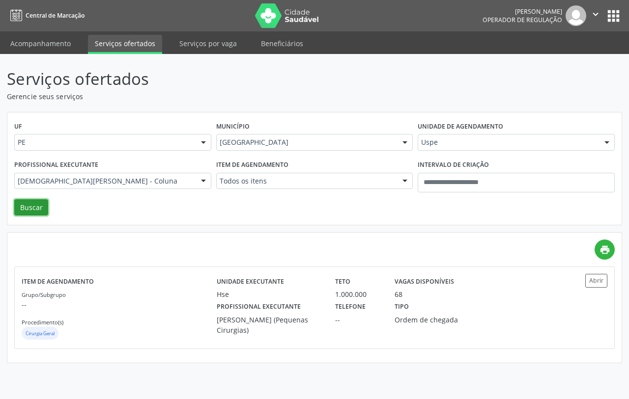
click at [40, 212] on button "Buscar" at bounding box center [31, 207] width 34 height 17
click at [177, 323] on div "Grupo/Subgrupo -- Procedimento(s) Ortopedia" at bounding box center [119, 315] width 195 height 53
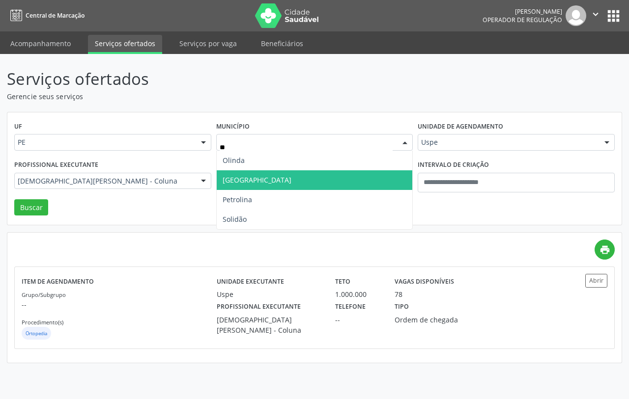
type input "***"
click at [257, 168] on span "Olinda" at bounding box center [315, 161] width 196 height 20
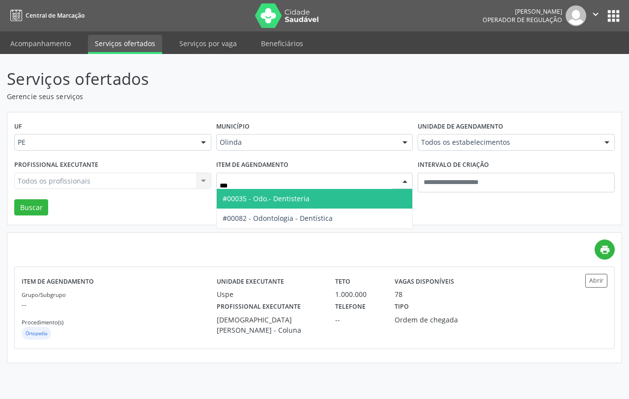
type input "****"
click at [292, 200] on span "#00035 - Odo.- Dentisteria" at bounding box center [266, 198] width 87 height 9
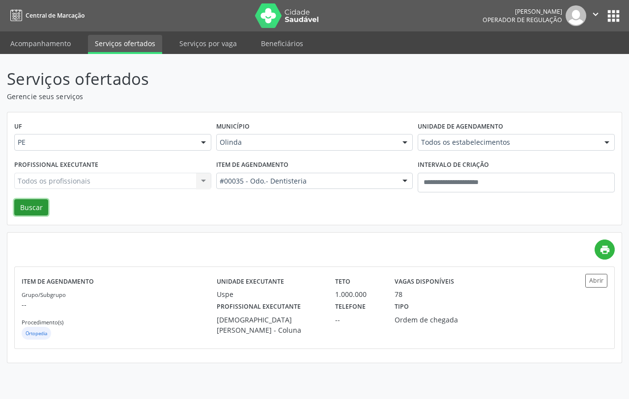
click at [30, 204] on button "Buscar" at bounding box center [31, 207] width 34 height 17
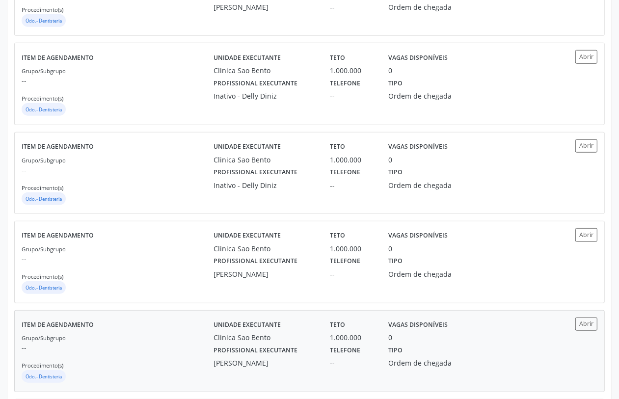
scroll to position [685, 0]
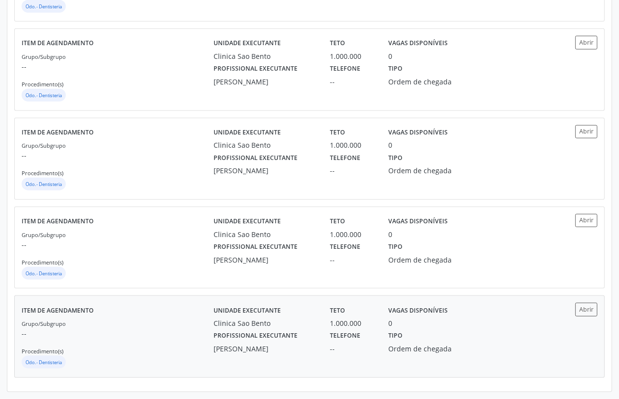
click at [188, 328] on div "Grupo/Subgrupo -- Procedimento(s) Odo.- Dentisteria" at bounding box center [118, 344] width 192 height 53
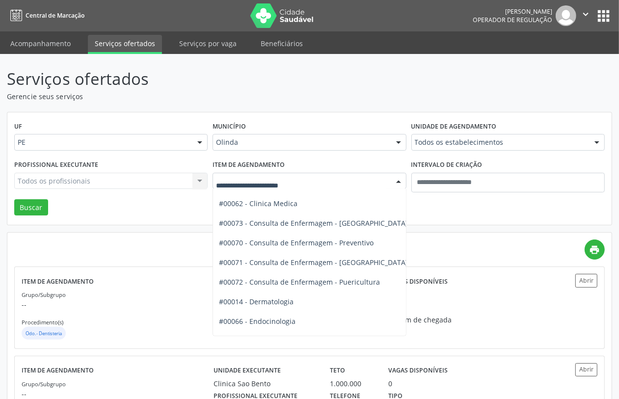
scroll to position [675, 0]
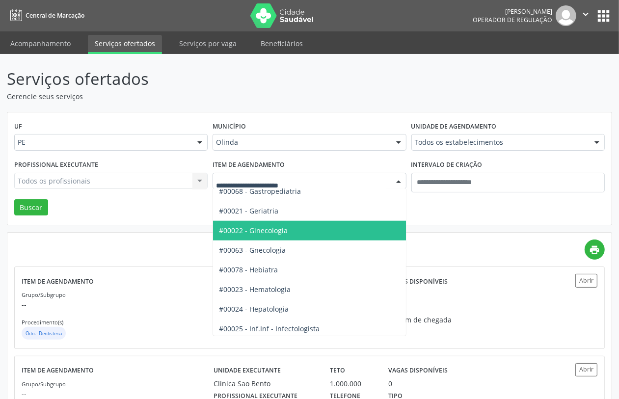
click at [303, 233] on span "#00022 - Ginecologia" at bounding box center [349, 231] width 272 height 20
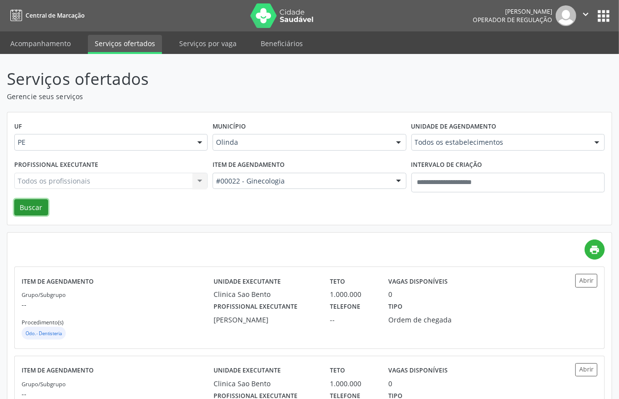
click at [34, 208] on button "Buscar" at bounding box center [31, 207] width 34 height 17
click at [179, 309] on p "--" at bounding box center [118, 305] width 192 height 10
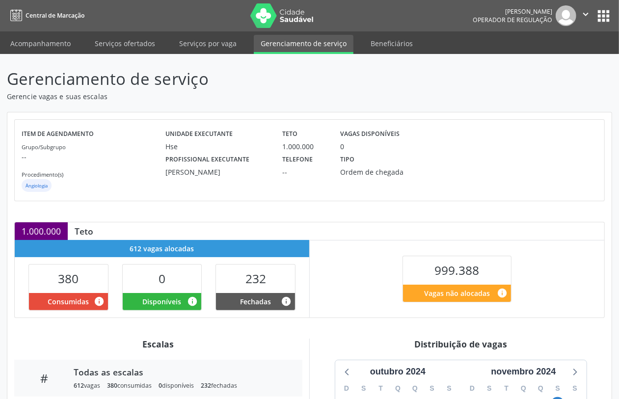
scroll to position [172, 0]
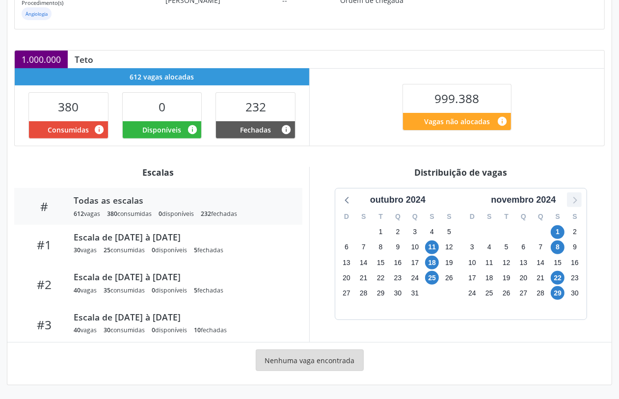
click at [570, 197] on icon at bounding box center [574, 200] width 13 height 13
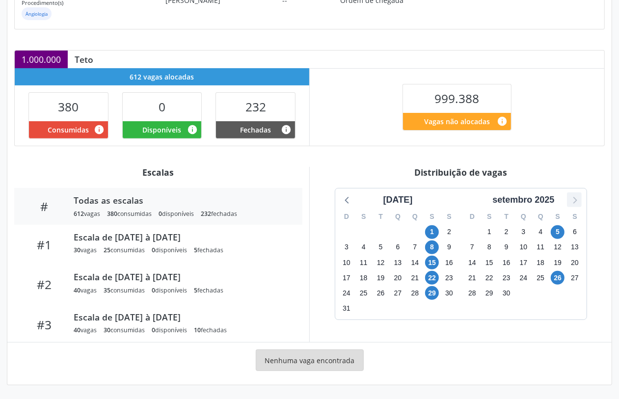
click at [569, 197] on icon at bounding box center [574, 200] width 13 height 13
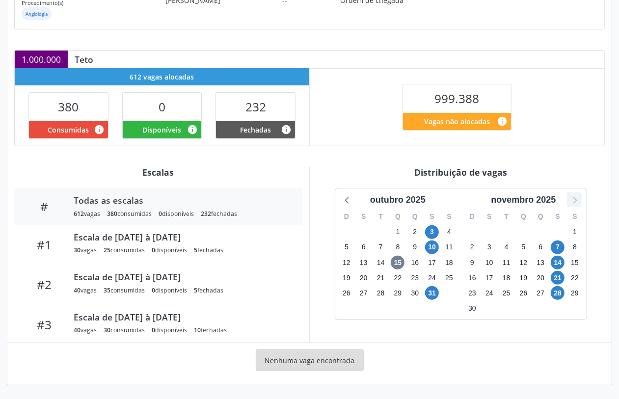
click at [570, 197] on icon at bounding box center [574, 200] width 13 height 13
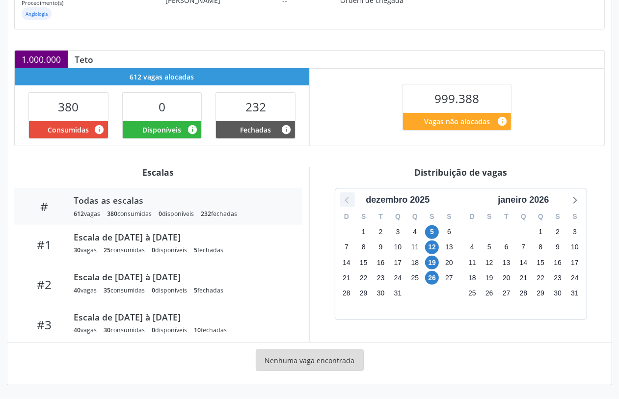
click at [347, 202] on icon at bounding box center [347, 200] width 13 height 13
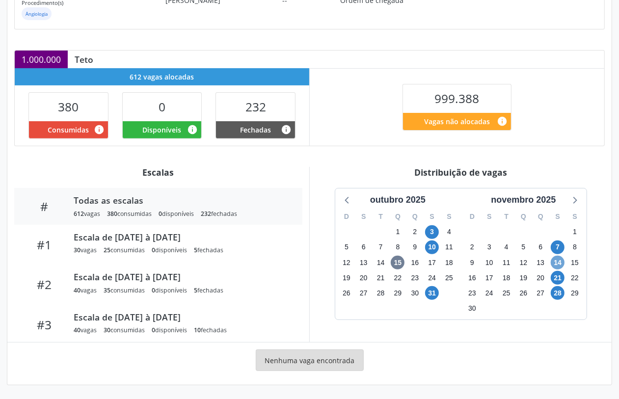
click at [561, 264] on span "14" at bounding box center [558, 263] width 14 height 14
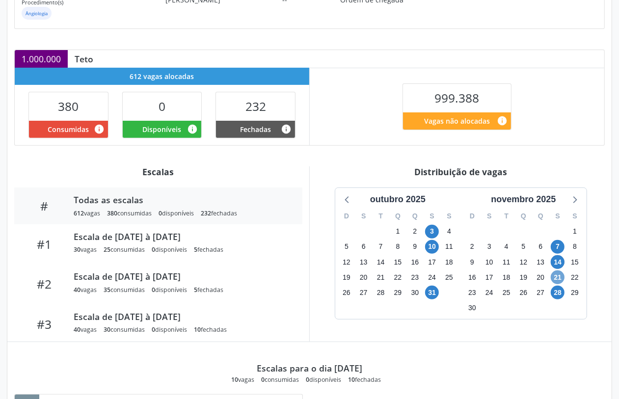
click at [554, 277] on span "21" at bounding box center [558, 278] width 14 height 14
click at [556, 289] on span "28" at bounding box center [558, 293] width 14 height 14
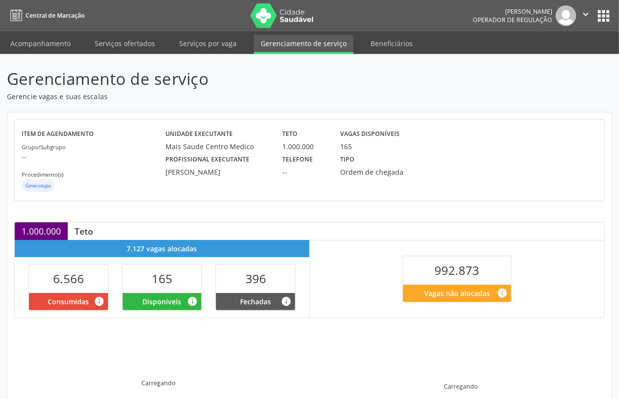
scroll to position [121, 0]
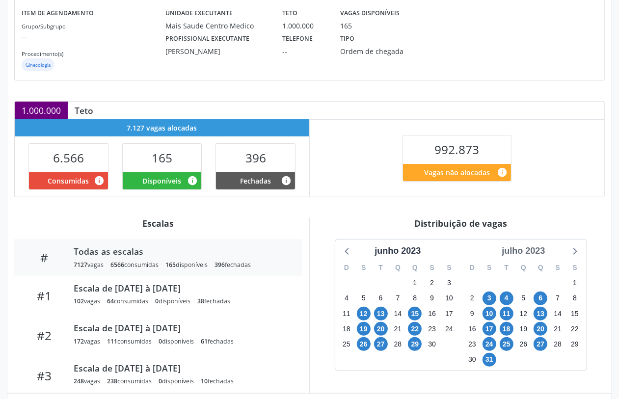
click at [521, 252] on div "julho 2023" at bounding box center [523, 251] width 51 height 13
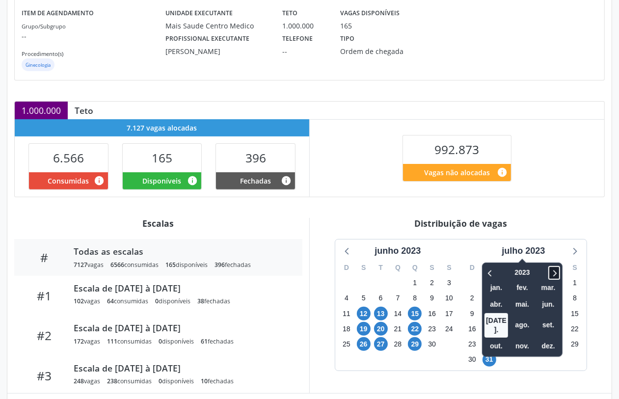
click at [558, 272] on icon at bounding box center [555, 273] width 10 height 12
click at [527, 339] on span "nov." at bounding box center [523, 346] width 24 height 15
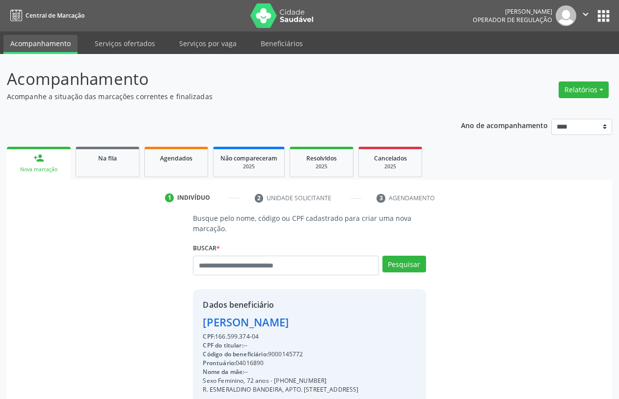
scroll to position [39, 0]
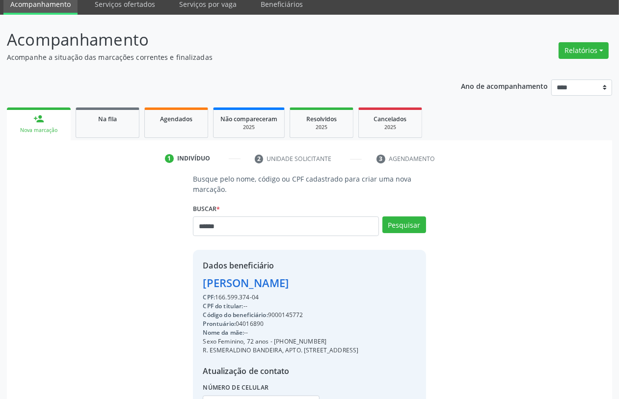
type input "******"
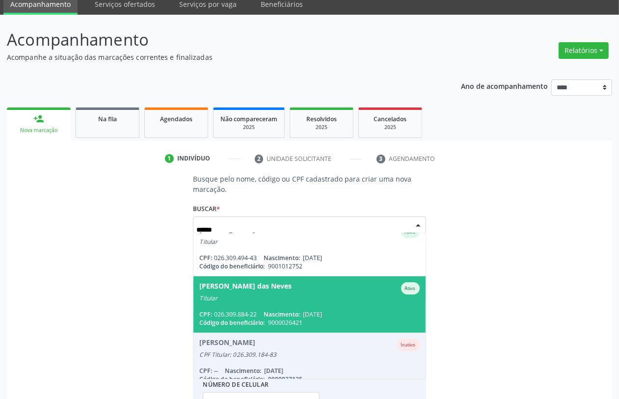
scroll to position [123, 0]
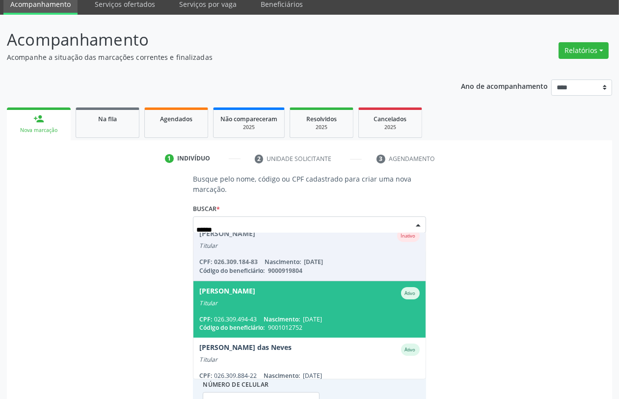
drag, startPoint x: 301, startPoint y: 317, endPoint x: 304, endPoint y: 312, distance: 5.9
click at [300, 317] on span "Nascimento:" at bounding box center [282, 319] width 36 height 8
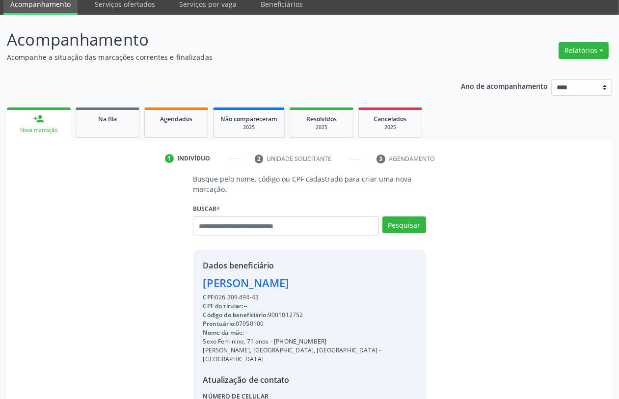
scroll to position [129, 0]
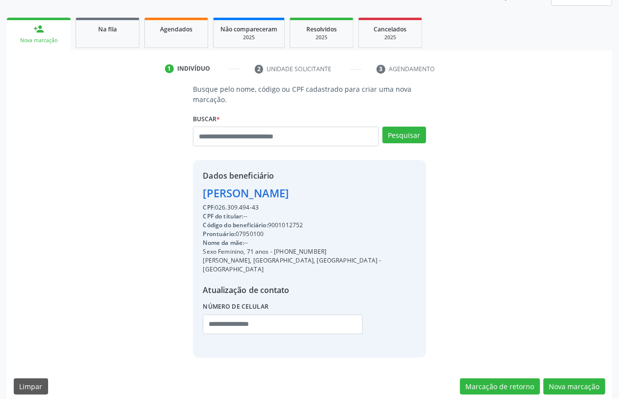
click at [294, 222] on div "Código do beneficiário: 9001012752" at bounding box center [309, 225] width 213 height 9
drag, startPoint x: 293, startPoint y: 219, endPoint x: 285, endPoint y: 223, distance: 8.6
copy div "9001012752"
click at [177, 26] on span "Agendados" at bounding box center [176, 29] width 32 height 8
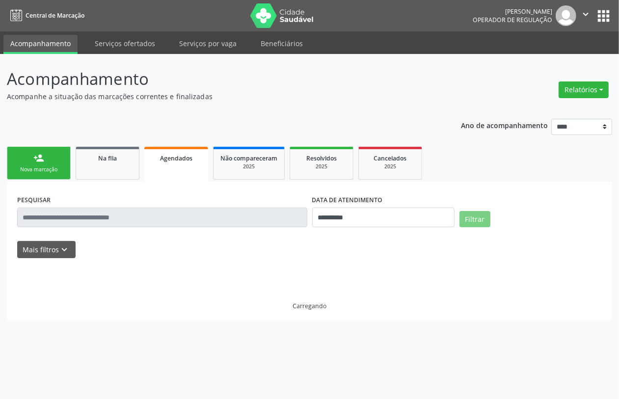
scroll to position [0, 0]
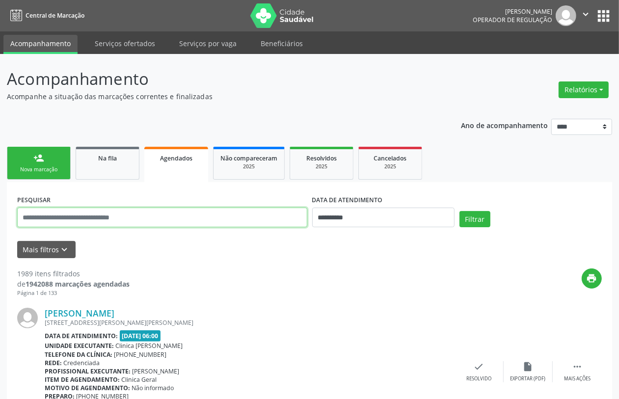
paste input "**********"
type input "**********"
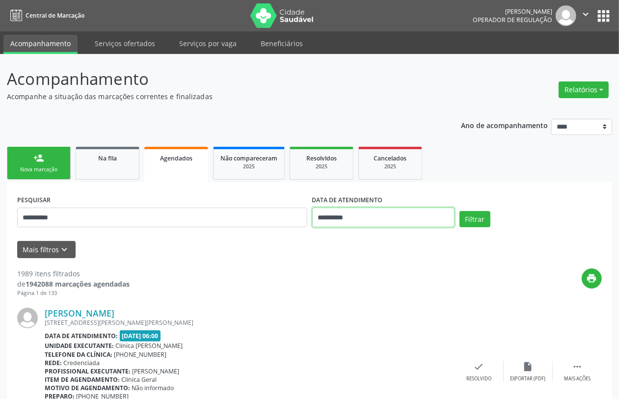
click at [355, 218] on input "**********" at bounding box center [383, 218] width 142 height 20
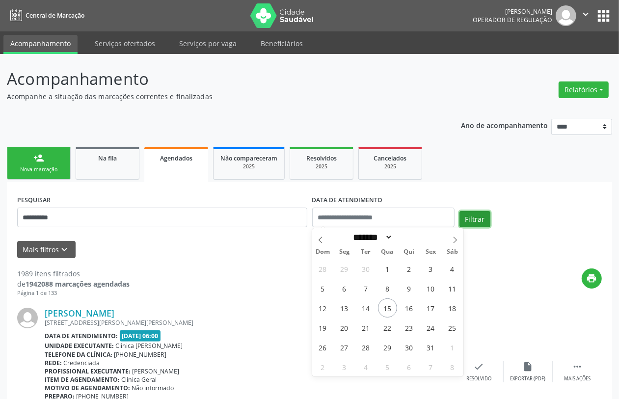
click at [473, 225] on button "Filtrar" at bounding box center [475, 219] width 31 height 17
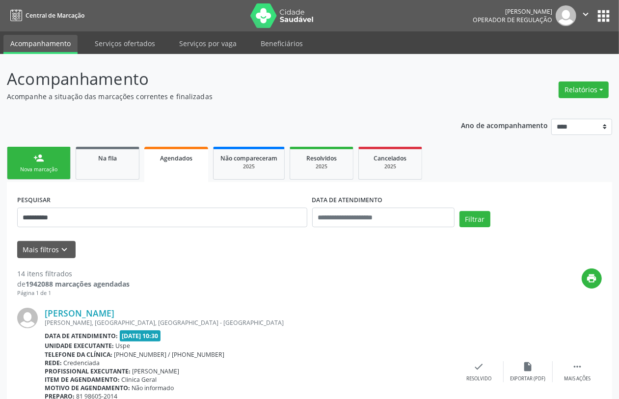
click at [39, 166] on div "Nova marcação" at bounding box center [38, 169] width 49 height 7
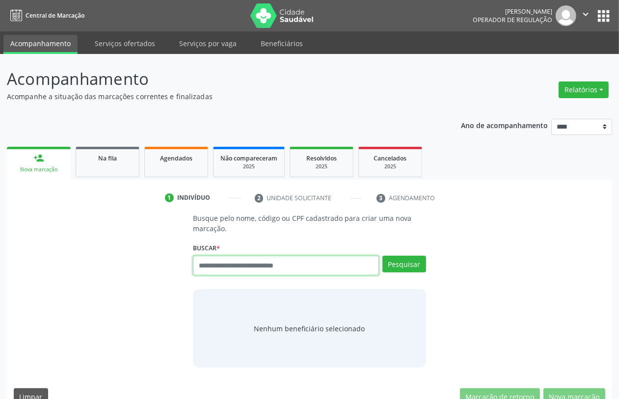
click at [236, 266] on input "text" at bounding box center [286, 266] width 186 height 20
type input "*********"
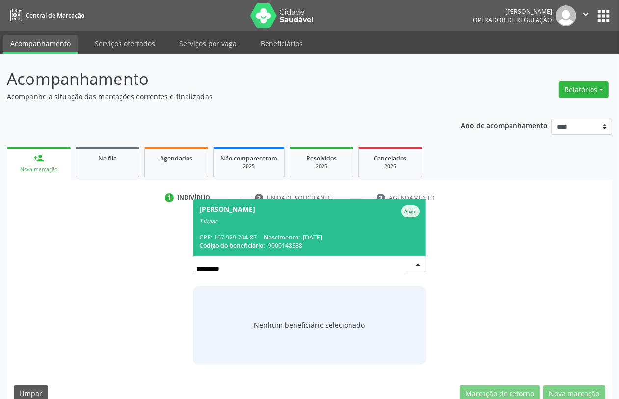
click at [310, 231] on span "[PERSON_NAME] Ativo Titular CPF: 167.929.204-87 Nascimento: [DATE] Código do be…" at bounding box center [310, 227] width 232 height 56
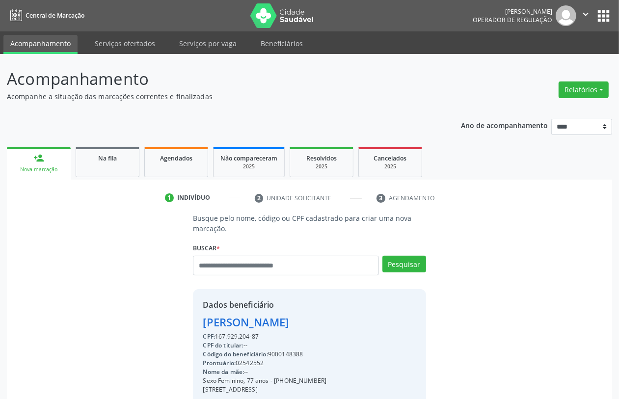
scroll to position [138, 0]
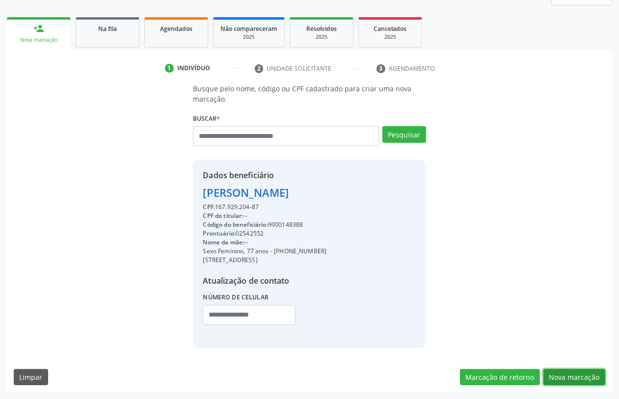
click at [570, 377] on button "Nova marcação" at bounding box center [575, 377] width 62 height 17
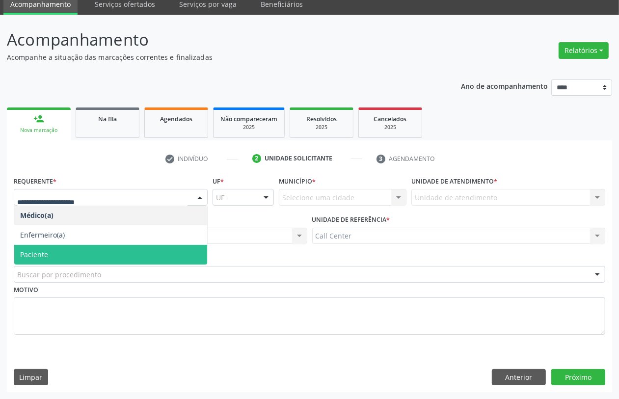
click at [41, 253] on span "Paciente" at bounding box center [34, 254] width 28 height 9
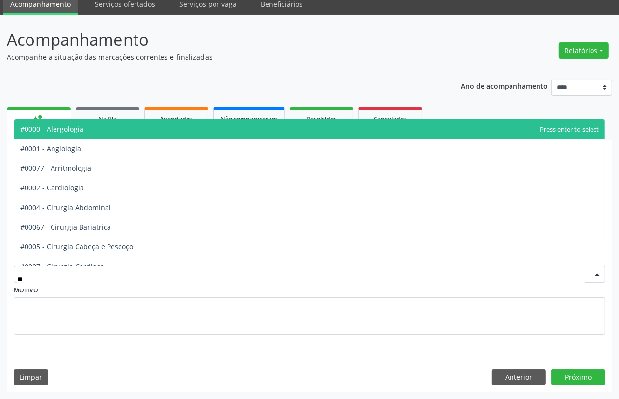
type input "***"
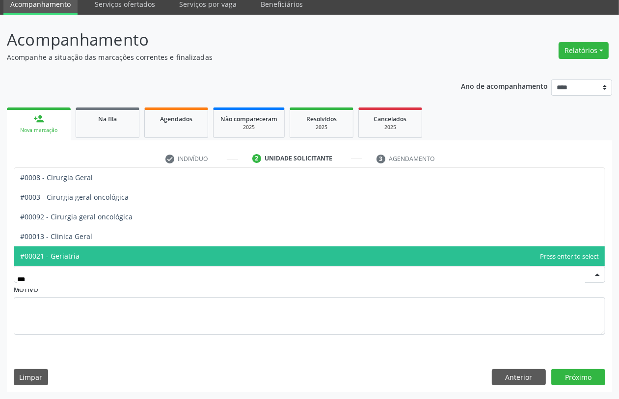
click at [92, 253] on span "#00021 - Geriatria" at bounding box center [309, 257] width 591 height 20
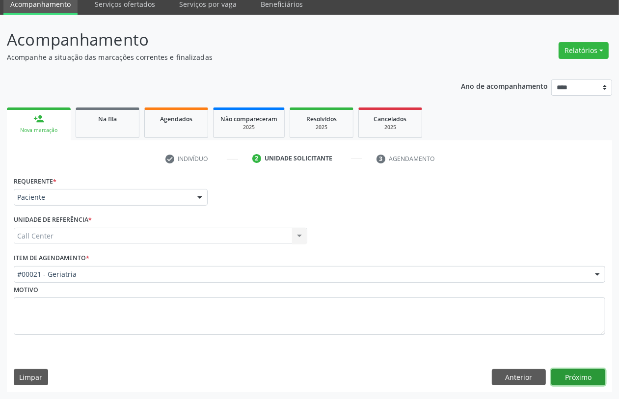
click at [568, 376] on button "Próximo" at bounding box center [579, 377] width 54 height 17
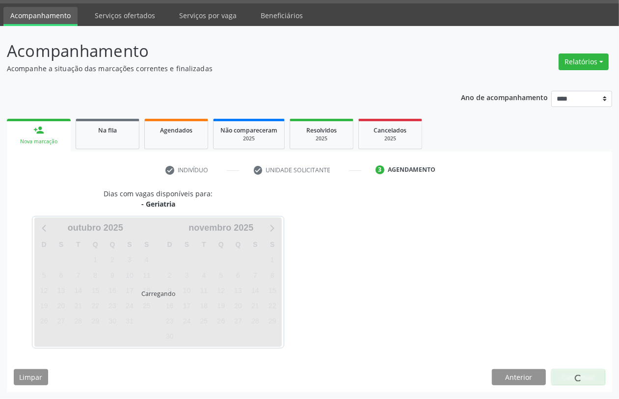
scroll to position [28, 0]
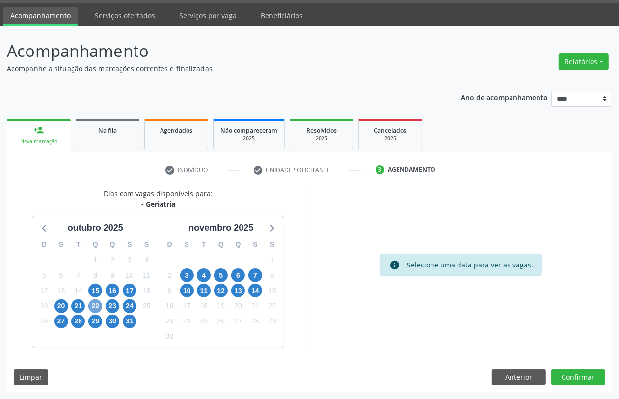
click at [97, 302] on span "22" at bounding box center [95, 307] width 14 height 14
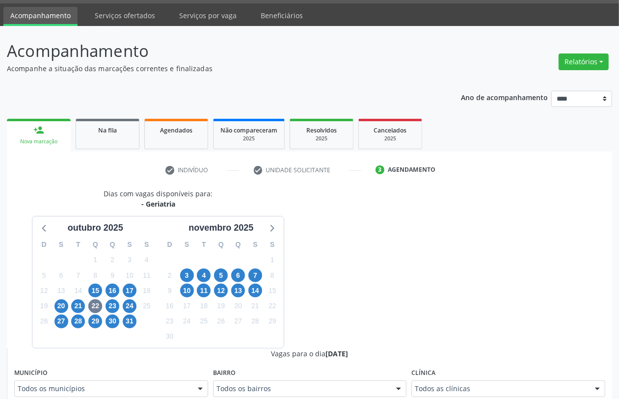
scroll to position [32, 0]
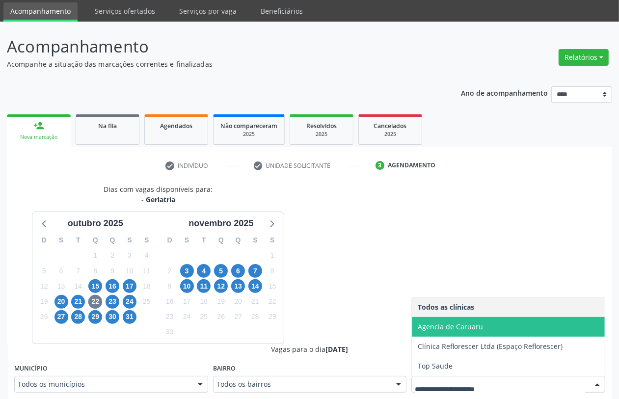
click at [453, 332] on span "Agencia de Caruaru" at bounding box center [508, 327] width 193 height 20
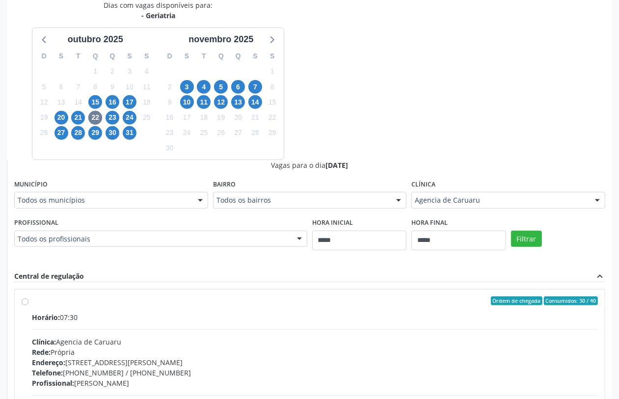
scroll to position [347, 0]
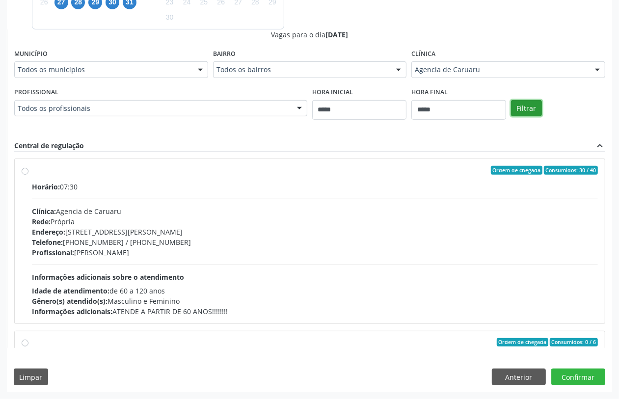
click at [526, 109] on button "Filtrar" at bounding box center [526, 108] width 31 height 17
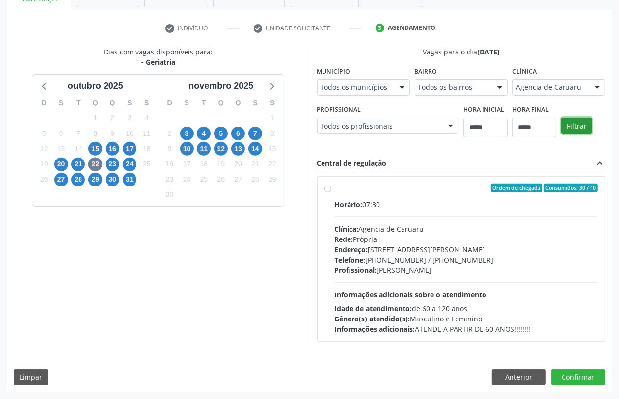
scroll to position [170, 0]
click at [389, 215] on div "Horário: 07:30 Clínica: Agencia de Caruaru Rede: [PERSON_NAME]: [STREET_ADDRESS…" at bounding box center [467, 266] width 264 height 135
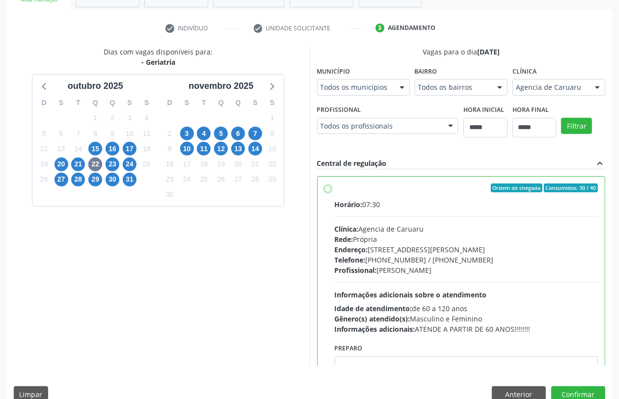
scroll to position [49, 0]
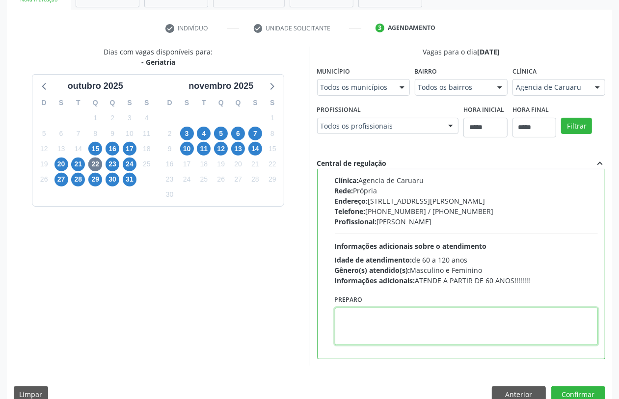
paste textarea "**********"
type textarea "**********"
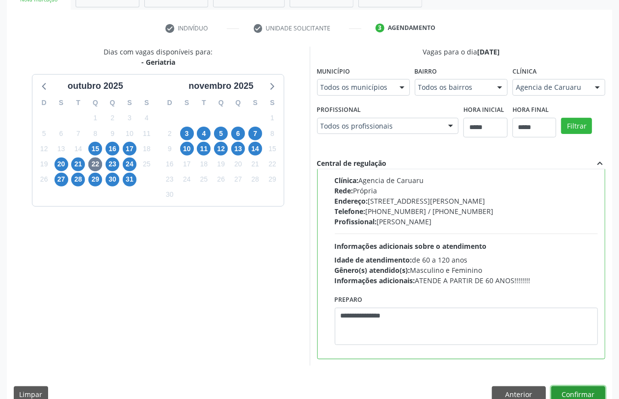
click at [575, 393] on button "Confirmar" at bounding box center [579, 395] width 54 height 17
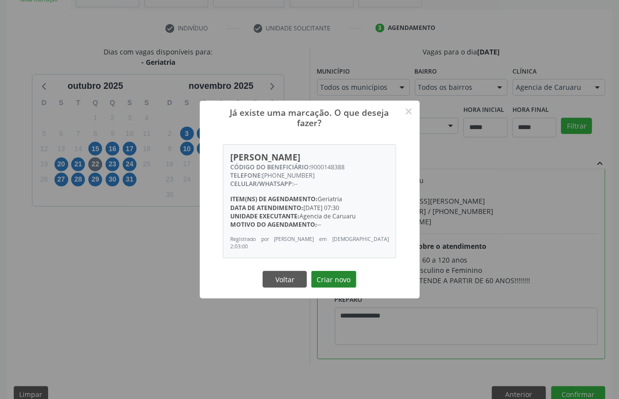
click at [336, 278] on button "Criar novo" at bounding box center [333, 279] width 45 height 17
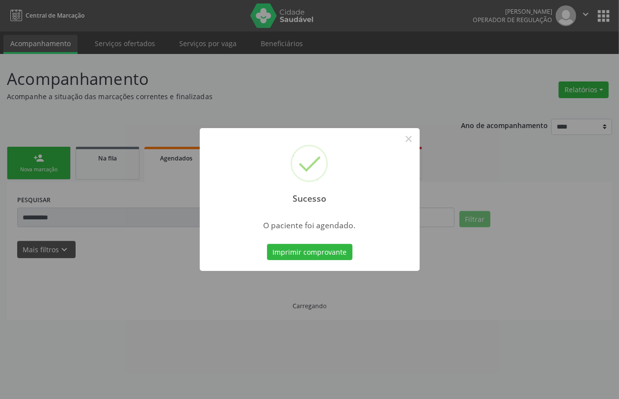
scroll to position [0, 0]
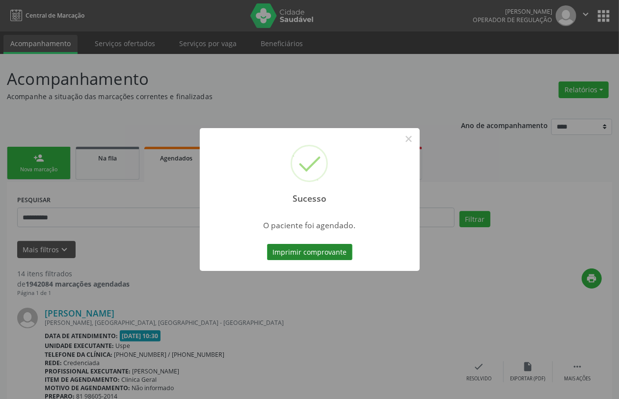
click at [332, 254] on button "Imprimir comprovante" at bounding box center [309, 252] width 85 height 17
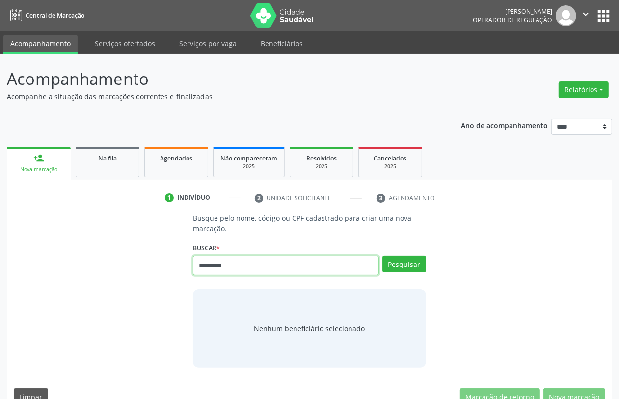
type input "*********"
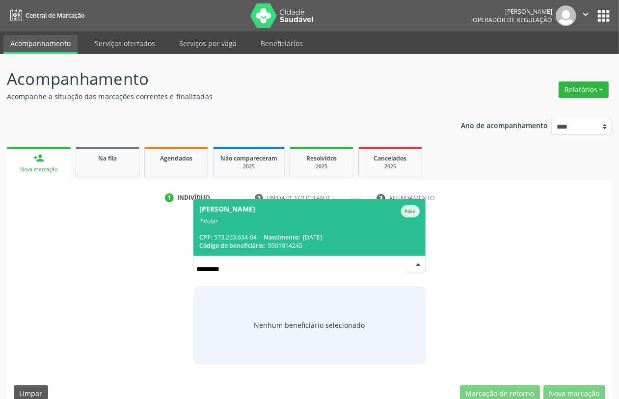
click at [285, 231] on span "Cristina Maria Barbosa Ativo Titular CPF: 573.263.634-04 Nascimento: 16/01/1966…" at bounding box center [310, 227] width 232 height 56
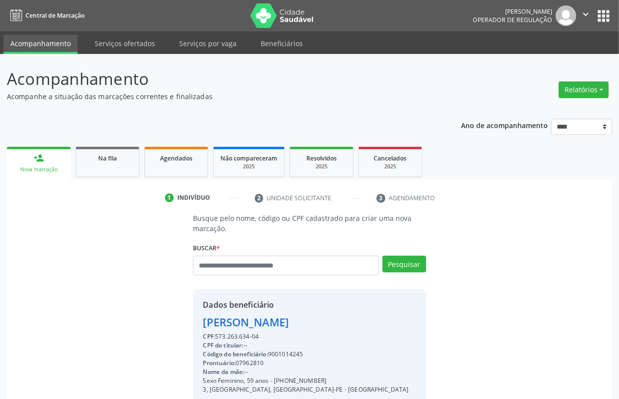
scroll to position [129, 0]
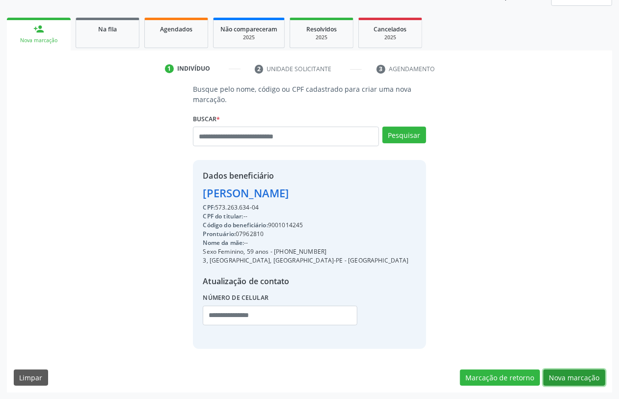
click at [560, 374] on button "Nova marcação" at bounding box center [575, 378] width 62 height 17
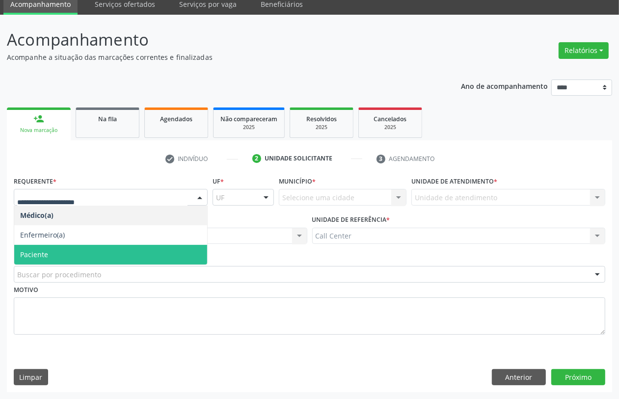
click at [67, 251] on span "Paciente" at bounding box center [110, 255] width 193 height 20
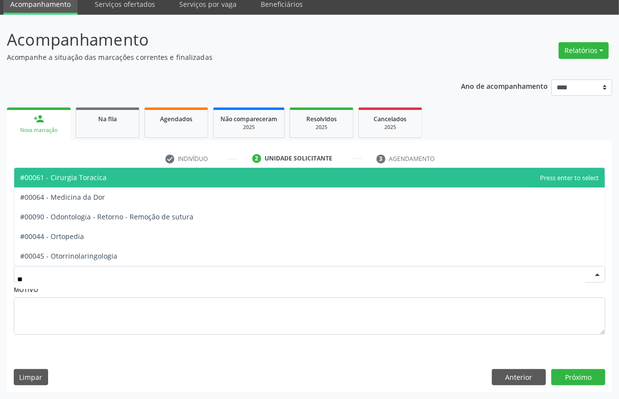
type input "***"
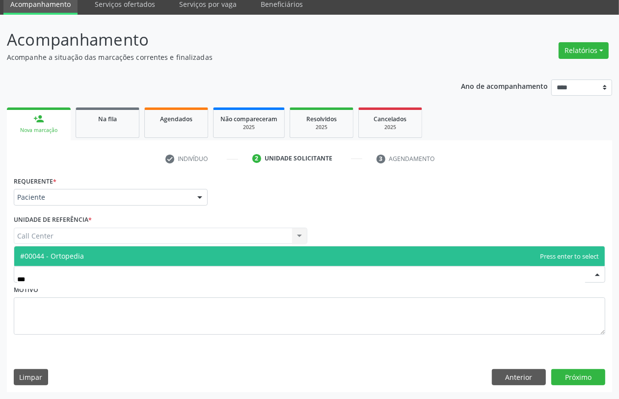
click at [128, 261] on span "#00044 - Ortopedia" at bounding box center [309, 257] width 591 height 20
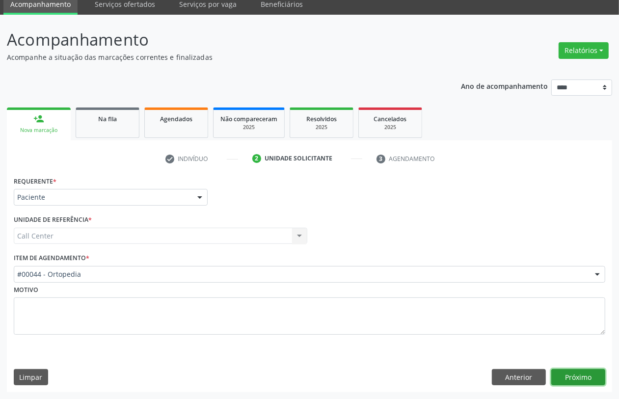
click at [570, 377] on button "Próximo" at bounding box center [579, 377] width 54 height 17
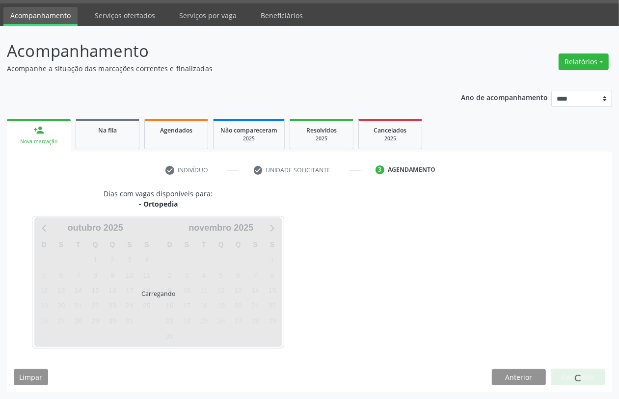
scroll to position [28, 0]
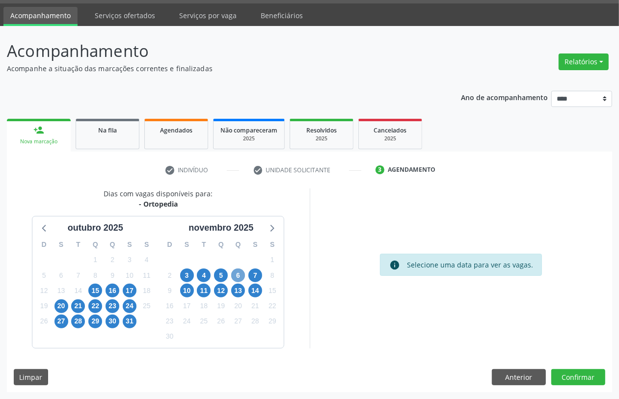
click at [239, 278] on span "6" at bounding box center [238, 276] width 14 height 14
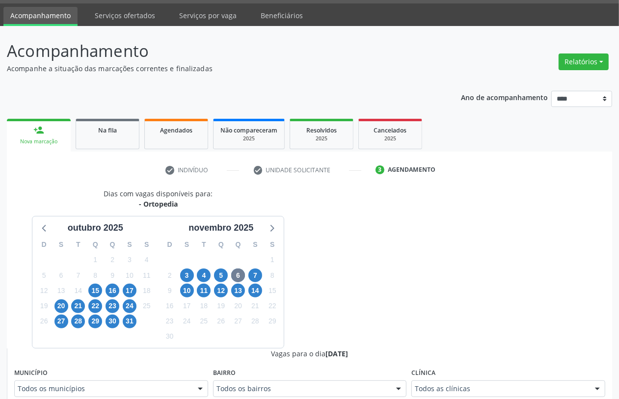
scroll to position [32, 0]
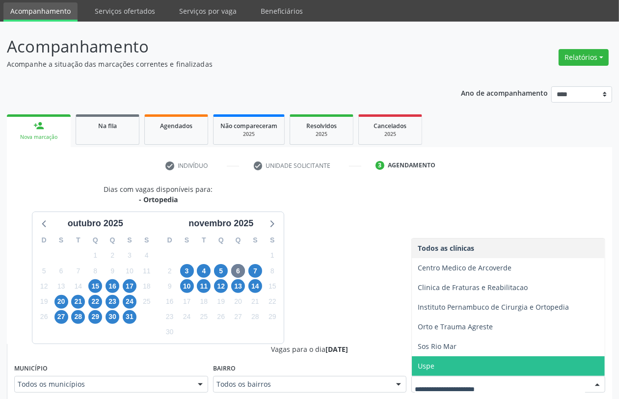
drag, startPoint x: 457, startPoint y: 359, endPoint x: 455, endPoint y: 327, distance: 32.0
click at [457, 358] on span "Uspe" at bounding box center [508, 367] width 193 height 20
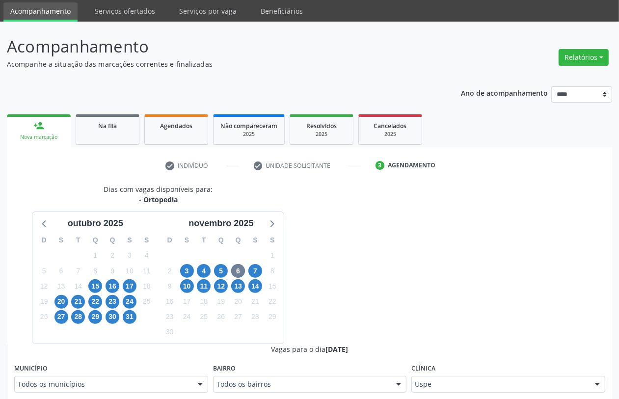
scroll to position [278, 0]
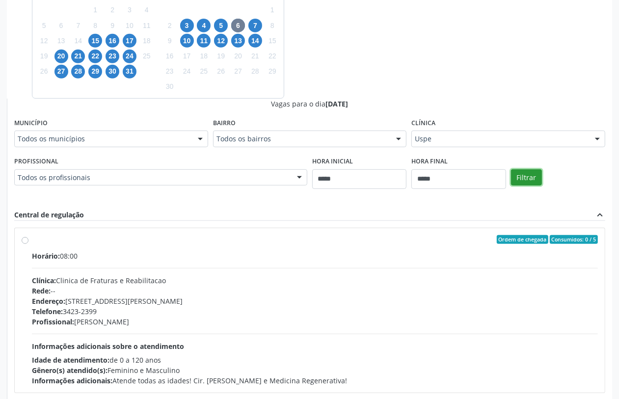
click at [525, 178] on button "Filtrar" at bounding box center [526, 177] width 31 height 17
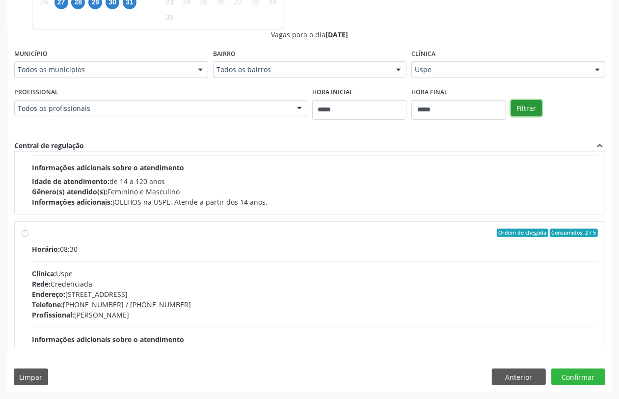
scroll to position [1044, 0]
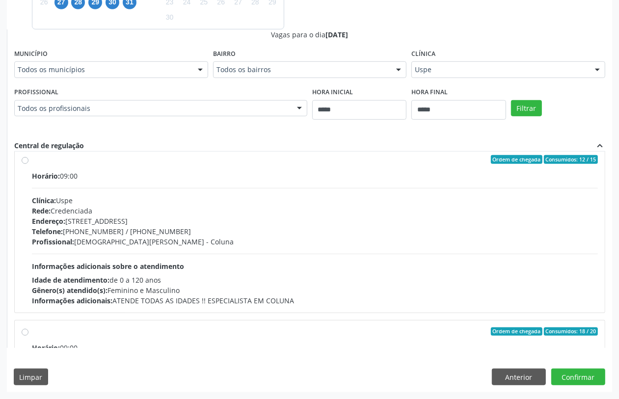
click at [139, 246] on div "Profissional: Cristiano Almeida Bastos - Coluna" at bounding box center [315, 242] width 566 height 10
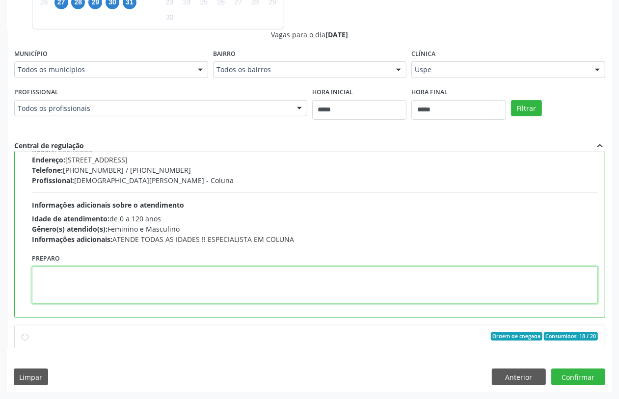
paste textarea "**********"
type textarea "**********"
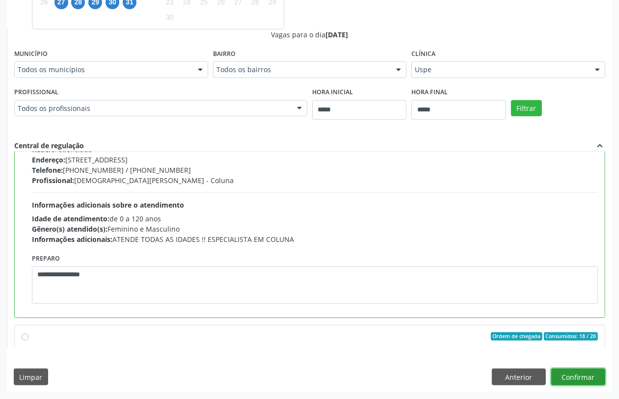
click at [566, 377] on button "Confirmar" at bounding box center [579, 377] width 54 height 17
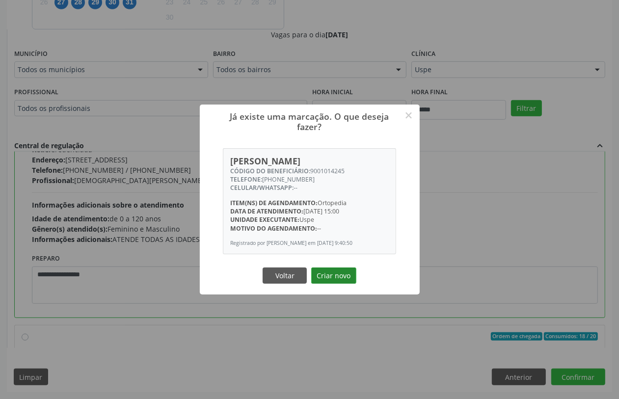
click at [328, 276] on button "Criar novo" at bounding box center [333, 276] width 45 height 17
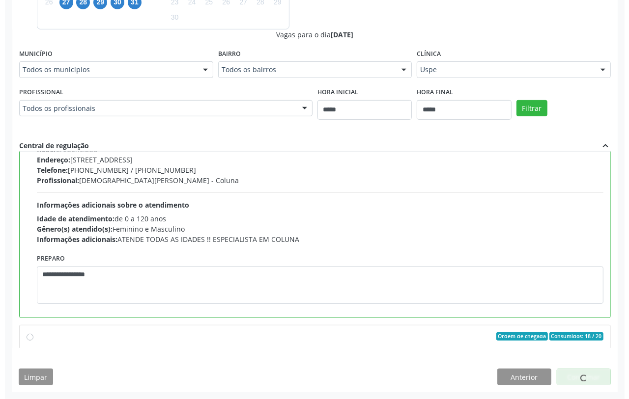
scroll to position [0, 0]
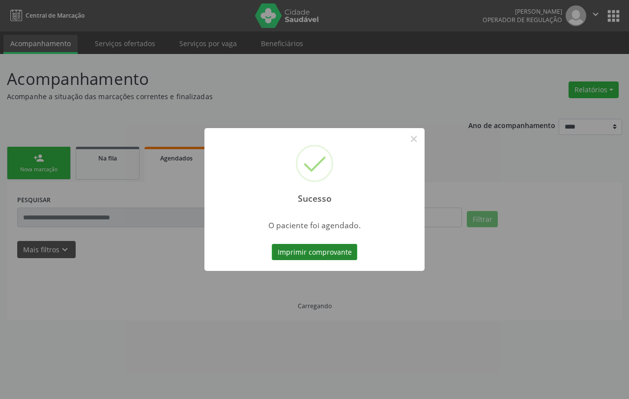
click at [300, 252] on button "Imprimir comprovante" at bounding box center [314, 252] width 85 height 17
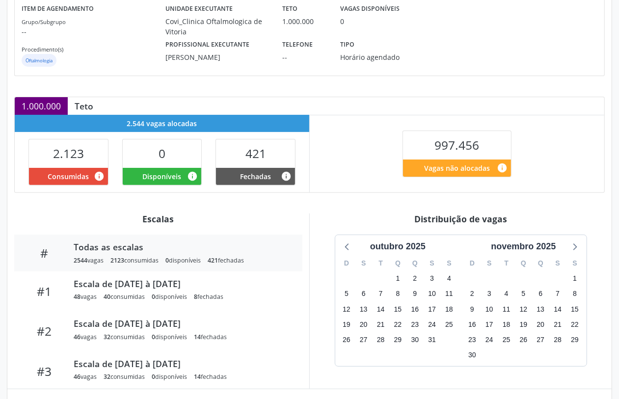
scroll to position [227, 0]
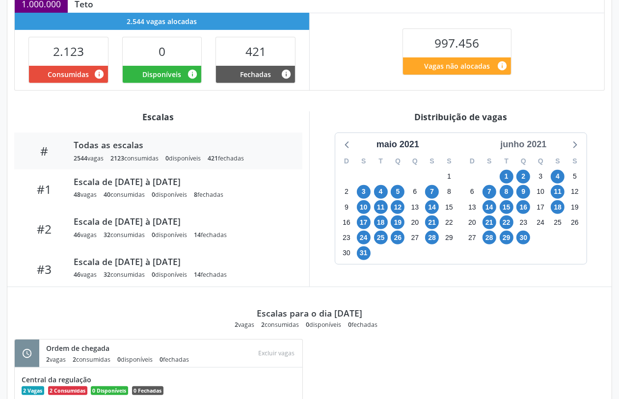
click at [526, 151] on div "junho 2021" at bounding box center [524, 144] width 54 height 13
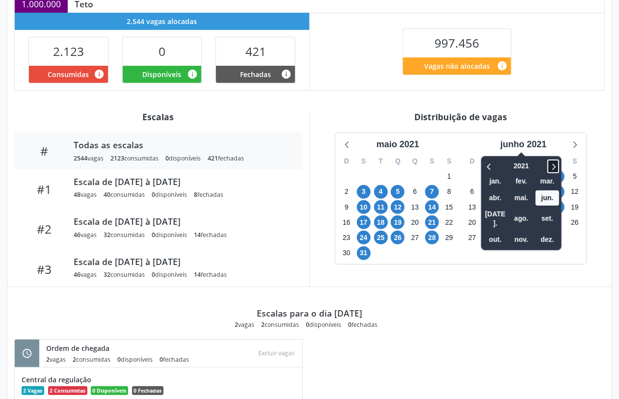
click at [553, 169] on icon at bounding box center [554, 167] width 10 height 12
click at [554, 167] on icon at bounding box center [554, 167] width 10 height 12
click at [529, 236] on span "nov." at bounding box center [522, 239] width 24 height 15
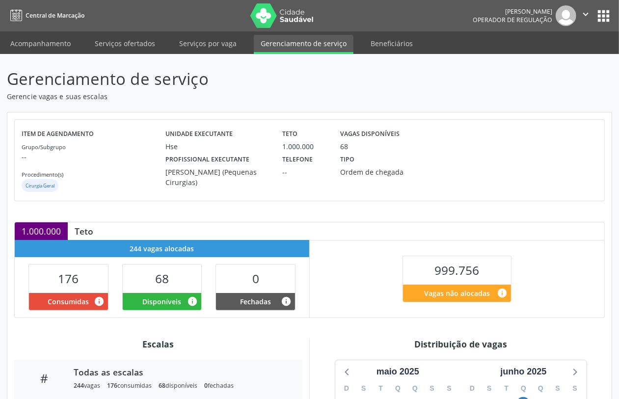
scroll to position [223, 0]
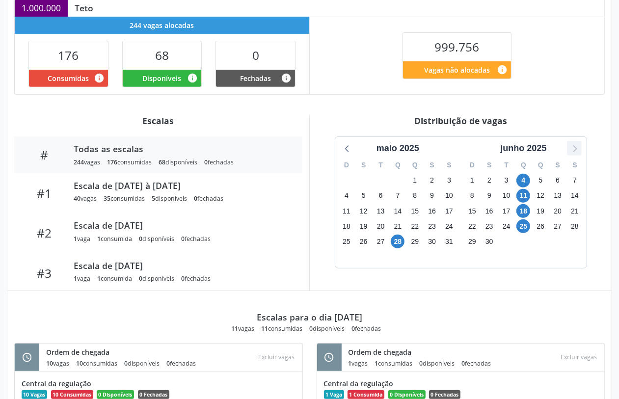
click at [573, 148] on icon at bounding box center [574, 148] width 13 height 13
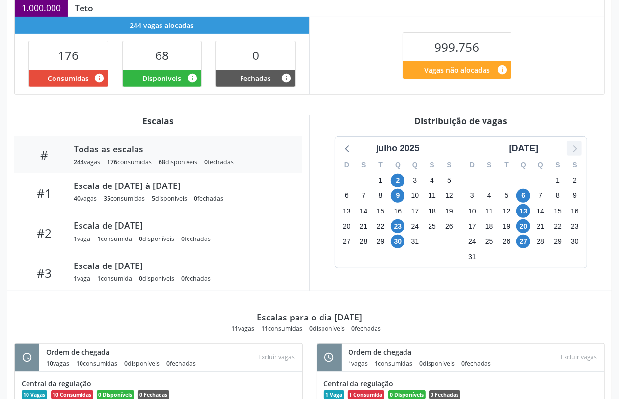
click at [573, 148] on icon at bounding box center [574, 148] width 13 height 13
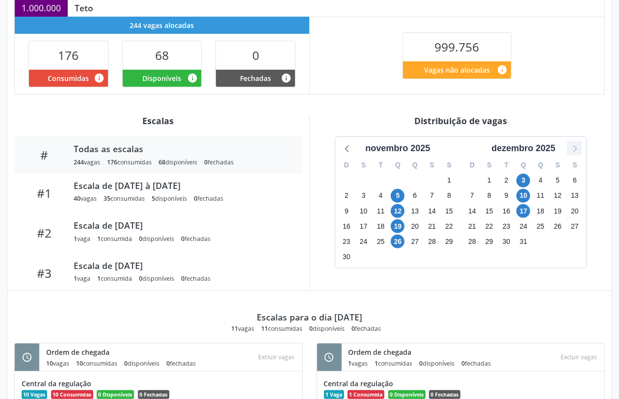
click at [573, 148] on icon at bounding box center [574, 148] width 13 height 13
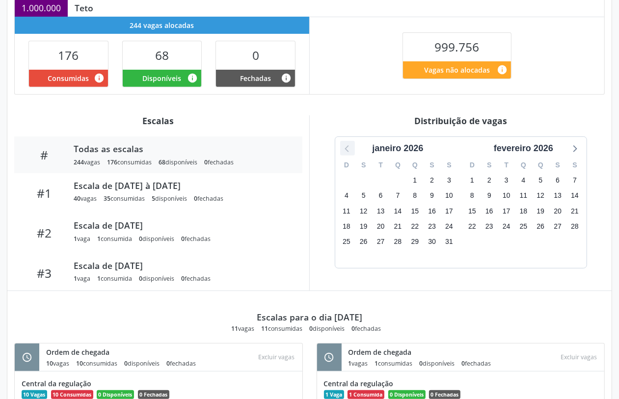
click at [349, 146] on icon at bounding box center [347, 148] width 13 height 13
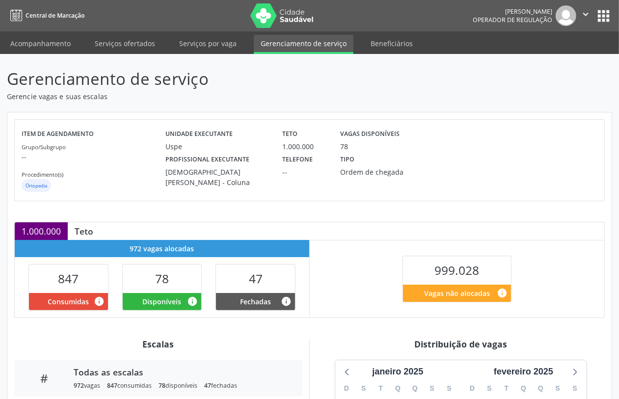
scroll to position [172, 0]
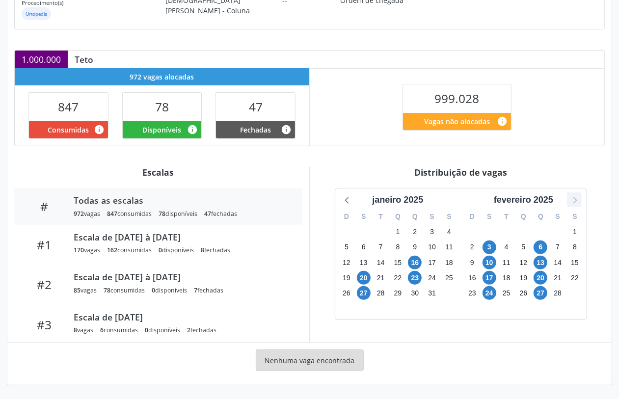
click at [575, 195] on icon at bounding box center [574, 200] width 13 height 13
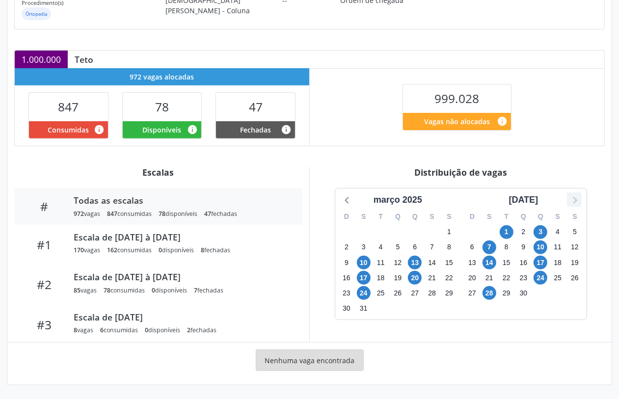
click at [575, 195] on icon at bounding box center [574, 200] width 13 height 13
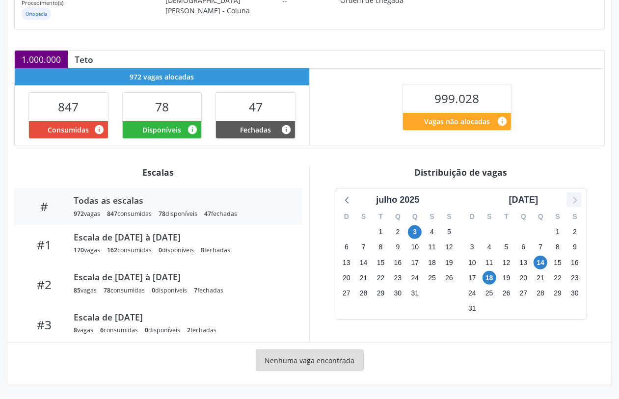
click at [576, 197] on icon at bounding box center [574, 200] width 13 height 13
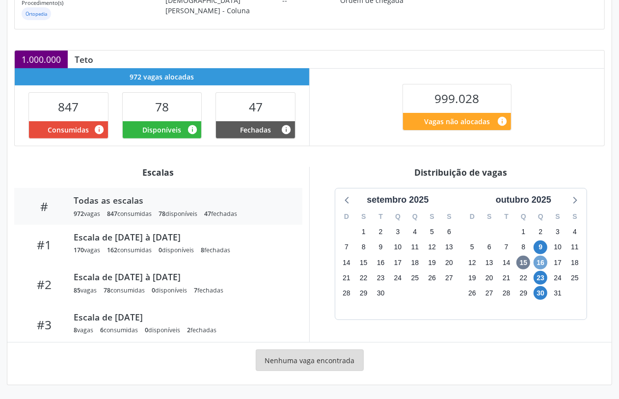
click at [542, 264] on span "16" at bounding box center [541, 263] width 14 height 14
click at [576, 199] on icon at bounding box center [575, 200] width 4 height 7
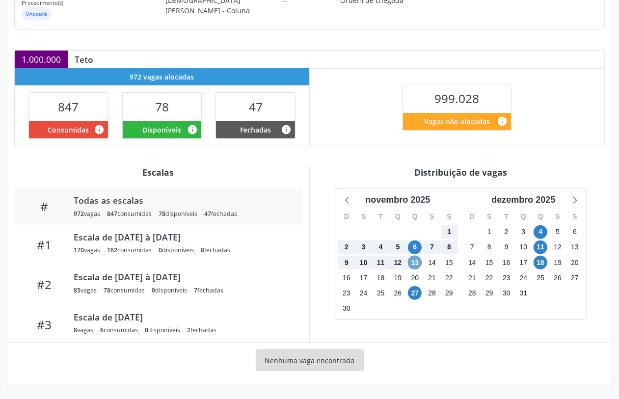
click at [416, 260] on span "13" at bounding box center [415, 263] width 14 height 14
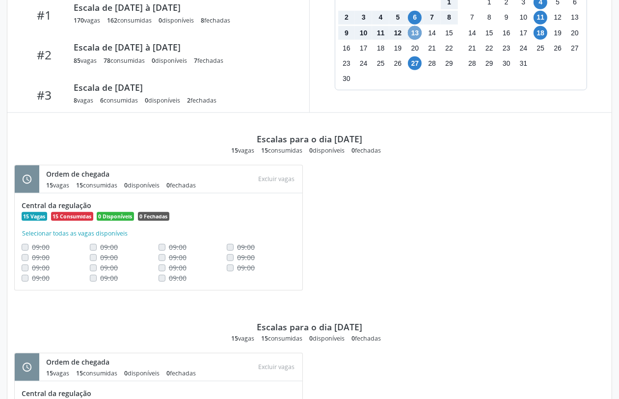
scroll to position [218, 0]
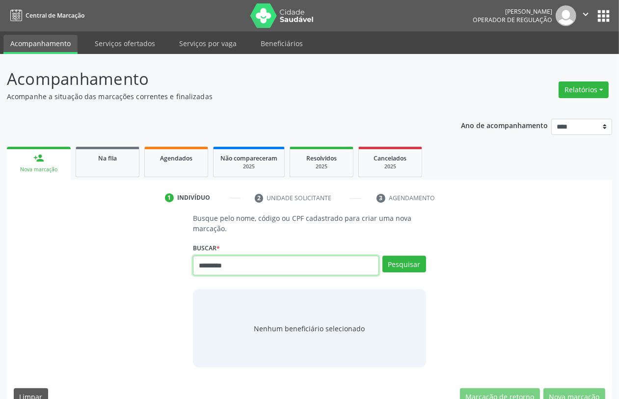
type input "*********"
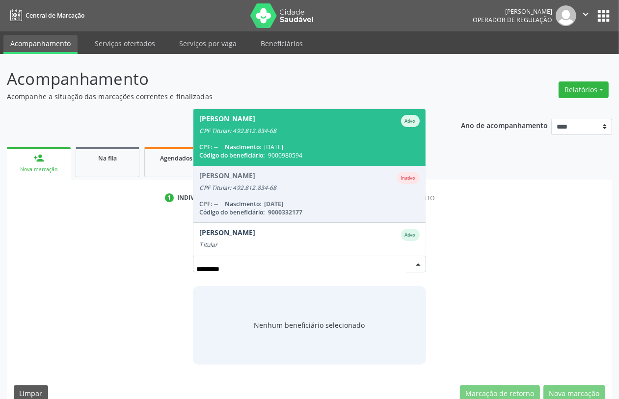
scroll to position [135, 0]
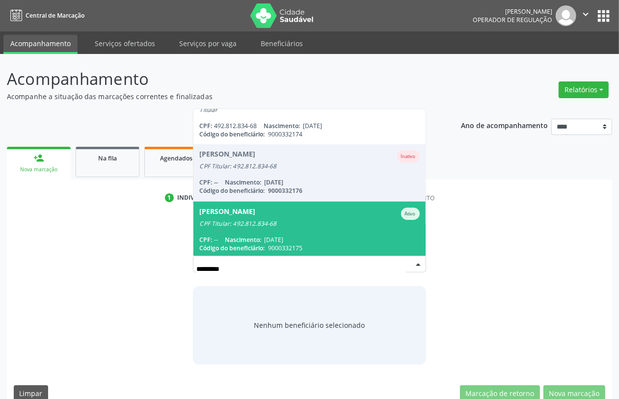
click at [256, 224] on div "CPF Titular: 492.812.834-68" at bounding box center [309, 224] width 220 height 8
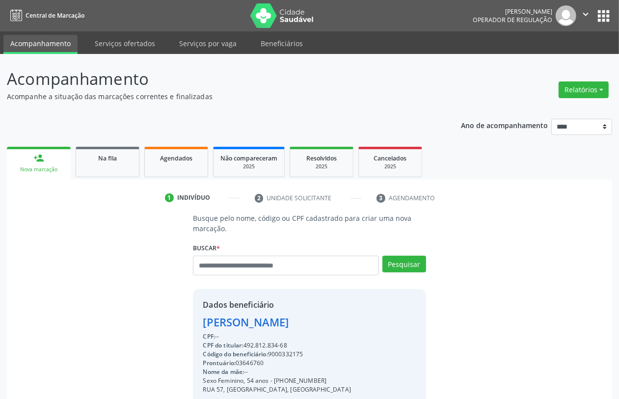
scroll to position [129, 0]
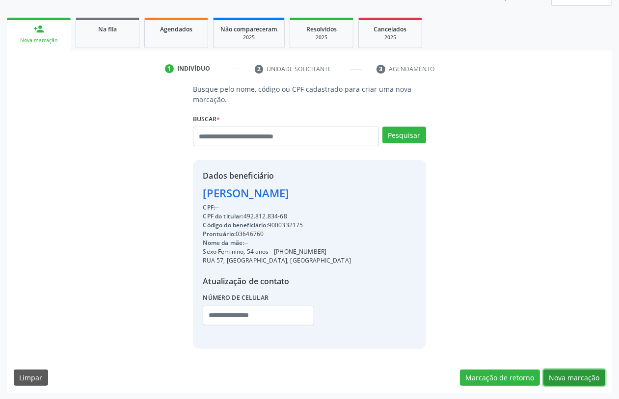
click at [578, 375] on button "Nova marcação" at bounding box center [575, 378] width 62 height 17
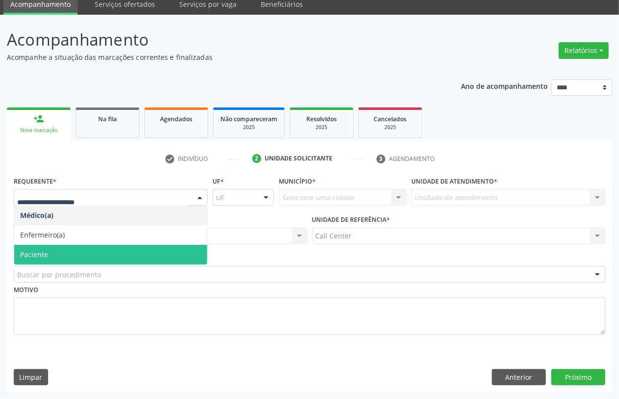
drag, startPoint x: 66, startPoint y: 251, endPoint x: 67, endPoint y: 268, distance: 16.7
click at [66, 252] on span "Paciente" at bounding box center [110, 255] width 193 height 20
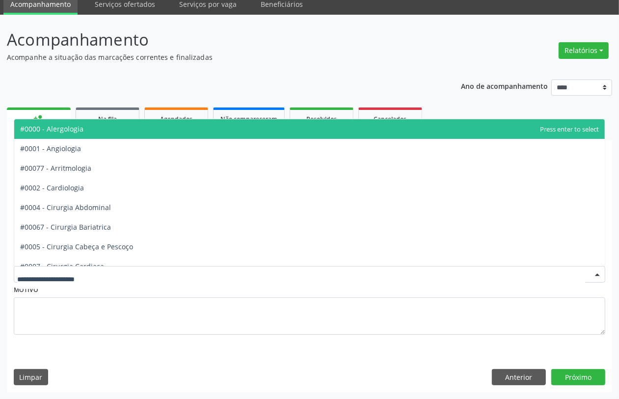
click at [61, 281] on div at bounding box center [310, 274] width 592 height 17
type input "***"
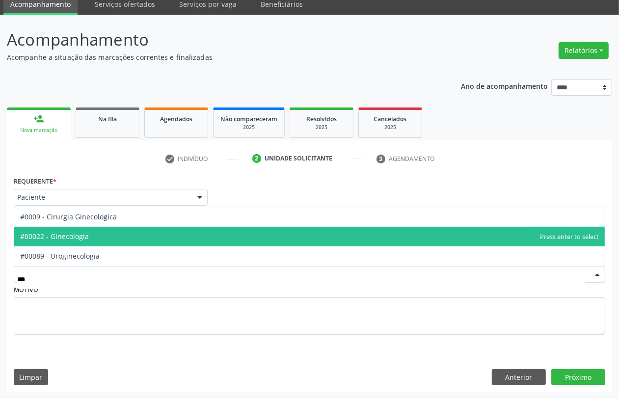
click at [75, 232] on span "#00022 - Ginecologia" at bounding box center [54, 236] width 69 height 9
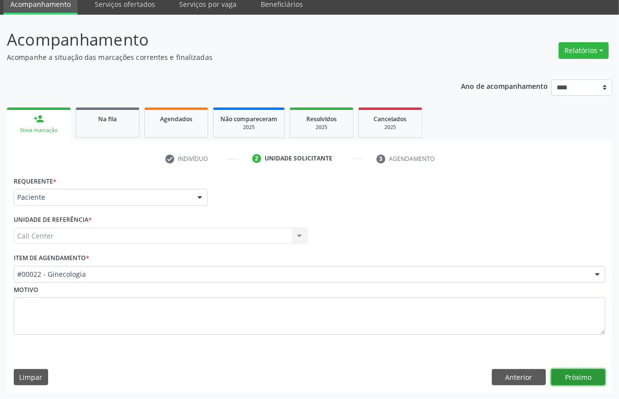
click at [587, 374] on button "Próximo" at bounding box center [579, 377] width 54 height 17
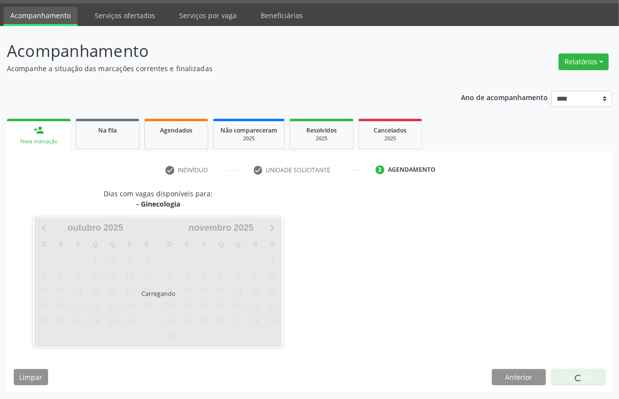
scroll to position [28, 0]
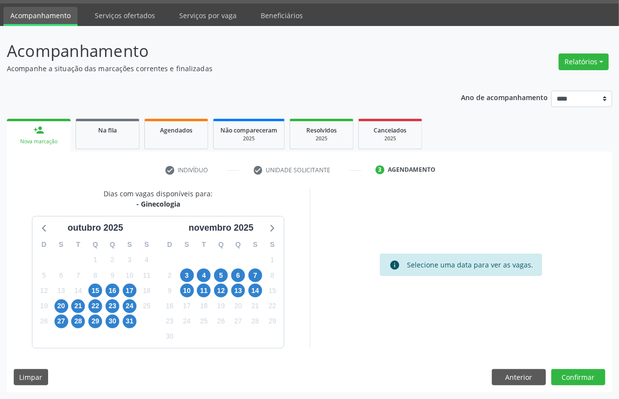
click at [264, 291] on div "15" at bounding box center [272, 290] width 17 height 15
click at [253, 290] on span "14" at bounding box center [256, 291] width 14 height 14
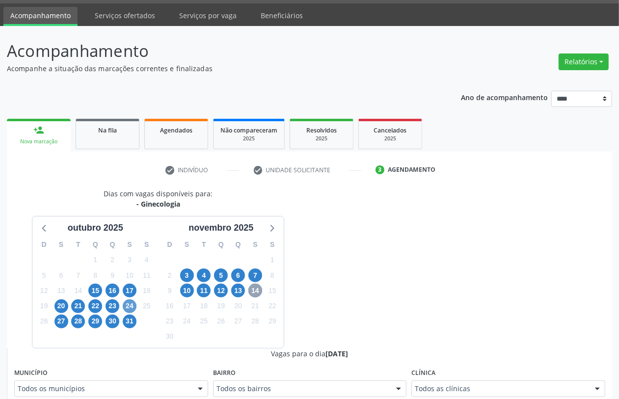
scroll to position [151, 0]
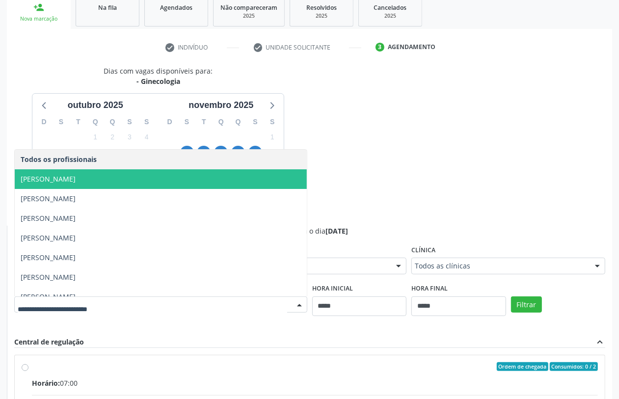
click at [106, 180] on span "Germano Lomachinsky" at bounding box center [161, 179] width 292 height 20
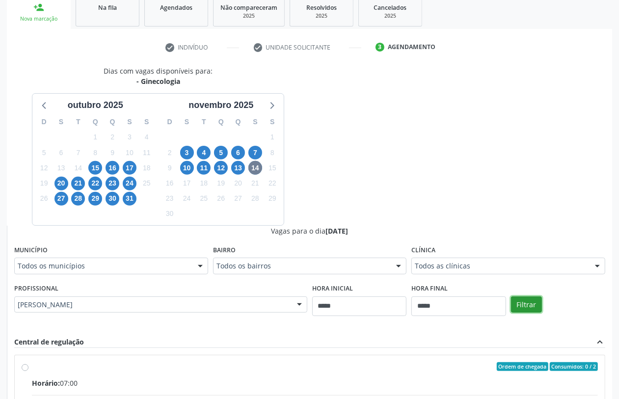
click at [522, 301] on button "Filtrar" at bounding box center [526, 305] width 31 height 17
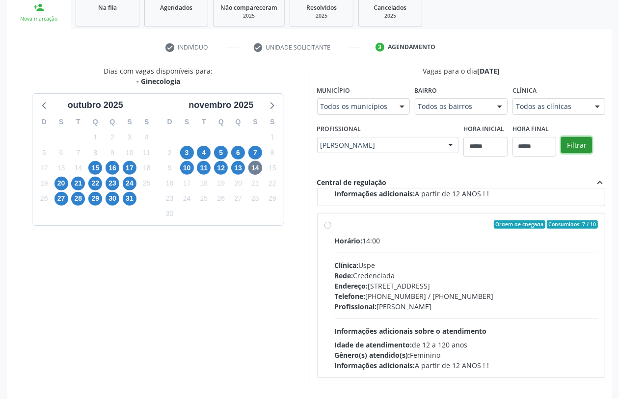
scroll to position [0, 0]
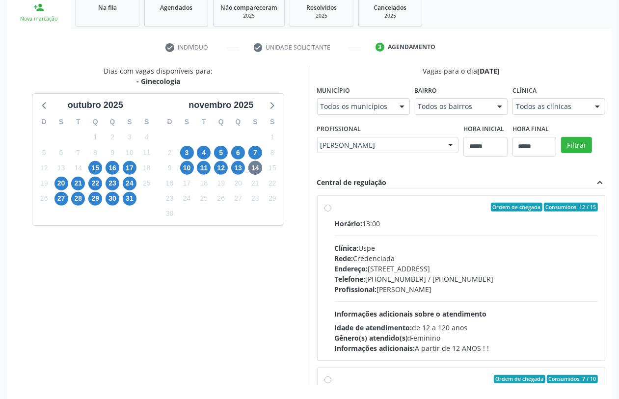
click at [355, 256] on div "Rede: Credenciada" at bounding box center [467, 258] width 264 height 10
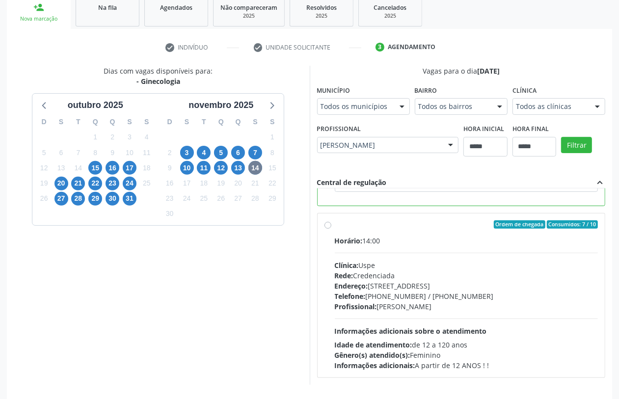
scroll to position [99, 0]
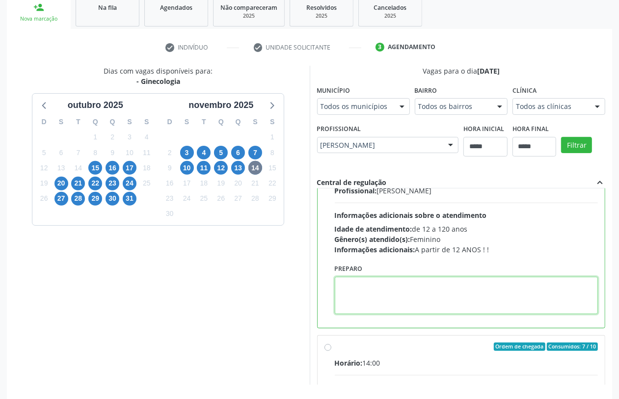
paste textarea "**********"
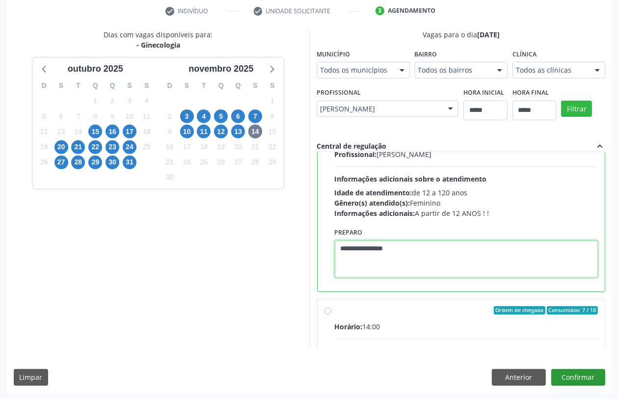
type textarea "**********"
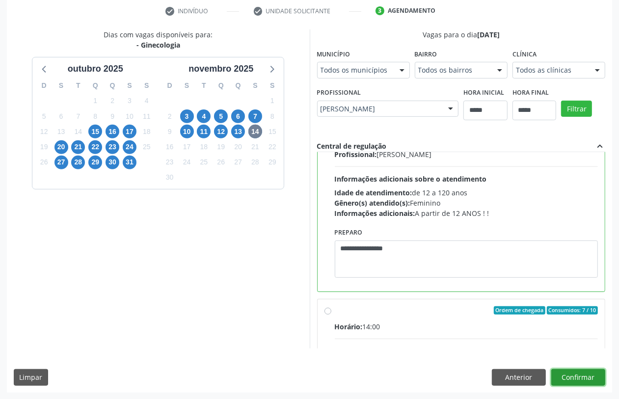
click at [570, 372] on button "Confirmar" at bounding box center [579, 377] width 54 height 17
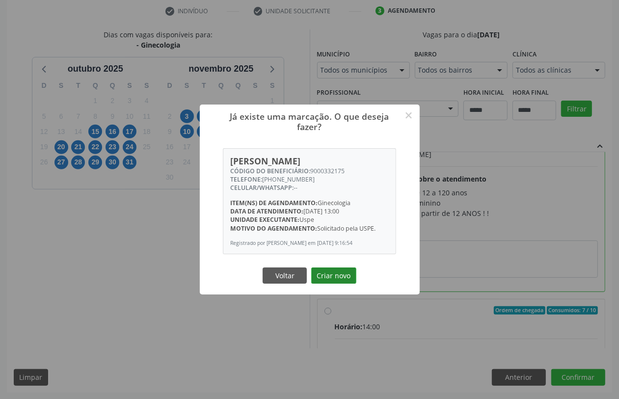
click at [336, 281] on button "Criar novo" at bounding box center [333, 276] width 45 height 17
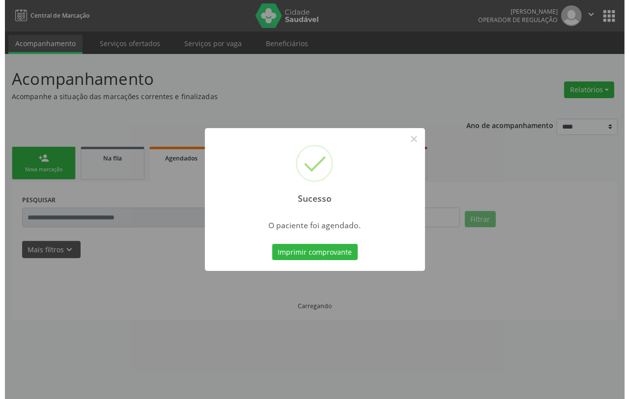
scroll to position [0, 0]
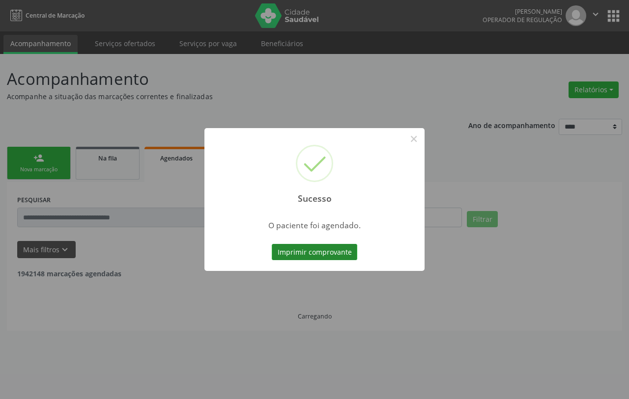
click at [325, 254] on button "Imprimir comprovante" at bounding box center [314, 252] width 85 height 17
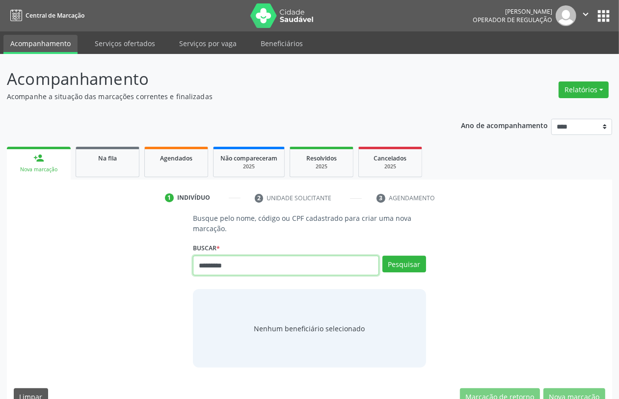
type input "*********"
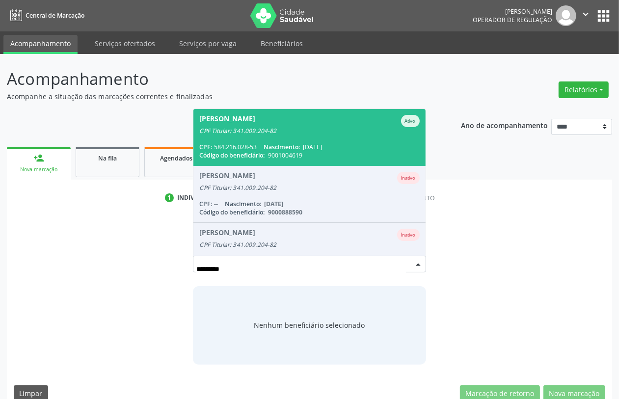
click at [247, 140] on span "[PERSON_NAME] Ativo CPF Titular: 341.009.204-82 CPF: 584.216.028-53 Nascimento:…" at bounding box center [310, 137] width 232 height 56
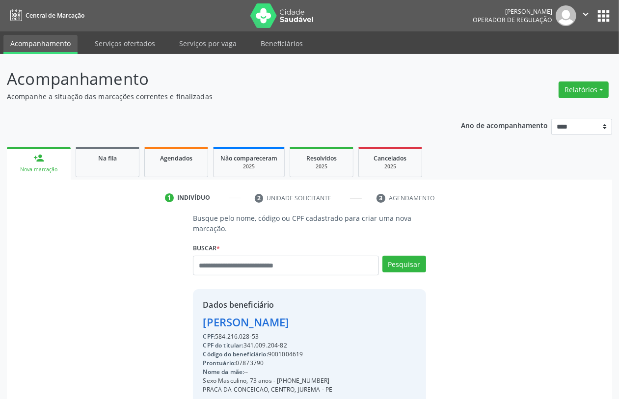
scroll to position [129, 0]
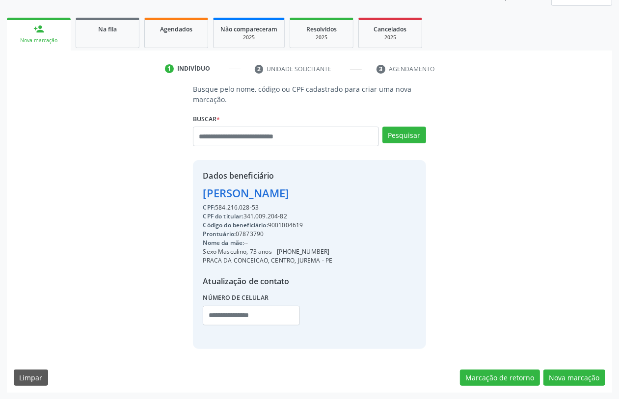
click at [290, 224] on div "Código do beneficiário: 9001004619" at bounding box center [268, 225] width 130 height 9
copy div "9001004619"
click at [183, 32] on div "Agendados" at bounding box center [176, 29] width 49 height 10
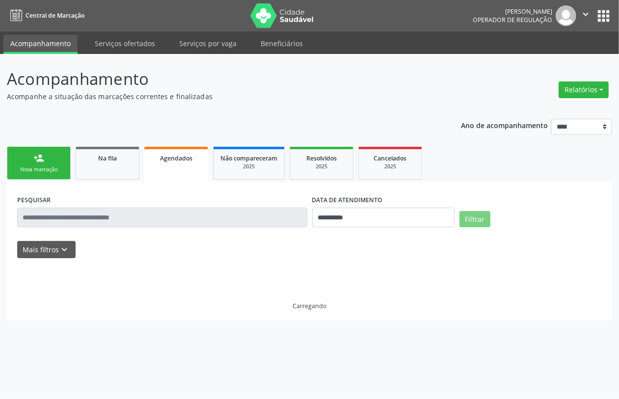
scroll to position [0, 0]
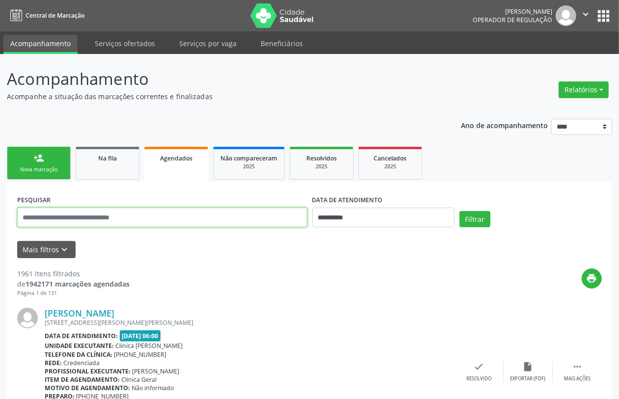
paste input "**********"
type input "**********"
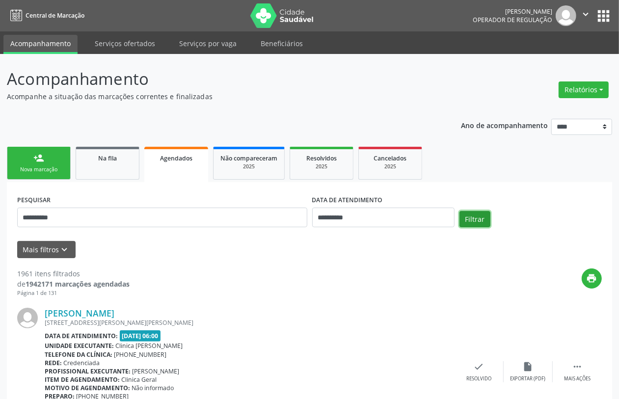
click at [478, 219] on button "Filtrar" at bounding box center [475, 219] width 31 height 17
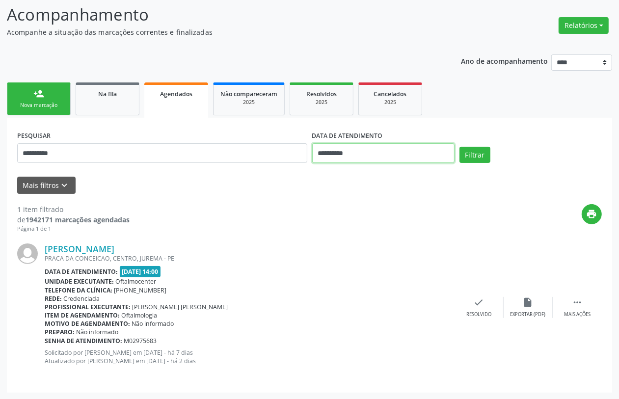
click at [369, 151] on input "**********" at bounding box center [383, 153] width 142 height 20
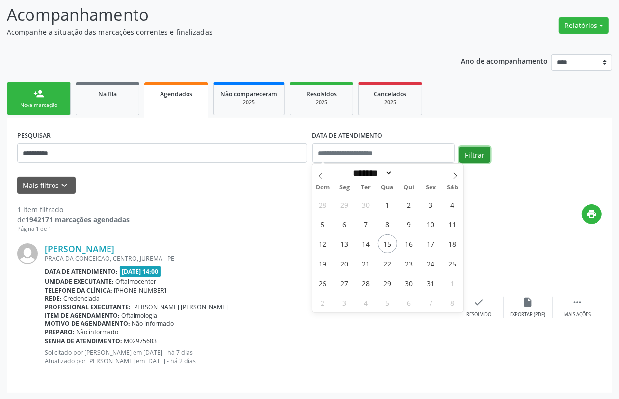
click at [470, 157] on button "Filtrar" at bounding box center [475, 155] width 31 height 17
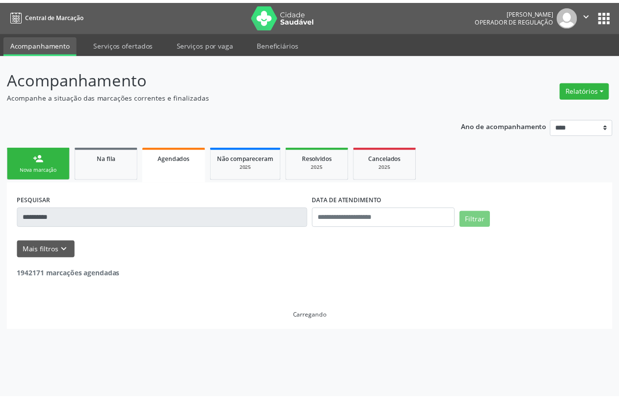
scroll to position [2194, 0]
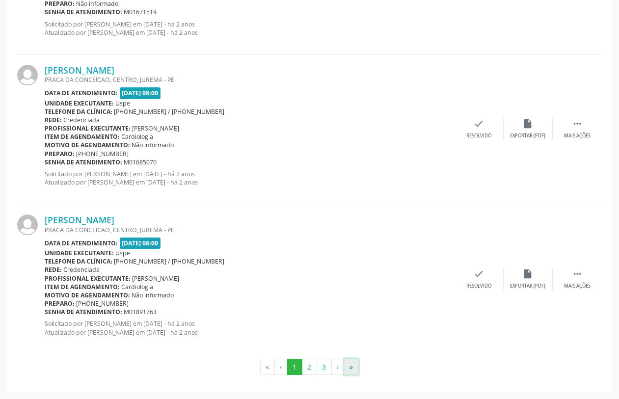
click at [353, 369] on button "»" at bounding box center [351, 367] width 15 height 17
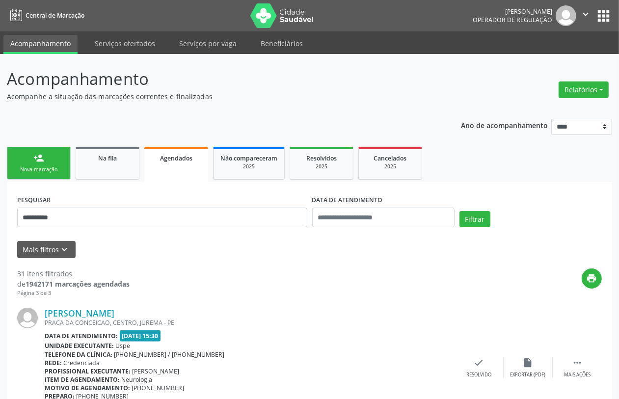
scroll to position [84, 0]
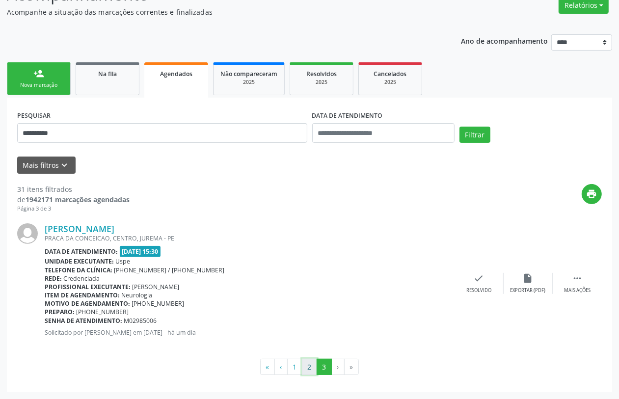
click at [313, 371] on button "2" at bounding box center [309, 367] width 15 height 17
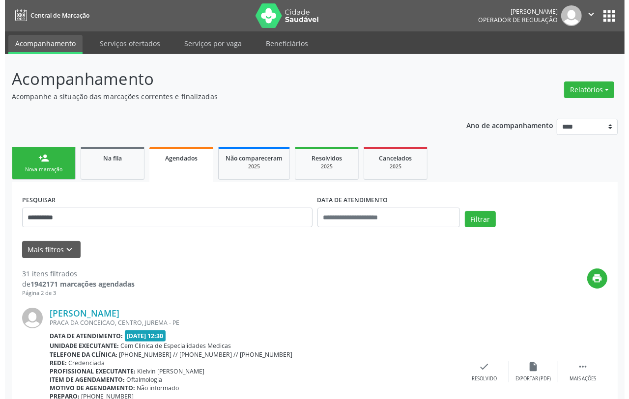
scroll to position [2177, 0]
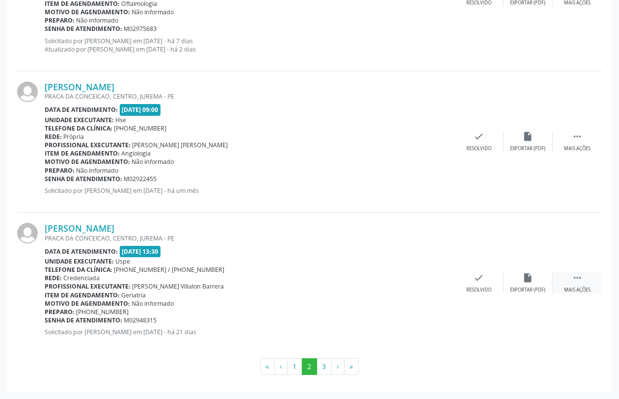
click at [576, 273] on icon "" at bounding box center [577, 278] width 11 height 11
click at [425, 276] on icon "cancel" at bounding box center [430, 278] width 11 height 11
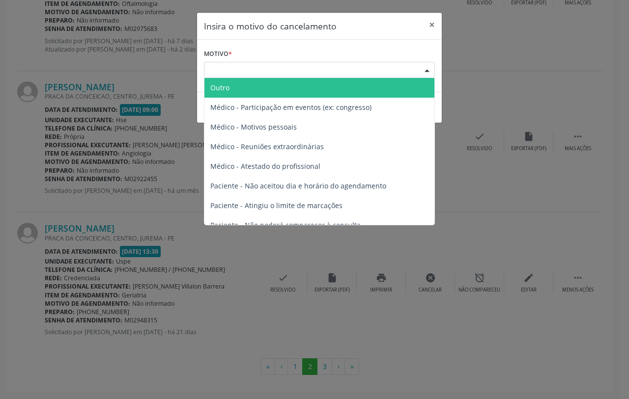
click at [272, 69] on div "Escolha o motivo" at bounding box center [319, 70] width 231 height 17
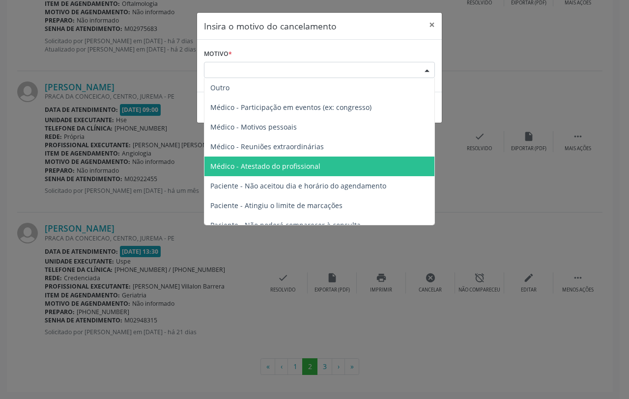
scroll to position [50, 0]
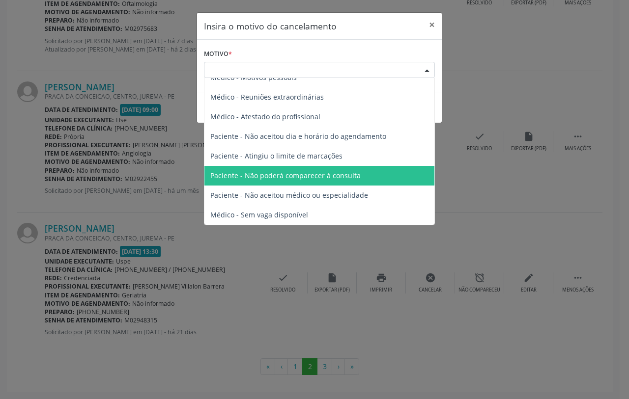
click at [309, 177] on span "Paciente - Não poderá comparecer à consulta" at bounding box center [285, 175] width 150 height 9
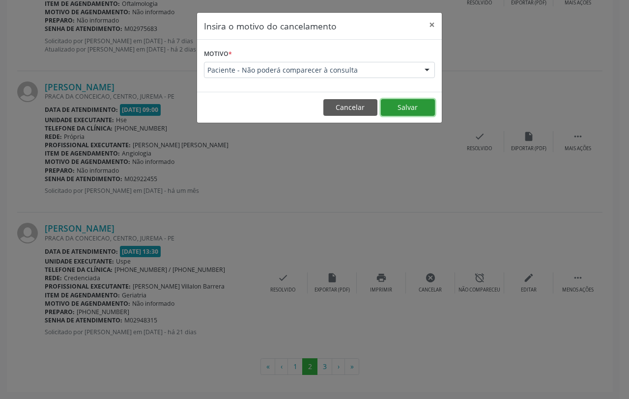
click at [393, 106] on button "Salvar" at bounding box center [408, 107] width 54 height 17
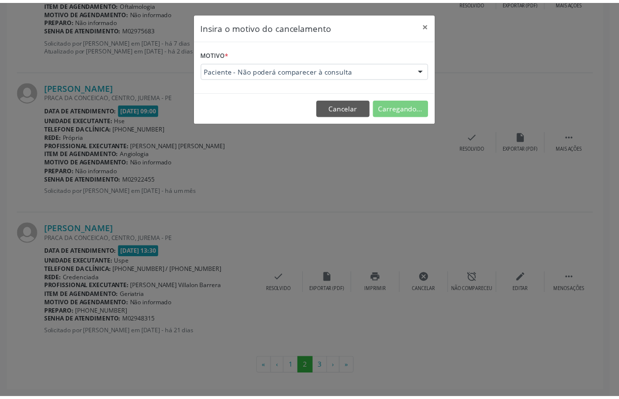
scroll to position [0, 0]
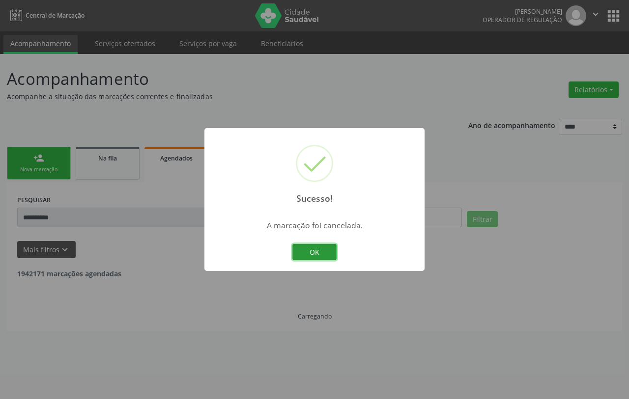
drag, startPoint x: 308, startPoint y: 243, endPoint x: 180, endPoint y: 223, distance: 129.4
click at [307, 244] on button "OK" at bounding box center [314, 252] width 44 height 17
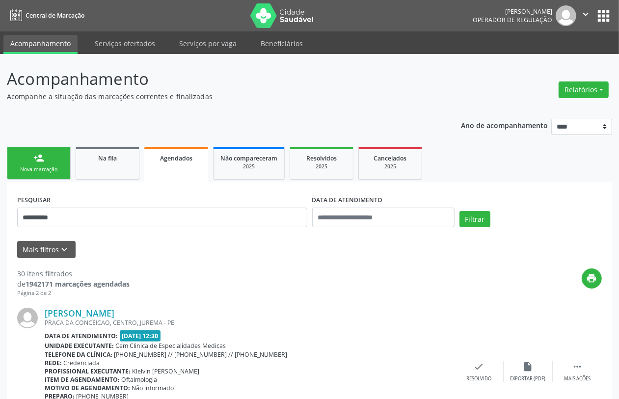
click at [48, 166] on div "Nova marcação" at bounding box center [38, 169] width 49 height 7
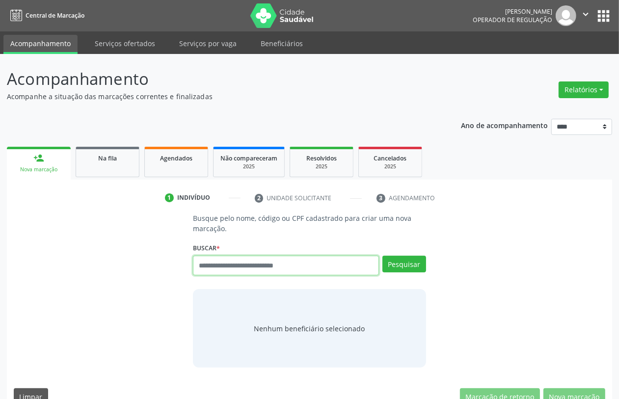
click at [273, 264] on input "text" at bounding box center [286, 266] width 186 height 20
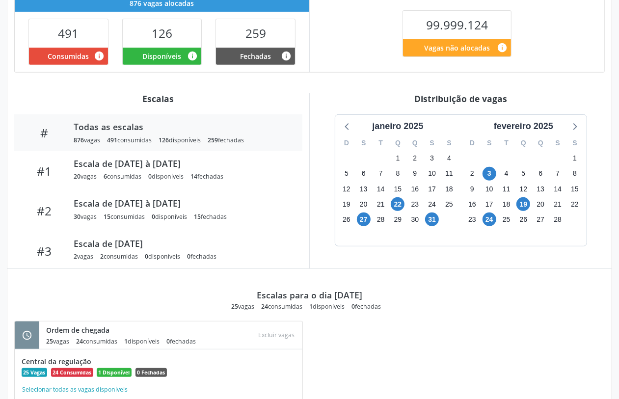
scroll to position [356, 0]
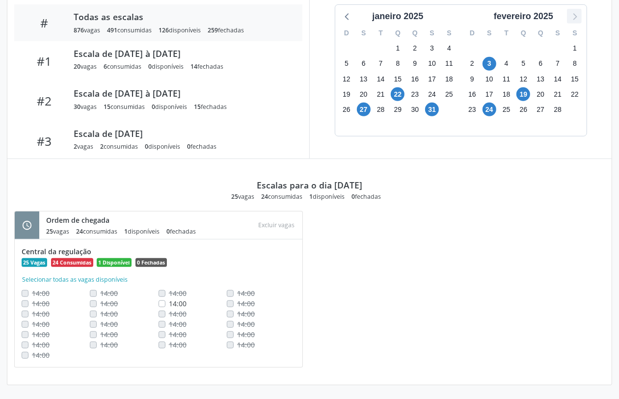
click at [574, 14] on icon at bounding box center [575, 16] width 4 height 7
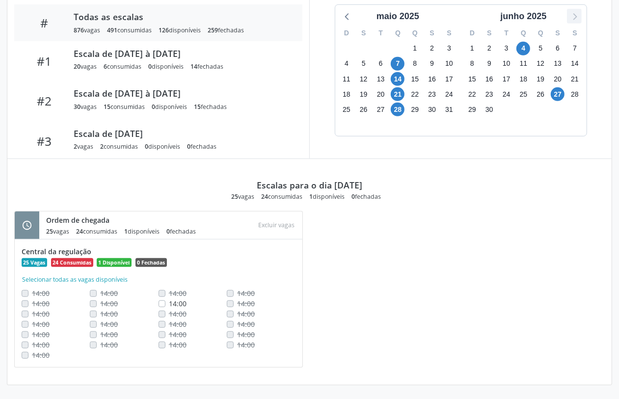
click at [574, 14] on icon at bounding box center [575, 16] width 4 height 7
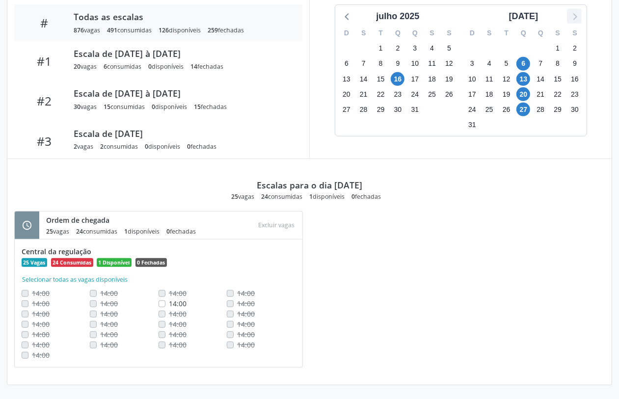
click at [574, 14] on icon at bounding box center [575, 16] width 4 height 7
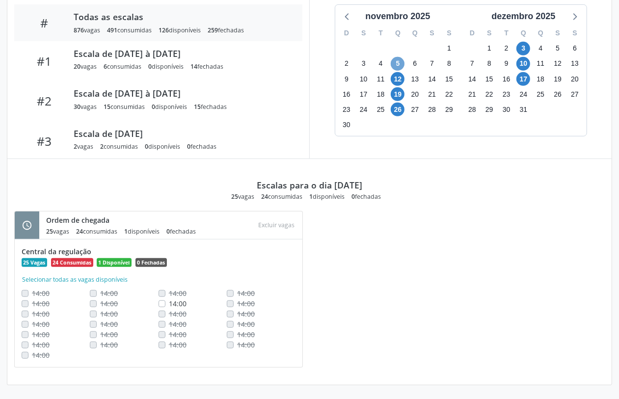
click at [401, 62] on span "5" at bounding box center [398, 64] width 14 height 14
click at [400, 80] on span "12" at bounding box center [398, 79] width 14 height 14
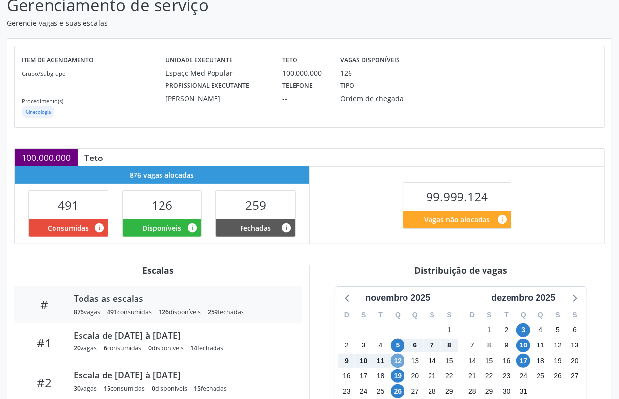
scroll to position [0, 0]
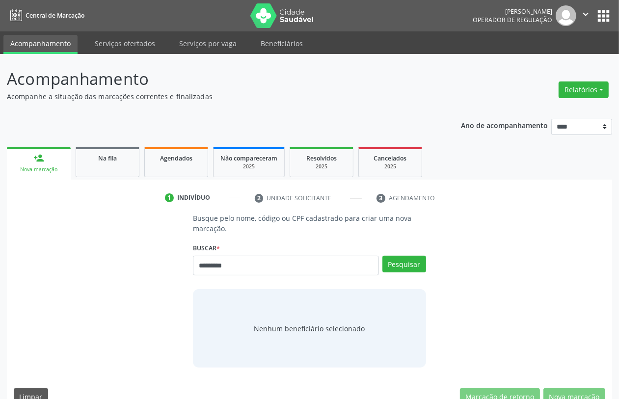
type input "*********"
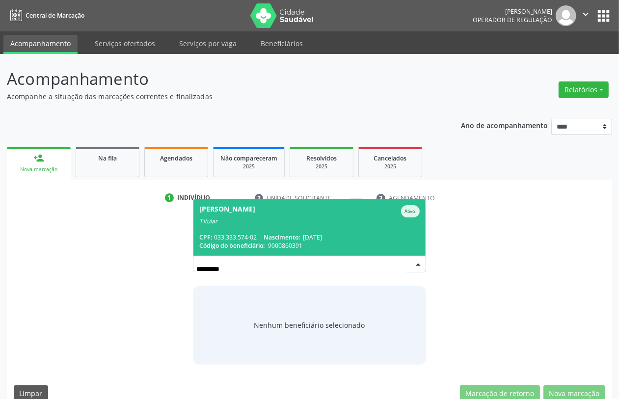
click at [296, 234] on span "Nascimento:" at bounding box center [282, 237] width 36 height 8
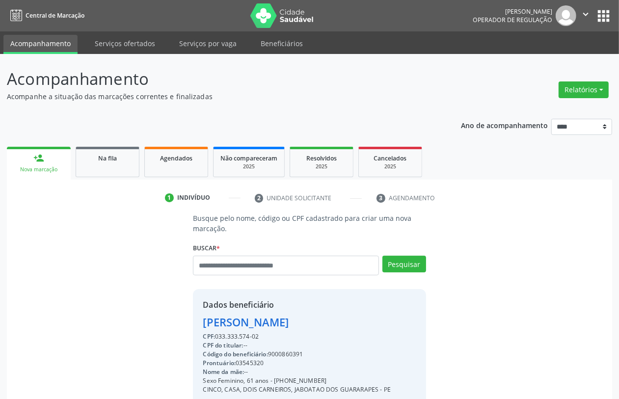
scroll to position [129, 0]
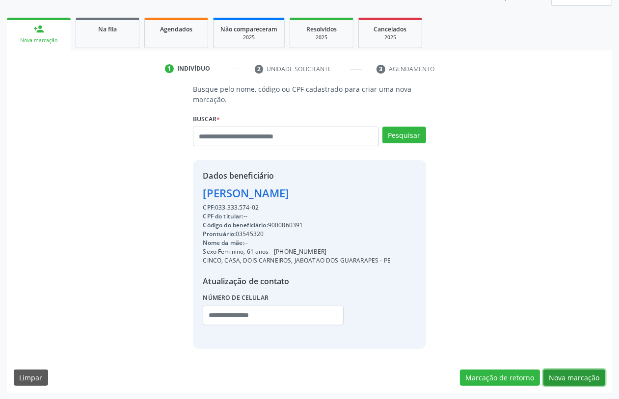
click at [563, 374] on button "Nova marcação" at bounding box center [575, 378] width 62 height 17
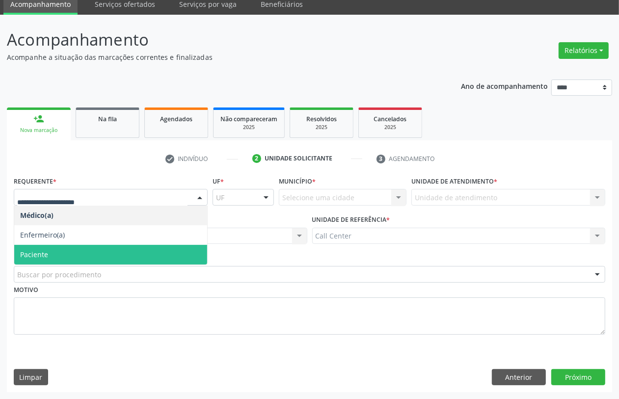
drag, startPoint x: 46, startPoint y: 251, endPoint x: 65, endPoint y: 274, distance: 29.9
click at [47, 251] on span "Paciente" at bounding box center [34, 254] width 28 height 9
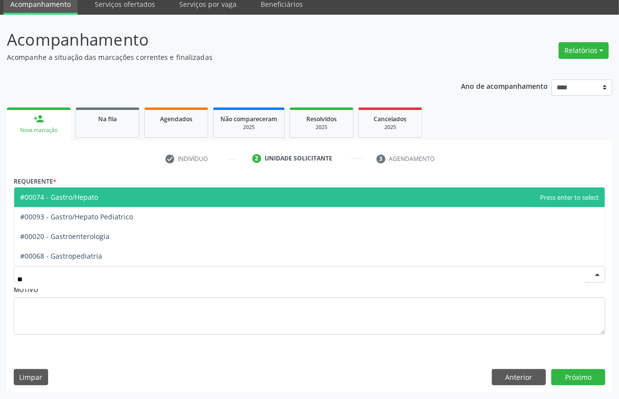
type input "***"
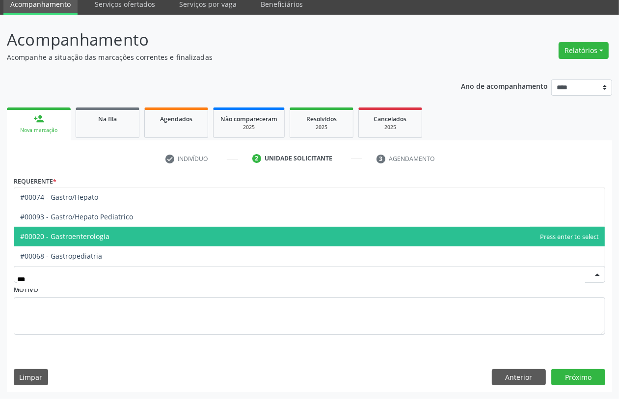
click at [96, 234] on span "#00020 - Gastroenterologia" at bounding box center [64, 236] width 89 height 9
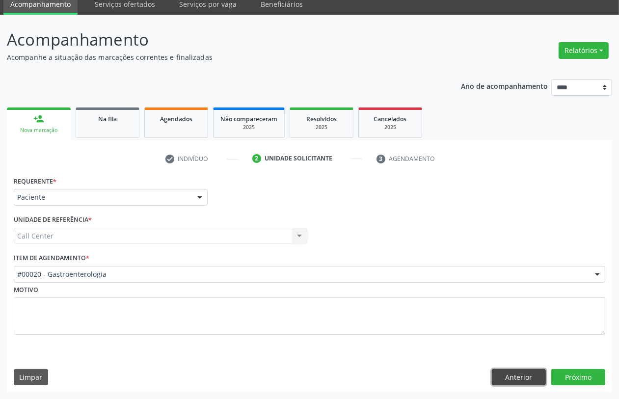
click at [517, 375] on button "Anterior" at bounding box center [519, 377] width 54 height 17
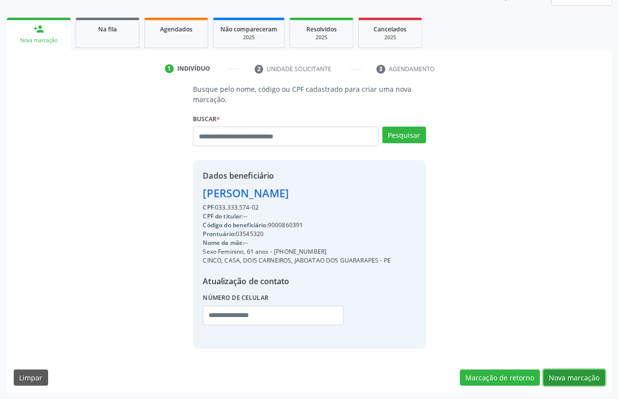
click at [574, 381] on button "Nova marcação" at bounding box center [575, 378] width 62 height 17
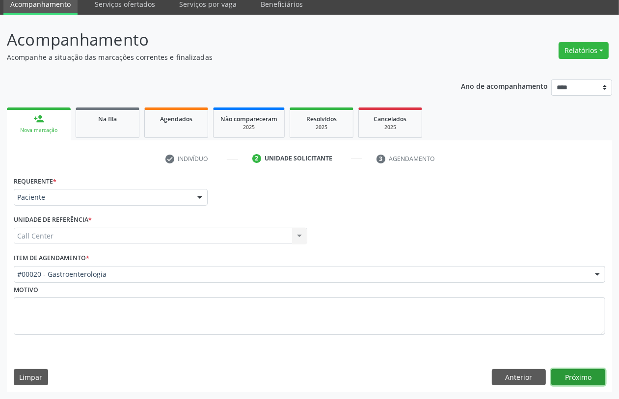
click at [578, 374] on button "Próximo" at bounding box center [579, 377] width 54 height 17
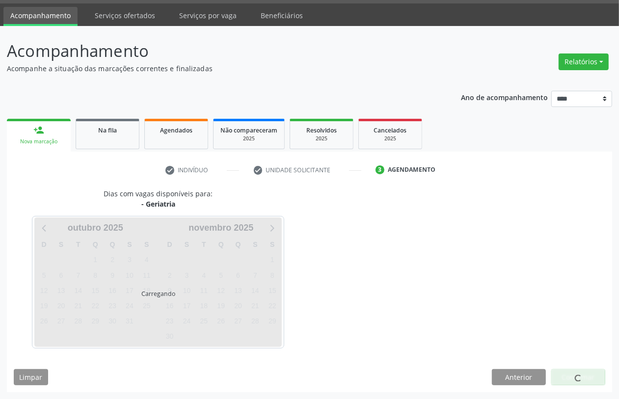
scroll to position [28, 0]
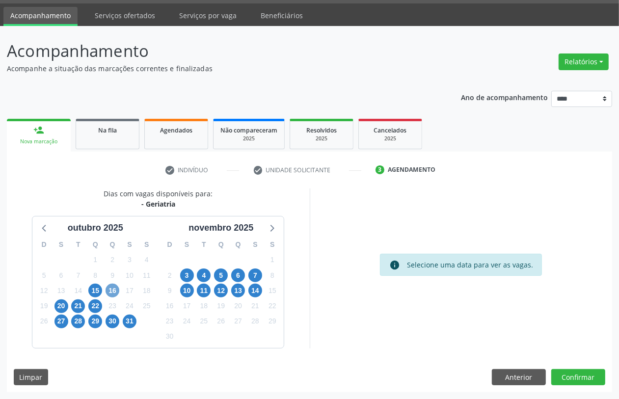
click at [112, 291] on span "16" at bounding box center [113, 291] width 14 height 14
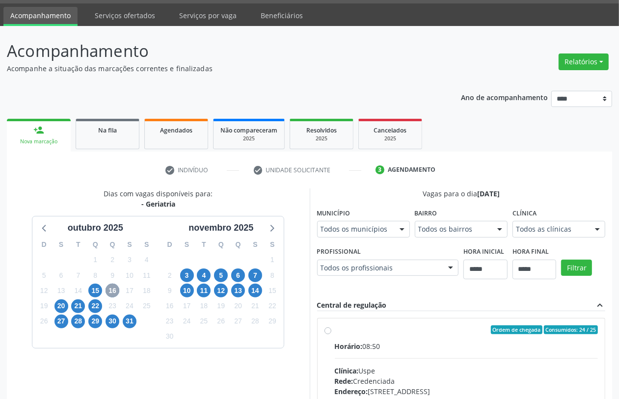
scroll to position [170, 0]
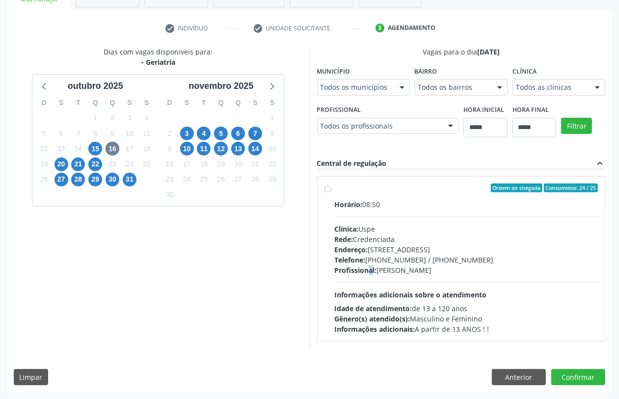
click at [369, 266] on span "Profissional:" at bounding box center [356, 270] width 42 height 9
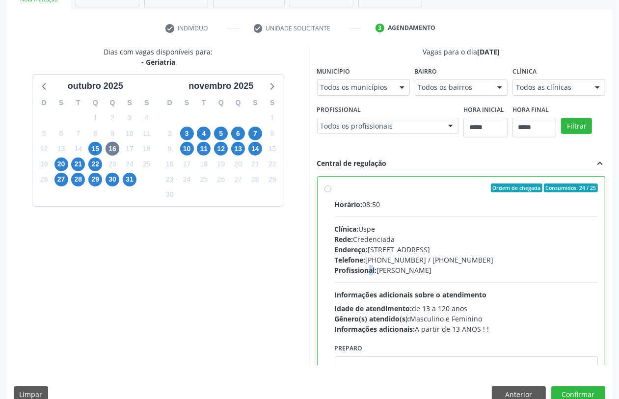
scroll to position [49, 0]
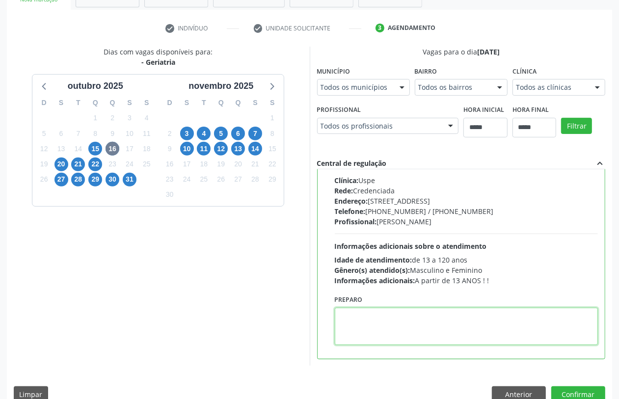
paste textarea "**********"
type textarea "**********"
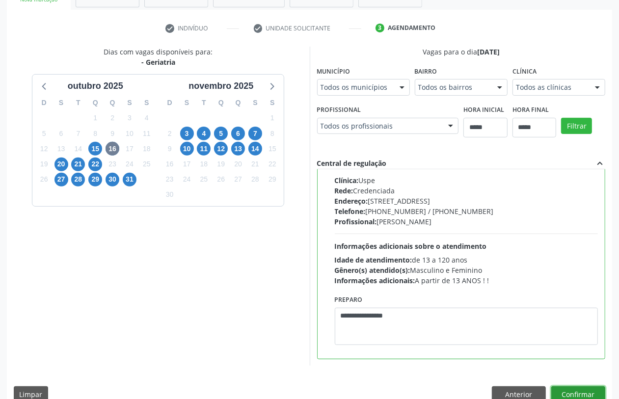
click at [590, 398] on button "Confirmar" at bounding box center [579, 395] width 54 height 17
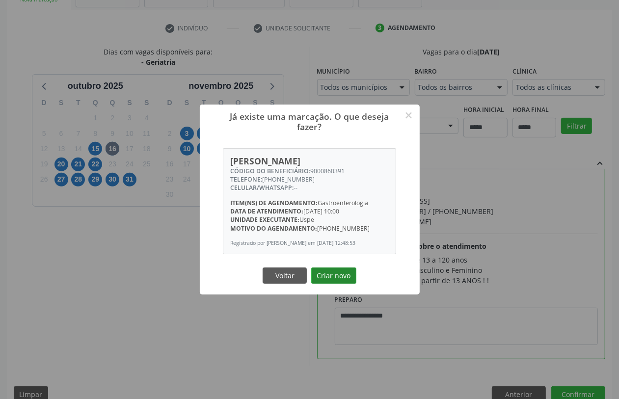
click at [322, 278] on button "Criar novo" at bounding box center [333, 276] width 45 height 17
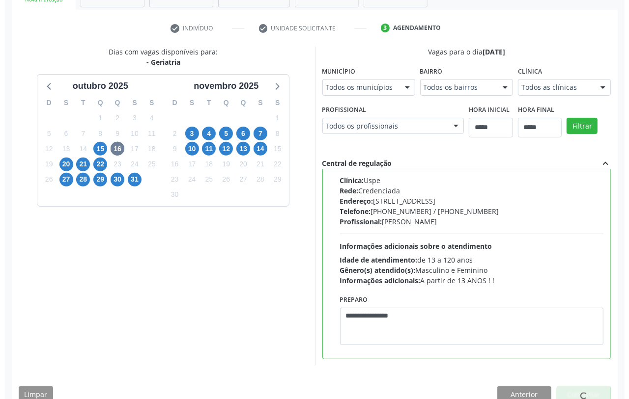
scroll to position [0, 0]
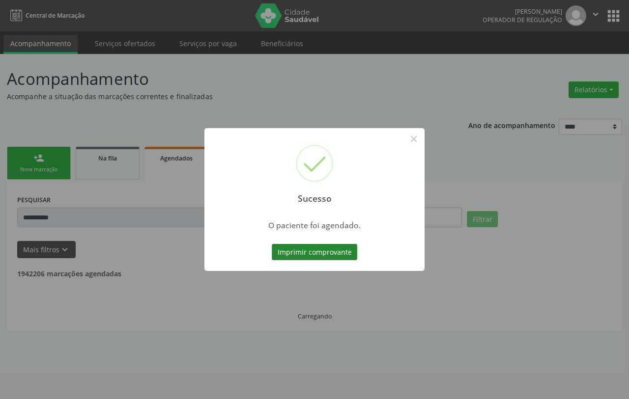
click at [328, 250] on button "Imprimir comprovante" at bounding box center [314, 252] width 85 height 17
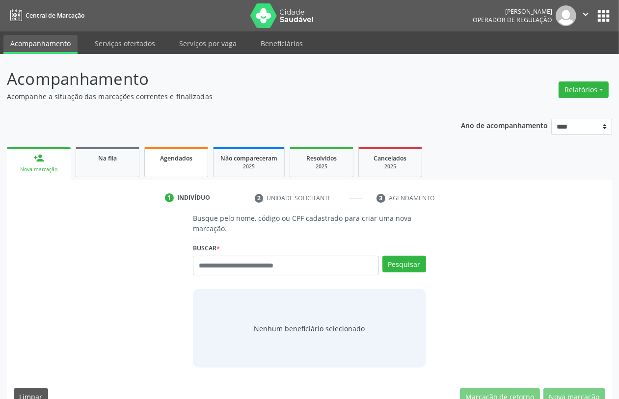
click at [188, 161] on span "Agendados" at bounding box center [176, 158] width 32 height 8
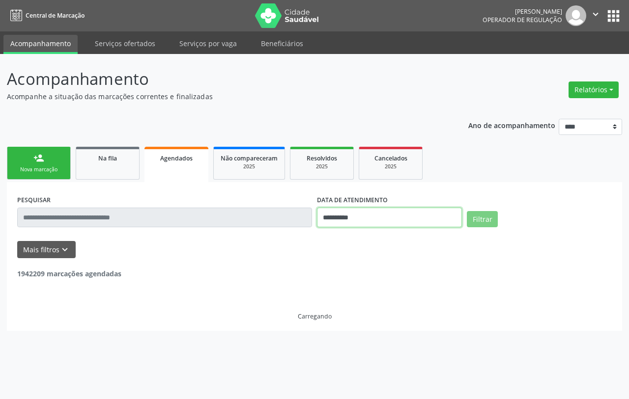
click at [350, 218] on input "**********" at bounding box center [389, 218] width 145 height 20
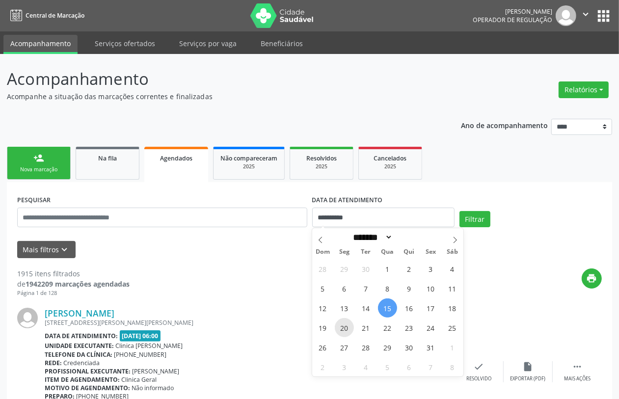
click at [341, 330] on span "20" at bounding box center [344, 327] width 19 height 19
type input "**********"
click at [341, 330] on span "20" at bounding box center [344, 327] width 19 height 19
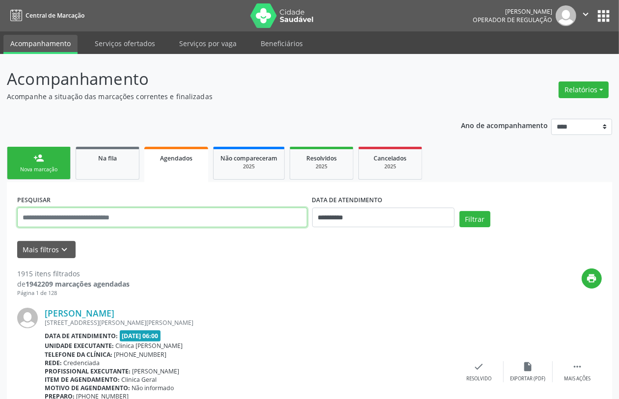
paste input "**********"
type input "**********"
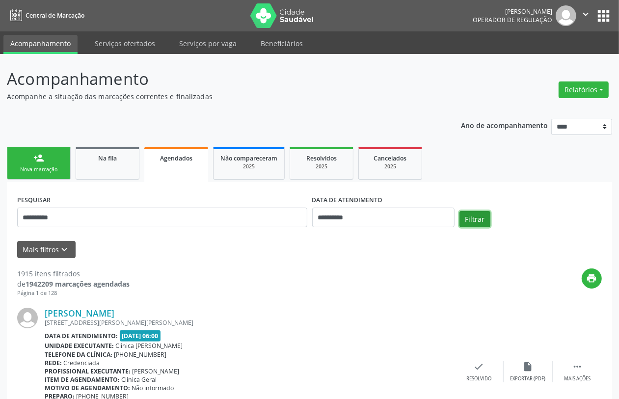
click at [472, 215] on button "Filtrar" at bounding box center [475, 219] width 31 height 17
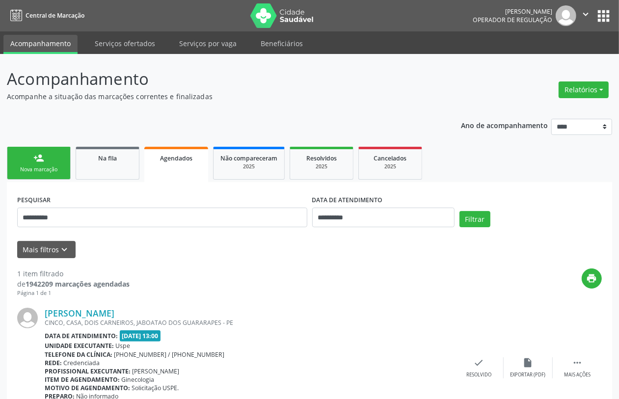
scroll to position [56, 0]
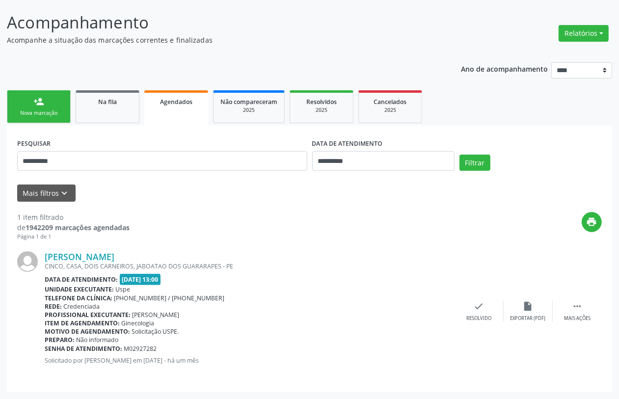
drag, startPoint x: 10, startPoint y: 106, endPoint x: 6, endPoint y: 101, distance: 5.9
click at [8, 104] on link "person_add Nova marcação" at bounding box center [39, 106] width 64 height 33
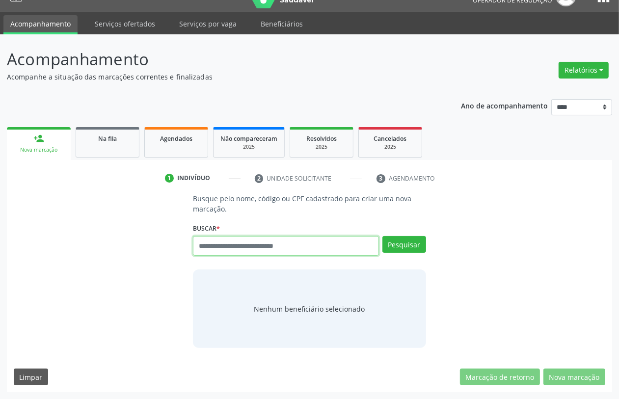
paste input "**********"
type input "**********"
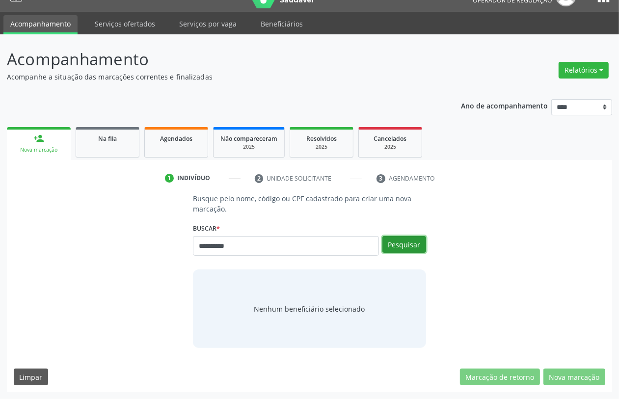
click at [403, 251] on button "Pesquisar" at bounding box center [405, 244] width 44 height 17
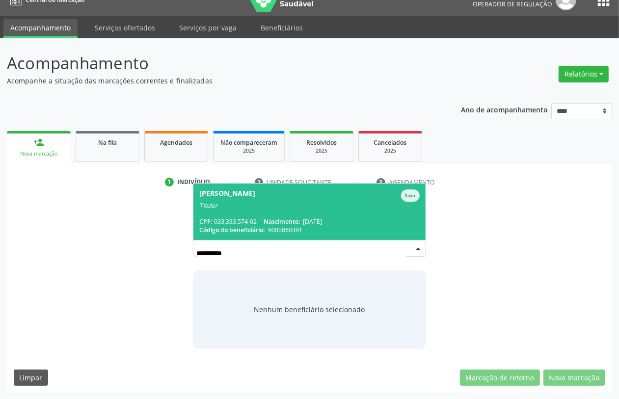
click at [269, 219] on div "CPF: 033.333.574-02 Nascimento: 30/10/1963" at bounding box center [309, 222] width 220 height 8
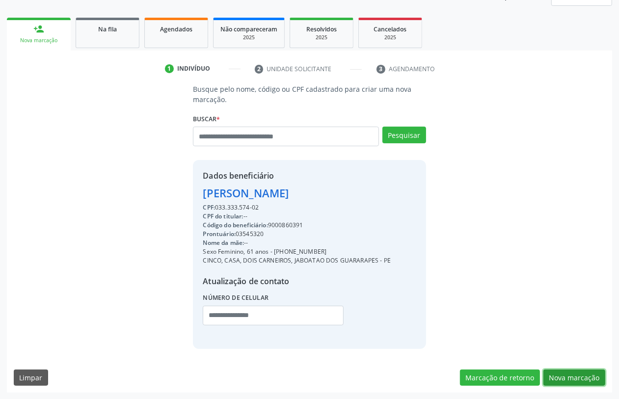
click at [593, 377] on button "Nova marcação" at bounding box center [575, 378] width 62 height 17
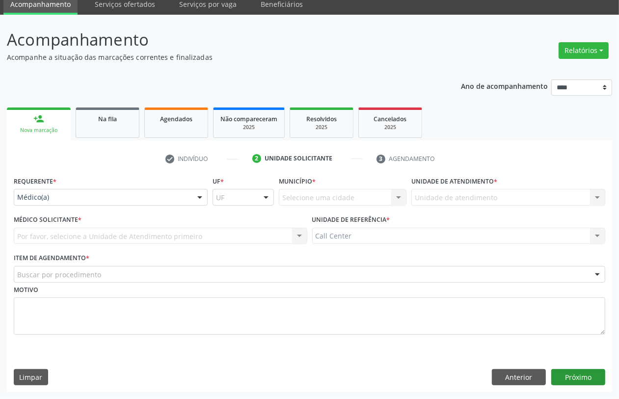
scroll to position [39, 0]
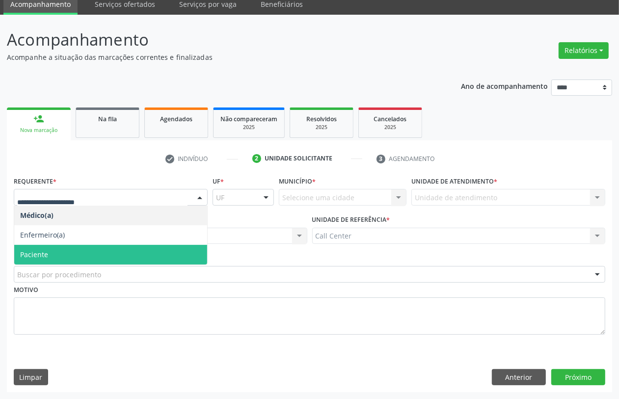
click at [65, 252] on span "Paciente" at bounding box center [110, 255] width 193 height 20
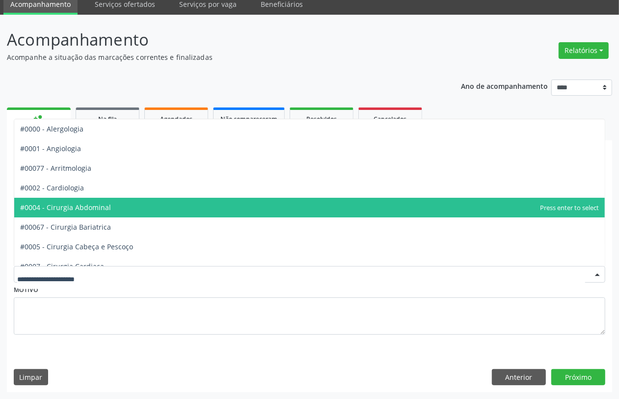
scroll to position [123, 0]
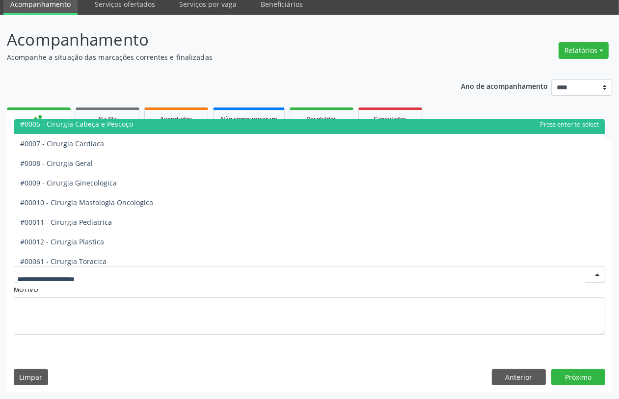
click at [121, 125] on span "#0005 - Cirurgia Cabeça e Pescoço" at bounding box center [76, 123] width 113 height 9
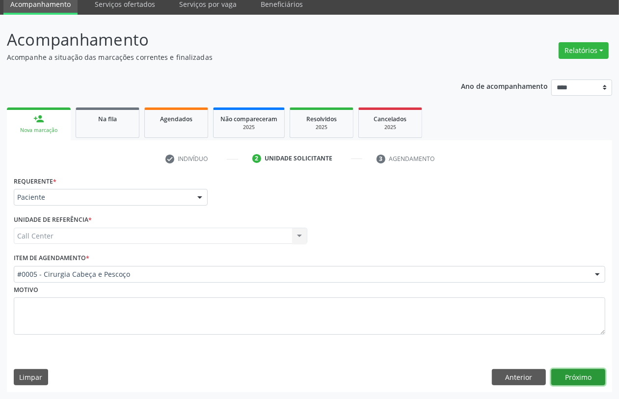
click at [581, 376] on button "Próximo" at bounding box center [579, 377] width 54 height 17
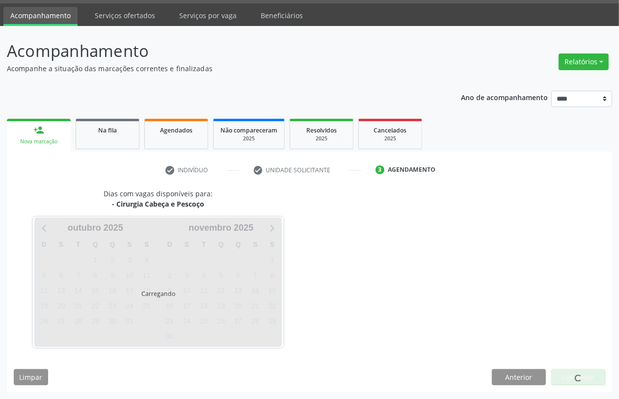
scroll to position [39, 0]
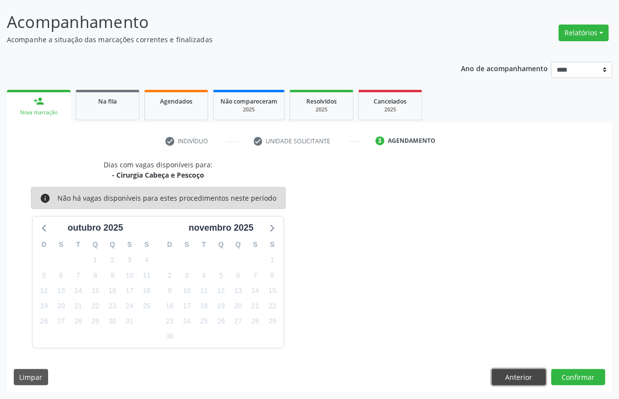
click at [520, 374] on button "Anterior" at bounding box center [519, 377] width 54 height 17
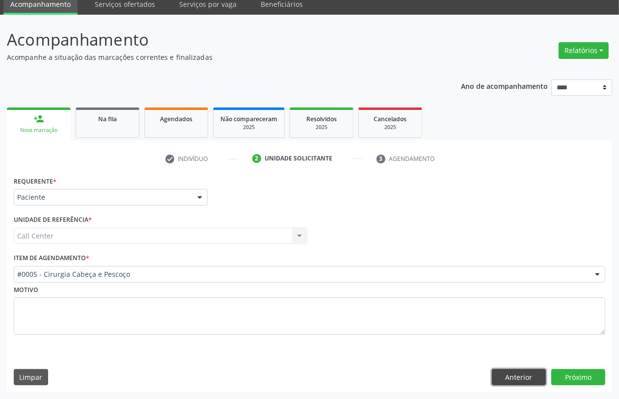
drag, startPoint x: 514, startPoint y: 374, endPoint x: 500, endPoint y: 371, distance: 14.5
click at [513, 374] on button "Anterior" at bounding box center [519, 377] width 54 height 17
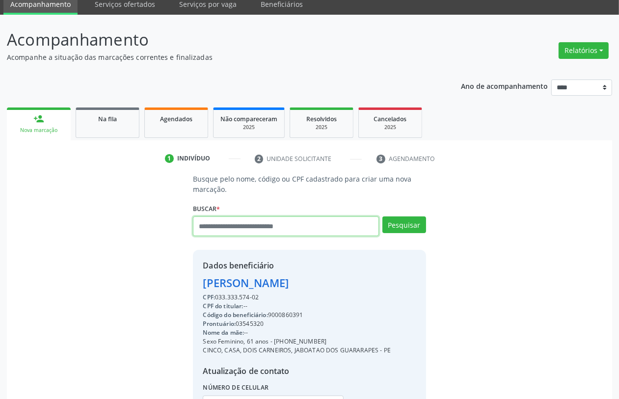
click at [256, 232] on input "text" at bounding box center [286, 227] width 186 height 20
type input "******"
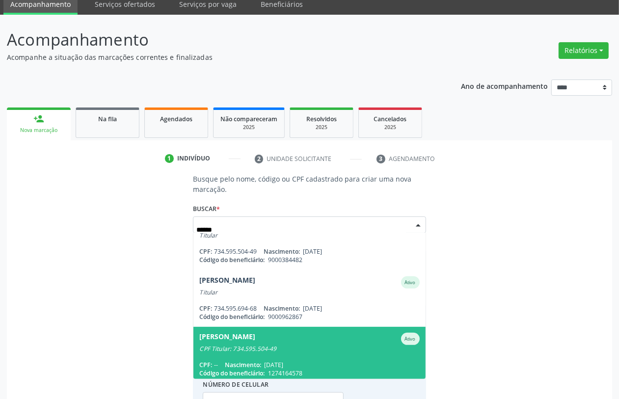
scroll to position [0, 0]
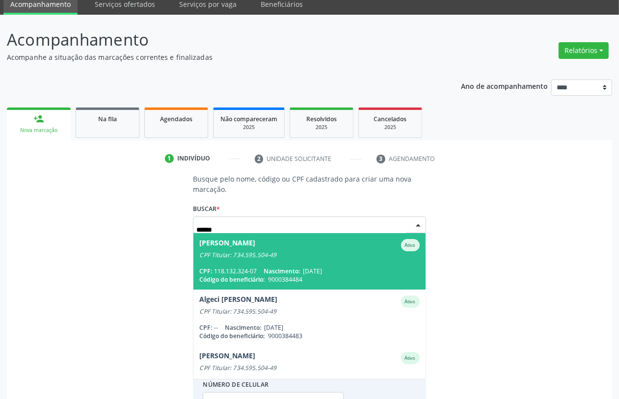
click at [299, 258] on div "CPF Titular: 734.595.504-49" at bounding box center [309, 255] width 220 height 8
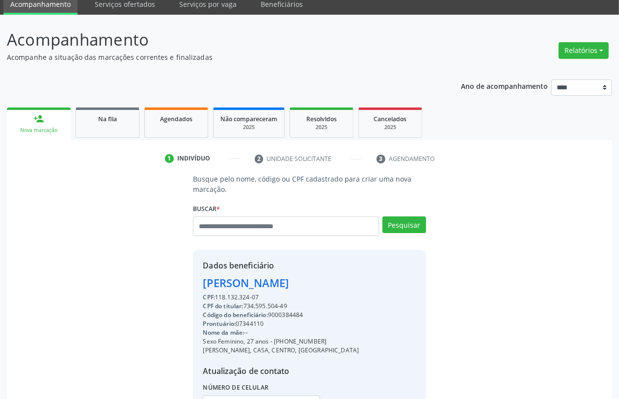
scroll to position [129, 0]
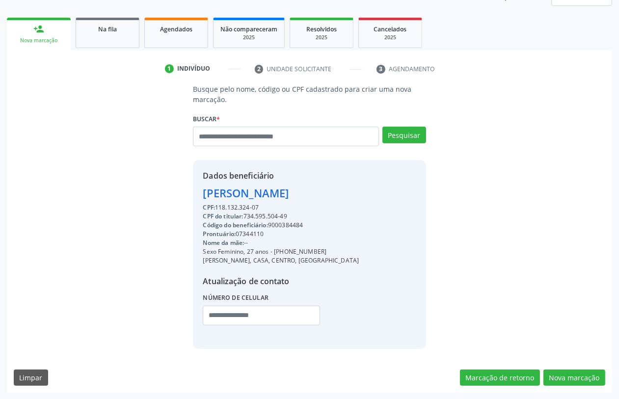
click at [291, 222] on div "Código do beneficiário: 9000384484" at bounding box center [281, 225] width 156 height 9
click at [291, 221] on div "Código do beneficiário: 9000384484" at bounding box center [281, 225] width 156 height 9
copy div "9000384484"
click at [167, 25] on span "Agendados" at bounding box center [176, 29] width 32 height 8
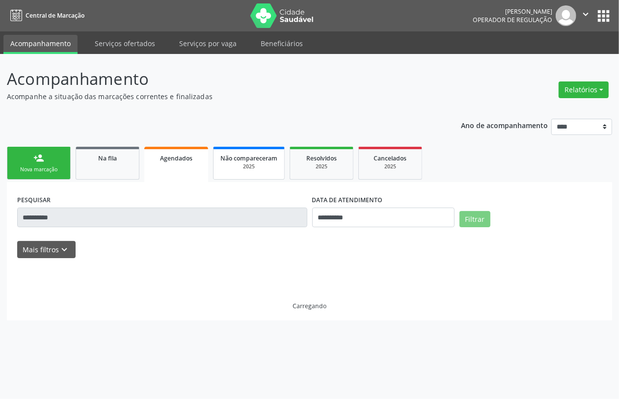
scroll to position [0, 0]
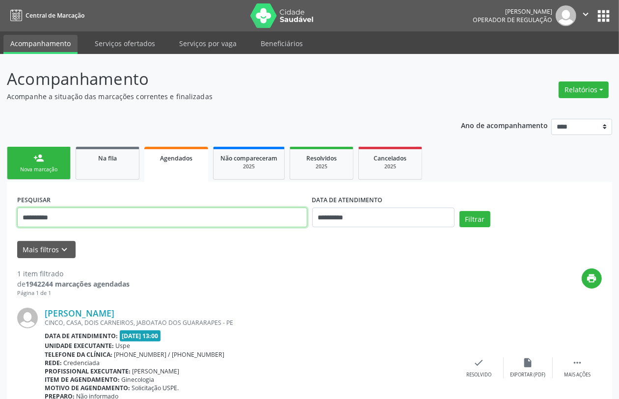
click at [258, 217] on input "**********" at bounding box center [162, 218] width 290 height 20
paste input "text"
type input "**********"
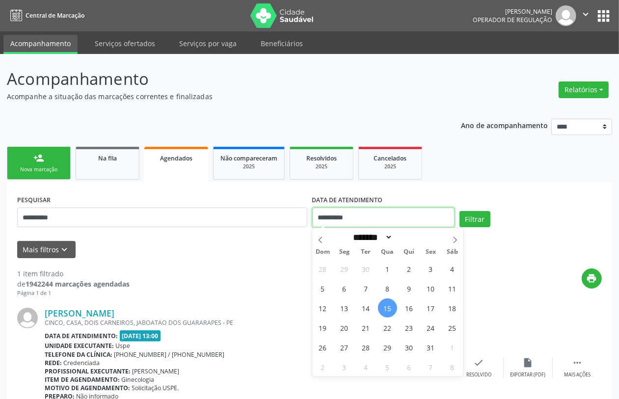
click at [396, 223] on input "**********" at bounding box center [383, 218] width 142 height 20
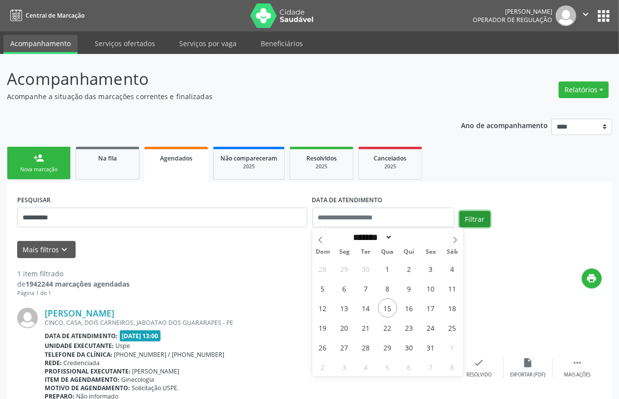
click at [471, 215] on button "Filtrar" at bounding box center [475, 219] width 31 height 17
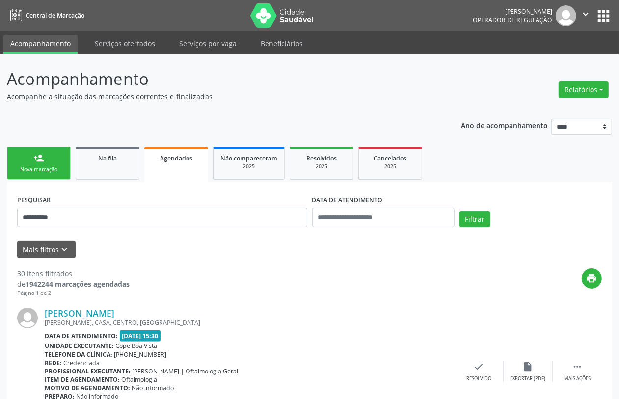
scroll to position [2194, 0]
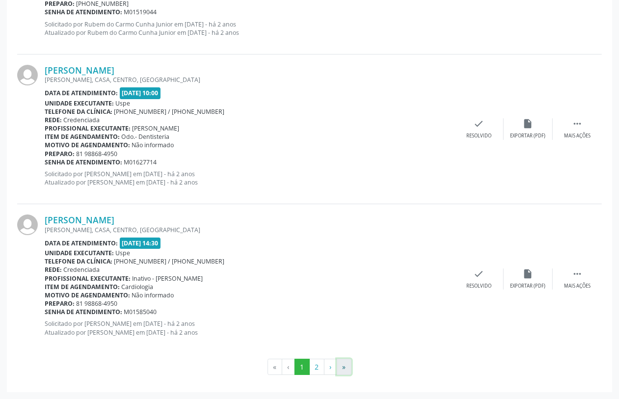
click at [342, 365] on button "»" at bounding box center [344, 367] width 15 height 17
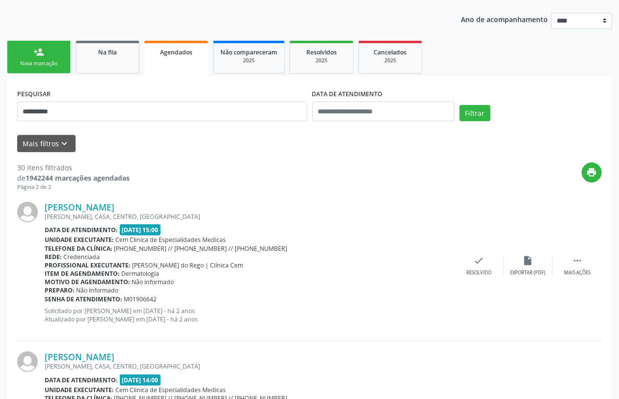
scroll to position [0, 0]
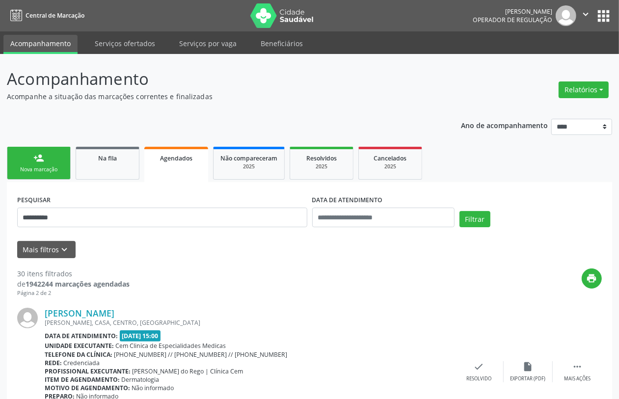
click at [34, 155] on div "person_add" at bounding box center [38, 158] width 11 height 11
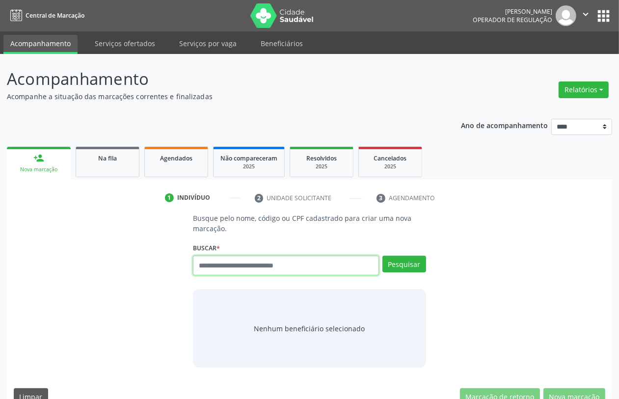
click at [264, 272] on input "text" at bounding box center [286, 266] width 186 height 20
type input "******"
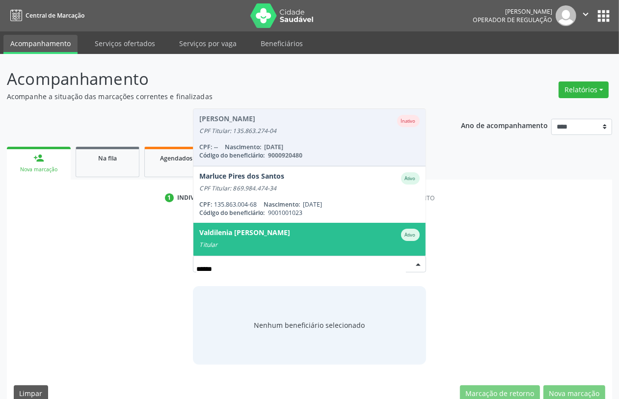
scroll to position [79, 0]
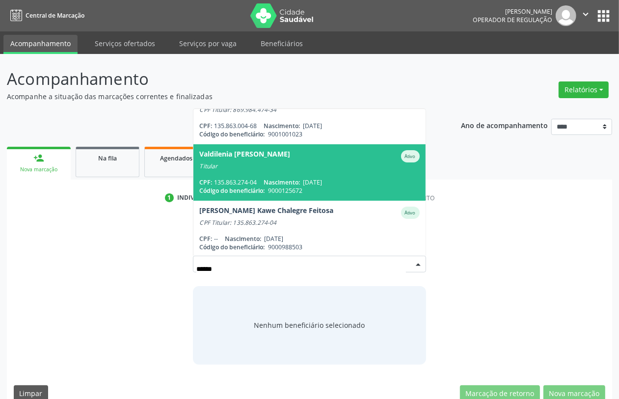
drag, startPoint x: 379, startPoint y: 181, endPoint x: 371, endPoint y: 177, distance: 8.8
click at [379, 181] on div "CPF: 135.863.274-04 Nascimento: 12/11/1950" at bounding box center [309, 182] width 220 height 8
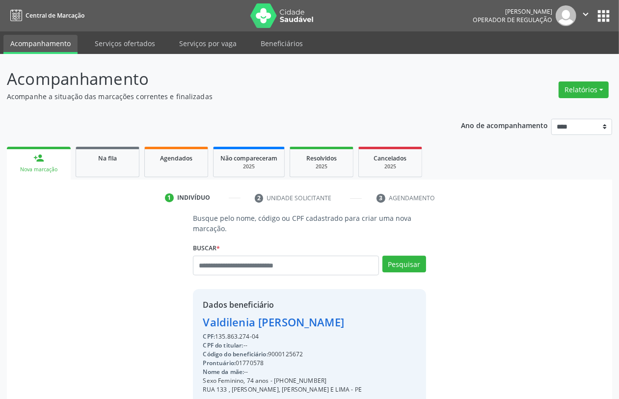
scroll to position [129, 0]
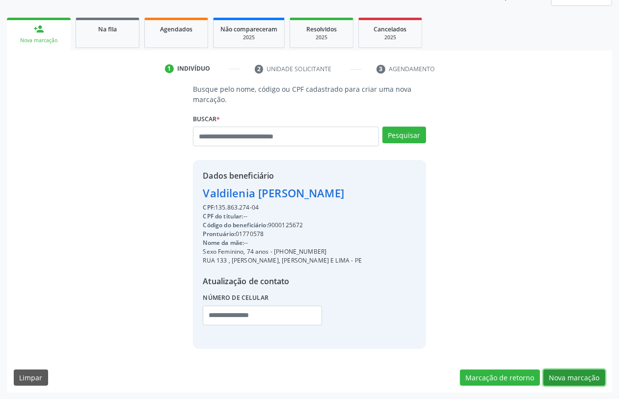
click at [571, 382] on button "Nova marcação" at bounding box center [575, 378] width 62 height 17
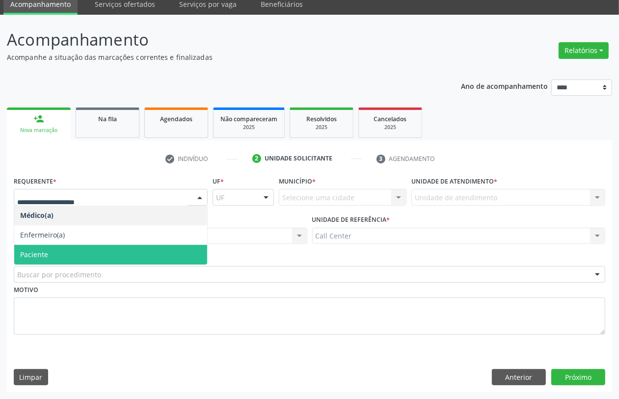
click at [79, 261] on span "Paciente" at bounding box center [110, 255] width 193 height 20
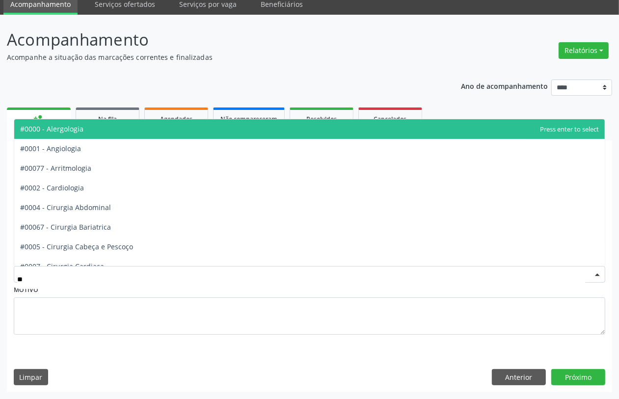
type input "***"
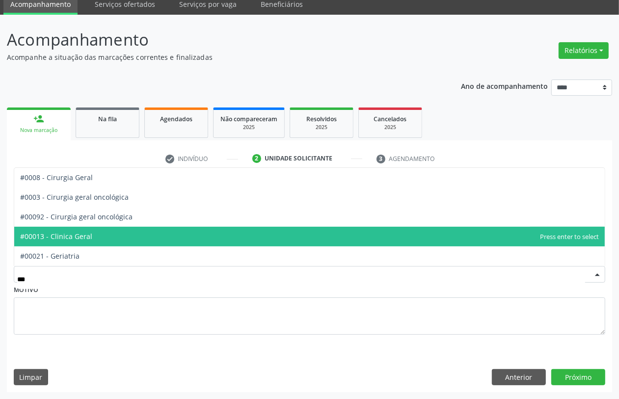
click at [90, 245] on span "#00013 - Clinica Geral" at bounding box center [309, 237] width 591 height 20
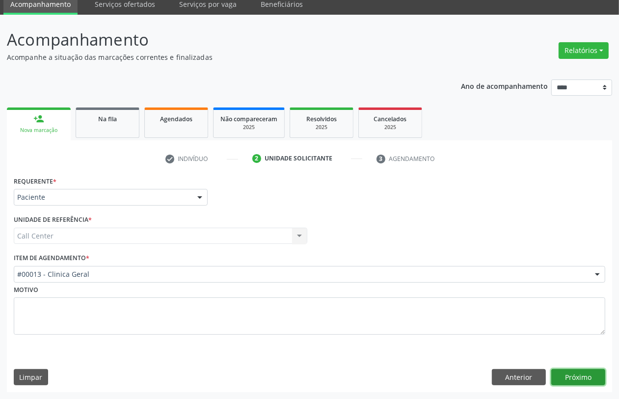
click at [568, 374] on button "Próximo" at bounding box center [579, 377] width 54 height 17
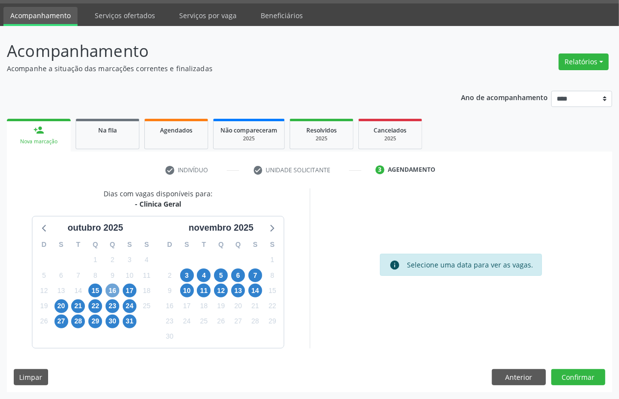
click at [118, 289] on span "16" at bounding box center [113, 291] width 14 height 14
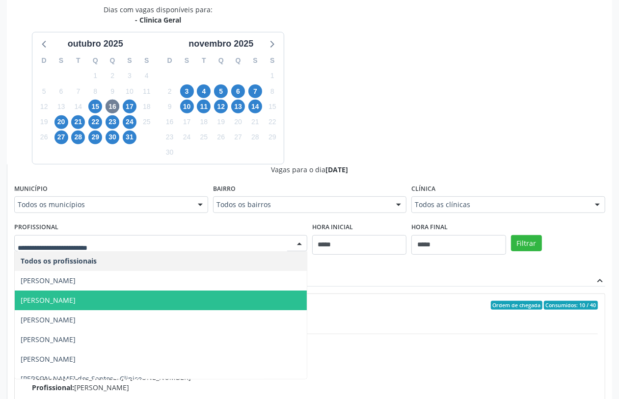
scroll to position [29, 0]
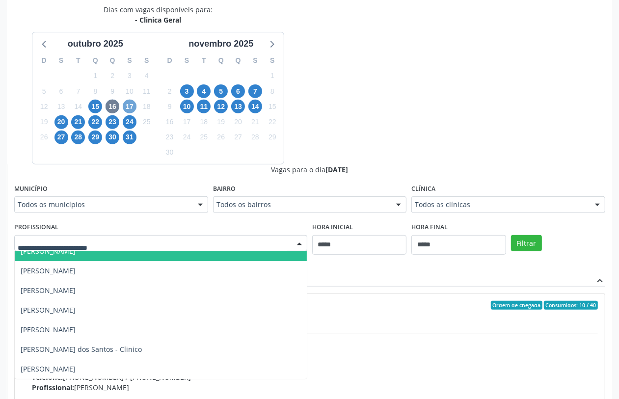
click at [130, 103] on span "17" at bounding box center [130, 107] width 14 height 14
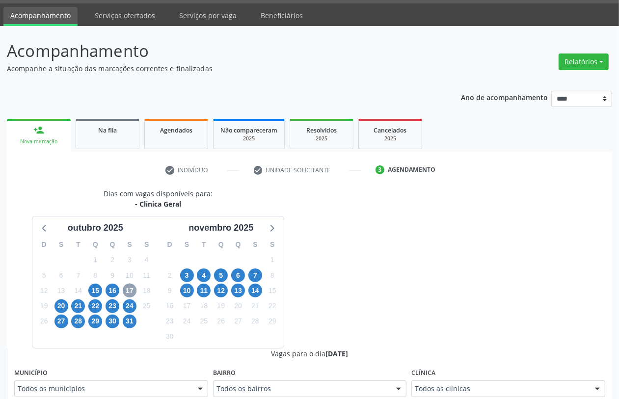
scroll to position [212, 0]
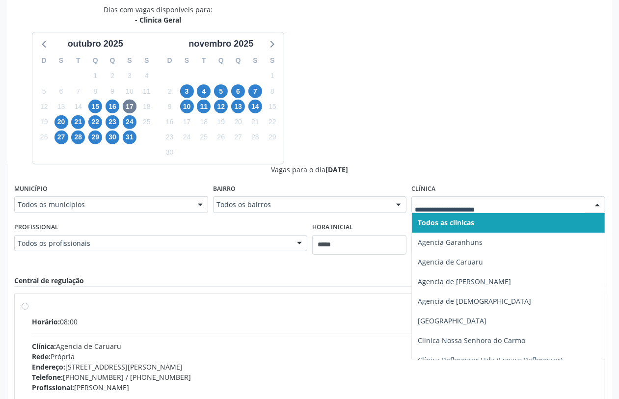
drag, startPoint x: 461, startPoint y: 199, endPoint x: 443, endPoint y: 222, distance: 28.6
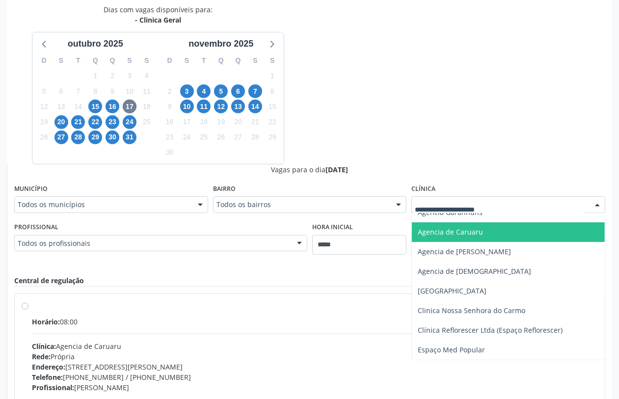
scroll to position [335, 0]
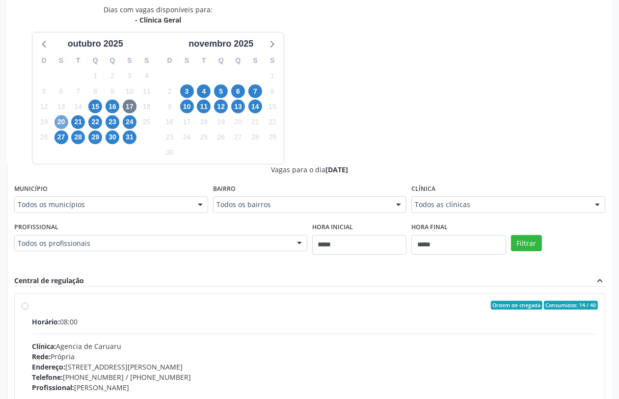
click at [64, 121] on span "20" at bounding box center [62, 122] width 14 height 14
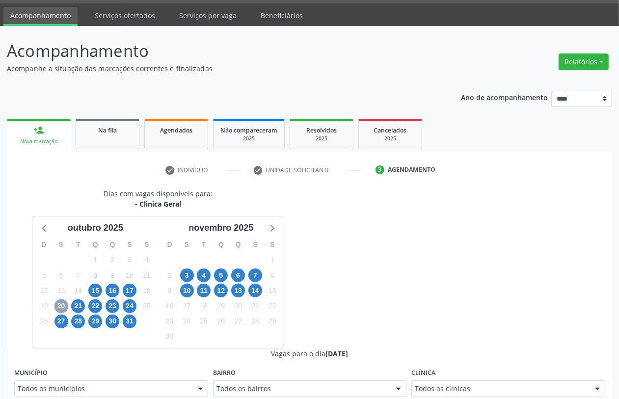
scroll to position [212, 0]
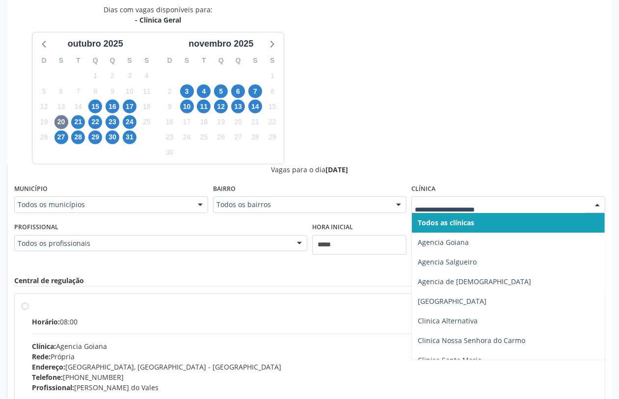
click at [506, 210] on div at bounding box center [509, 204] width 194 height 17
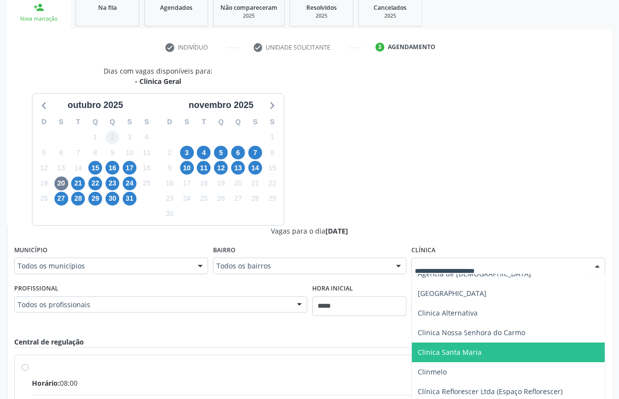
scroll to position [89, 0]
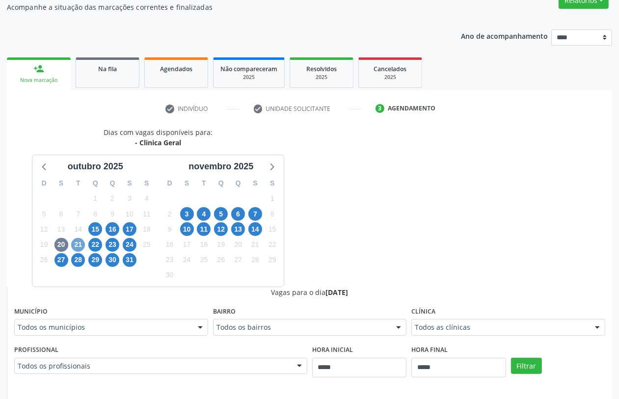
click at [82, 245] on span "21" at bounding box center [78, 245] width 14 height 14
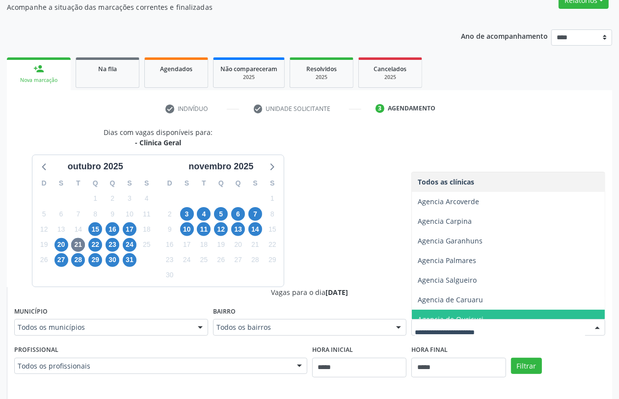
scroll to position [148, 0]
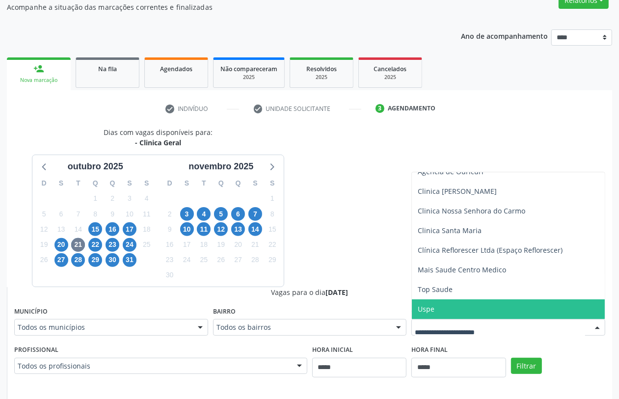
click at [440, 306] on span "Uspe" at bounding box center [508, 310] width 193 height 20
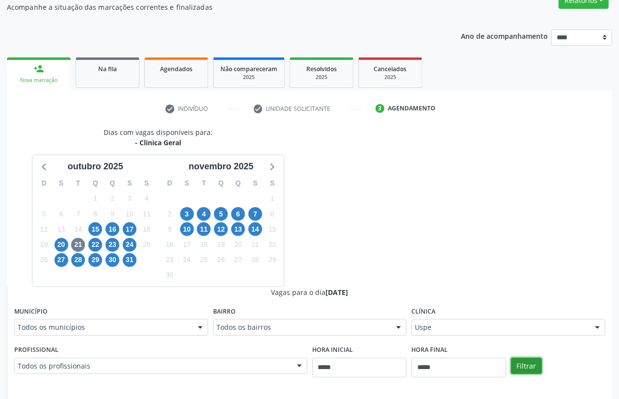
click at [536, 366] on button "Filtrar" at bounding box center [526, 366] width 31 height 17
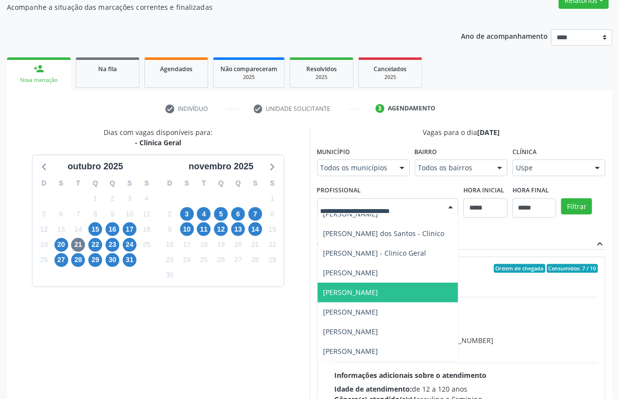
scroll to position [187, 0]
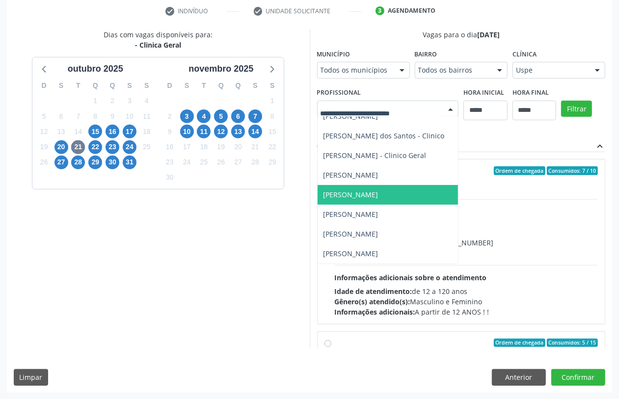
click at [379, 190] on span "Ronaldo Guerra Lopes" at bounding box center [351, 194] width 55 height 9
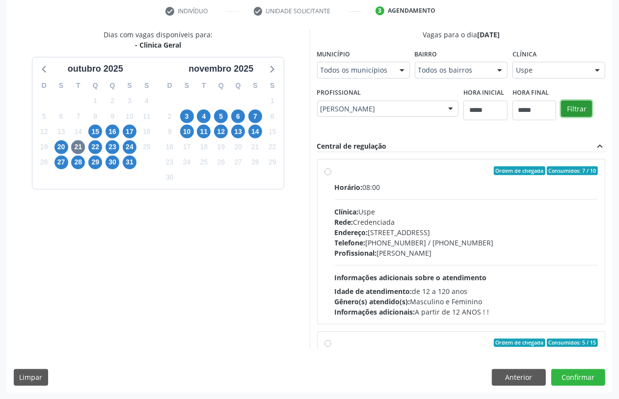
click at [586, 109] on button "Filtrar" at bounding box center [576, 109] width 31 height 17
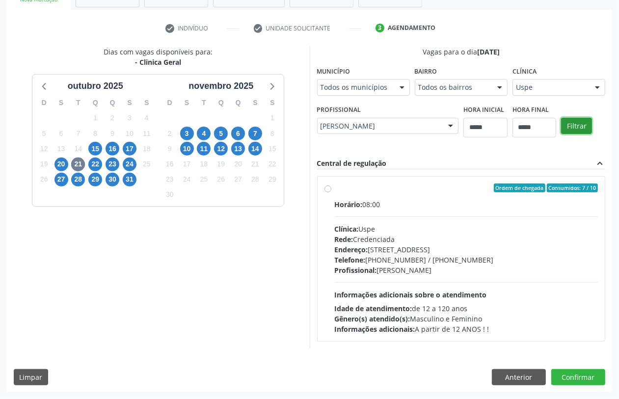
scroll to position [170, 0]
click at [421, 285] on div "Horário: 08:00 Clínica: Uspe Rede: Credenciada Endereço: Rua do Espinheiro, nº …" at bounding box center [467, 266] width 264 height 135
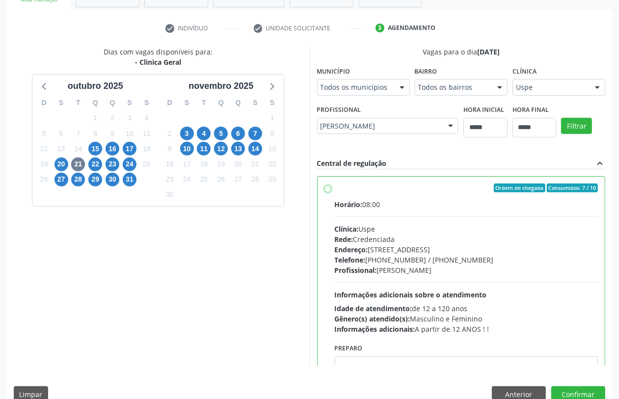
scroll to position [49, 0]
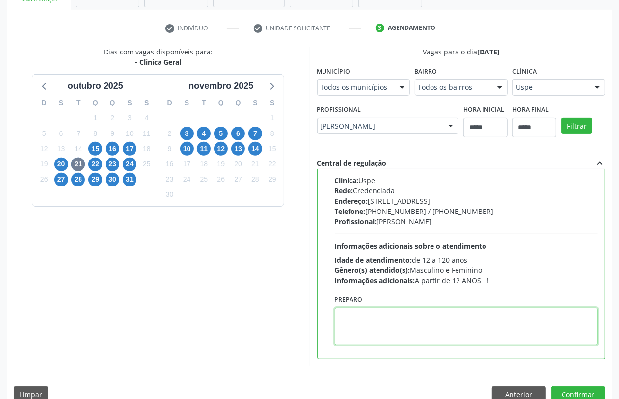
paste textarea "**********"
type textarea "**********"
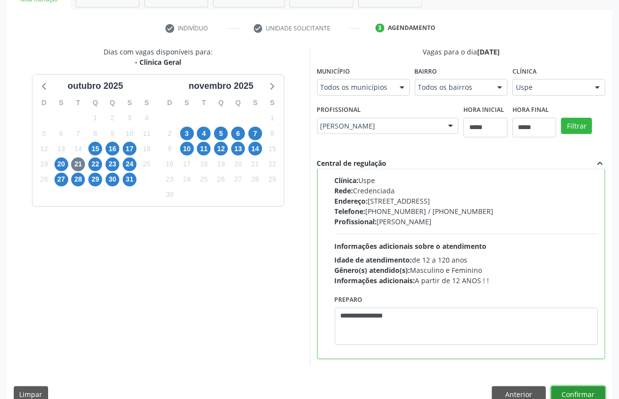
click at [577, 388] on button "Confirmar" at bounding box center [579, 395] width 54 height 17
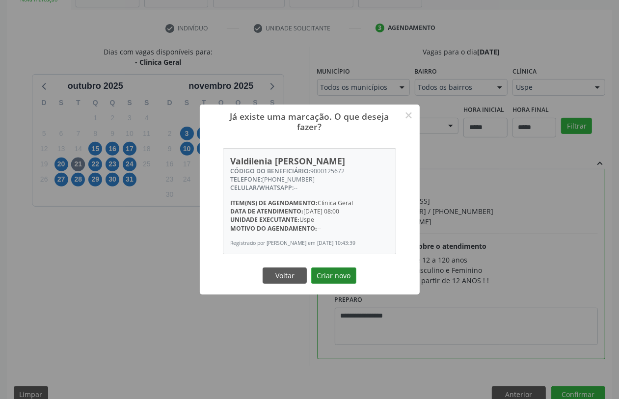
click at [347, 278] on button "Criar novo" at bounding box center [333, 276] width 45 height 17
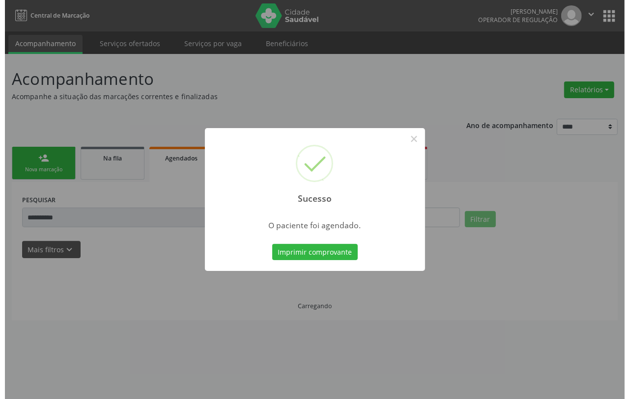
scroll to position [0, 0]
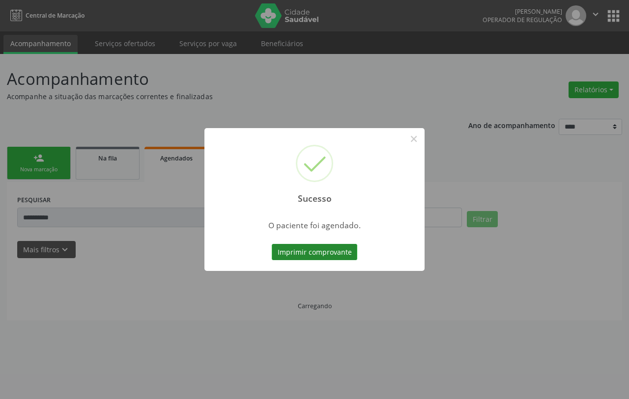
click at [336, 246] on button "Imprimir comprovante" at bounding box center [314, 252] width 85 height 17
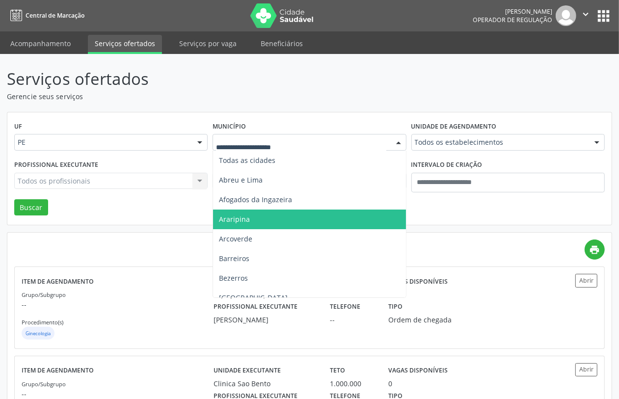
scroll to position [61, 0]
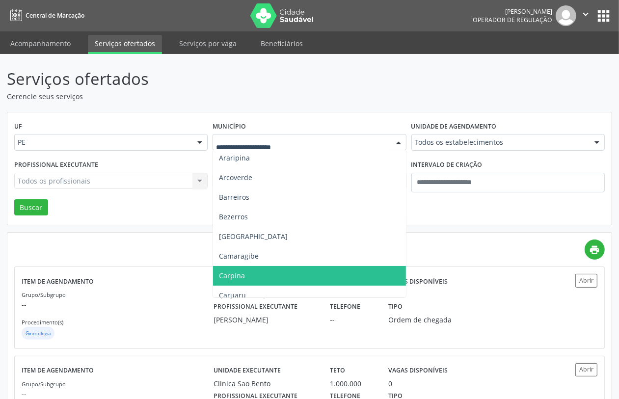
click at [262, 274] on span "Carpina" at bounding box center [309, 276] width 193 height 20
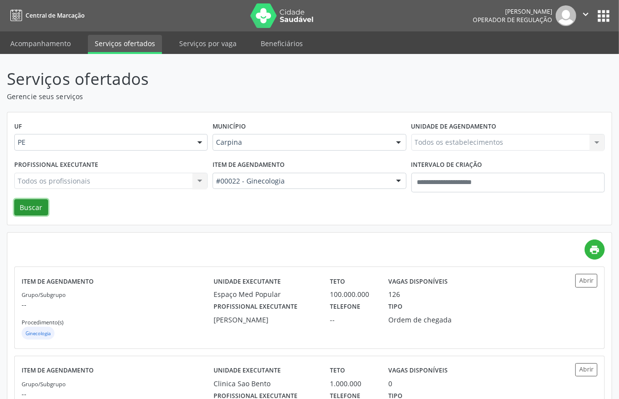
click at [20, 205] on button "Buscar" at bounding box center [31, 207] width 34 height 17
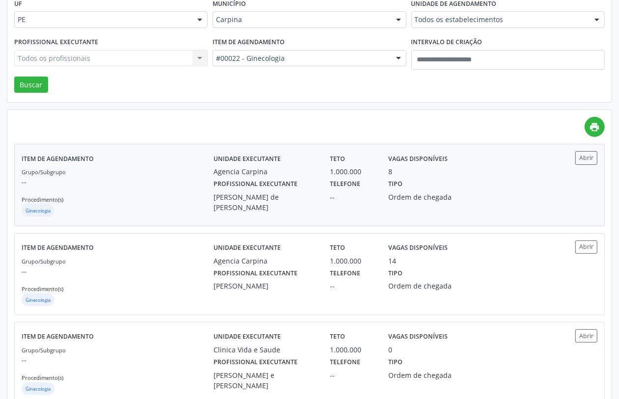
scroll to position [184, 0]
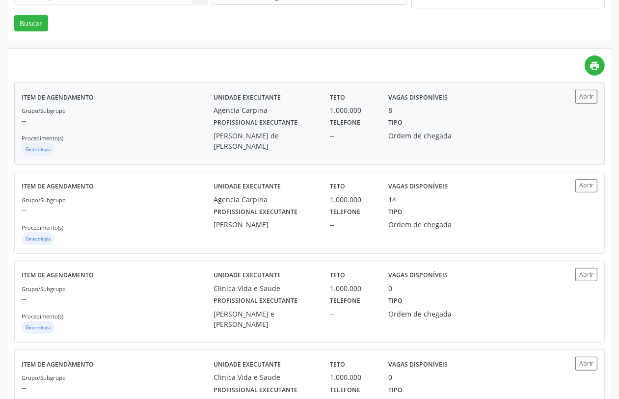
click at [163, 132] on div "Grupo/Subgrupo -- Procedimento(s) Ginecologia" at bounding box center [118, 131] width 192 height 53
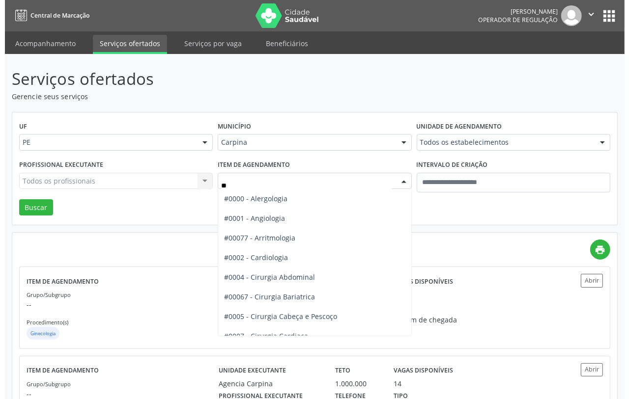
scroll to position [0, 0]
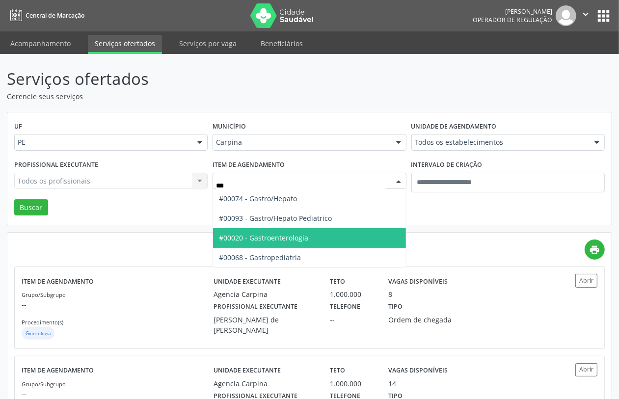
drag, startPoint x: 295, startPoint y: 237, endPoint x: 290, endPoint y: 240, distance: 6.2
click at [293, 239] on span "#00020 - Gastroenterologia" at bounding box center [263, 237] width 89 height 9
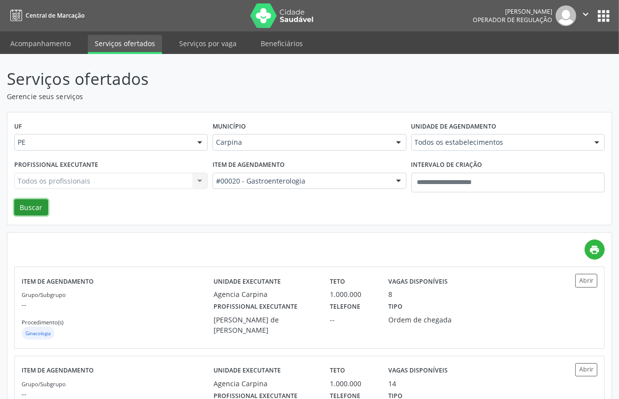
click at [41, 209] on button "Buscar" at bounding box center [31, 207] width 34 height 17
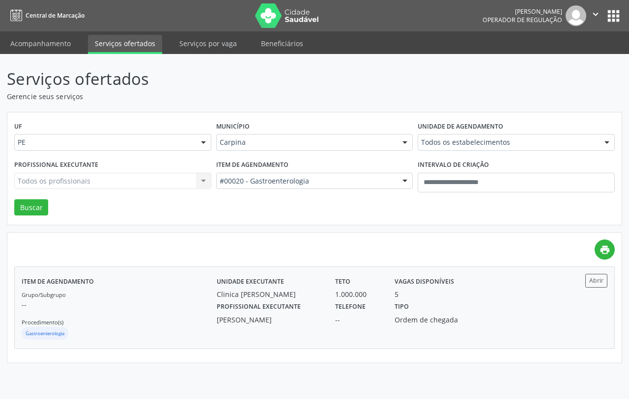
click at [183, 278] on div "Item de agendamento Grupo/Subgrupo -- Procedimento(s) Gastroenterologia" at bounding box center [119, 307] width 195 height 67
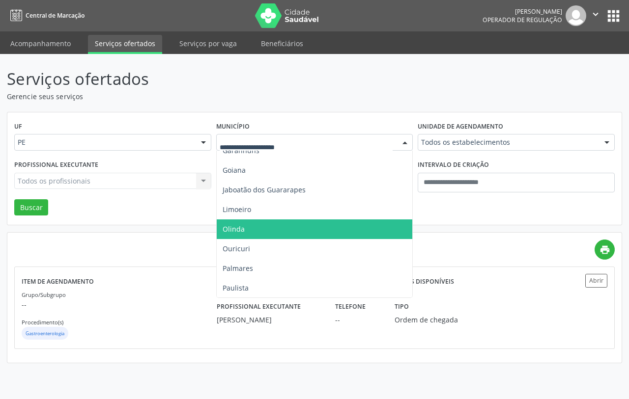
scroll to position [430, 0]
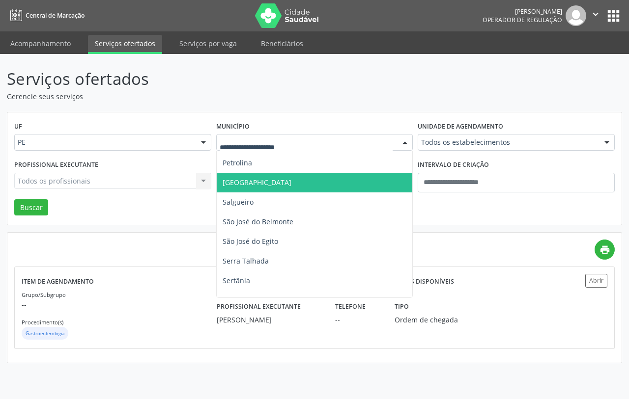
click at [251, 179] on span "[GEOGRAPHIC_DATA]" at bounding box center [315, 183] width 196 height 20
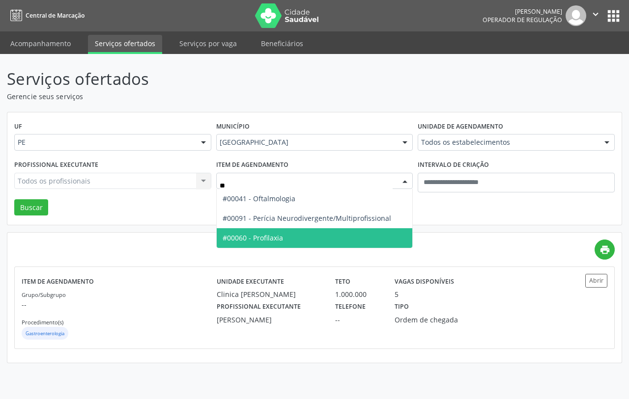
type input "***"
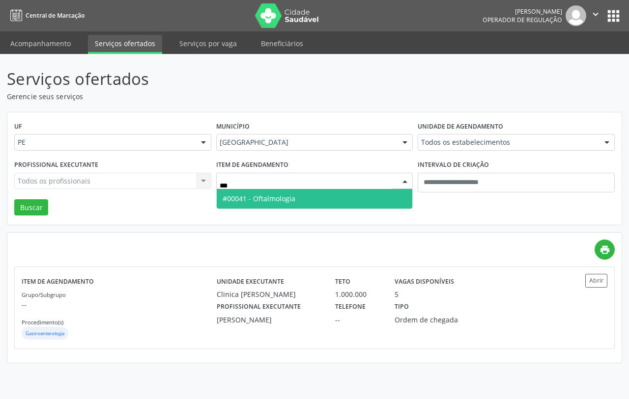
click at [291, 195] on span "#00041 - Oftalmologia" at bounding box center [259, 198] width 73 height 9
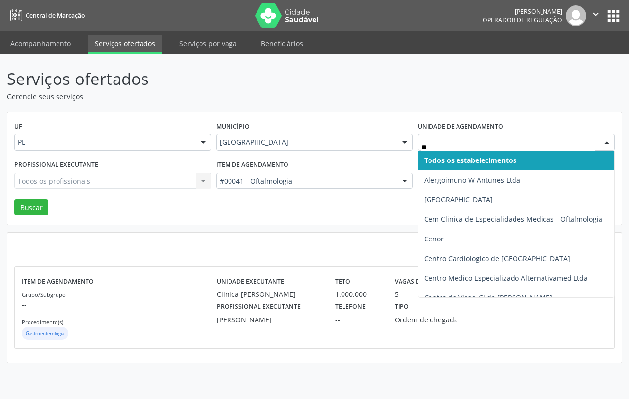
type input "***"
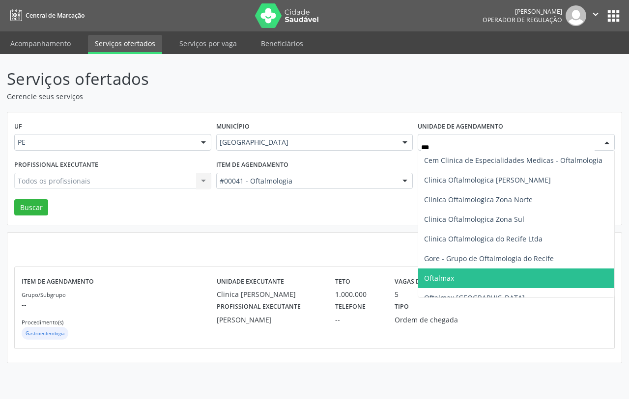
click at [462, 276] on span "Oftalmax" at bounding box center [516, 279] width 196 height 20
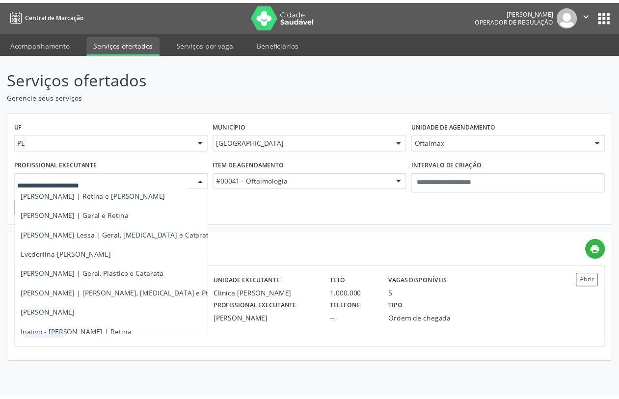
scroll to position [123, 0]
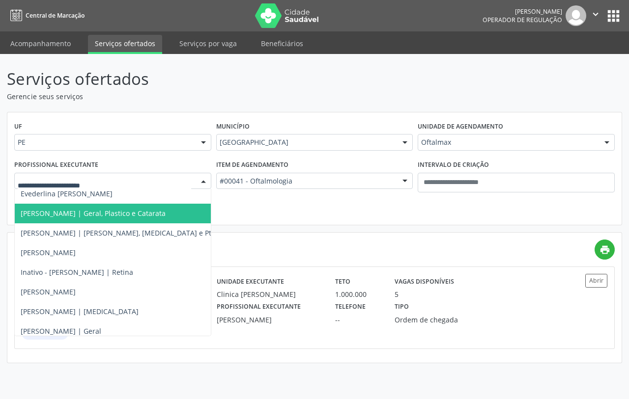
click at [107, 216] on span "Henrique Furtado | Geral, Plastico e Catarata" at bounding box center [93, 213] width 145 height 9
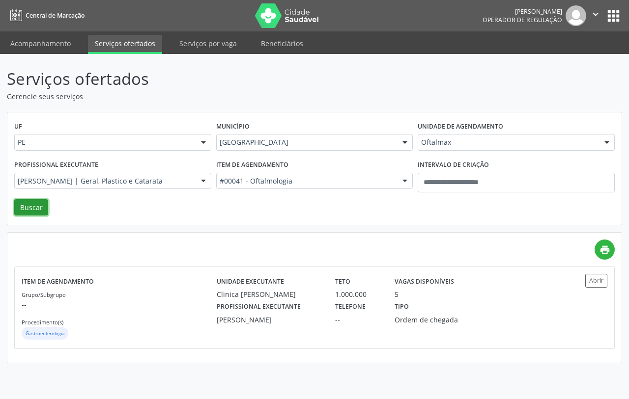
click at [31, 200] on button "Buscar" at bounding box center [31, 207] width 34 height 17
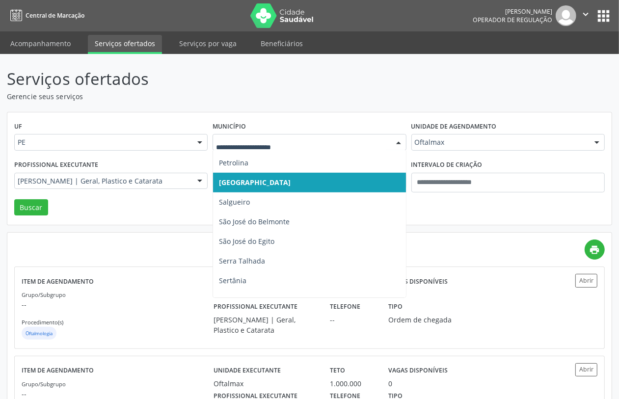
click at [399, 146] on div at bounding box center [398, 143] width 15 height 17
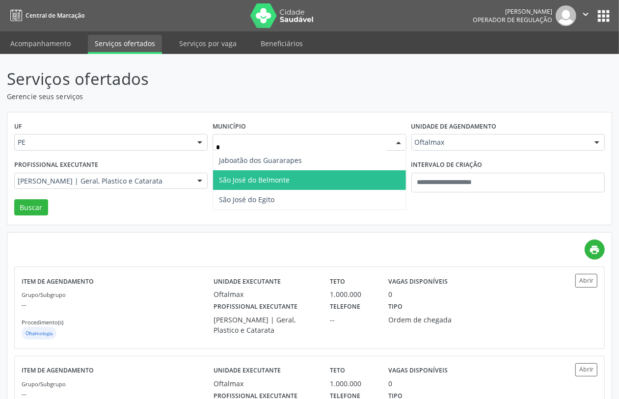
type input "**"
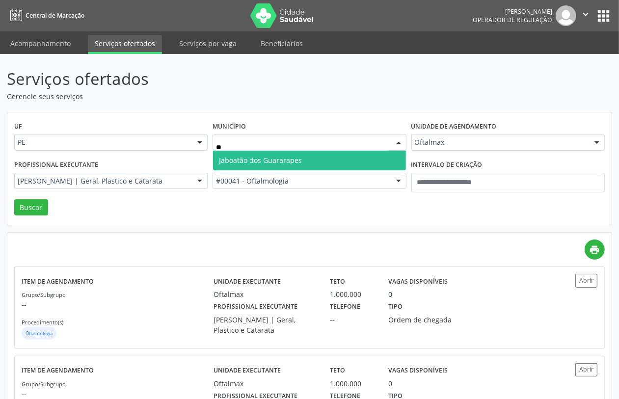
click at [326, 151] on span "Jaboatão dos Guararapes" at bounding box center [309, 161] width 193 height 20
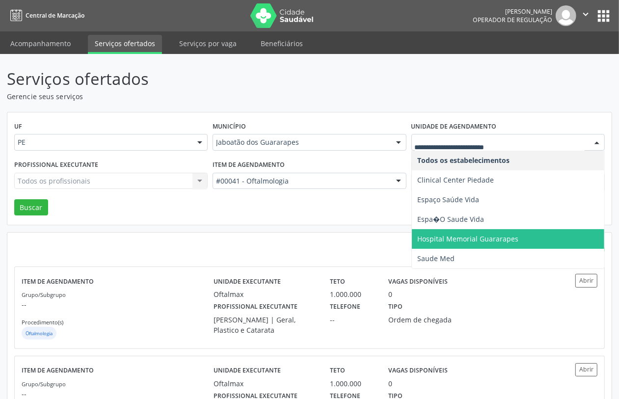
click at [504, 231] on span "Hospital Memorial Guararapes" at bounding box center [508, 239] width 193 height 20
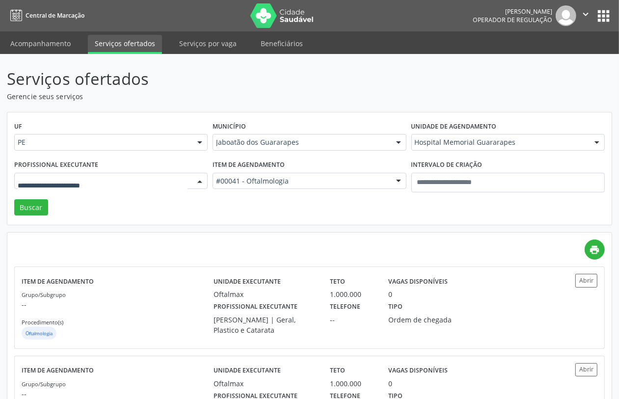
click at [173, 175] on div at bounding box center [111, 181] width 194 height 17
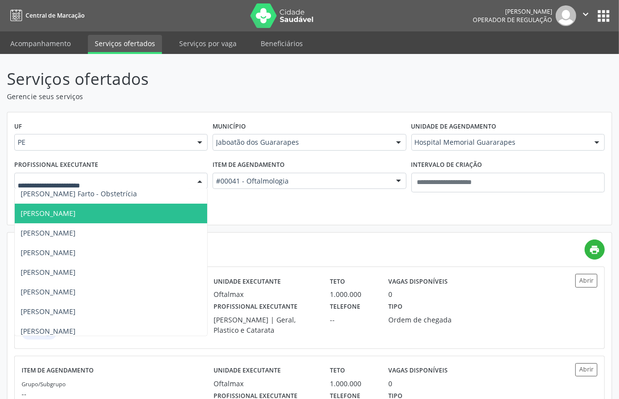
click at [169, 182] on input "text" at bounding box center [103, 186] width 170 height 20
type input "**"
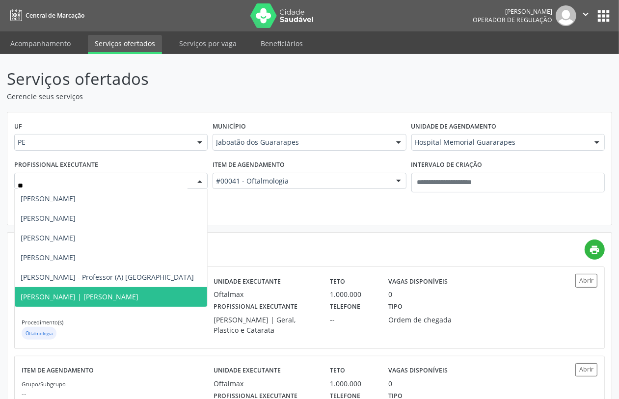
scroll to position [60, 0]
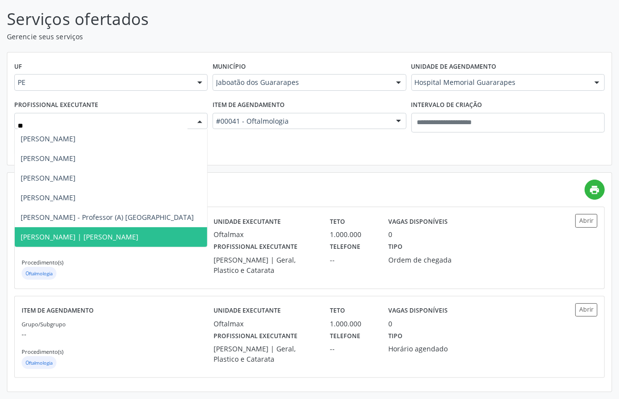
click at [128, 233] on span "Rodrigo Victor Lapenda | Joelho" at bounding box center [111, 237] width 193 height 20
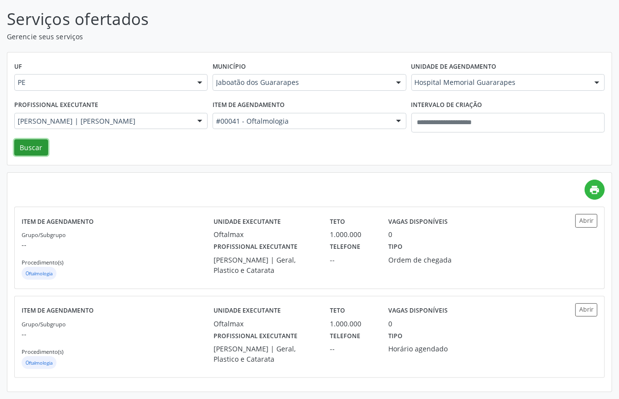
click at [38, 143] on button "Buscar" at bounding box center [31, 147] width 34 height 17
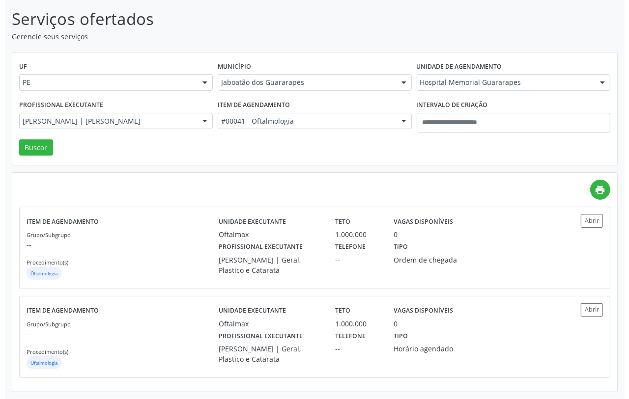
scroll to position [0, 0]
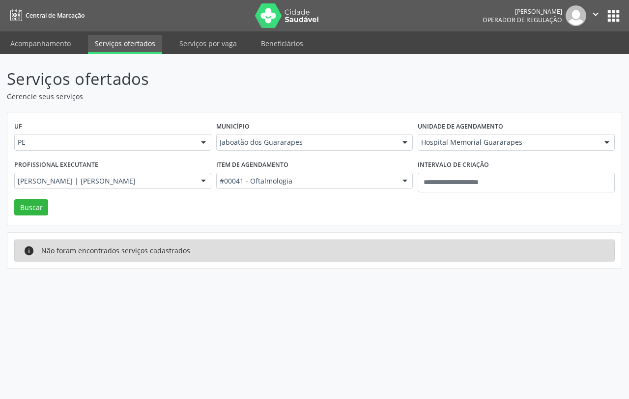
click at [403, 183] on div at bounding box center [404, 181] width 15 height 17
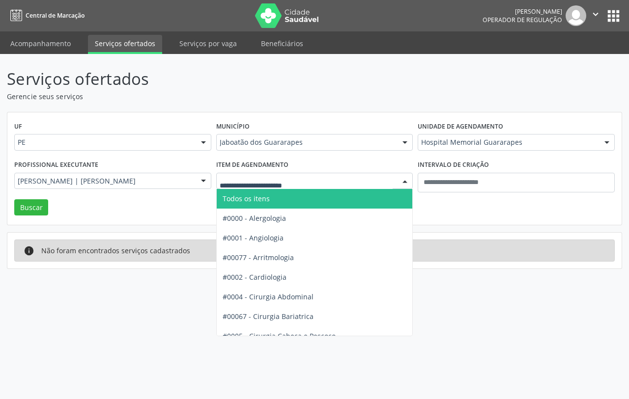
click at [346, 196] on span "Todos os itens" at bounding box center [353, 199] width 272 height 20
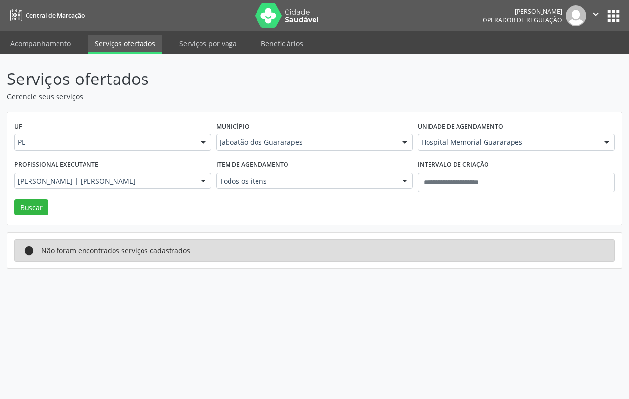
click at [50, 208] on div "UF PE PE Nenhum resultado encontrado para: " " Não há nenhuma opção para ser ex…" at bounding box center [314, 168] width 614 height 113
click at [29, 209] on button "Buscar" at bounding box center [31, 207] width 34 height 17
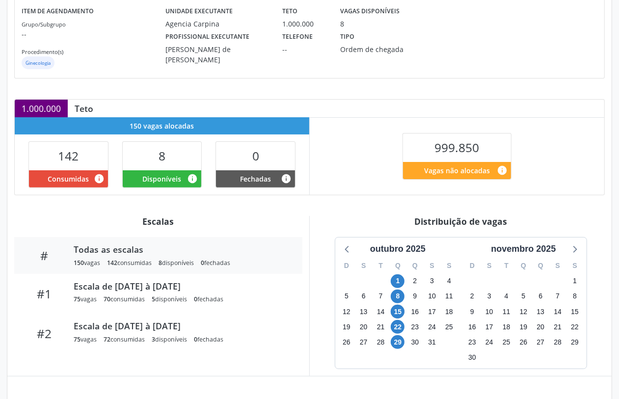
scroll to position [307, 0]
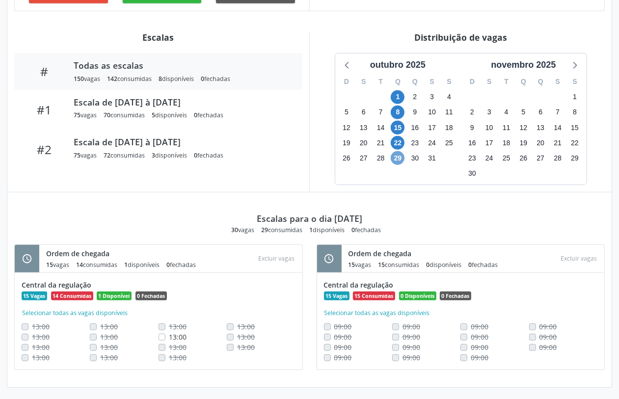
click at [397, 157] on span "29" at bounding box center [398, 158] width 14 height 14
click at [393, 141] on span "22" at bounding box center [398, 143] width 14 height 14
click at [401, 123] on span "15" at bounding box center [398, 128] width 14 height 14
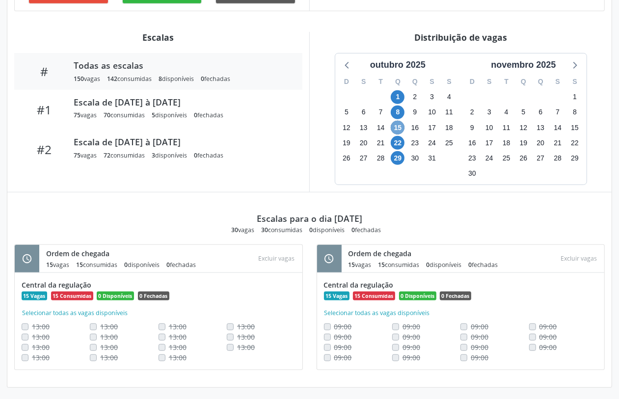
click at [401, 123] on span "15" at bounding box center [398, 128] width 14 height 14
